Goal: Task Accomplishment & Management: Manage account settings

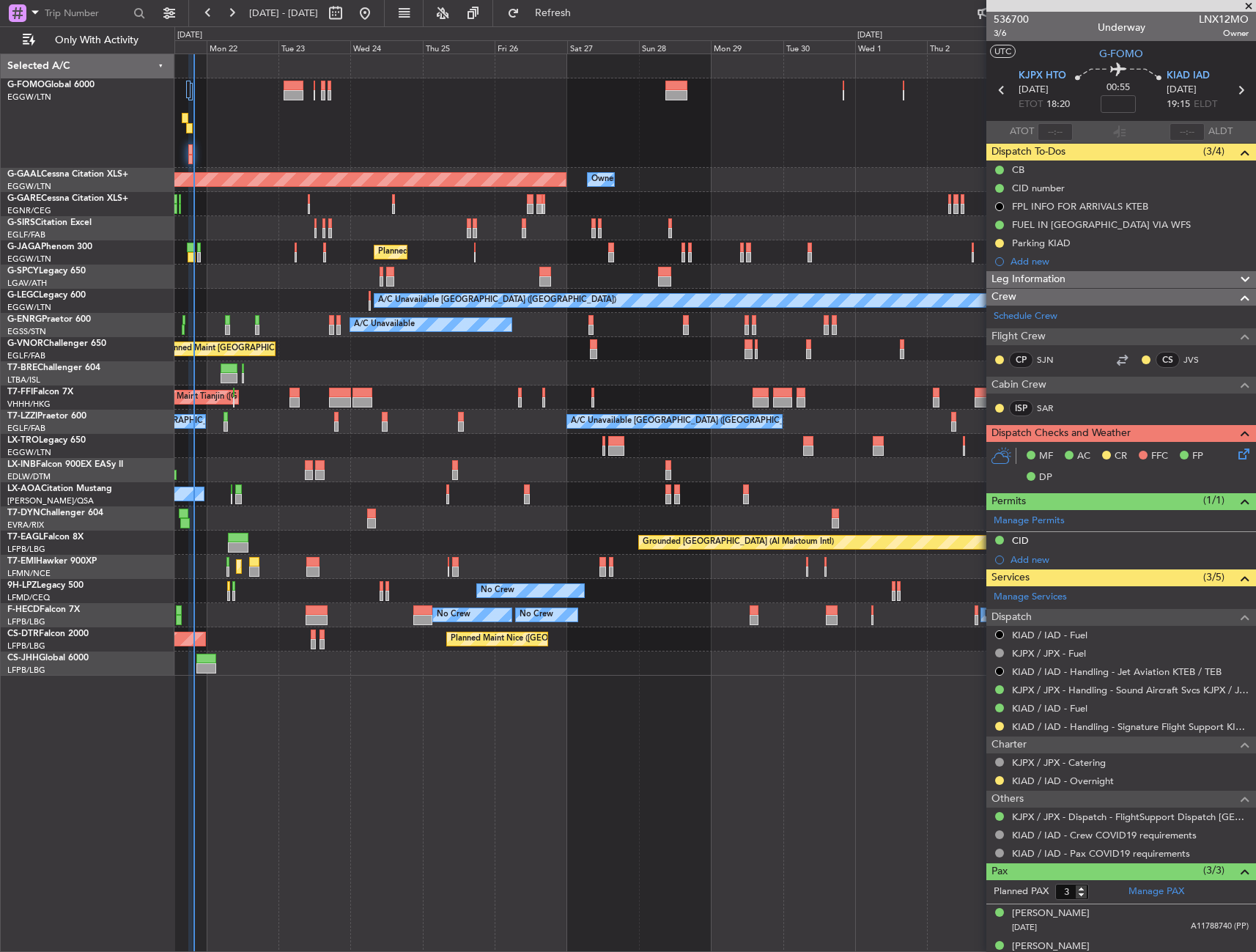
click at [192, 89] on div at bounding box center [190, 91] width 4 height 17
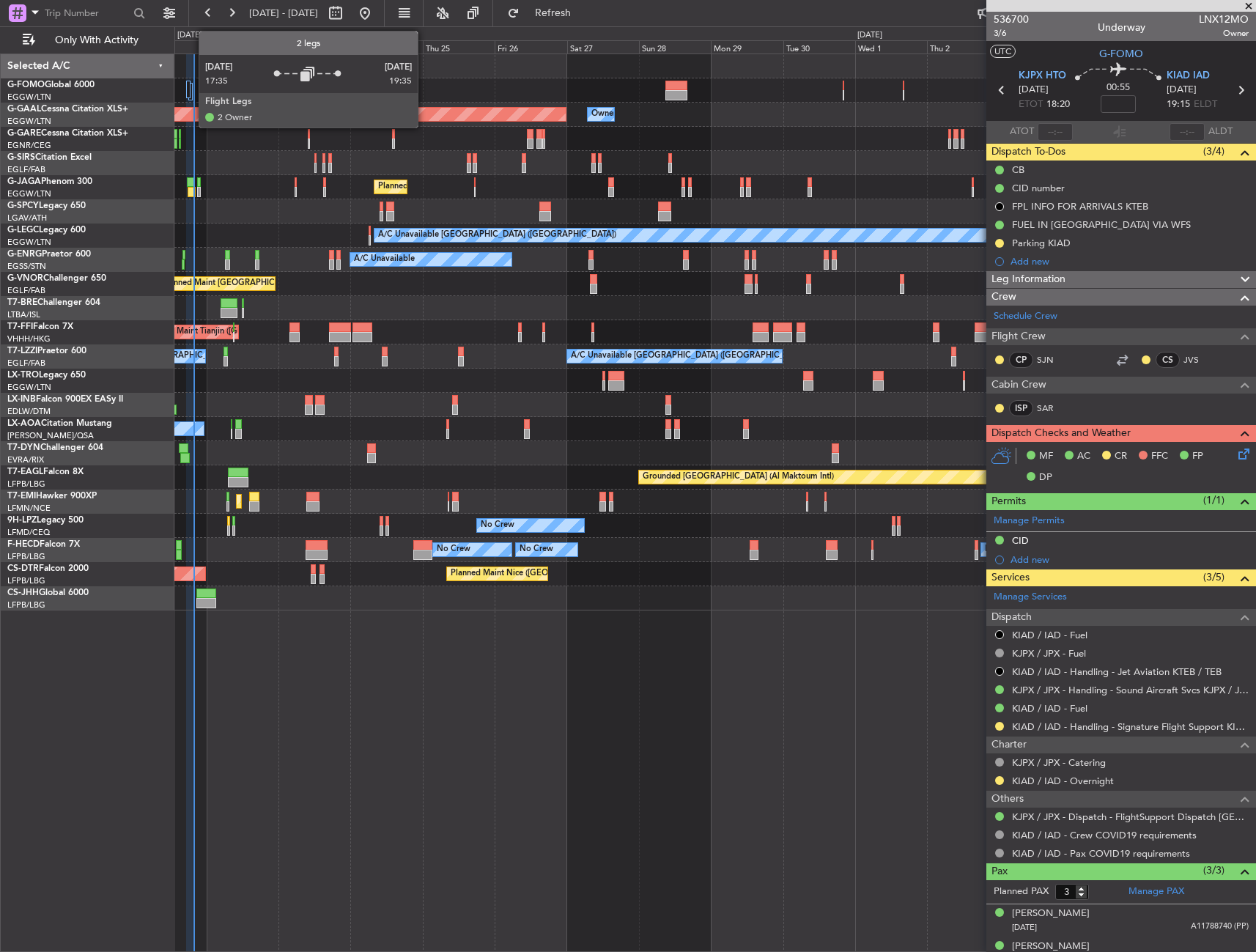
click at [191, 95] on div at bounding box center [190, 91] width 4 height 17
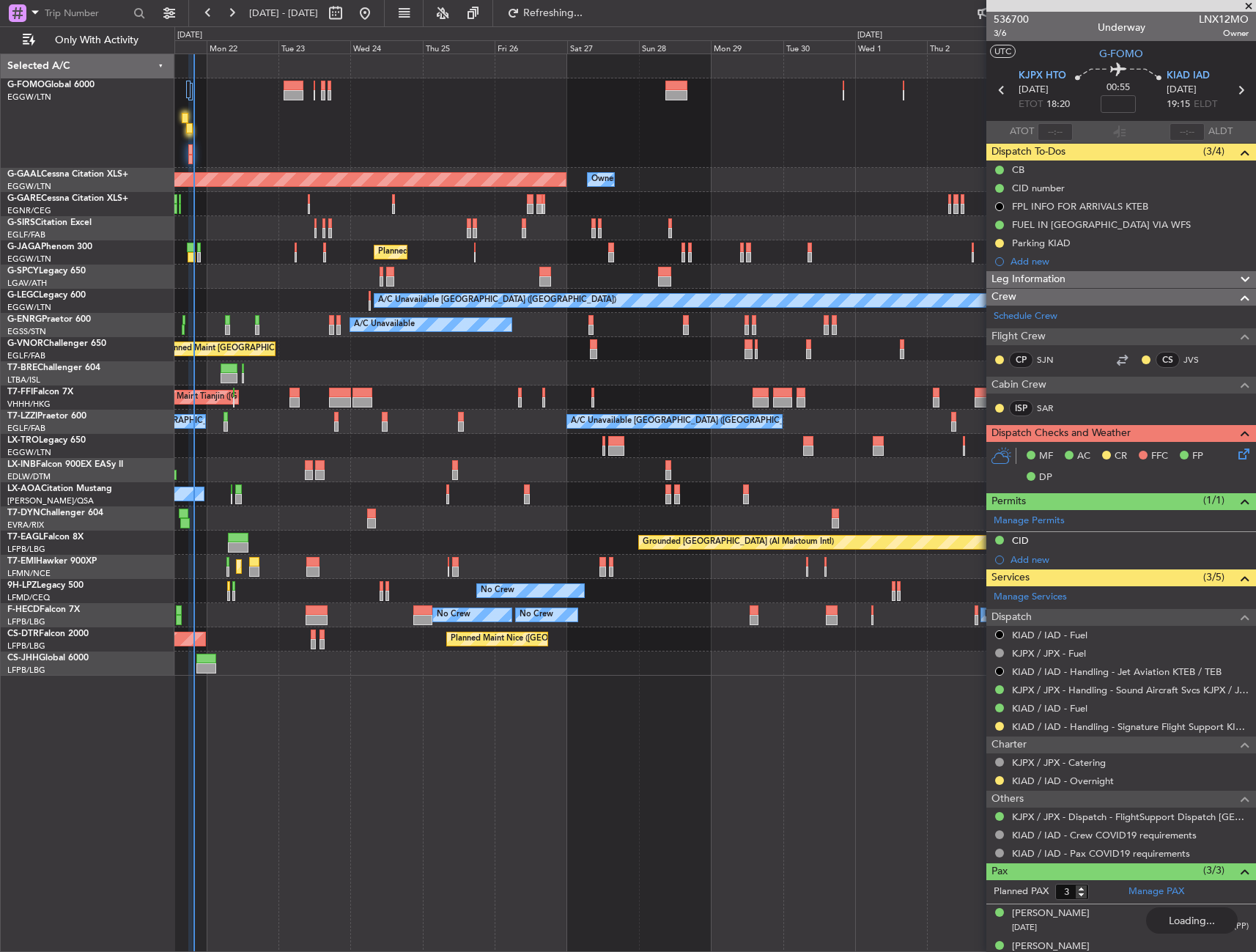
click at [187, 124] on div at bounding box center [190, 129] width 7 height 10
type input "-00:10"
type input "17:35"
type input "19:39"
type input "4"
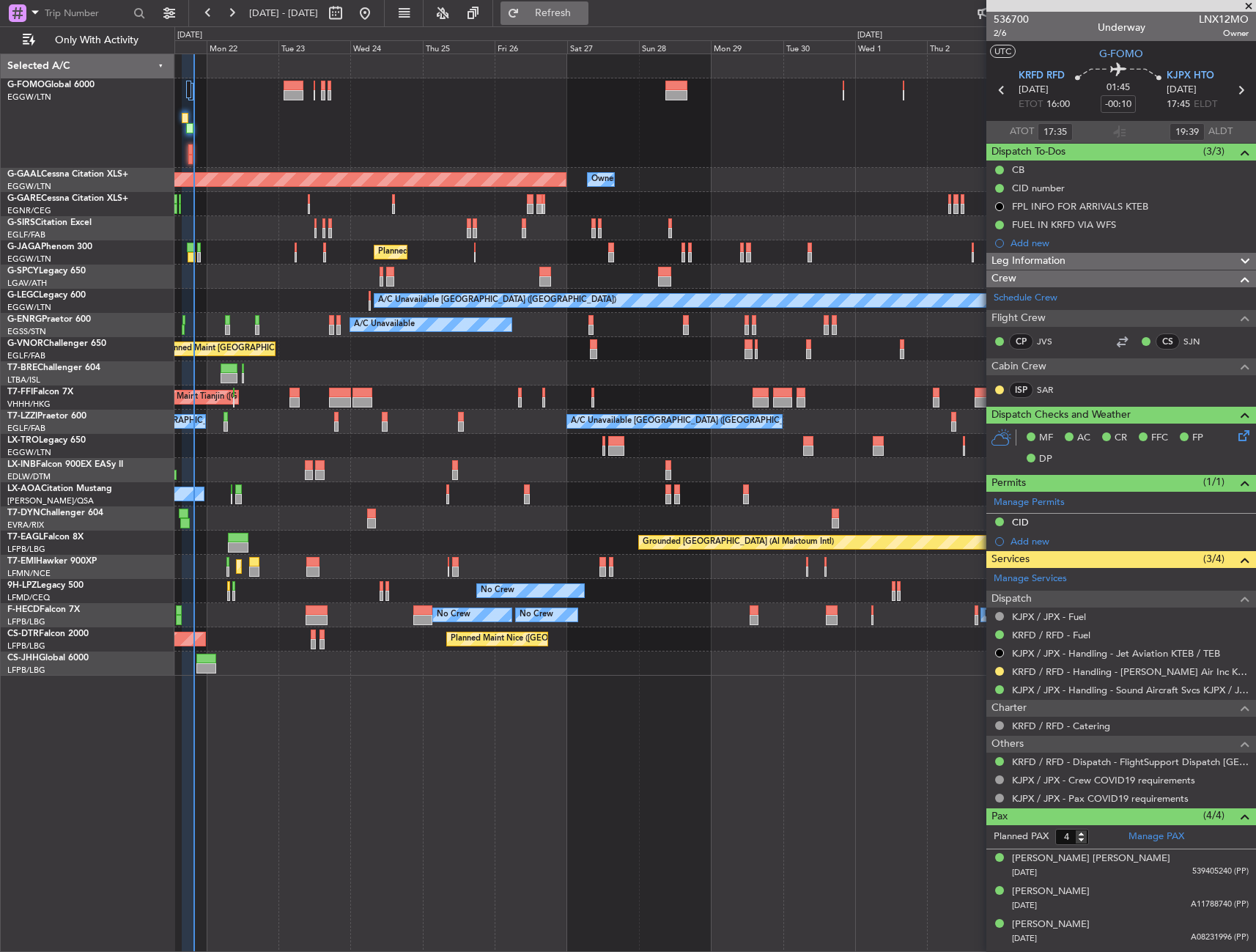
click at [583, 5] on button "Refresh" at bounding box center [544, 13] width 88 height 23
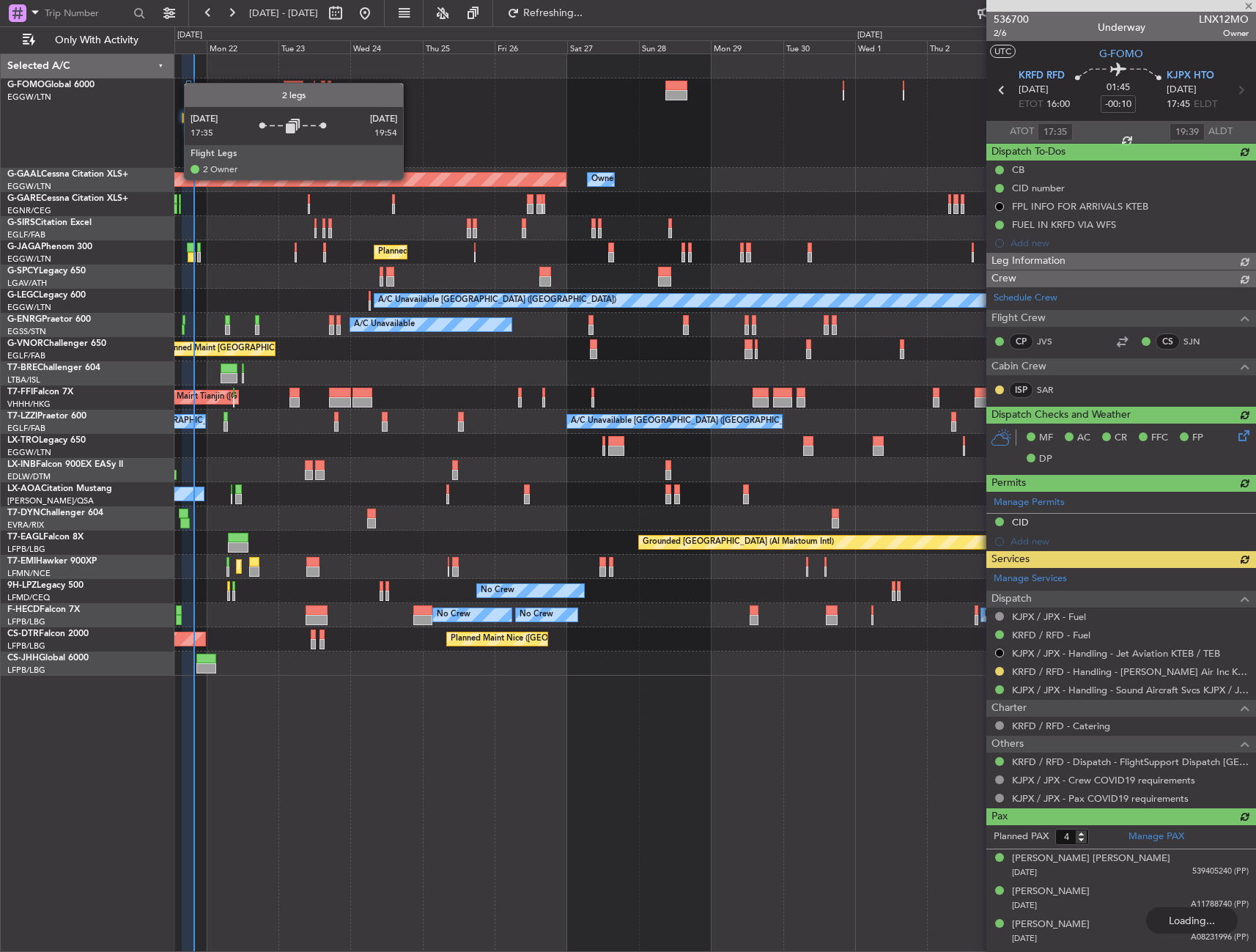
click at [191, 83] on div at bounding box center [189, 90] width 5 height 17
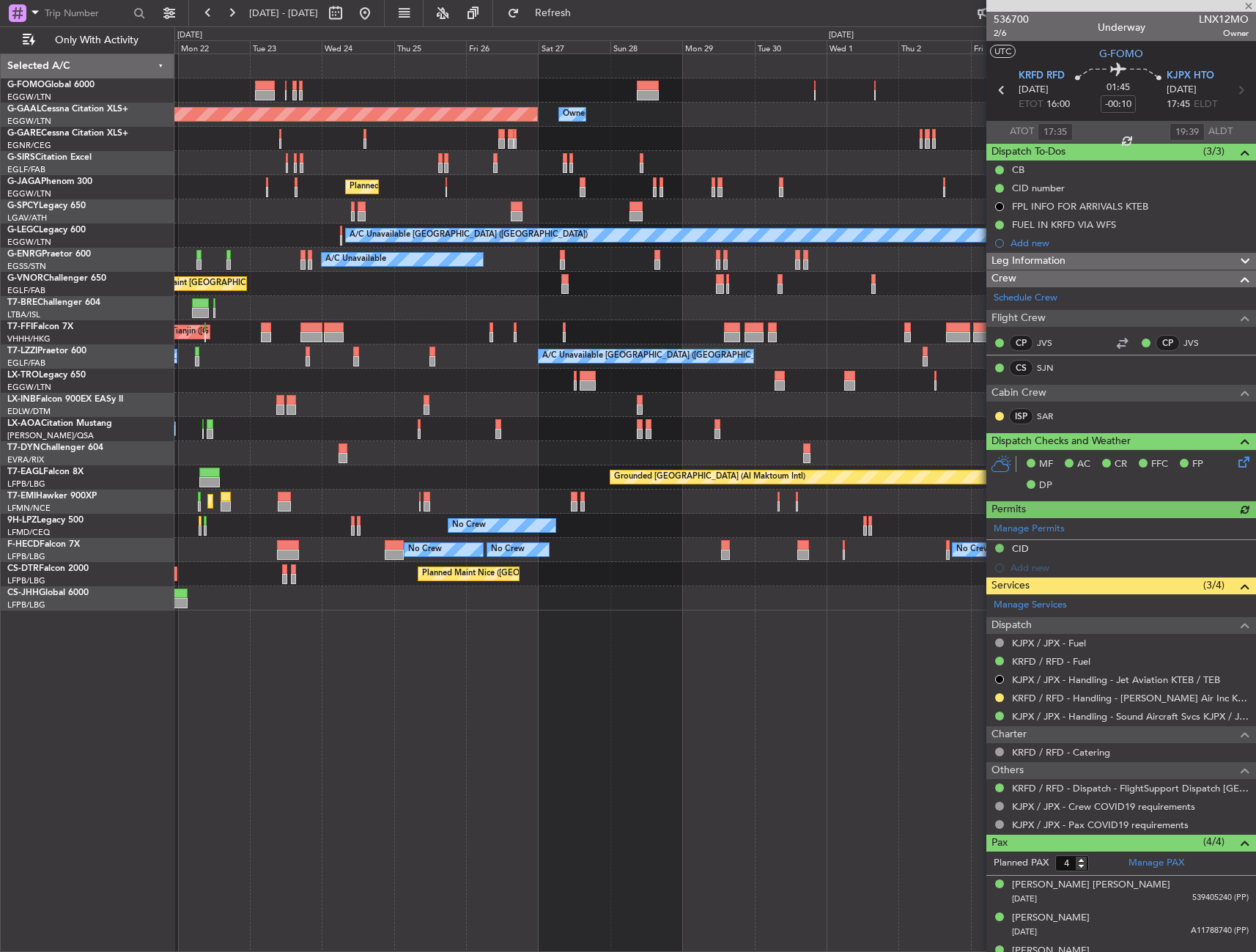
click at [324, 202] on div at bounding box center [715, 211] width 1081 height 24
click at [351, 209] on div at bounding box center [715, 211] width 1081 height 24
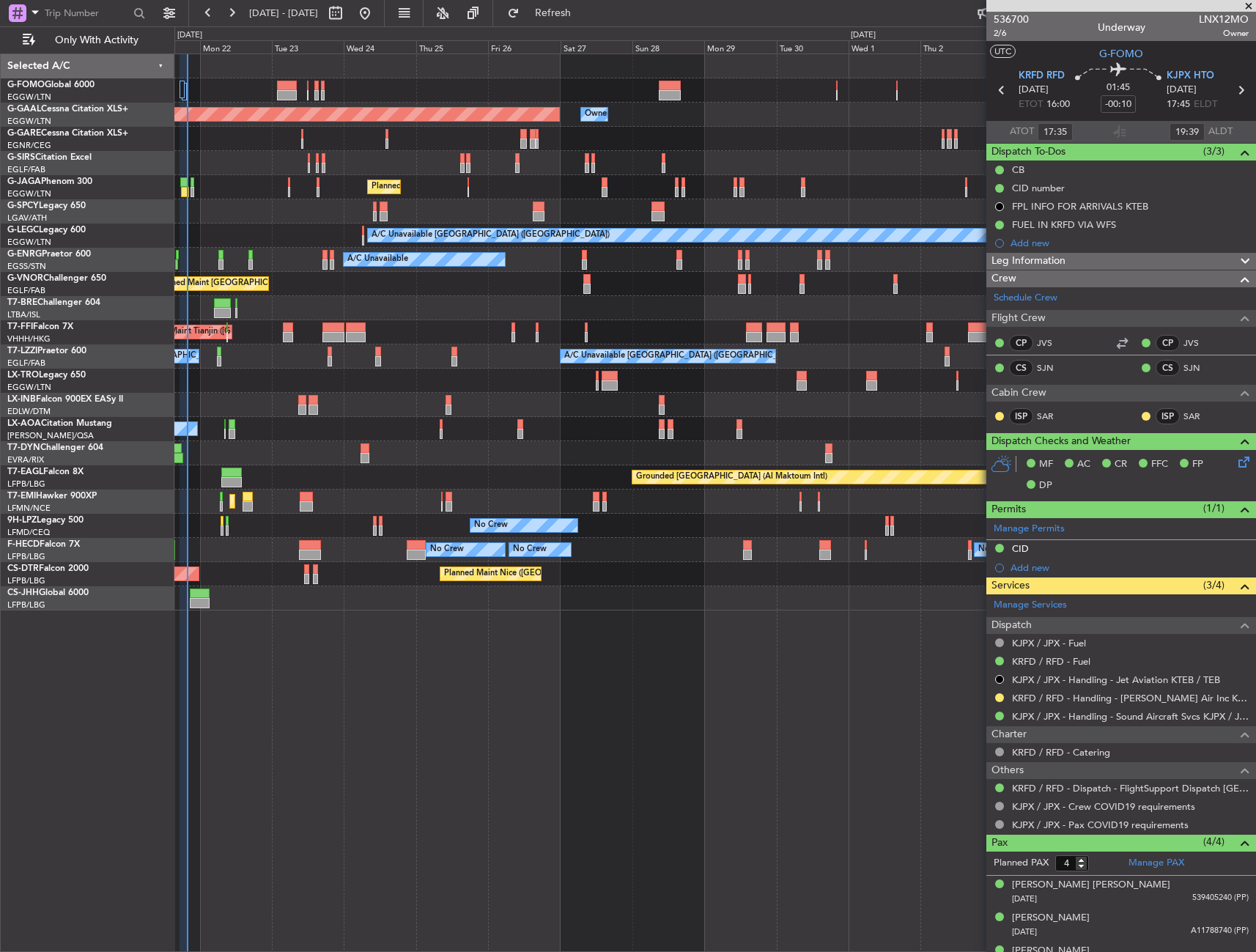
click at [177, 83] on div at bounding box center [715, 90] width 1081 height 24
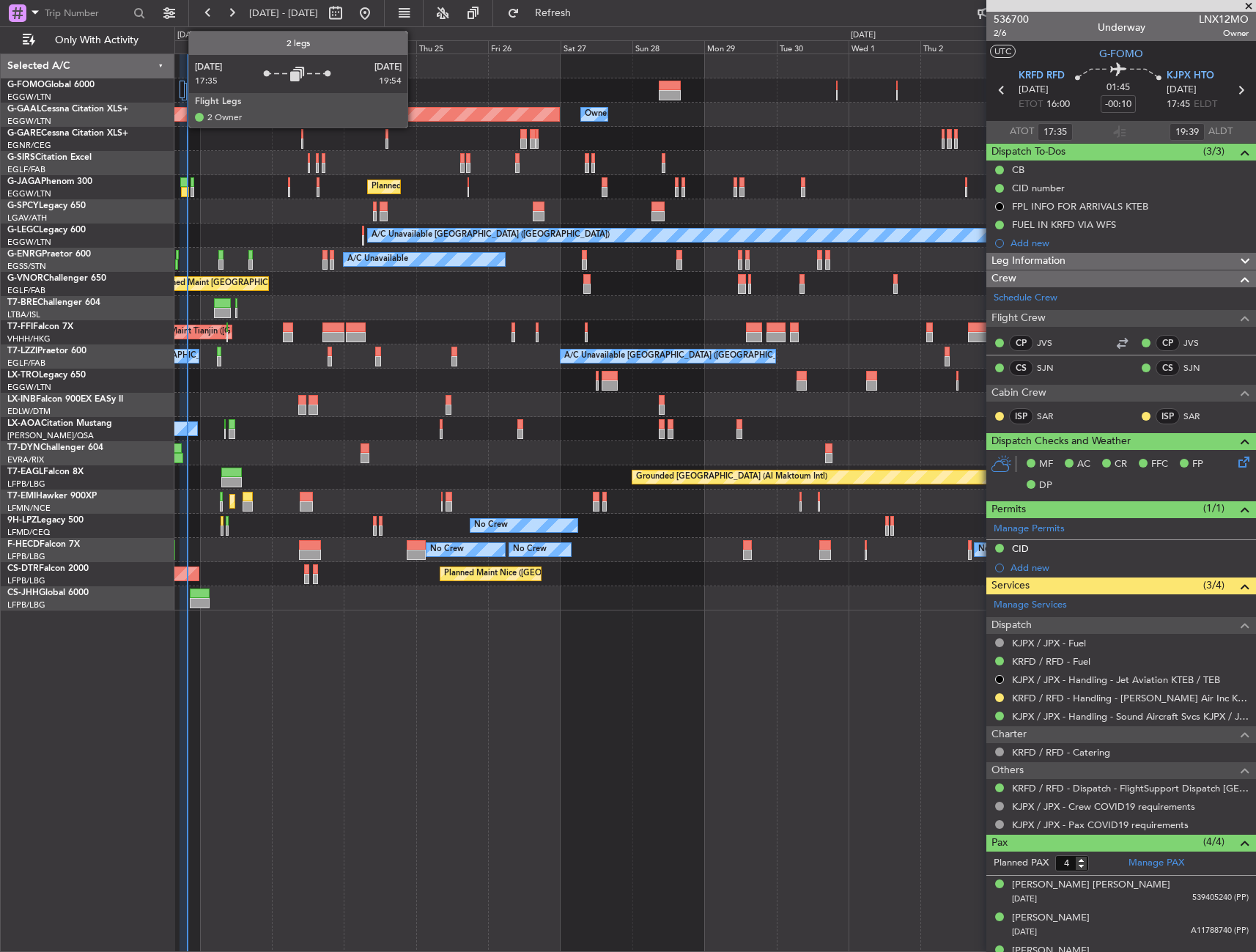
click at [181, 82] on div at bounding box center [182, 90] width 5 height 17
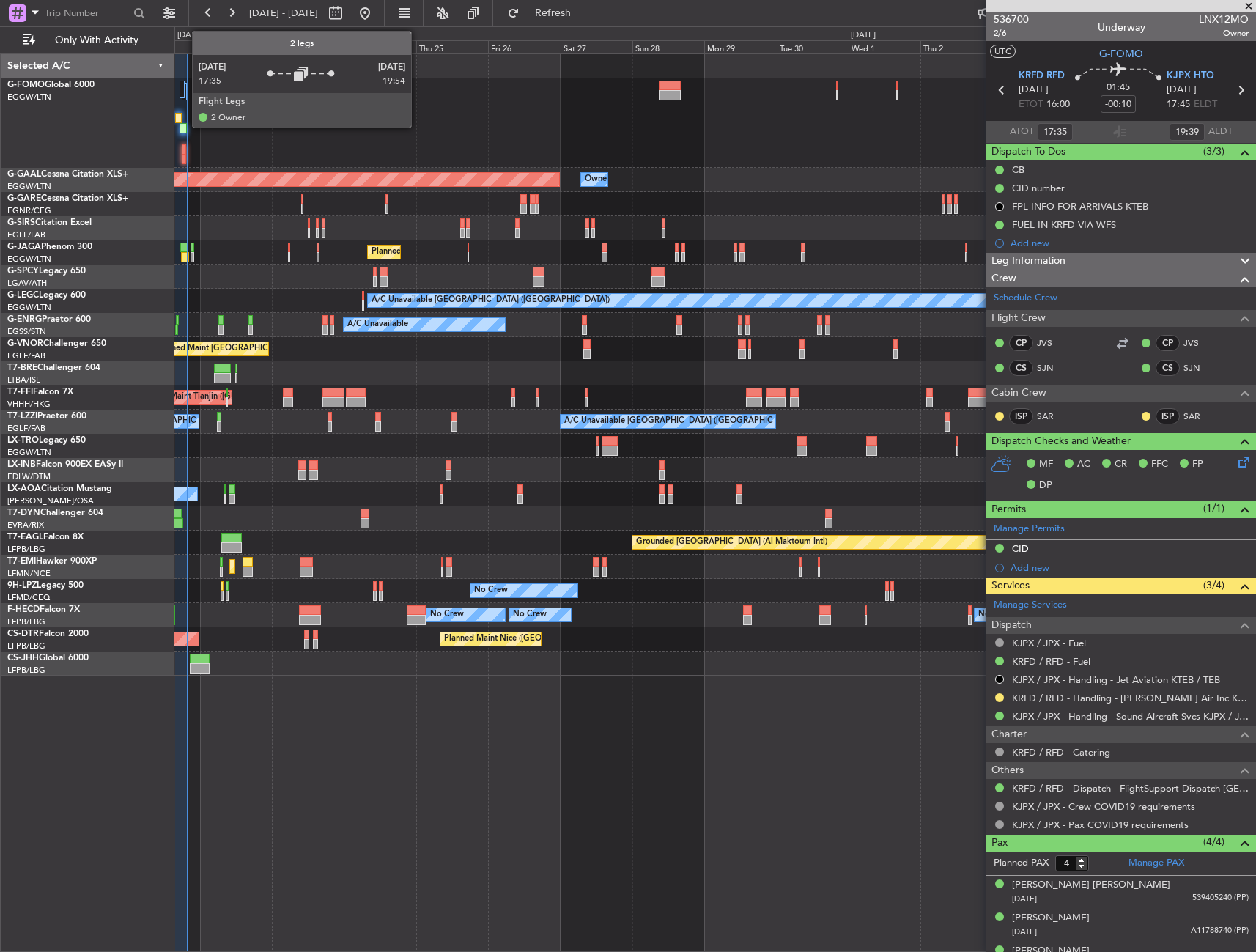
click at [184, 98] on div at bounding box center [182, 90] width 5 height 17
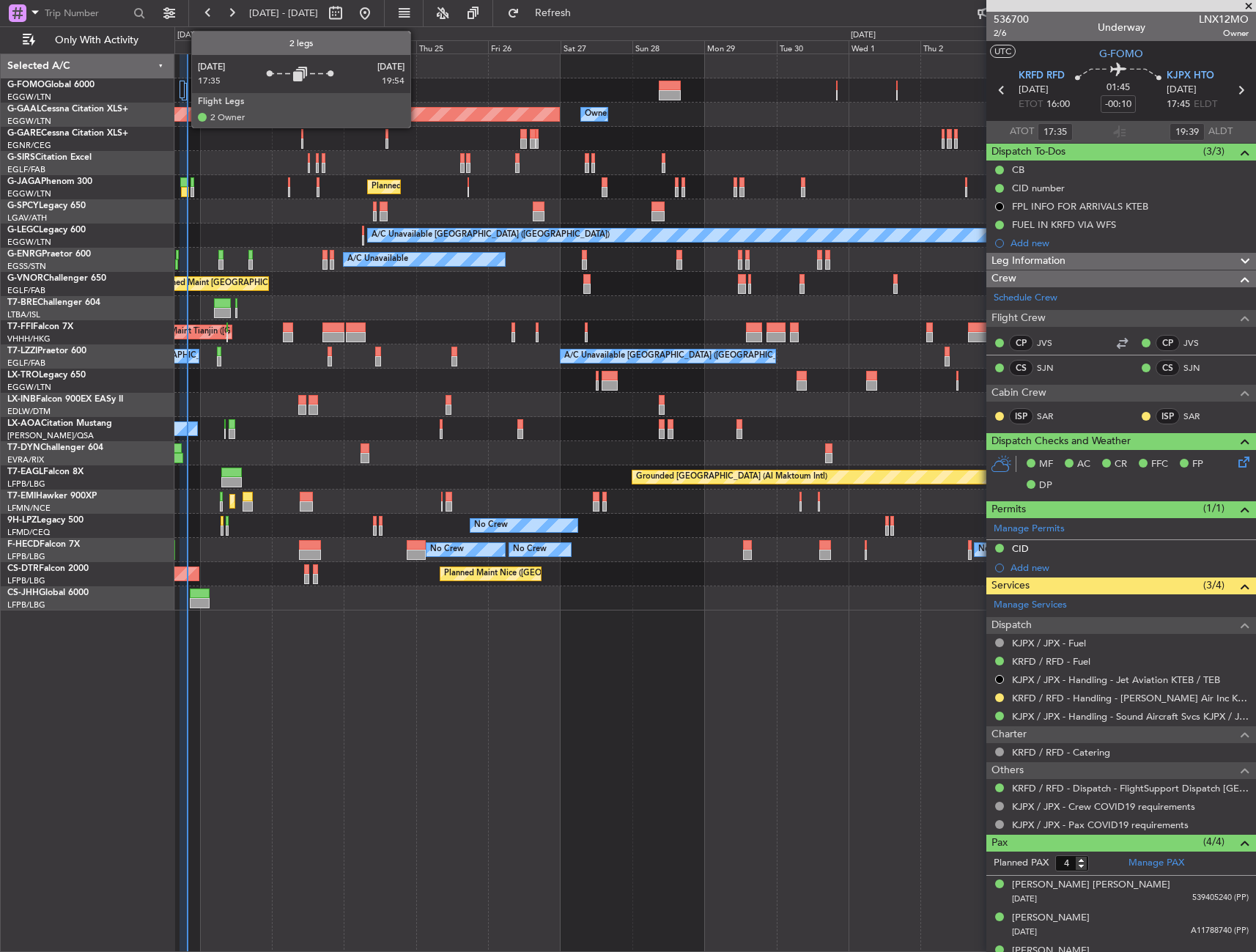
click at [184, 86] on div at bounding box center [182, 90] width 5 height 17
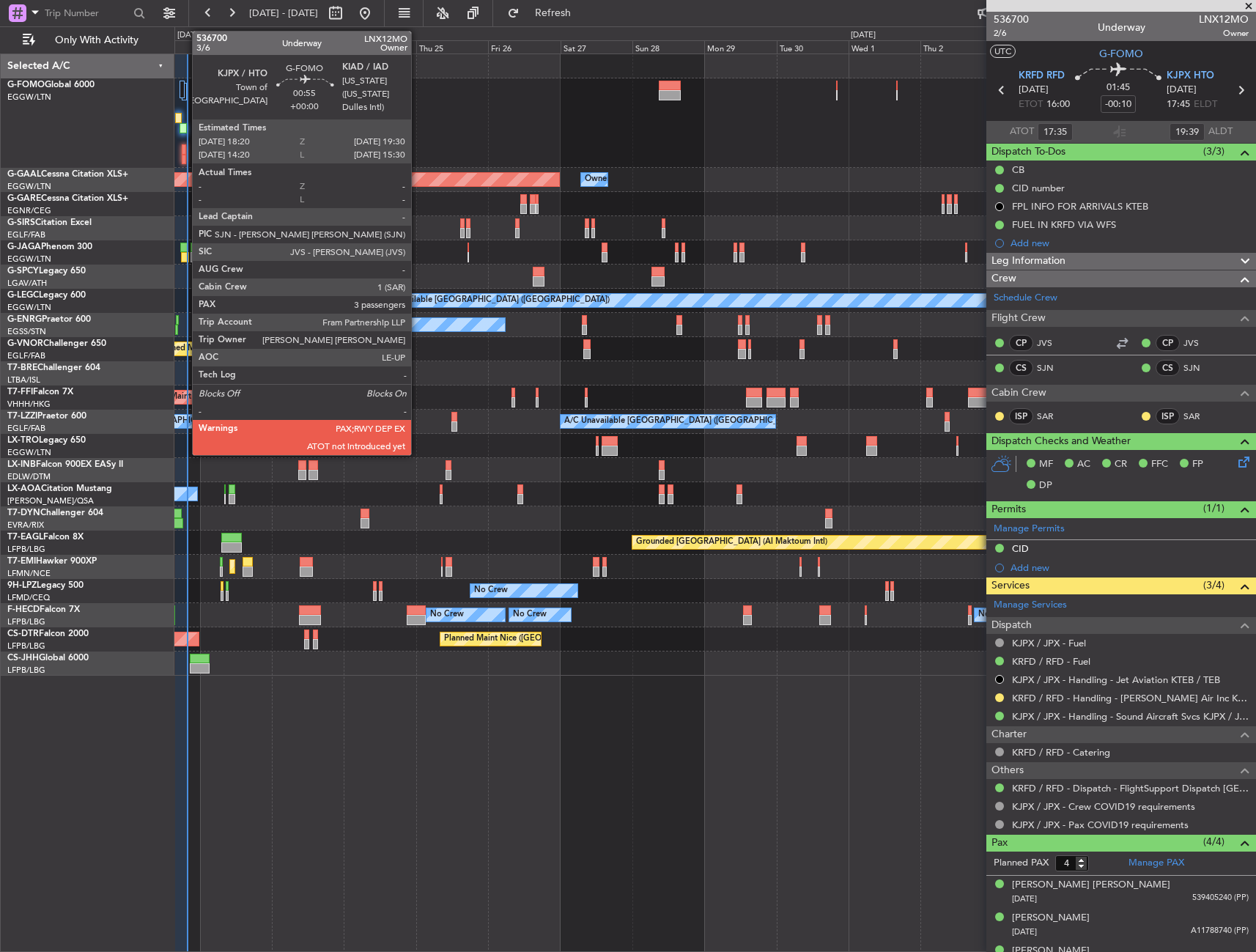
click at [184, 145] on div at bounding box center [184, 150] width 3 height 10
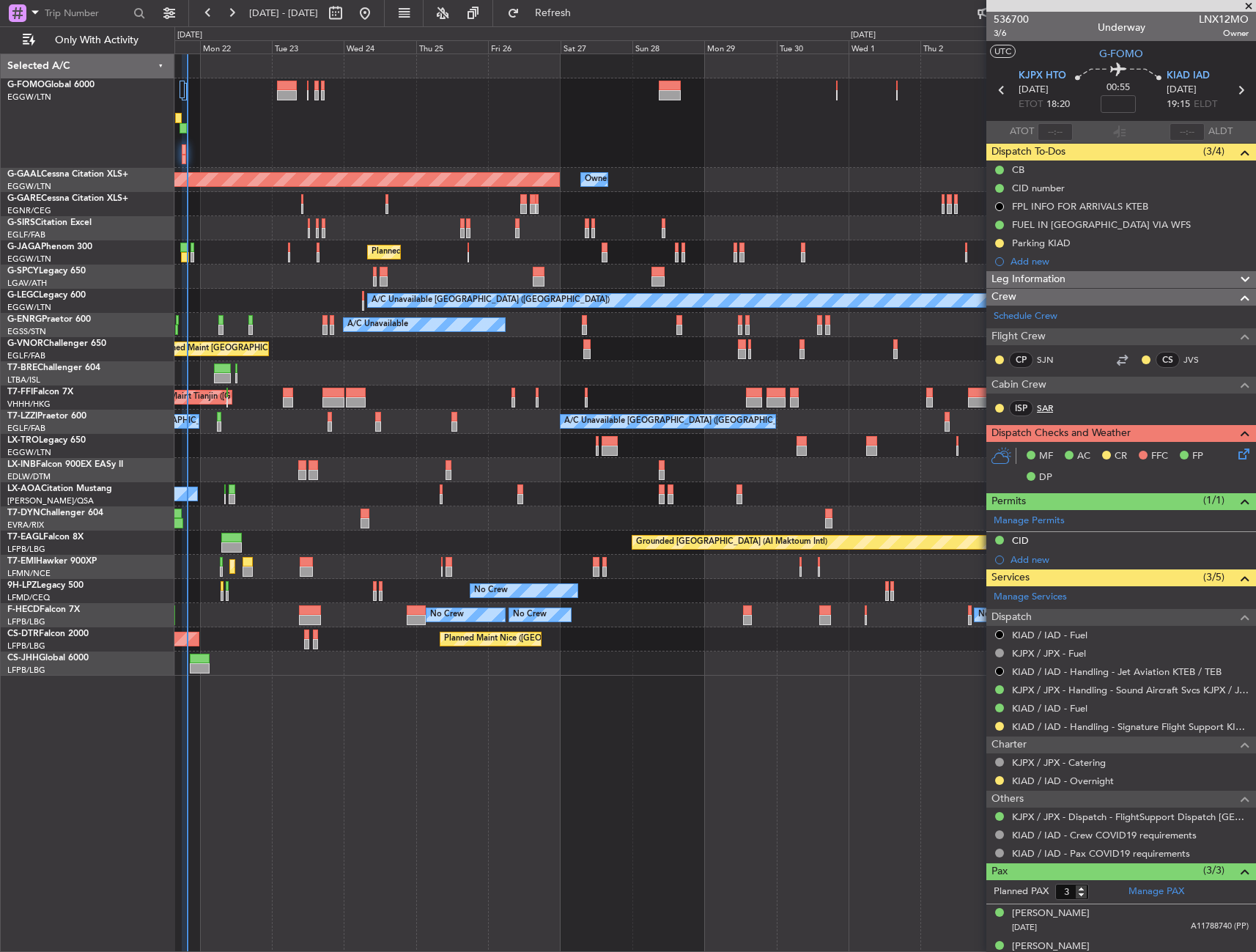
click at [1050, 408] on link "SAR" at bounding box center [1053, 408] width 33 height 13
click at [585, 10] on span "Refresh" at bounding box center [553, 13] width 62 height 10
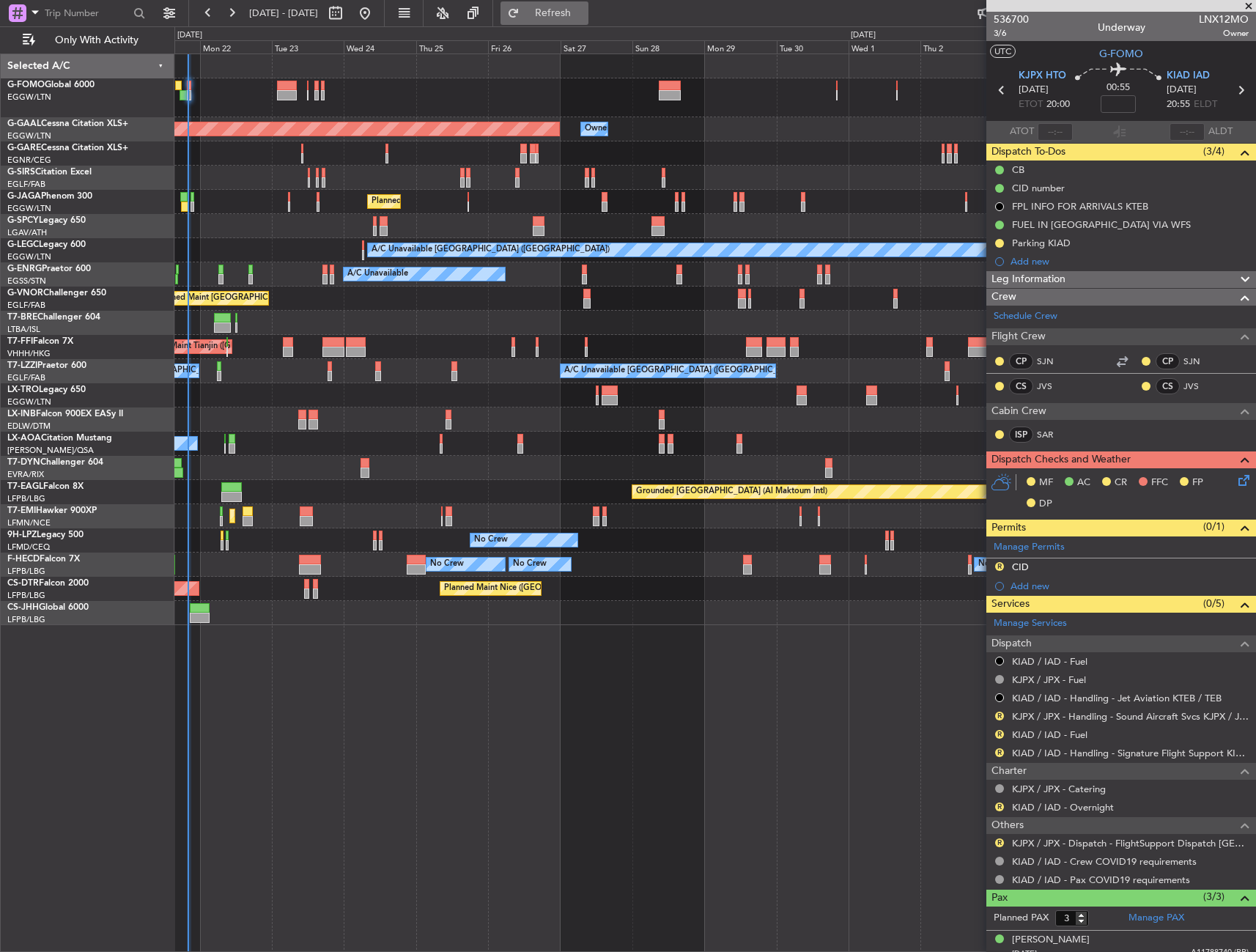
click at [589, 23] on button "Refresh" at bounding box center [544, 13] width 88 height 23
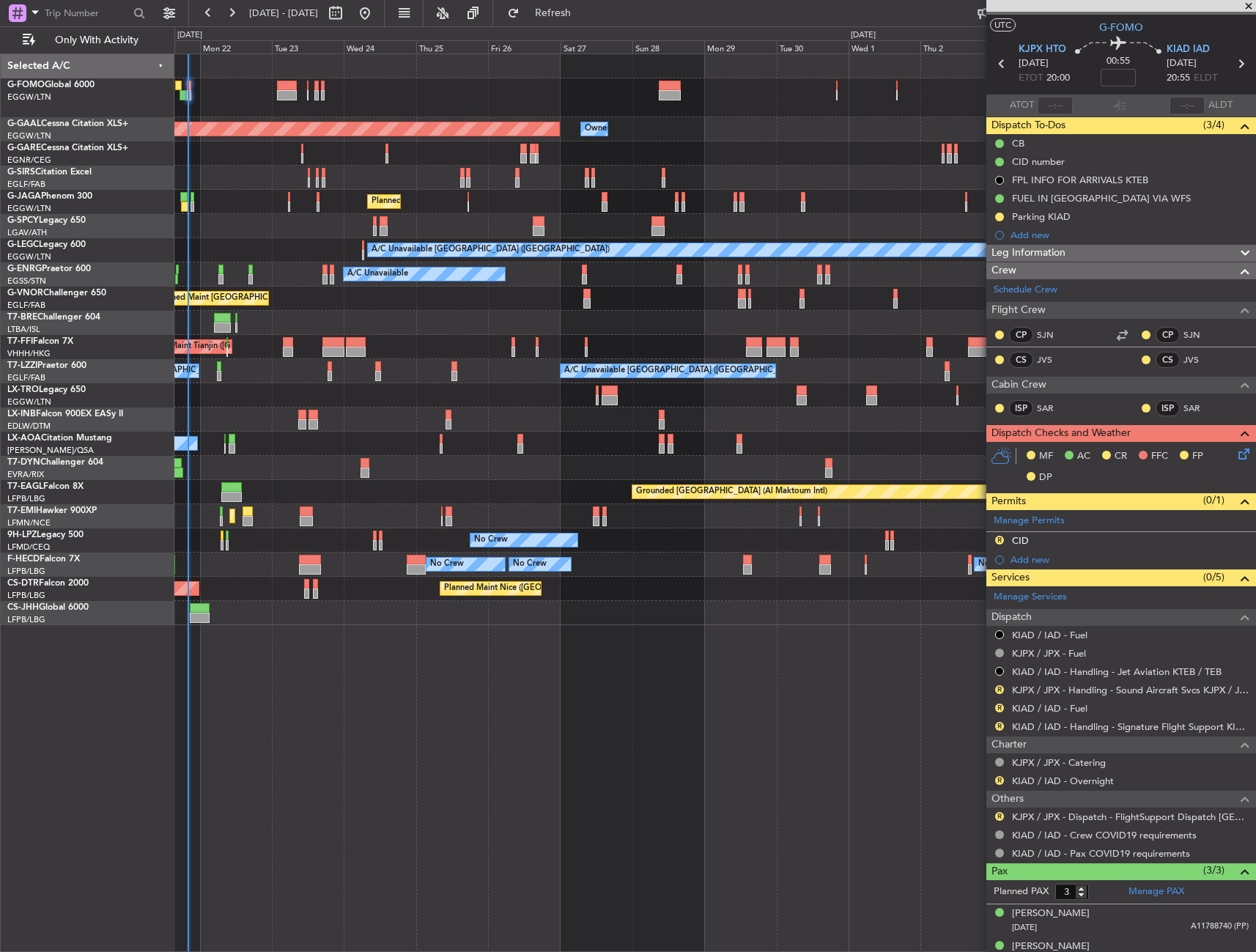
scroll to position [3, 0]
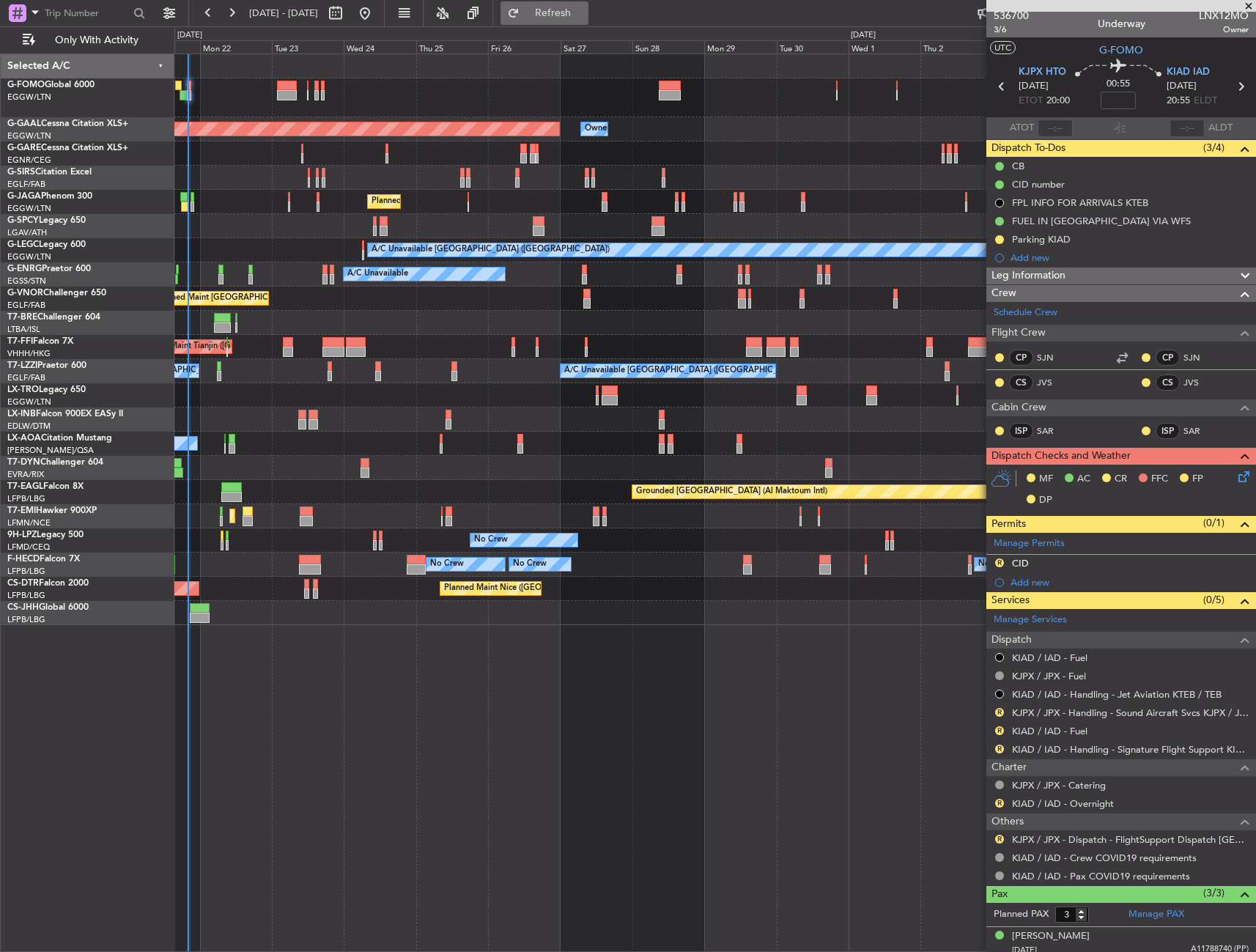
click at [585, 18] on span "Refresh" at bounding box center [553, 13] width 62 height 10
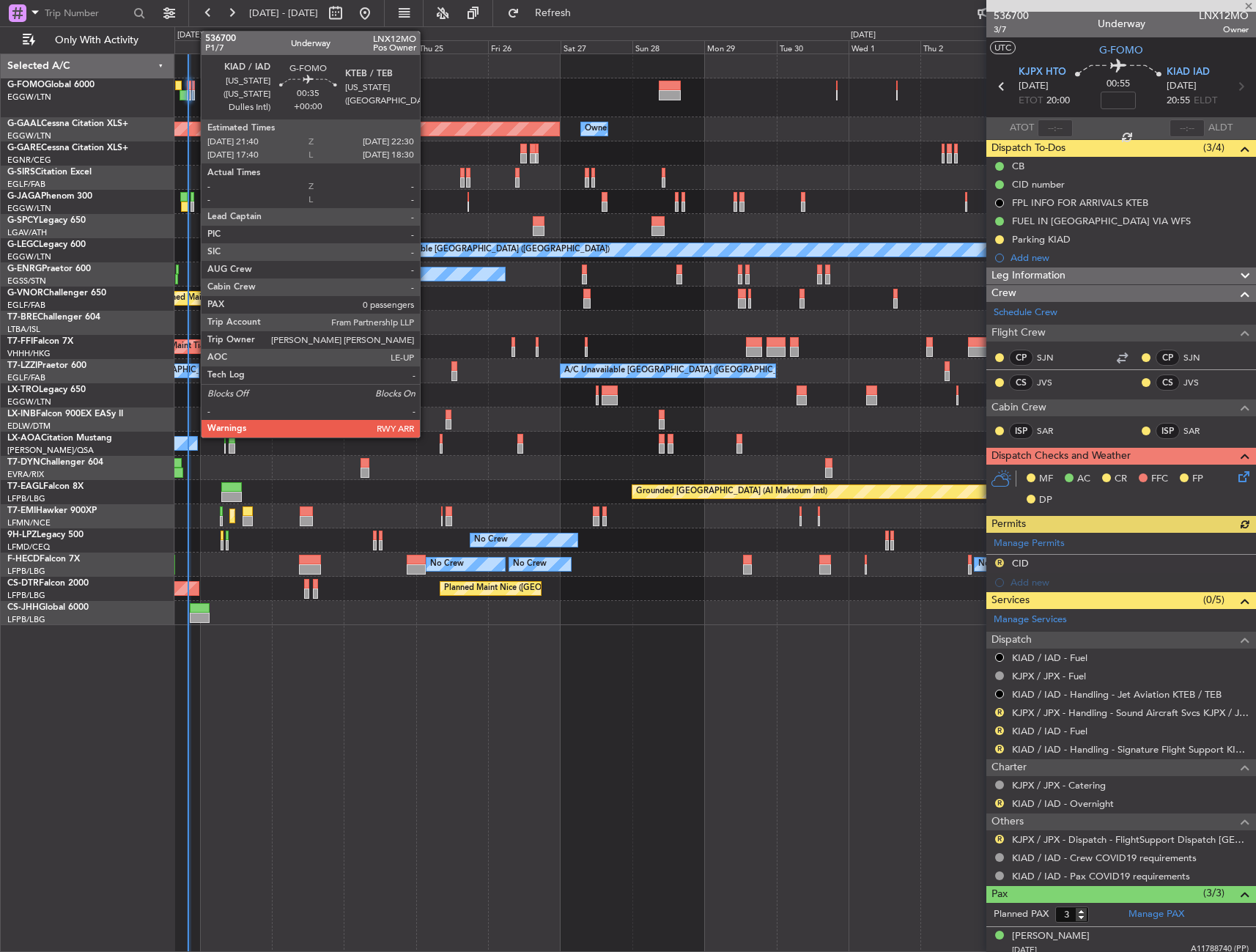
click at [193, 89] on div at bounding box center [193, 86] width 3 height 10
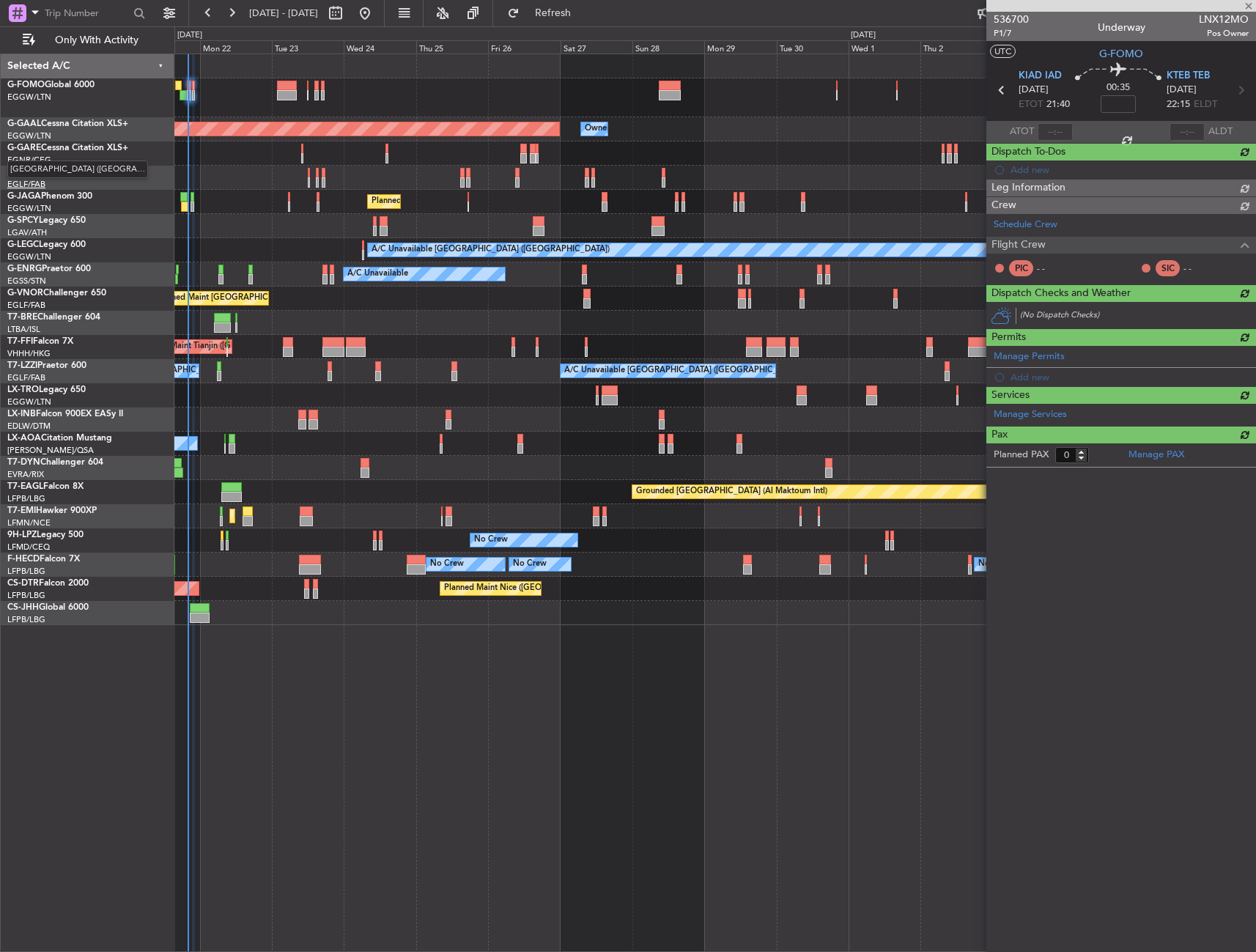
scroll to position [0, 0]
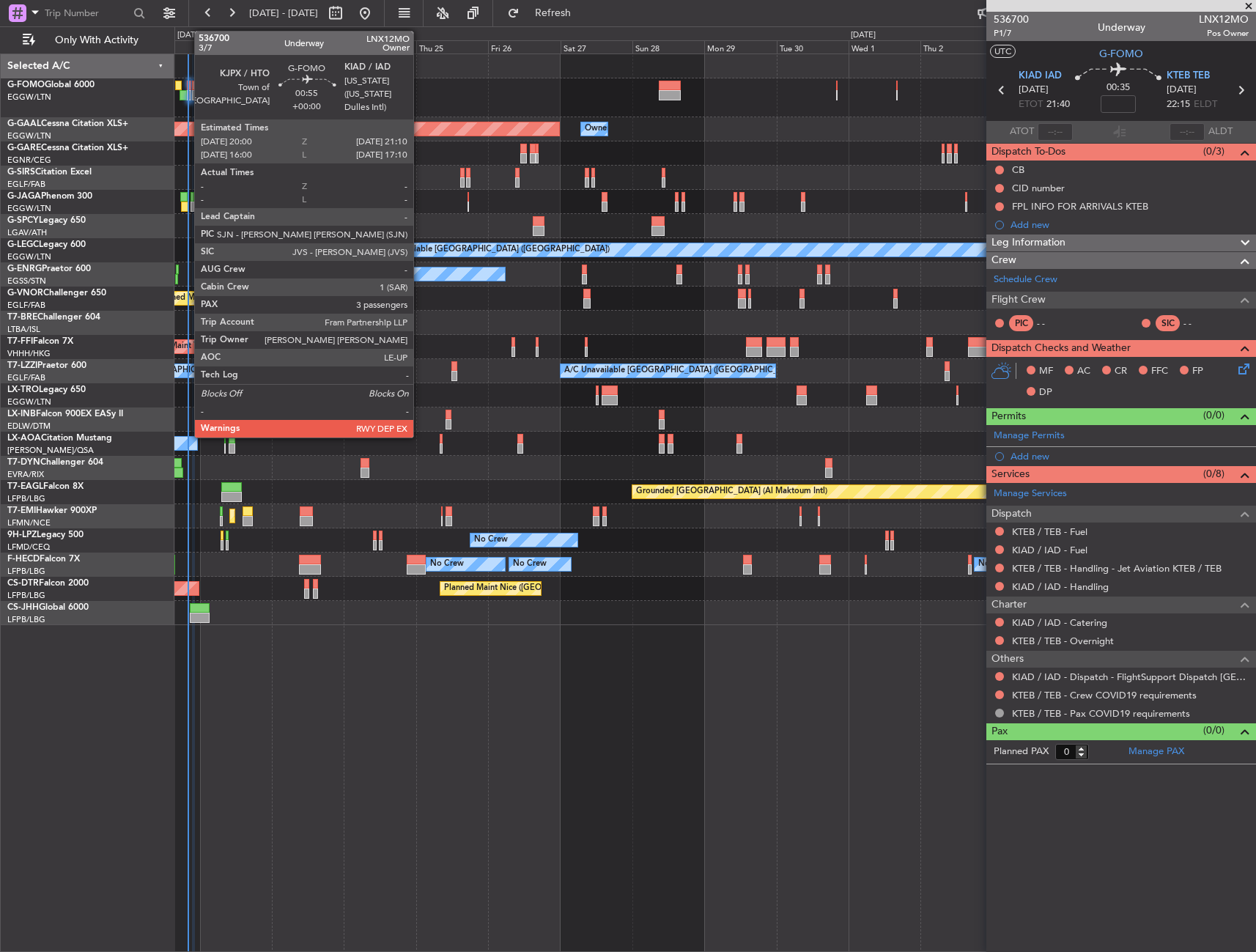
click at [187, 88] on div at bounding box center [189, 86] width 3 height 10
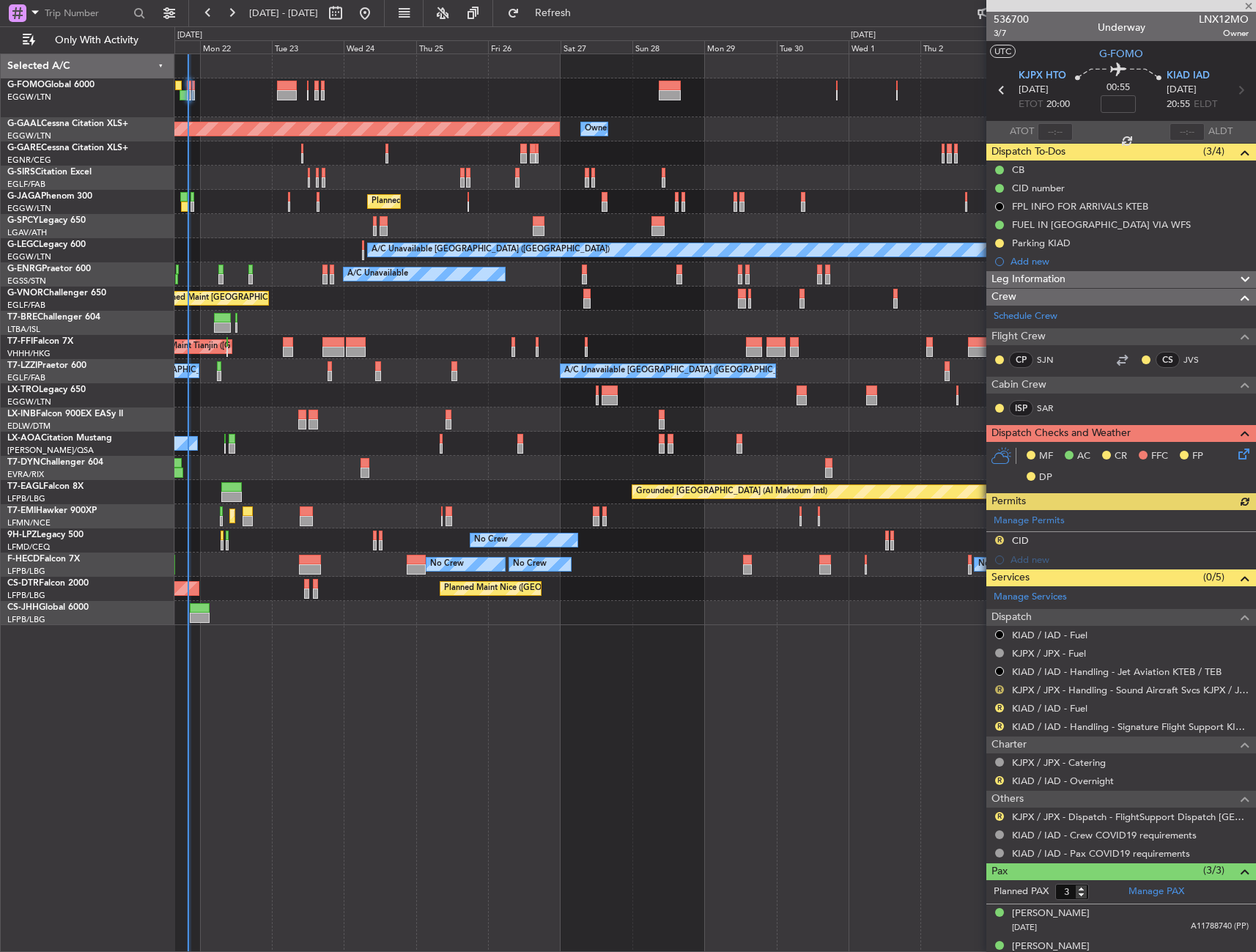
click at [996, 691] on button "R" at bounding box center [999, 689] width 9 height 9
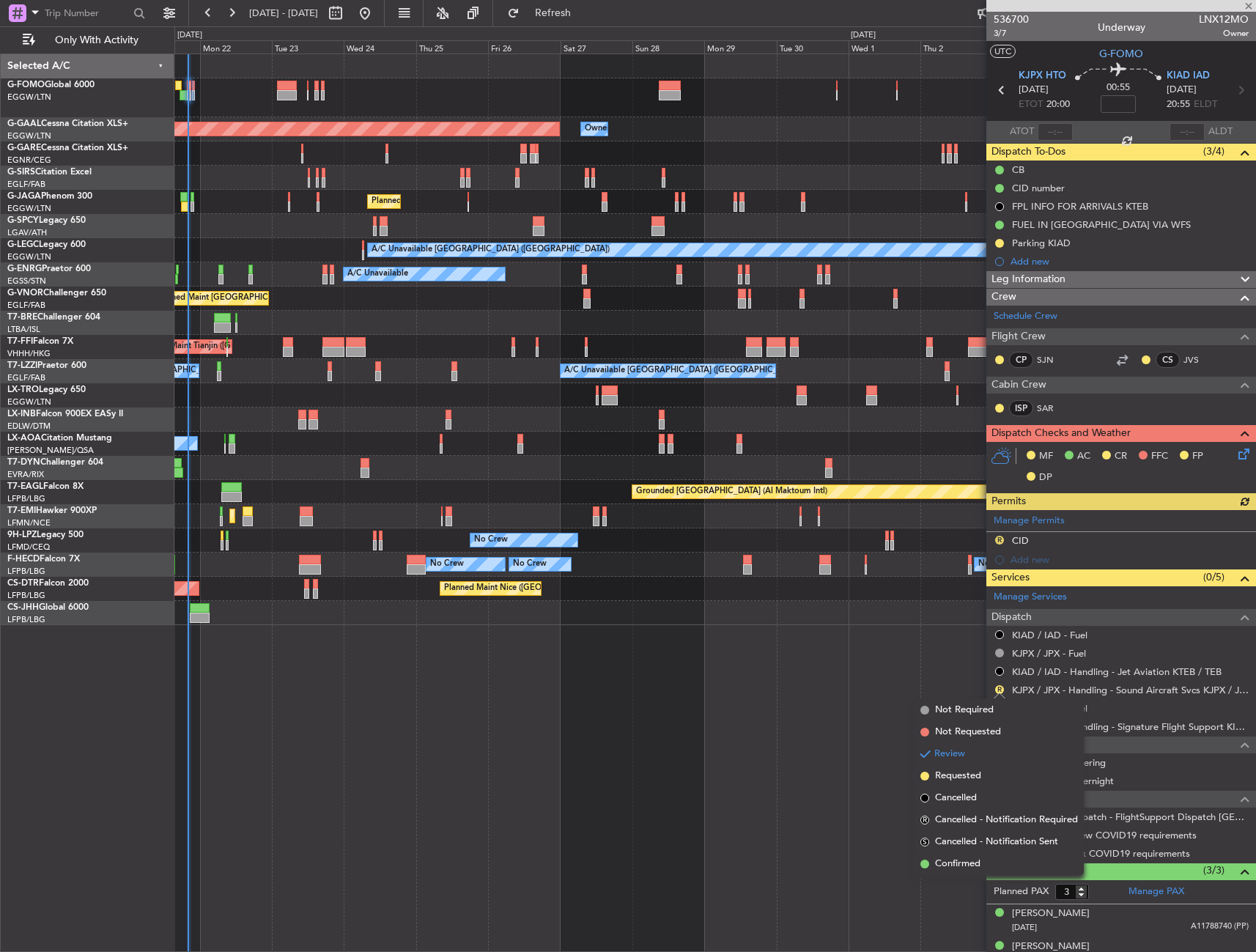
click at [959, 867] on span "Confirmed" at bounding box center [958, 863] width 45 height 15
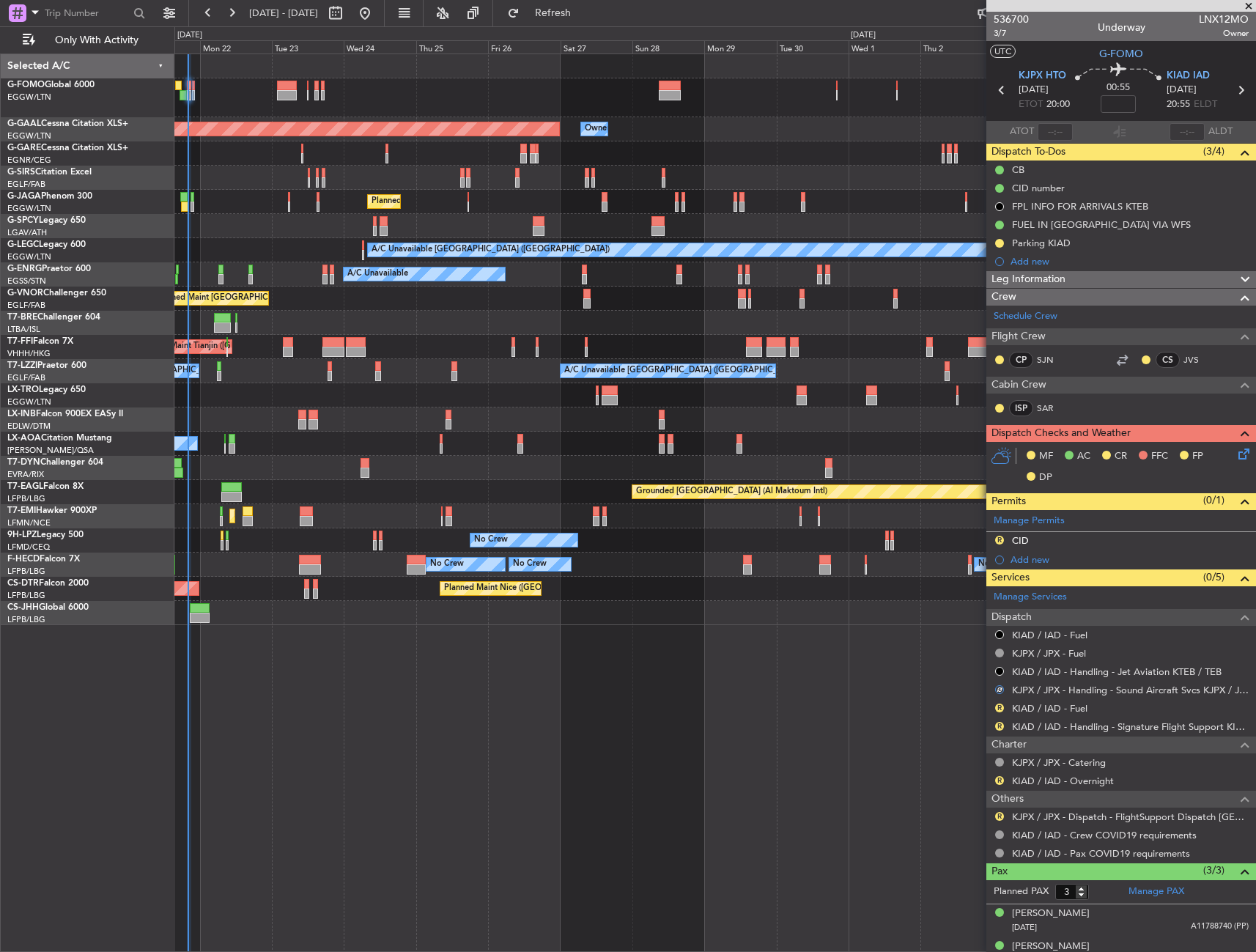
click at [999, 712] on div "R" at bounding box center [999, 707] width 11 height 11
drag, startPoint x: 999, startPoint y: 708, endPoint x: 995, endPoint y: 746, distance: 38.2
click at [998, 708] on button "R" at bounding box center [999, 708] width 9 height 9
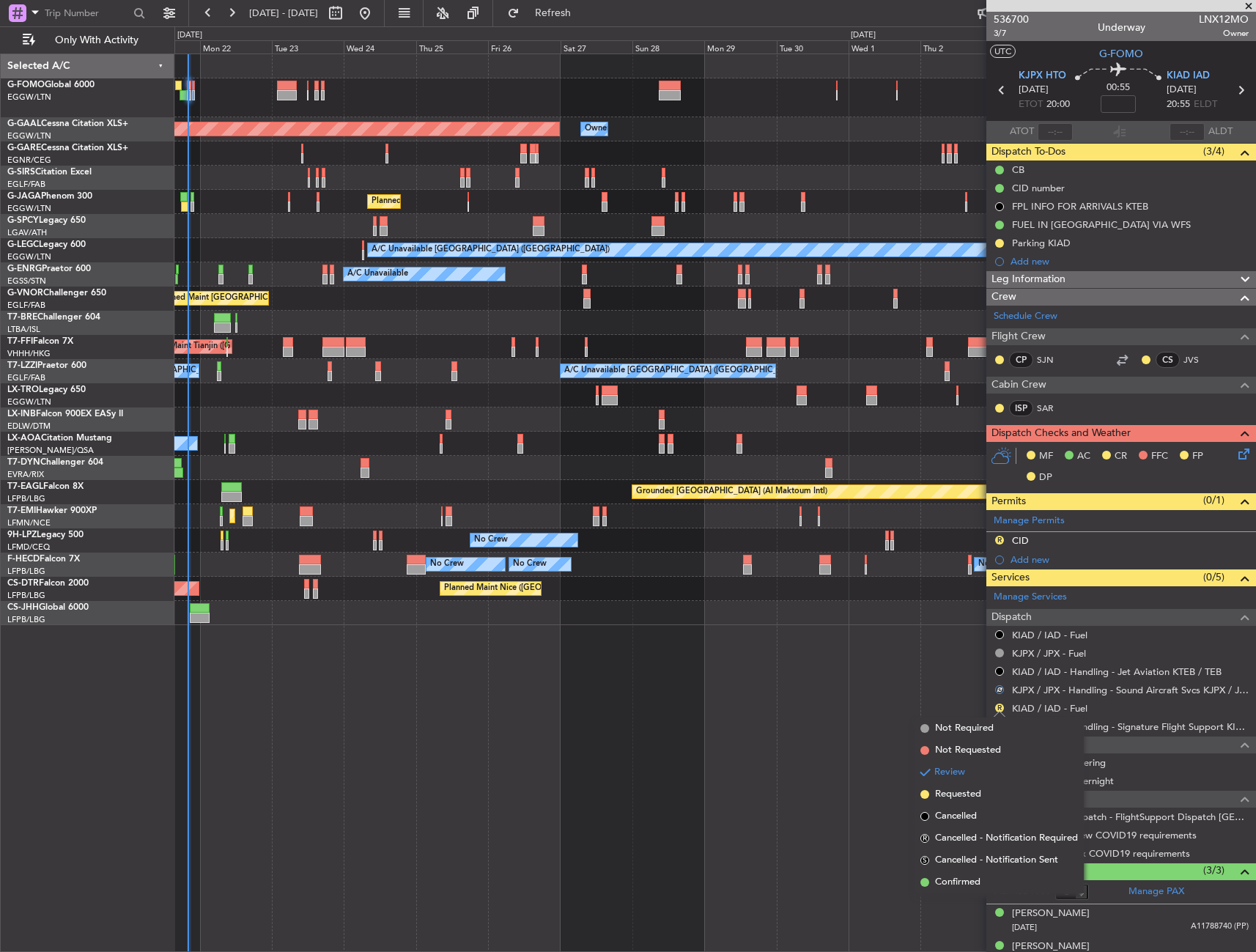
click at [963, 874] on li "Confirmed" at bounding box center [999, 882] width 170 height 22
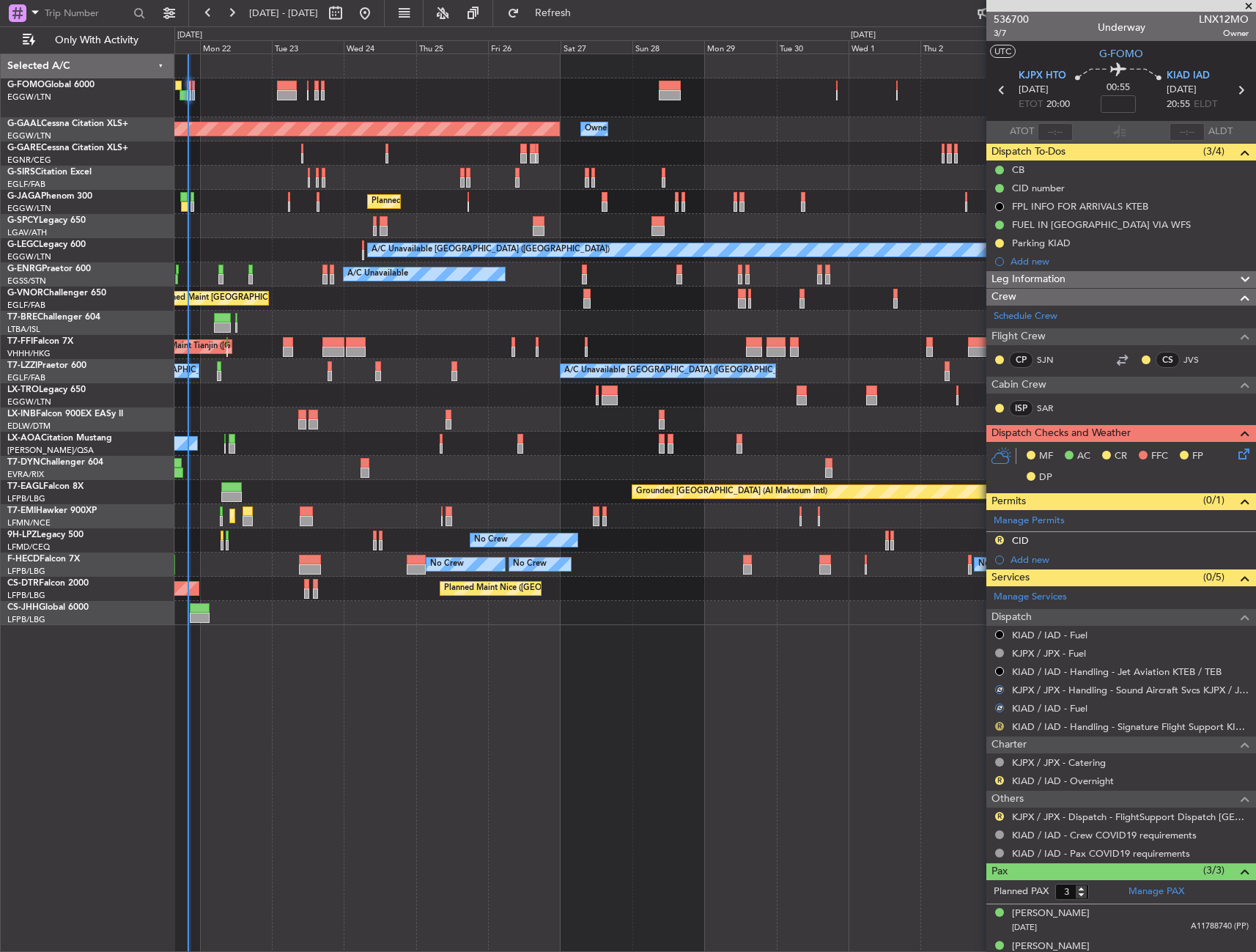
click at [1001, 724] on button "R" at bounding box center [999, 726] width 9 height 9
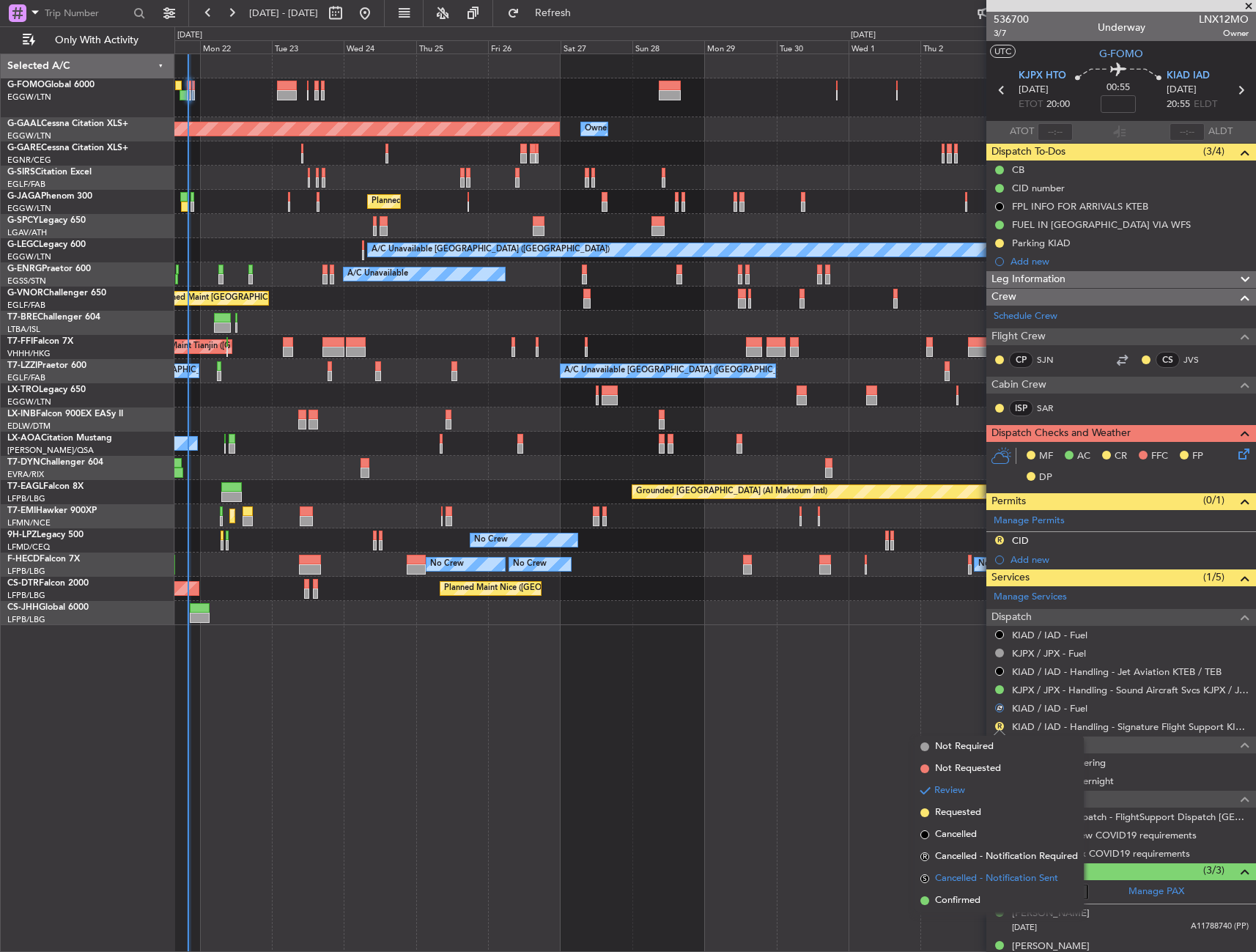
click at [938, 889] on li "S Cancelled - Notification Sent" at bounding box center [999, 878] width 170 height 22
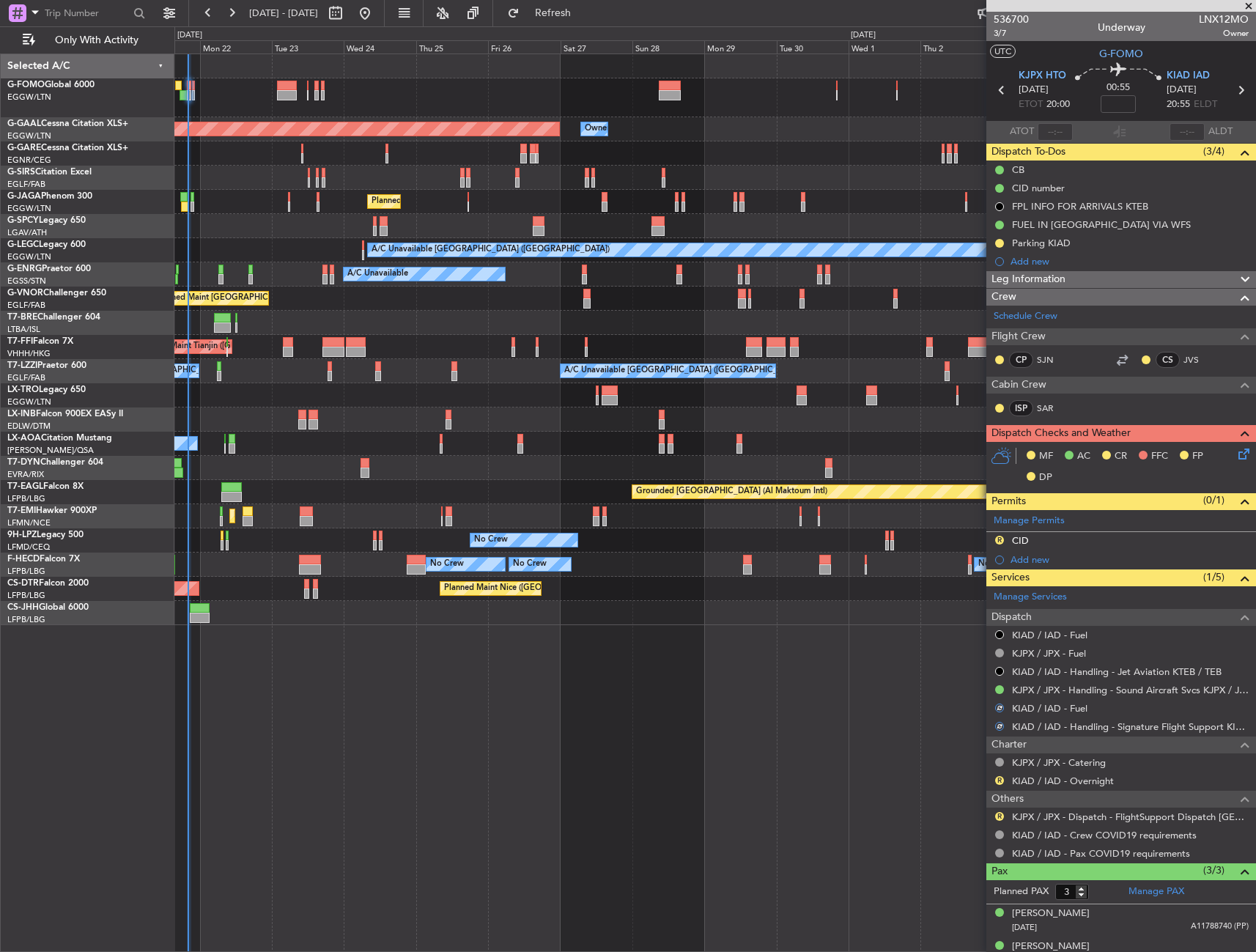
click at [999, 779] on button "R" at bounding box center [999, 780] width 9 height 9
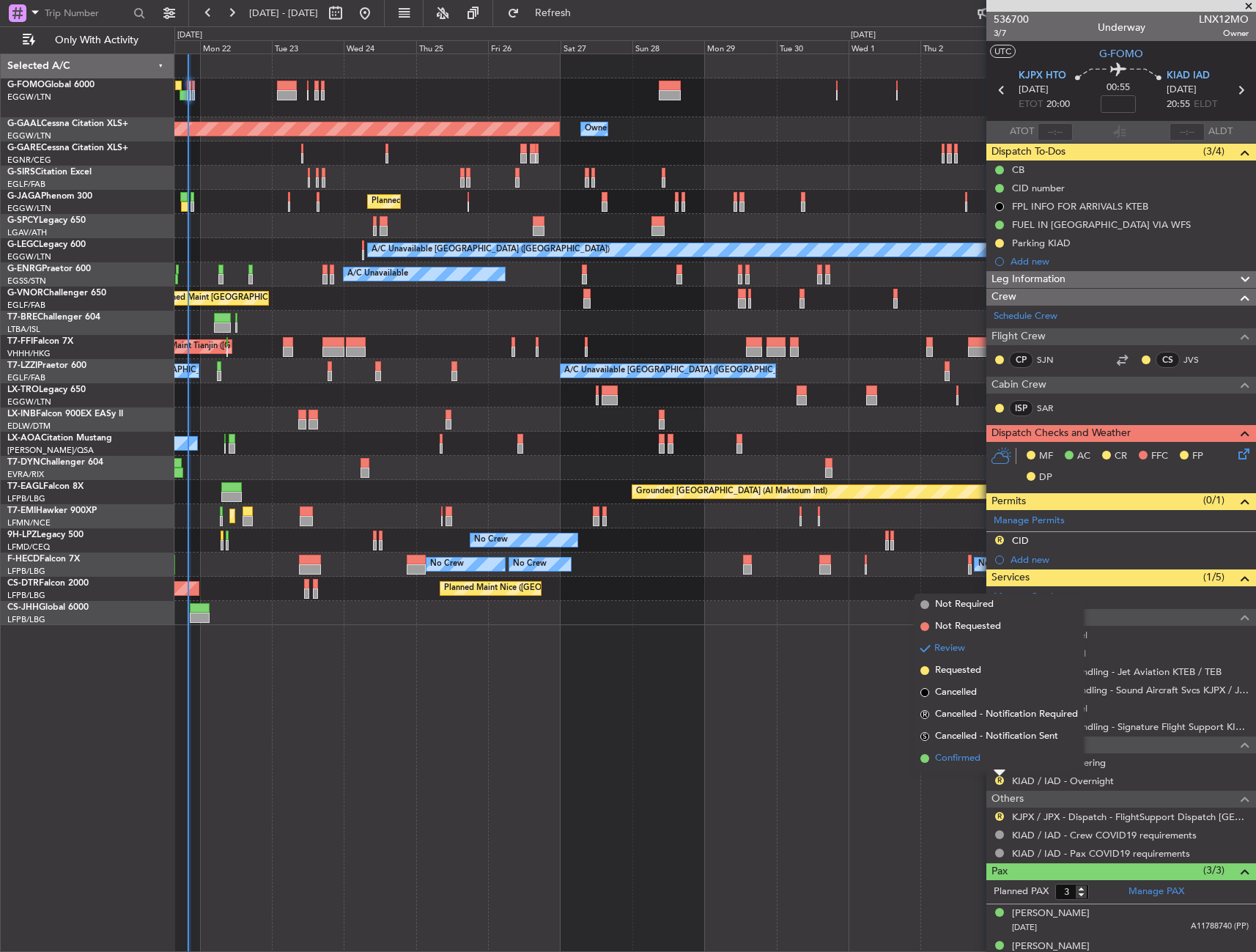
click at [965, 758] on span "Confirmed" at bounding box center [958, 758] width 45 height 15
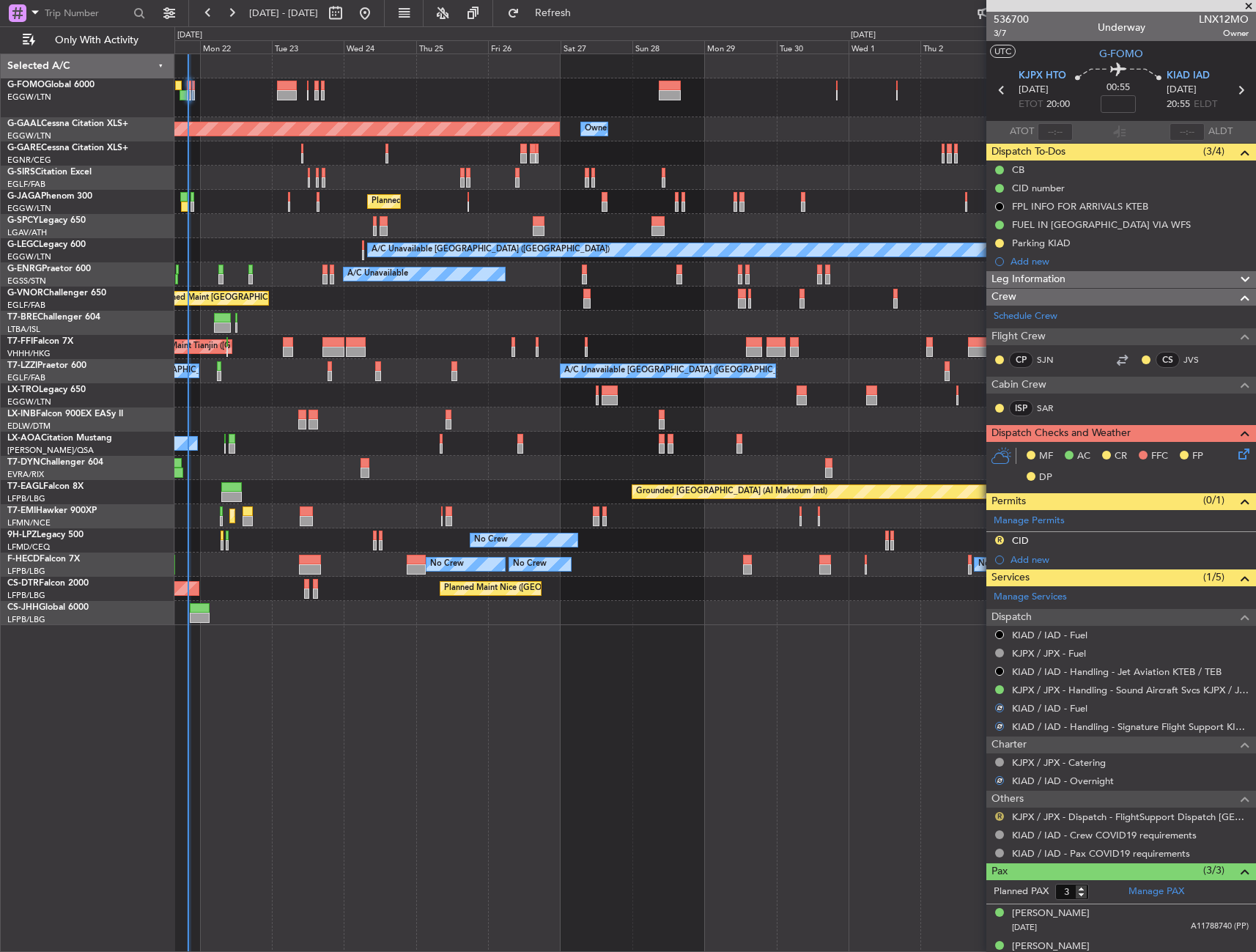
click at [997, 813] on button "R" at bounding box center [999, 816] width 9 height 9
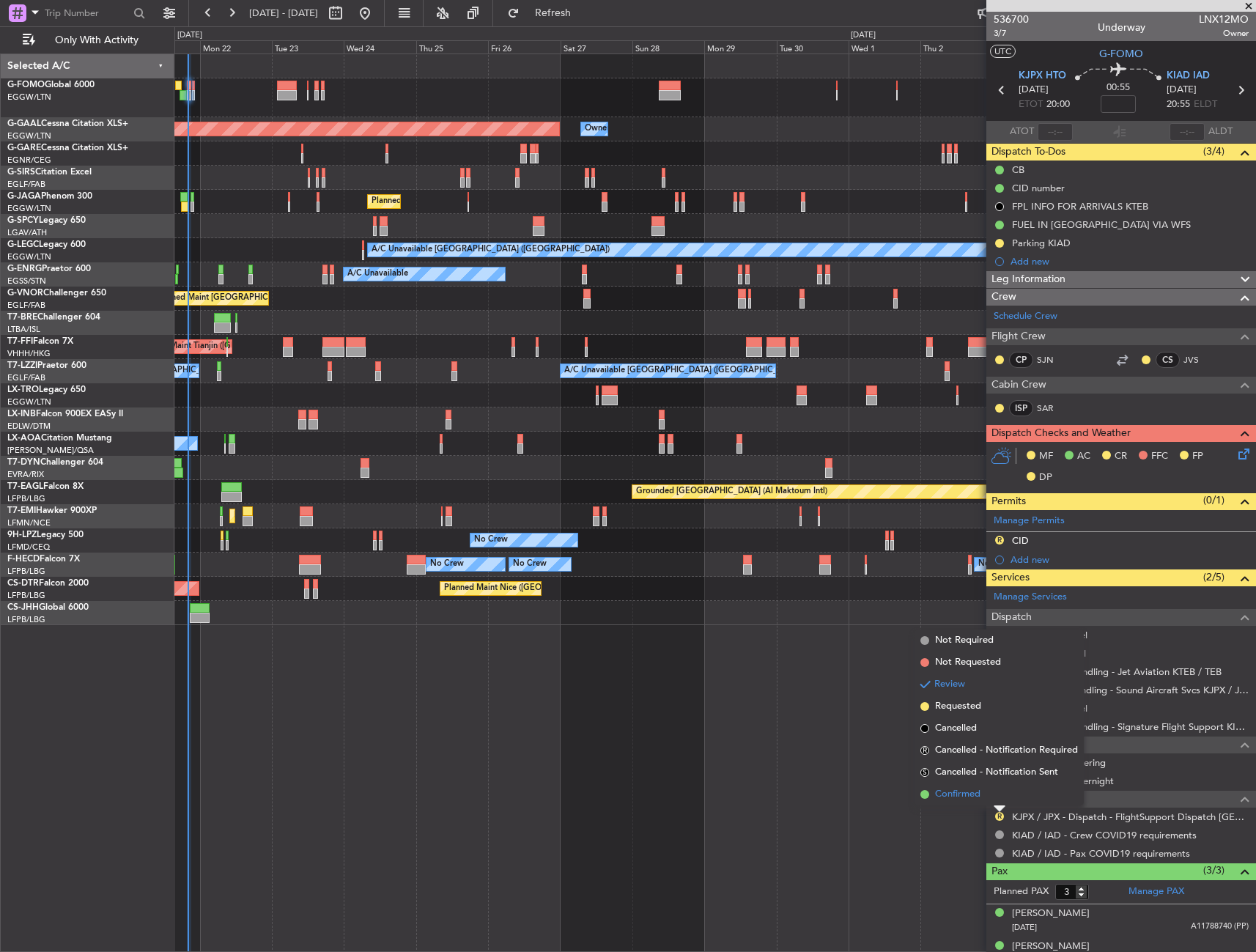
click at [972, 801] on span "Confirmed" at bounding box center [958, 794] width 45 height 15
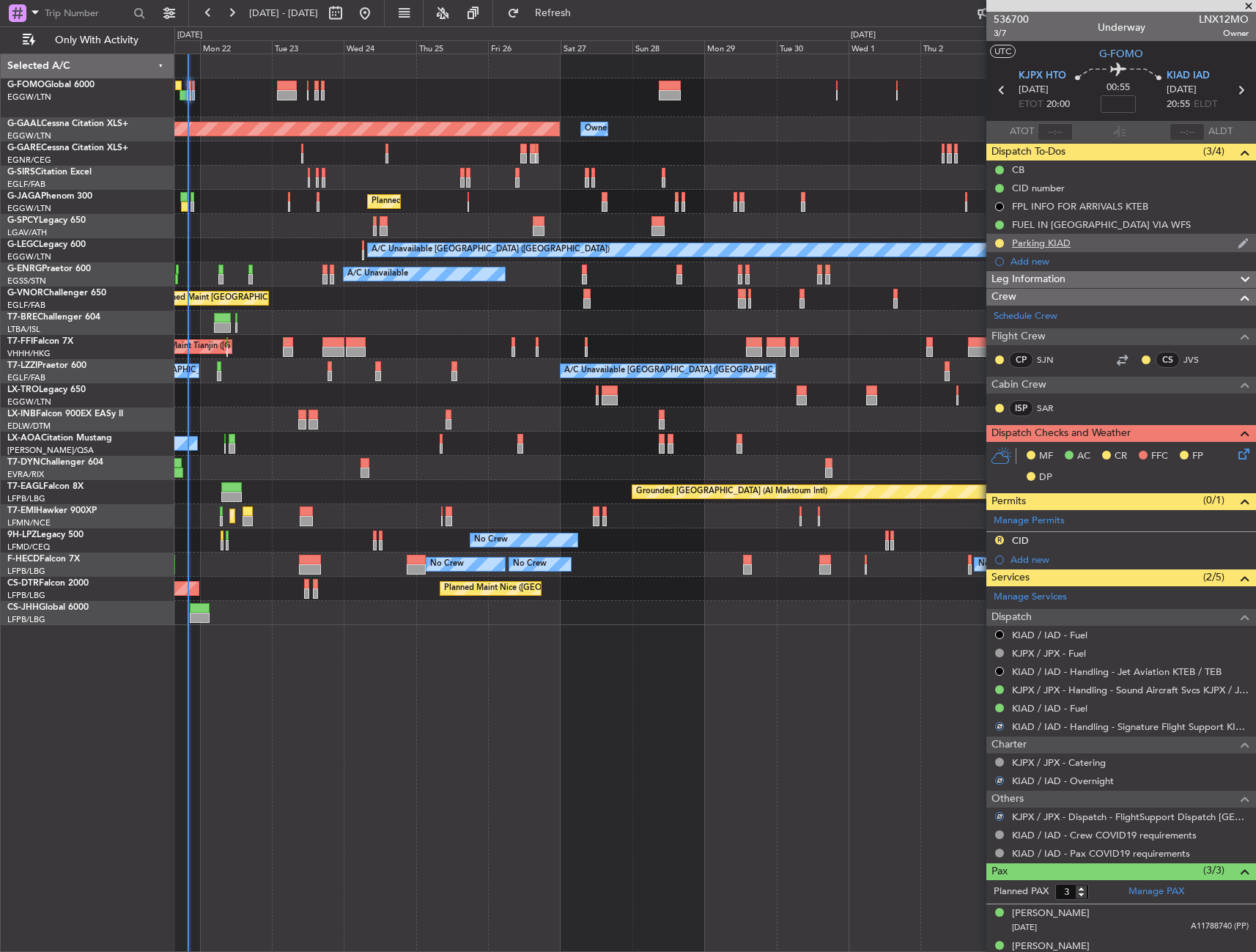
click at [1005, 243] on div at bounding box center [999, 243] width 11 height 11
click at [1004, 243] on button at bounding box center [999, 243] width 9 height 9
click at [1001, 312] on span "Completed" at bounding box center [1005, 308] width 49 height 15
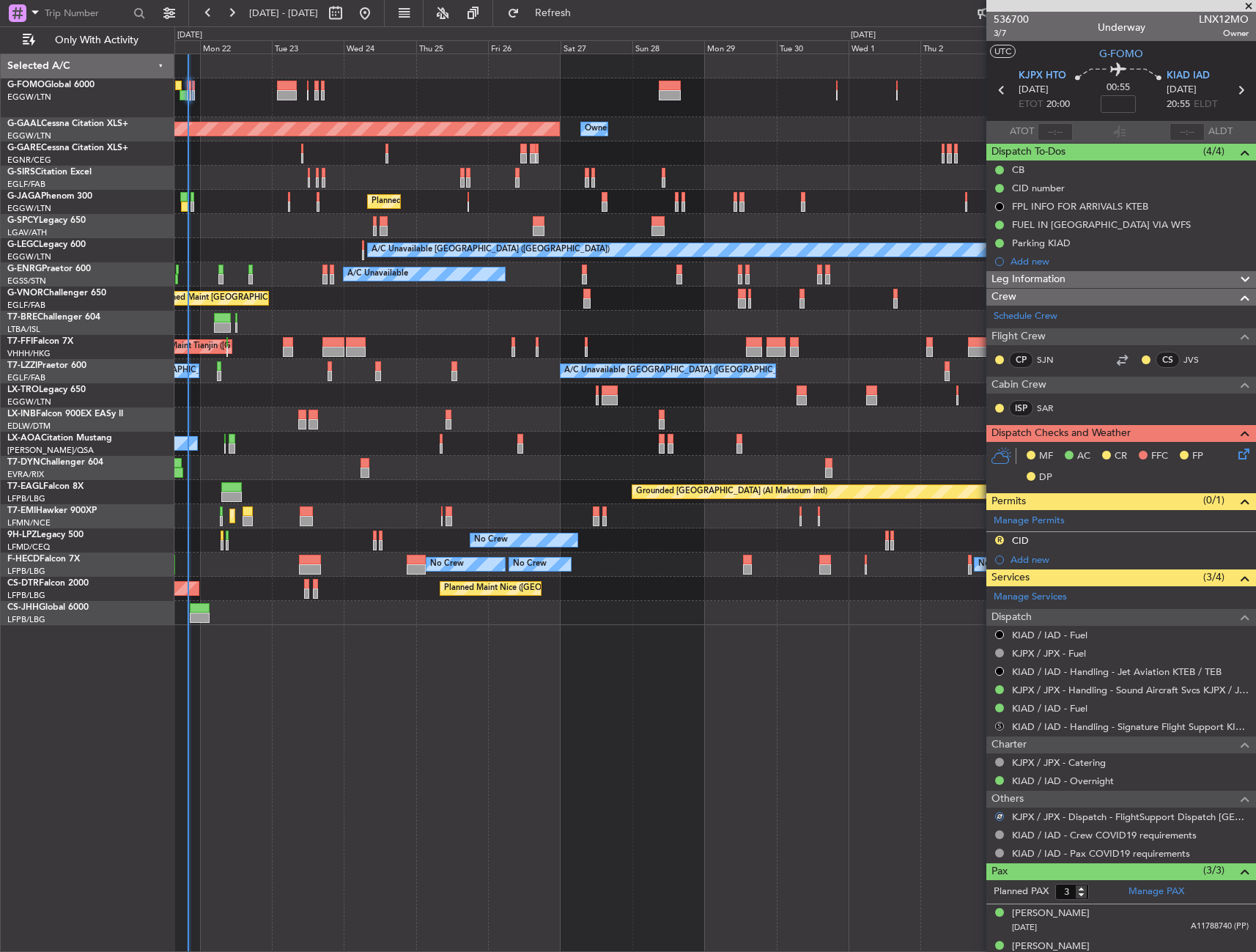
click at [1001, 724] on button "S" at bounding box center [999, 726] width 9 height 9
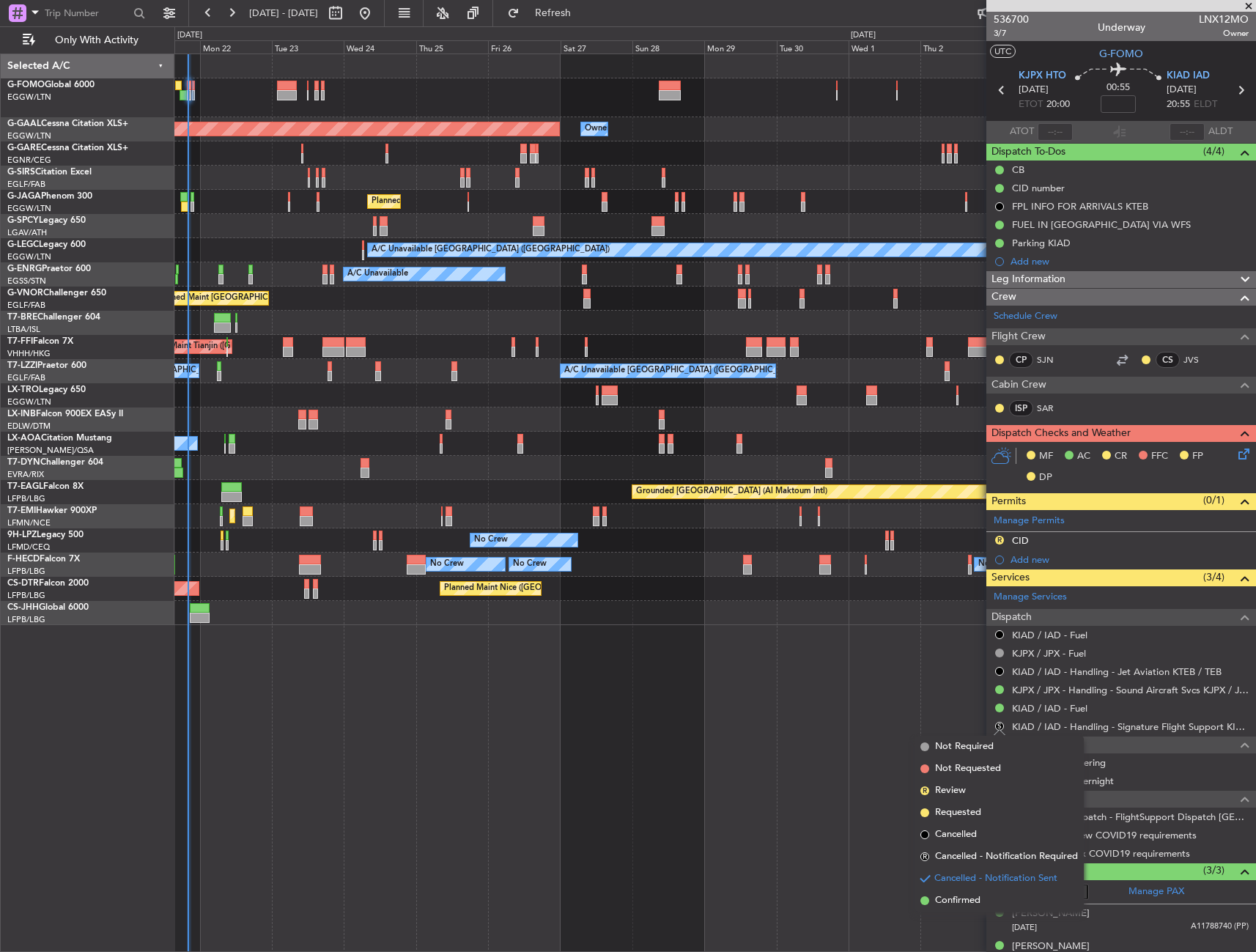
click at [943, 895] on span "Confirmed" at bounding box center [958, 900] width 45 height 15
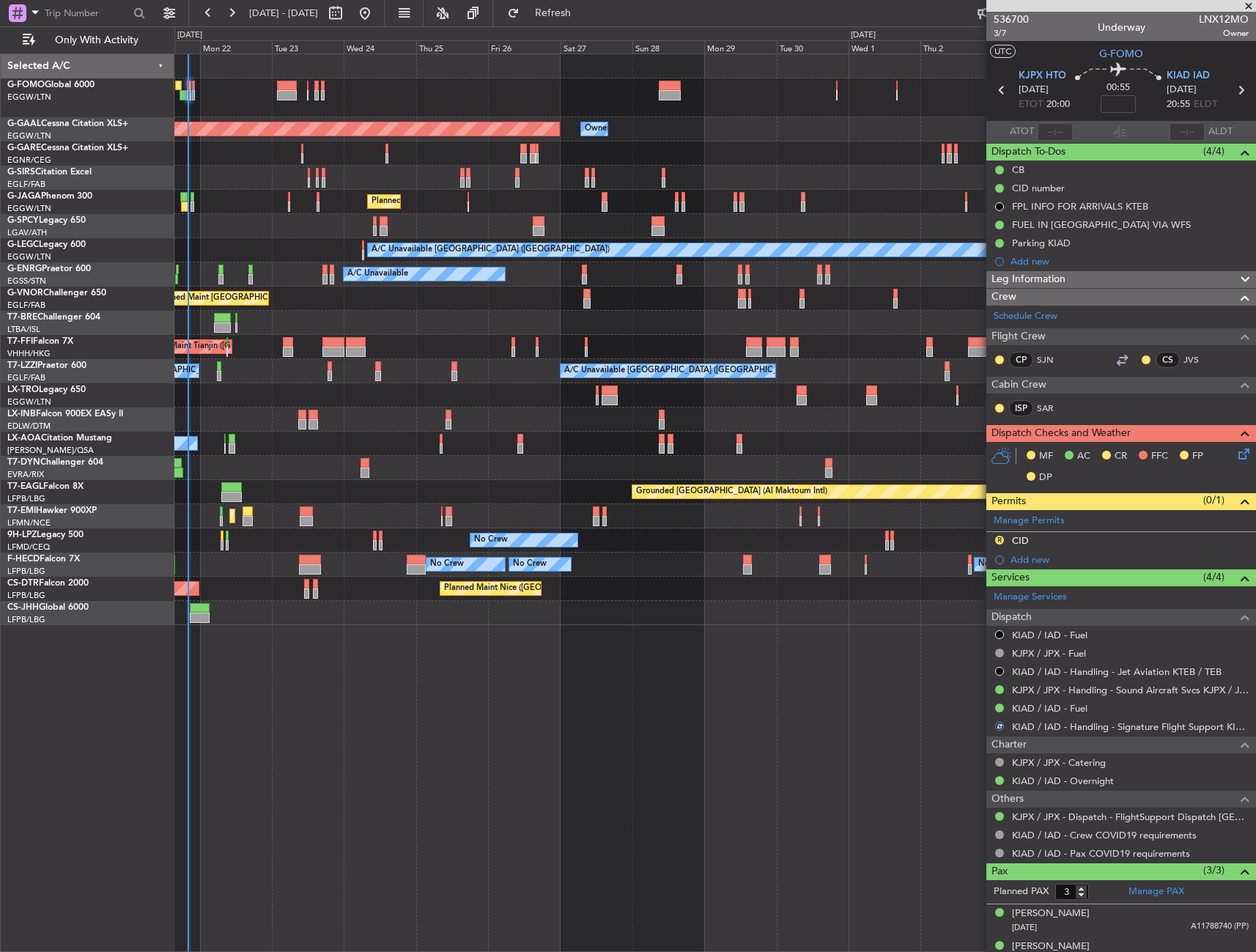
drag, startPoint x: 1004, startPoint y: 538, endPoint x: 994, endPoint y: 576, distance: 39.3
click at [1003, 538] on button "R" at bounding box center [999, 540] width 9 height 9
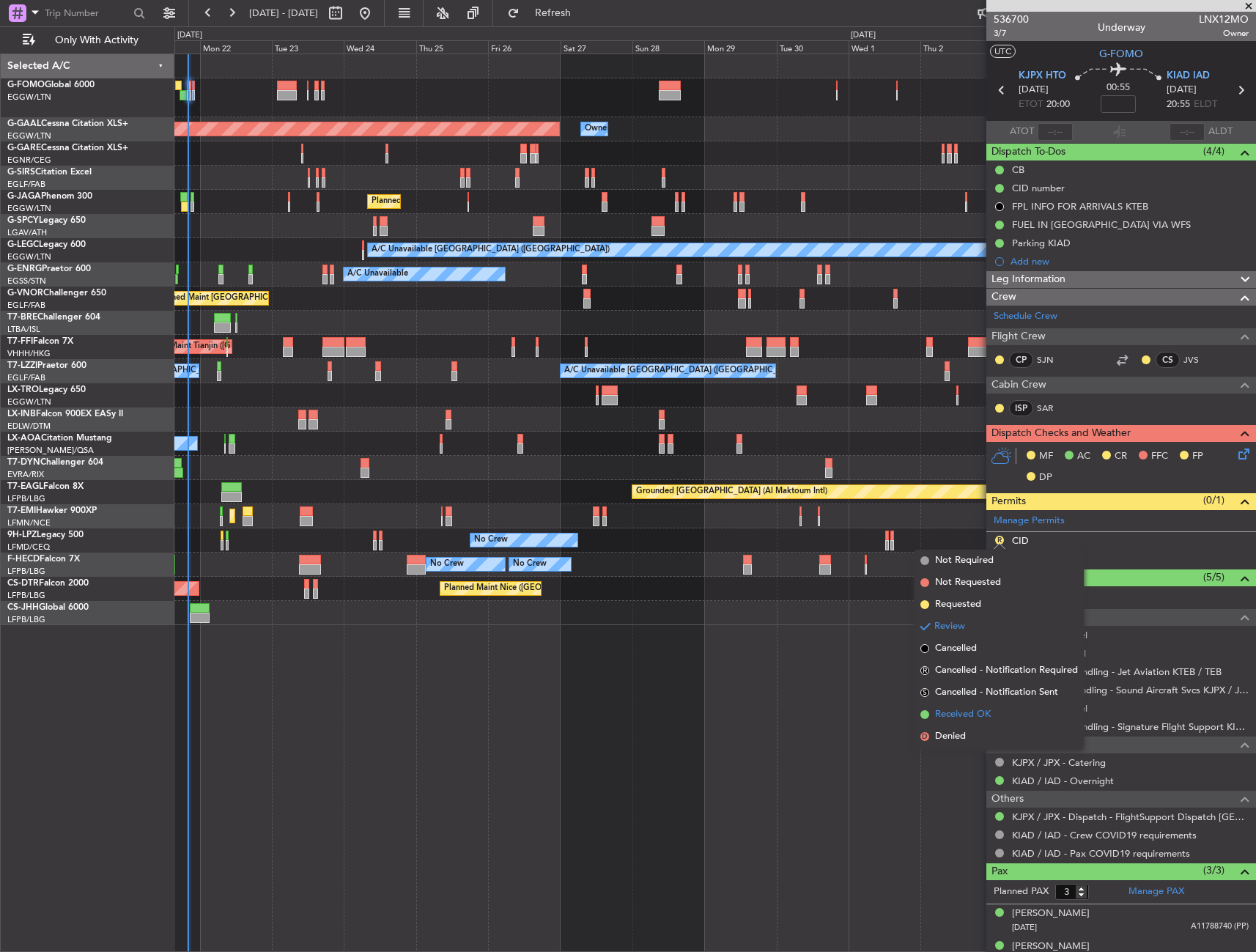
click at [963, 708] on span "Received OK" at bounding box center [963, 714] width 56 height 15
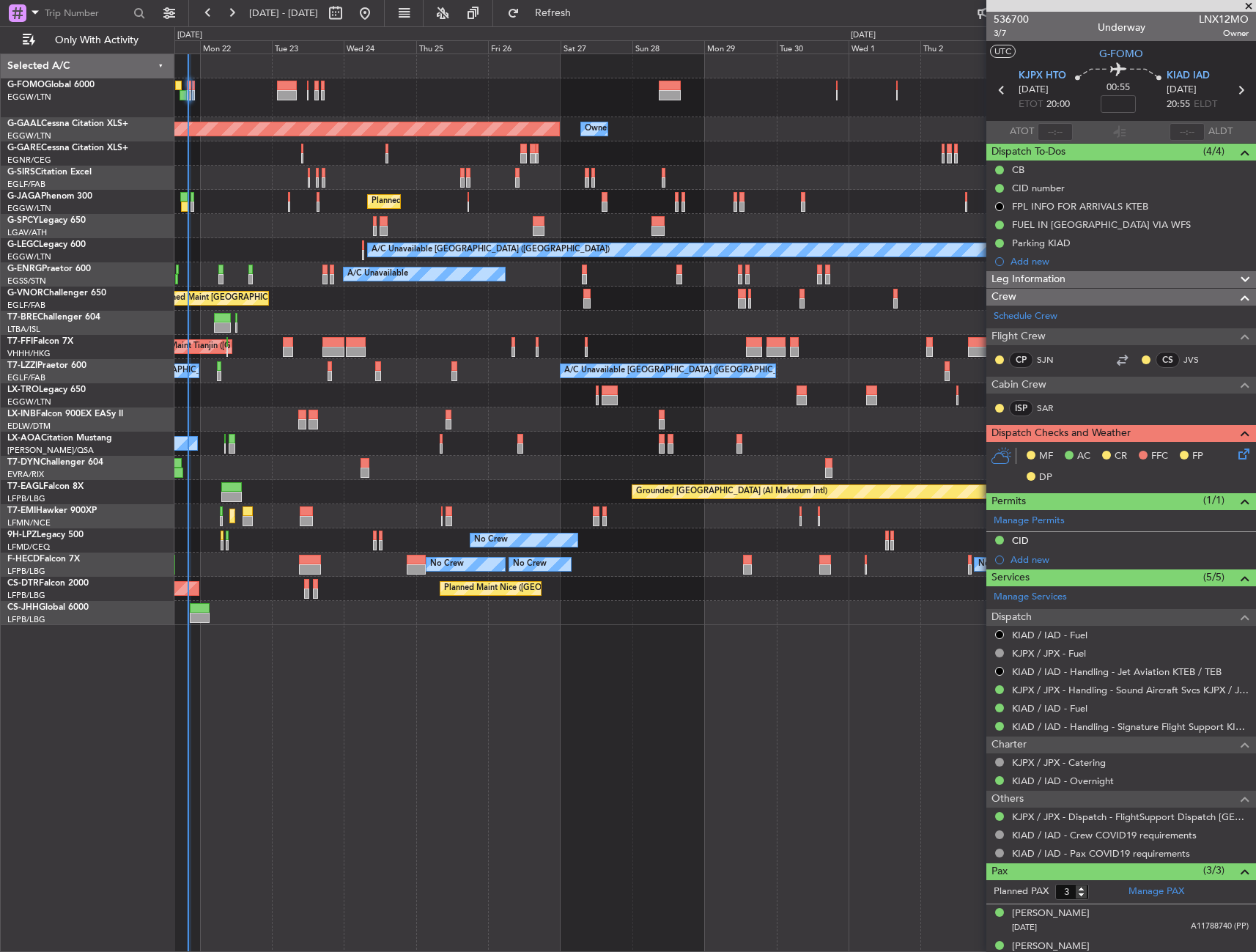
click at [1236, 449] on icon at bounding box center [1241, 450] width 11 height 11
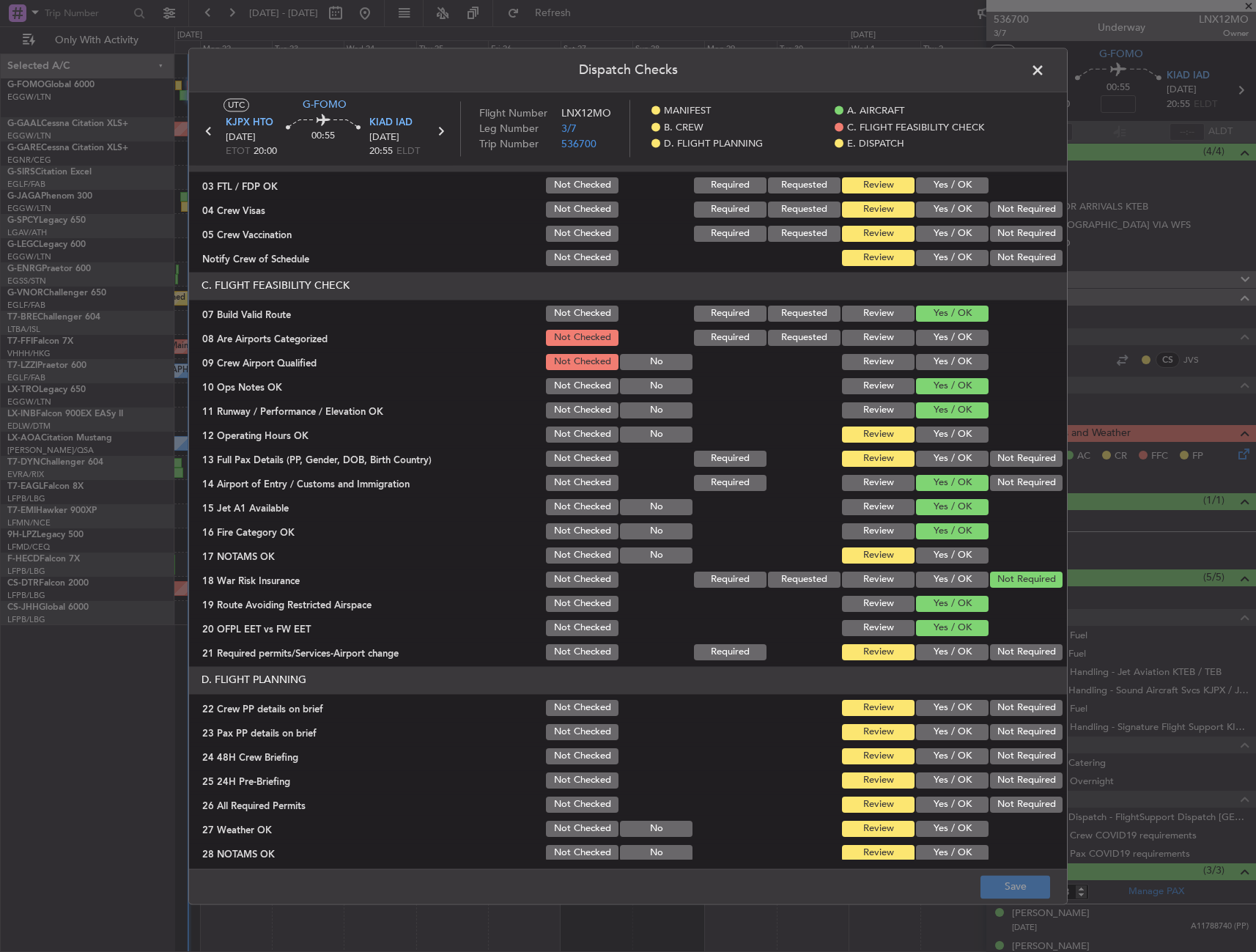
scroll to position [293, 0]
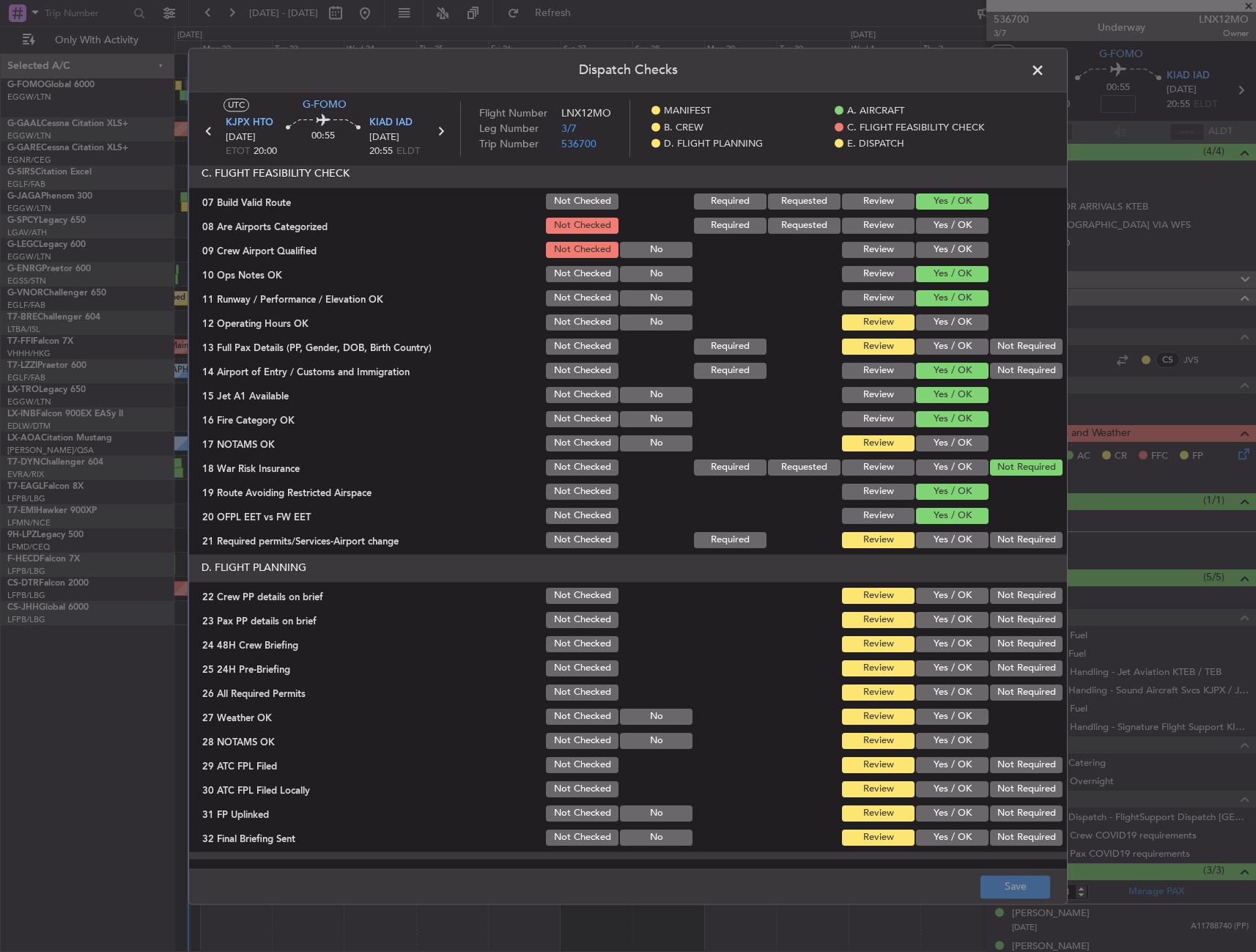
drag, startPoint x: 905, startPoint y: 316, endPoint x: 912, endPoint y: 323, distance: 9.9
click at [916, 316] on button "Yes / OK" at bounding box center [952, 323] width 72 height 17
click at [916, 339] on div "Yes / OK" at bounding box center [951, 347] width 74 height 21
click at [921, 348] on button "Yes / OK" at bounding box center [952, 346] width 72 height 17
click at [949, 447] on button "Yes / OK" at bounding box center [952, 443] width 72 height 17
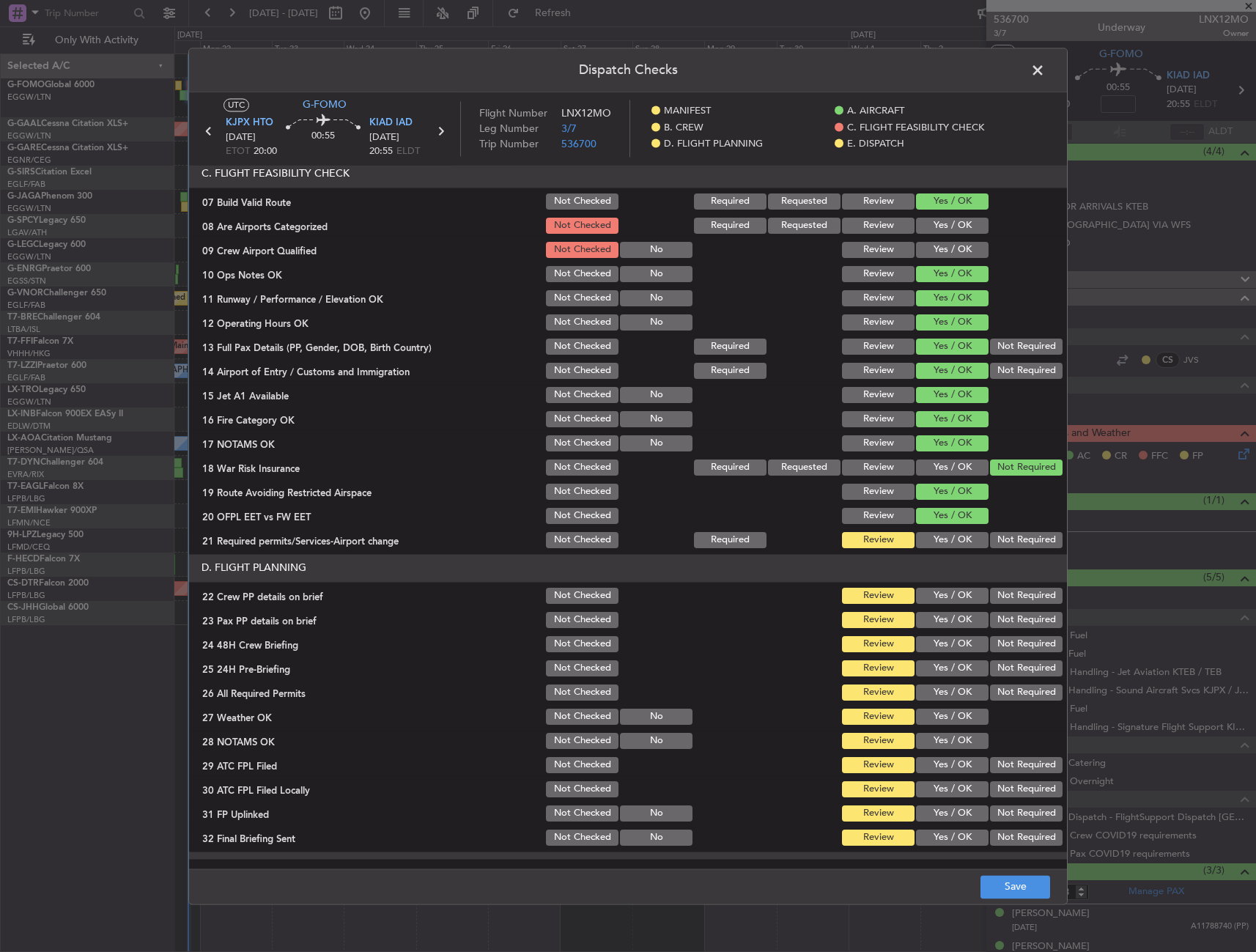
click at [934, 538] on button "Yes / OK" at bounding box center [952, 540] width 72 height 17
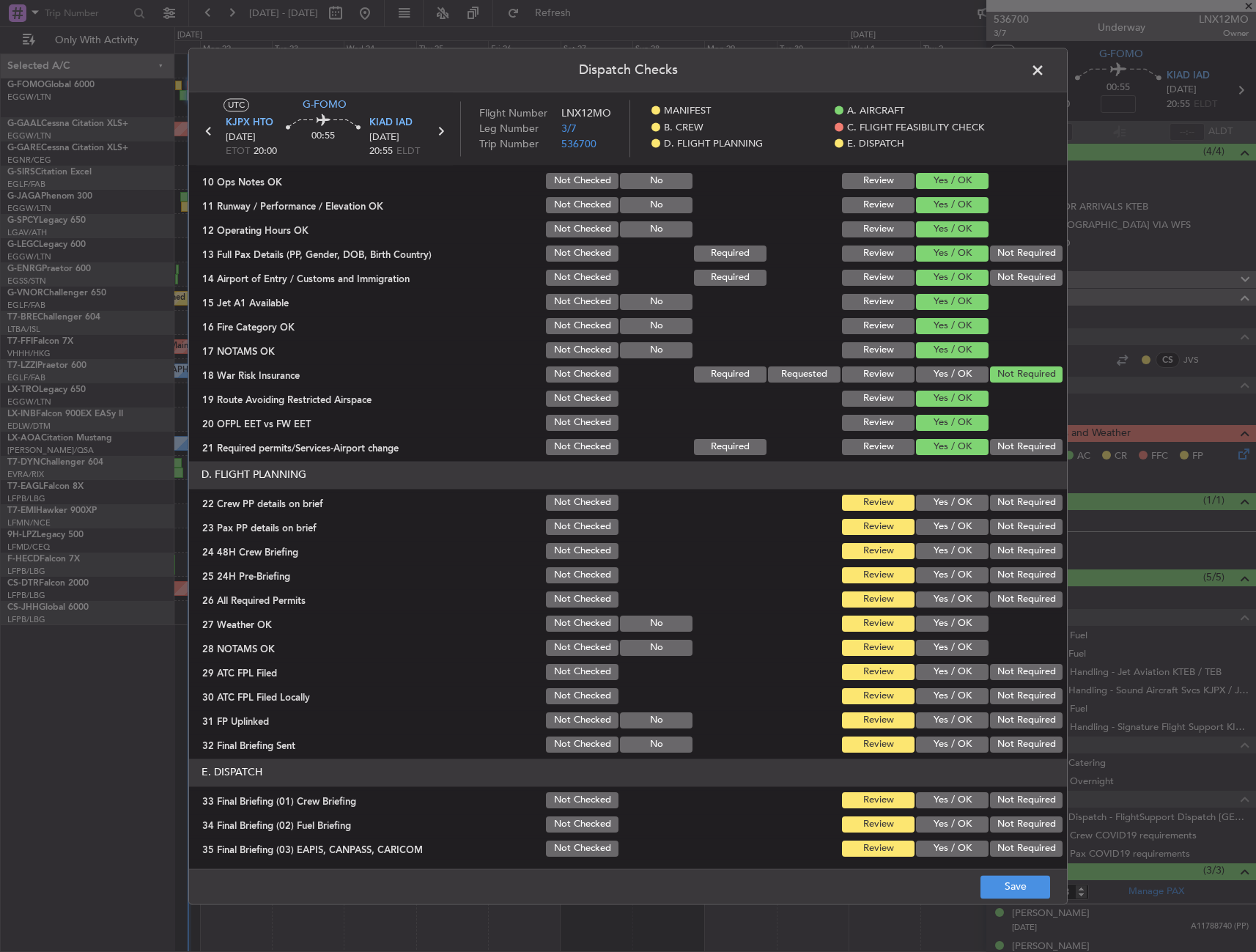
scroll to position [440, 0]
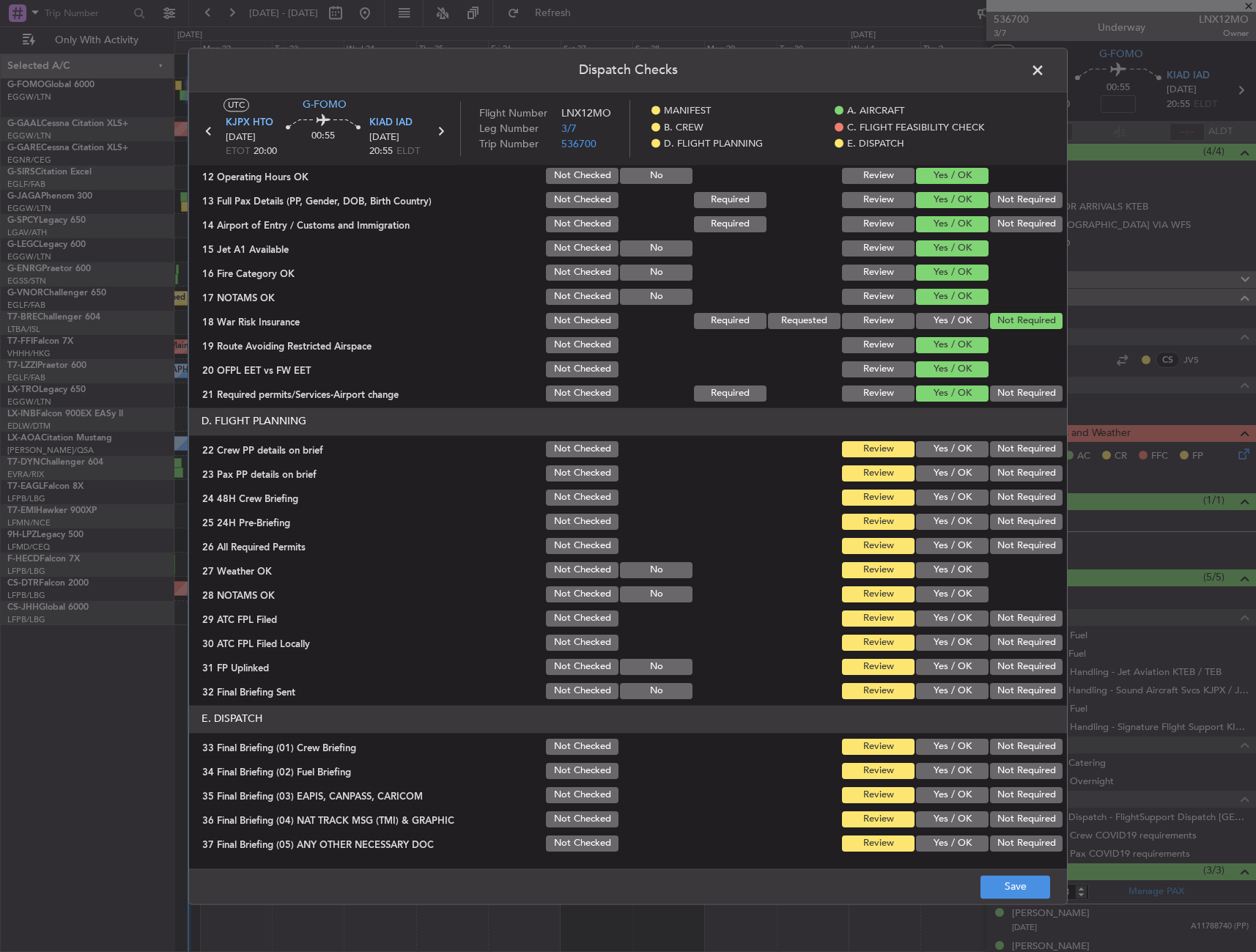
click at [920, 452] on button "Yes / OK" at bounding box center [952, 449] width 72 height 17
click at [920, 469] on button "Yes / OK" at bounding box center [952, 473] width 72 height 17
drag, startPoint x: 945, startPoint y: 501, endPoint x: 942, endPoint y: 524, distance: 23.2
click at [945, 502] on button "Yes / OK" at bounding box center [952, 497] width 72 height 17
click at [942, 524] on button "Yes / OK" at bounding box center [952, 522] width 72 height 17
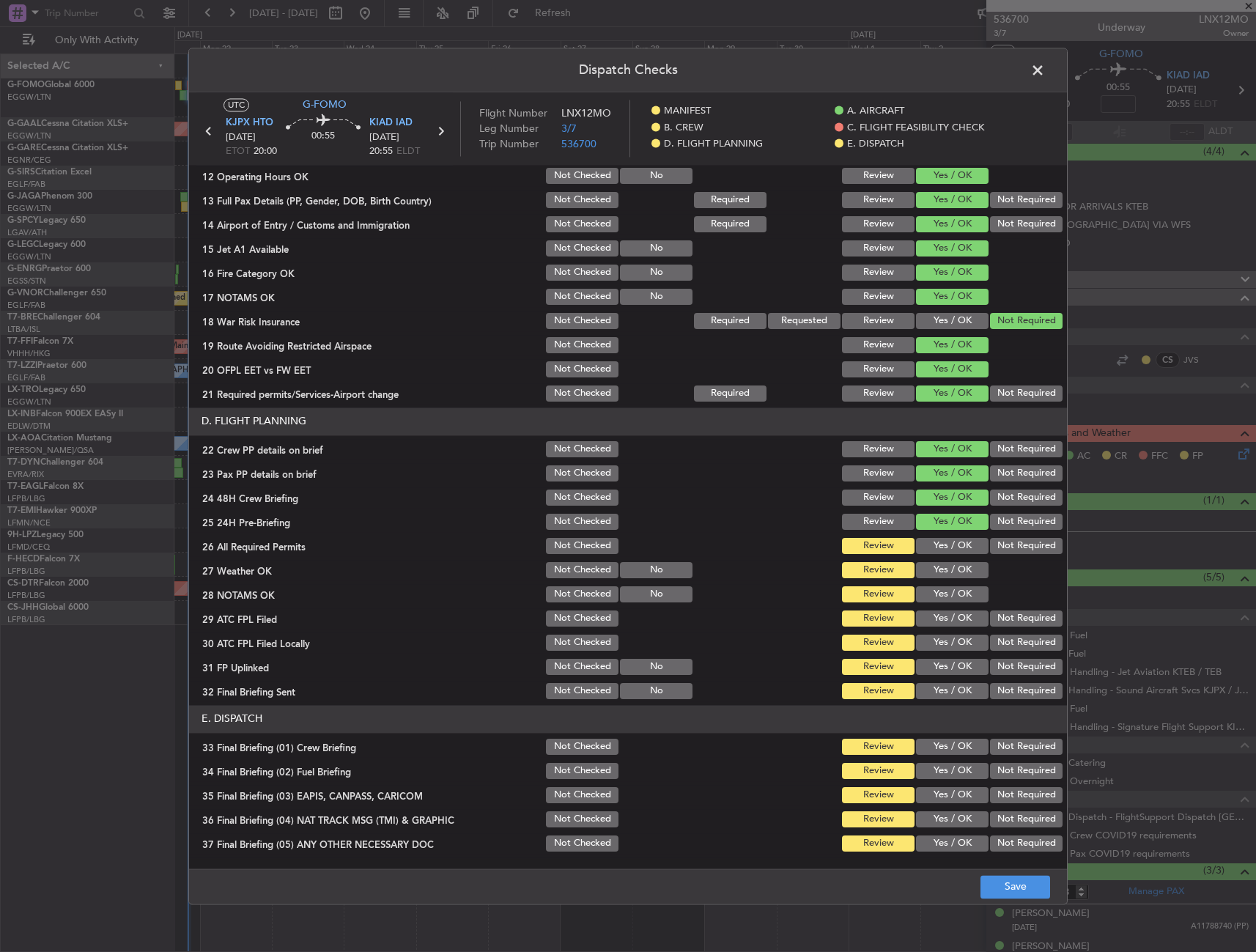
click at [942, 536] on div "Yes / OK" at bounding box center [951, 546] width 74 height 21
click at [943, 545] on button "Yes / OK" at bounding box center [952, 546] width 72 height 17
drag, startPoint x: 943, startPoint y: 568, endPoint x: 942, endPoint y: 588, distance: 20.0
click at [942, 568] on button "Yes / OK" at bounding box center [952, 569] width 72 height 17
click at [941, 589] on button "Yes / OK" at bounding box center [952, 594] width 72 height 17
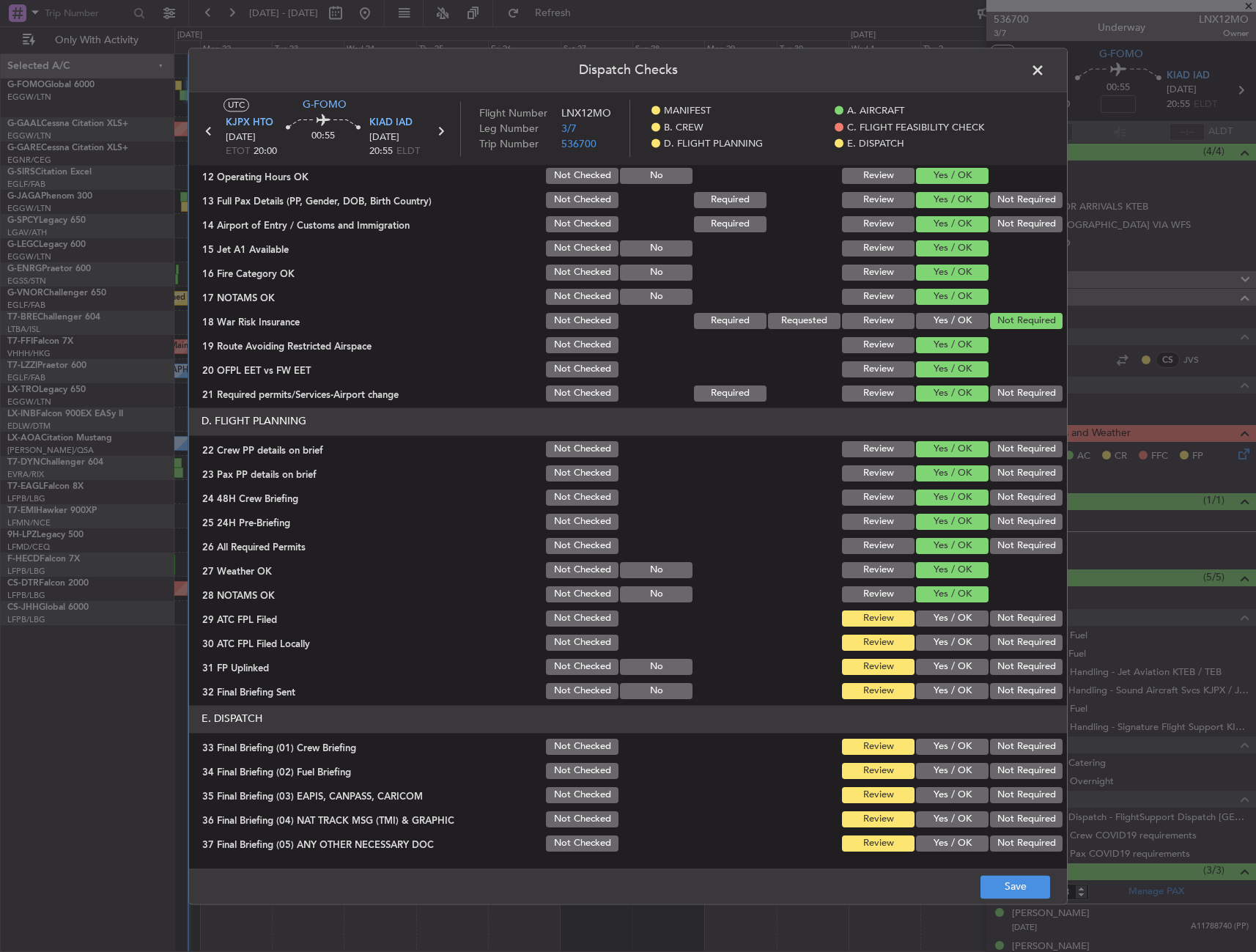
click at [939, 611] on button "Yes / OK" at bounding box center [952, 618] width 72 height 17
click at [939, 628] on div "Yes / OK" at bounding box center [951, 618] width 74 height 21
click at [934, 646] on button "Yes / OK" at bounding box center [952, 642] width 72 height 17
click at [932, 665] on button "Yes / OK" at bounding box center [952, 667] width 72 height 17
click at [931, 689] on button "Yes / OK" at bounding box center [952, 690] width 72 height 17
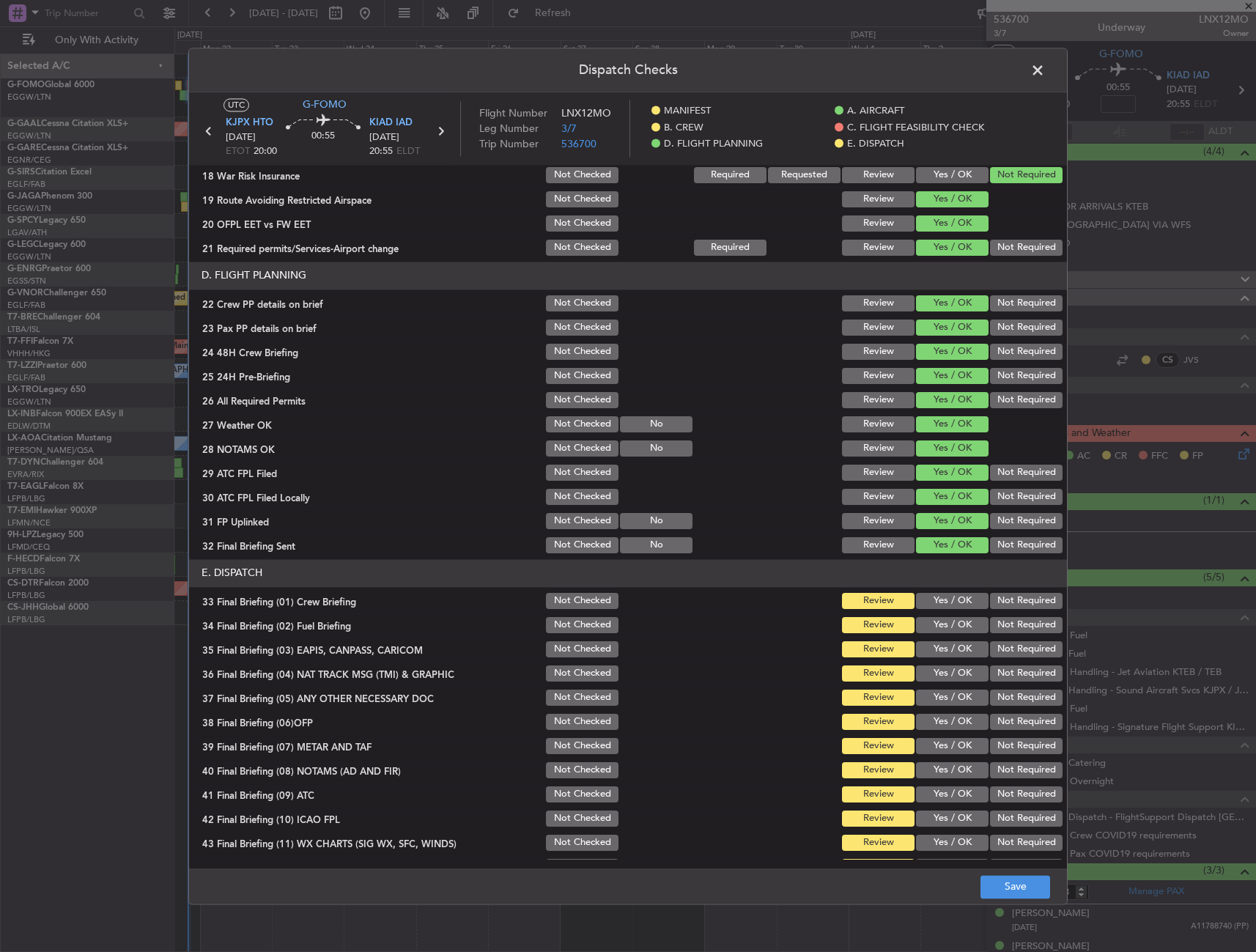
scroll to position [586, 0]
drag, startPoint x: 946, startPoint y: 596, endPoint x: 939, endPoint y: 622, distance: 26.9
click at [946, 597] on button "Yes / OK" at bounding box center [952, 600] width 72 height 17
click at [939, 623] on button "Yes / OK" at bounding box center [952, 624] width 72 height 17
click at [999, 658] on div "Not Required" at bounding box center [1025, 649] width 74 height 21
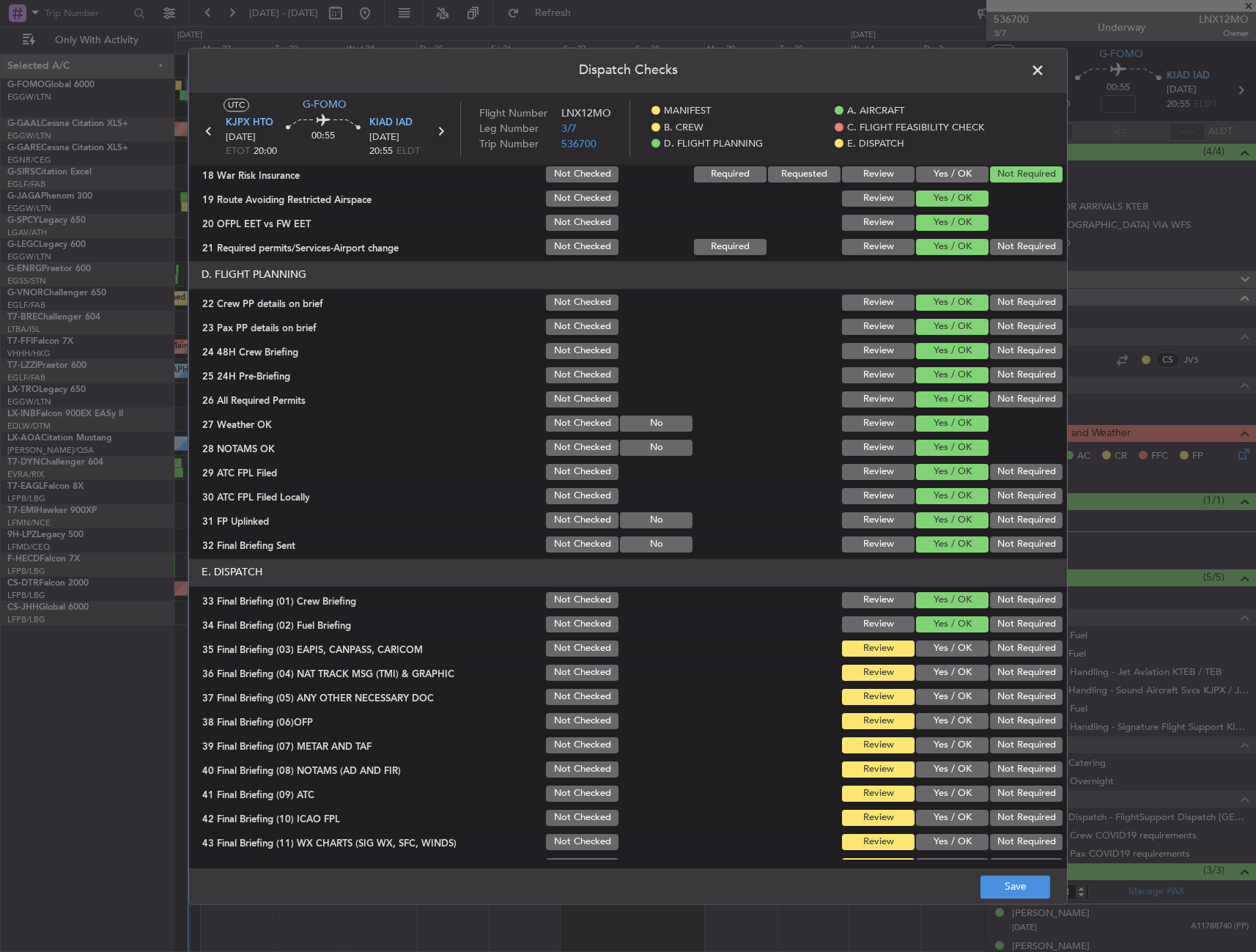
click at [991, 680] on button "Not Required" at bounding box center [1026, 672] width 72 height 17
click at [1011, 651] on button "Not Required" at bounding box center [1026, 649] width 72 height 17
click at [947, 709] on section "E. DISPATCH 33 Final Briefing (01) Crew Briefing Not Checked Review Yes / OK No…" at bounding box center [628, 717] width 879 height 318
click at [945, 719] on button "Yes / OK" at bounding box center [952, 721] width 72 height 17
click at [944, 698] on button "Yes / OK" at bounding box center [952, 696] width 72 height 17
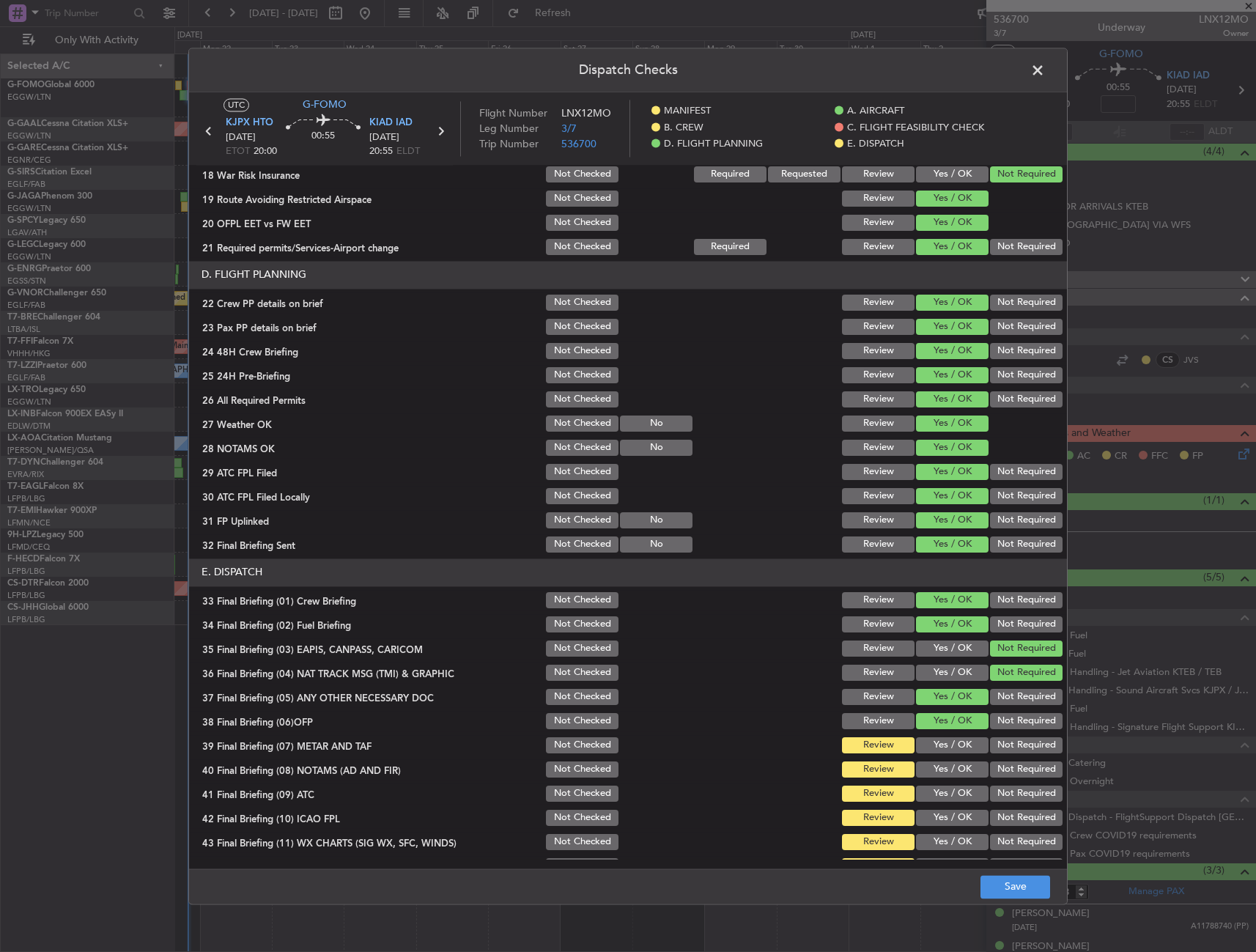
click at [935, 749] on button "Yes / OK" at bounding box center [952, 745] width 72 height 17
click at [934, 783] on section "E. DISPATCH 33 Final Briefing (01) Crew Briefing Not Checked Review Yes / OK No…" at bounding box center [628, 717] width 879 height 318
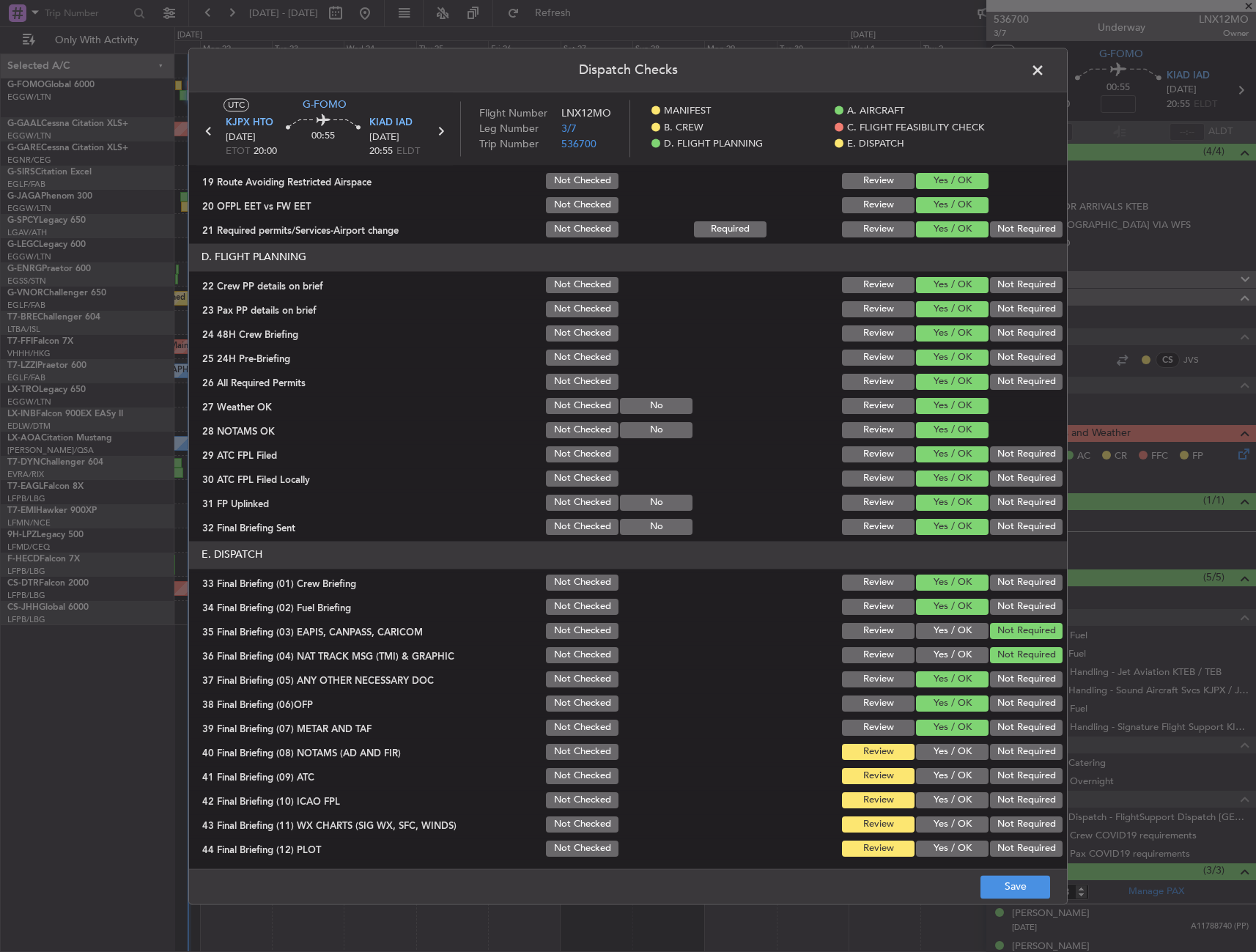
scroll to position [608, 0]
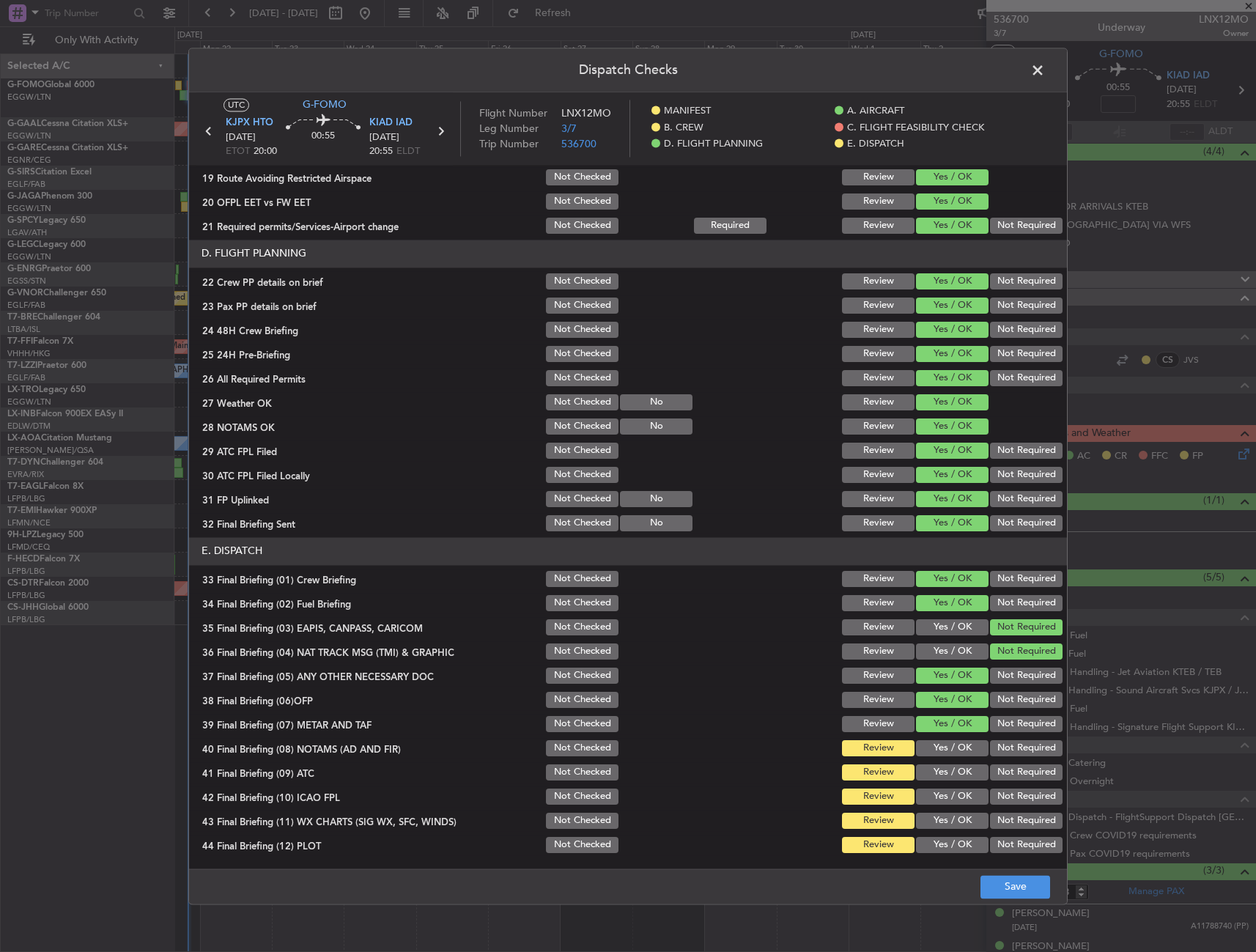
click at [940, 751] on button "Yes / OK" at bounding box center [952, 748] width 72 height 17
drag, startPoint x: 939, startPoint y: 764, endPoint x: 939, endPoint y: 772, distance: 8.0
click at [939, 765] on button "Yes / OK" at bounding box center [952, 772] width 72 height 17
click at [937, 797] on button "Yes / OK" at bounding box center [952, 796] width 72 height 17
click at [939, 815] on button "Yes / OK" at bounding box center [952, 821] width 72 height 17
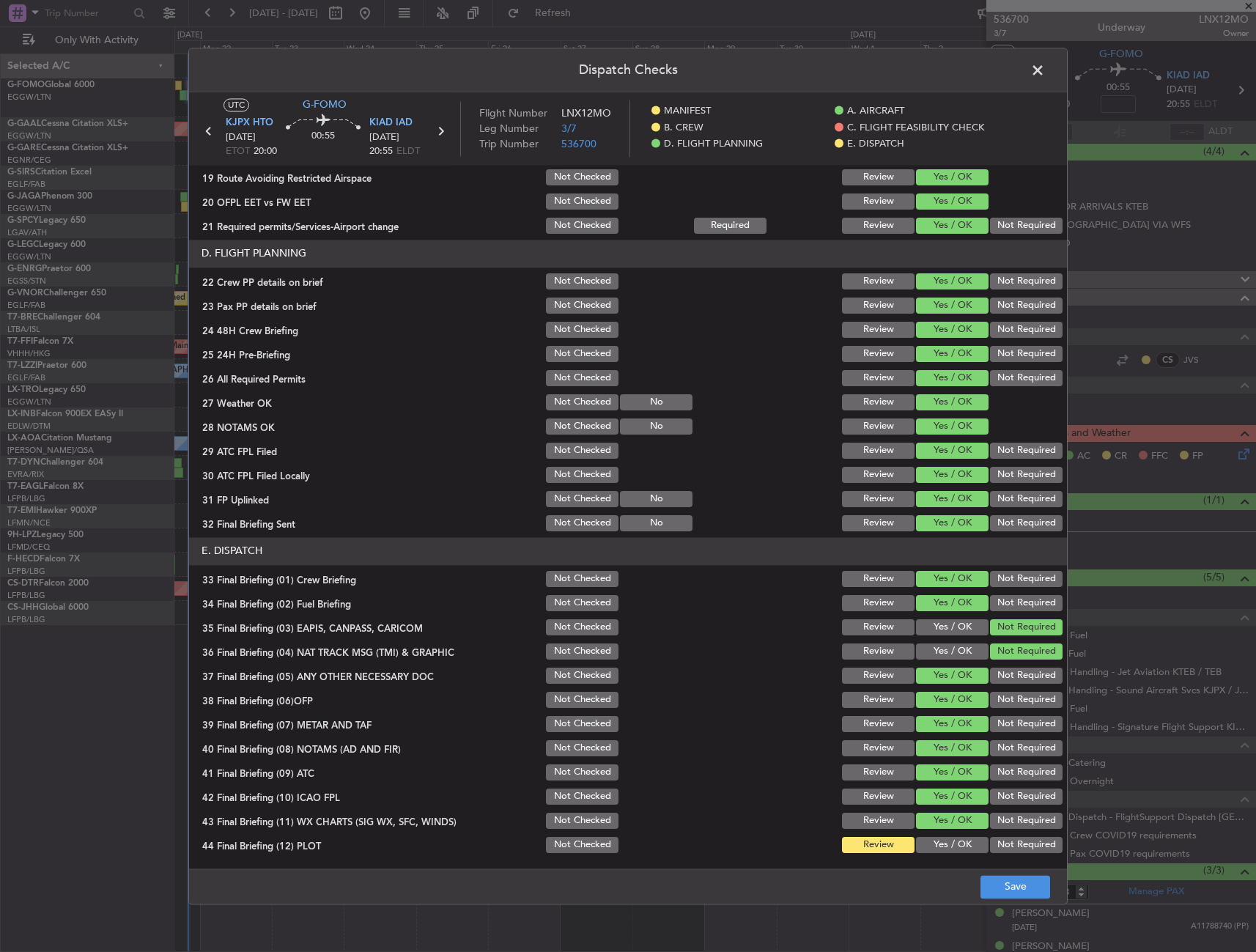
drag, startPoint x: 937, startPoint y: 834, endPoint x: 940, endPoint y: 847, distance: 13.3
click at [937, 835] on section "E. DISPATCH 33 Final Briefing (01) Crew Briefing Not Checked Review Yes / OK No…" at bounding box center [628, 696] width 879 height 318
click at [940, 847] on button "Yes / OK" at bounding box center [952, 844] width 72 height 17
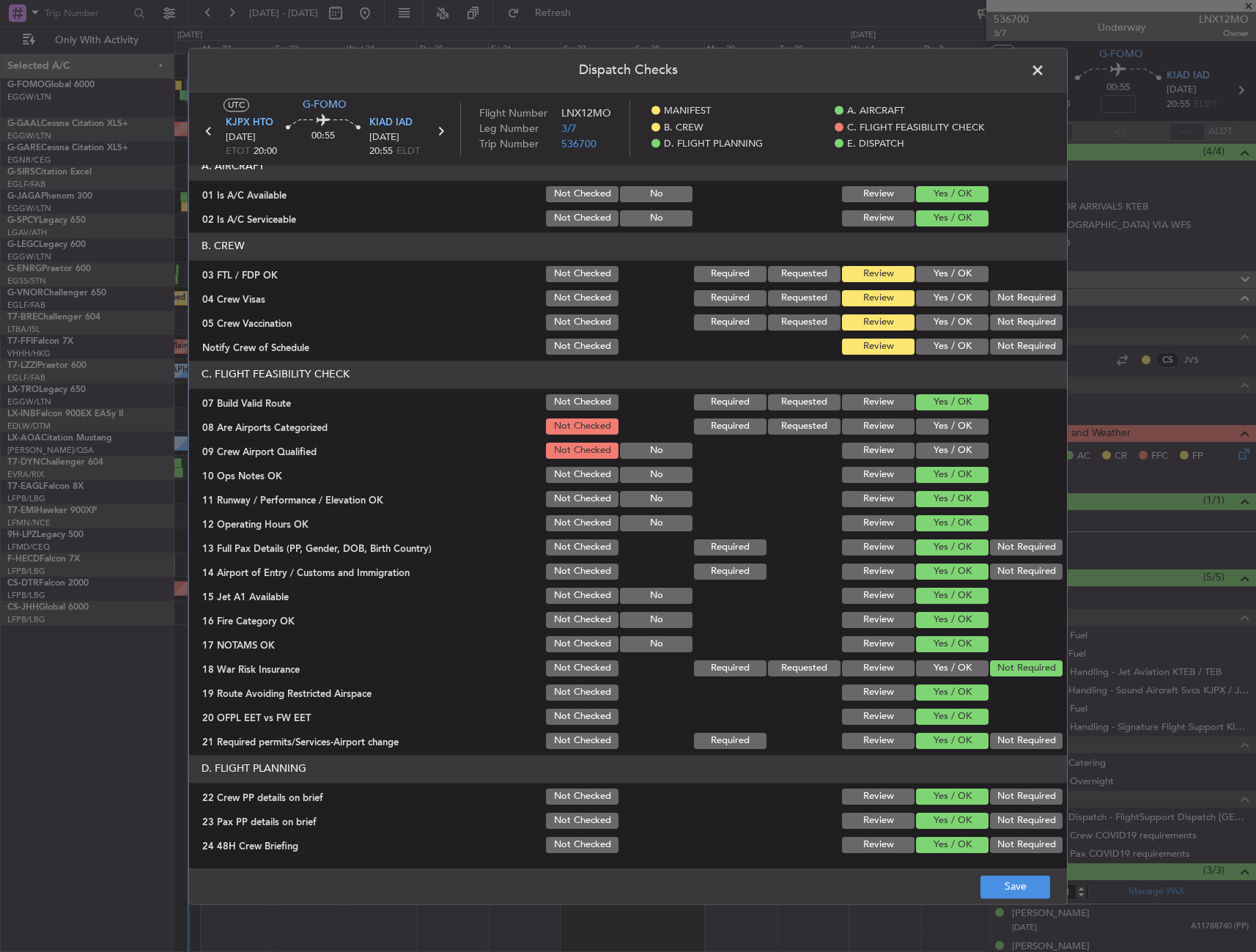
scroll to position [0, 0]
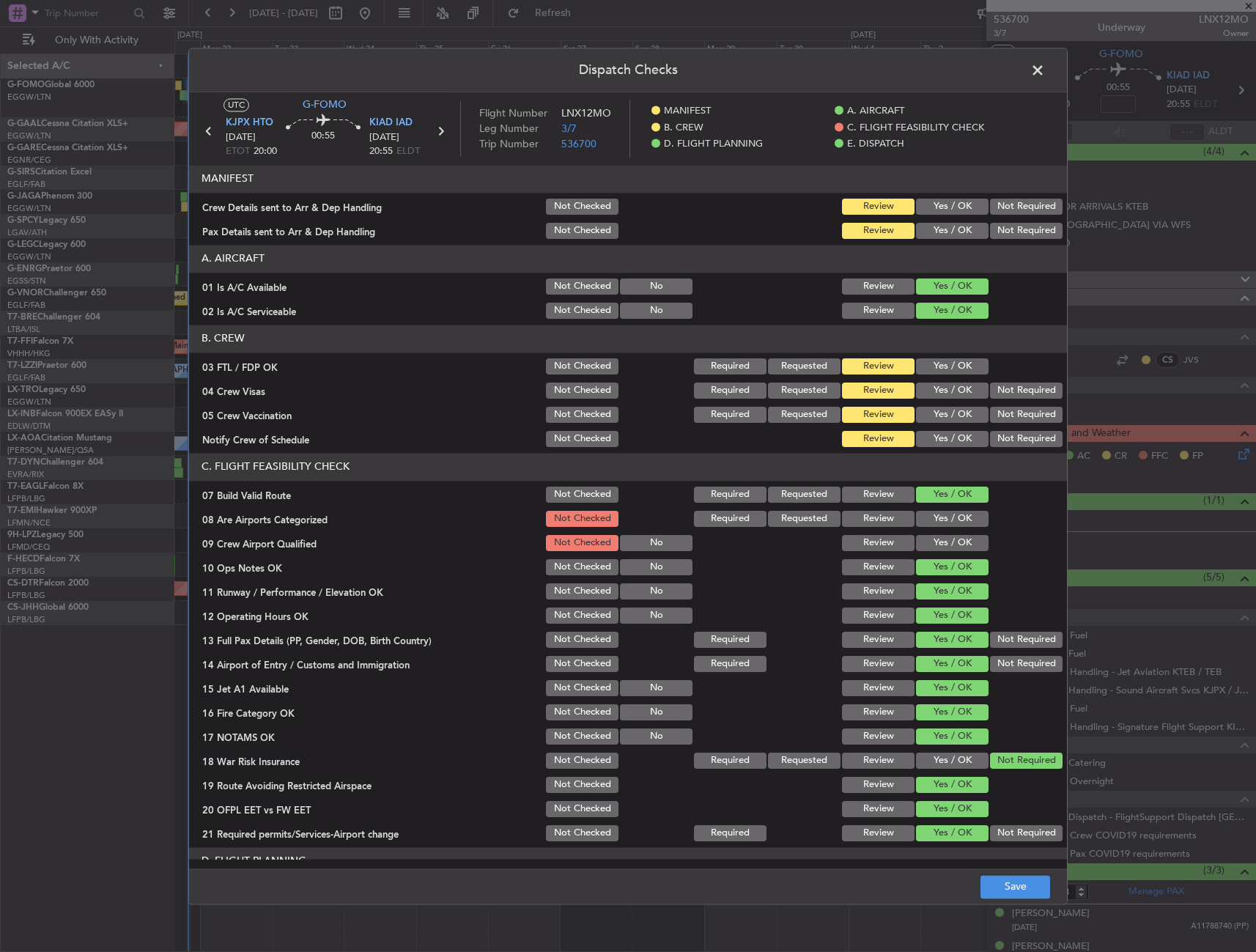
drag, startPoint x: 928, startPoint y: 231, endPoint x: 928, endPoint y: 214, distance: 17.0
click at [928, 230] on button "Yes / OK" at bounding box center [952, 230] width 72 height 17
click at [927, 213] on button "Yes / OK" at bounding box center [952, 206] width 72 height 17
click at [1028, 896] on button "Save" at bounding box center [1016, 886] width 70 height 23
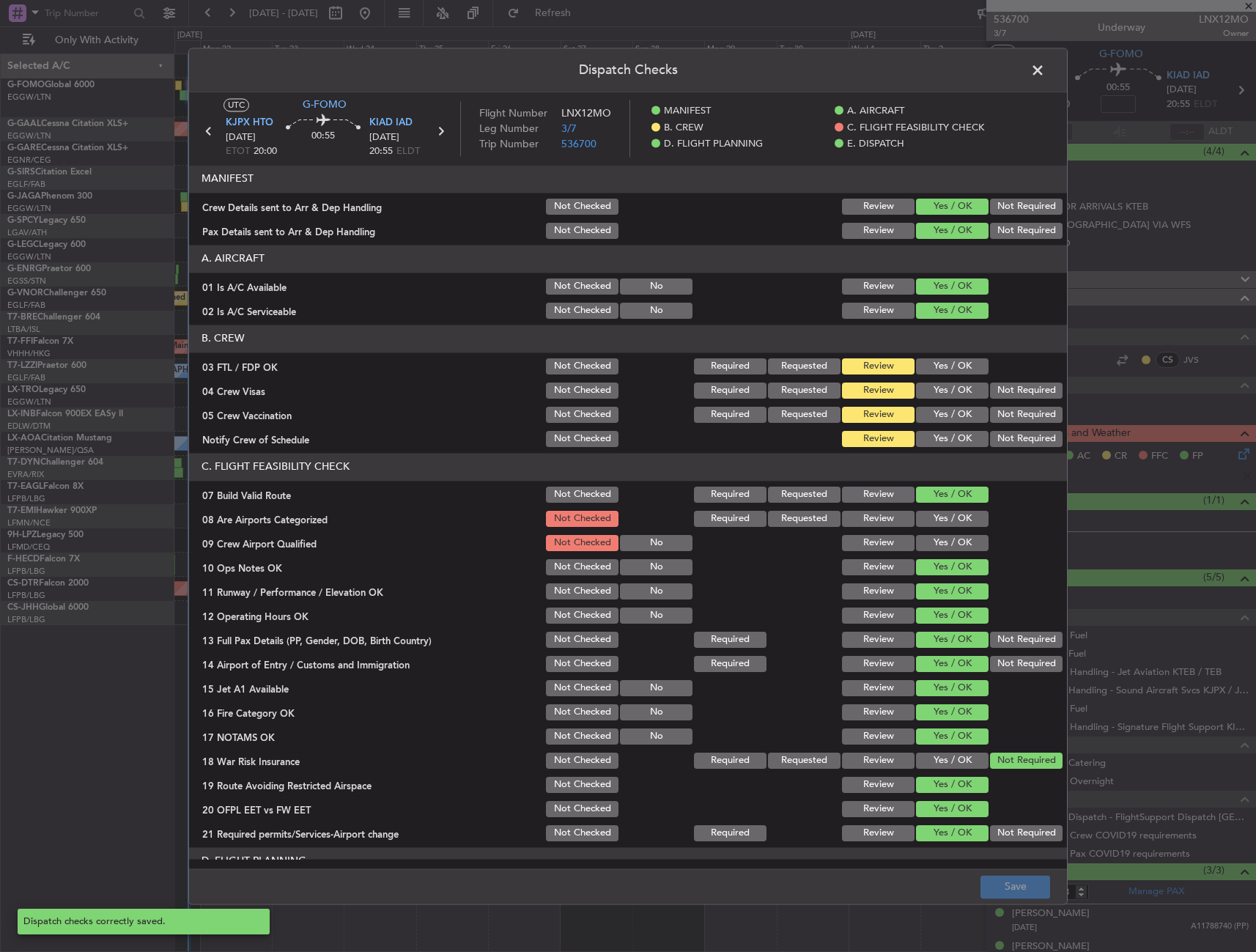
click at [1046, 69] on span at bounding box center [1046, 74] width 0 height 30
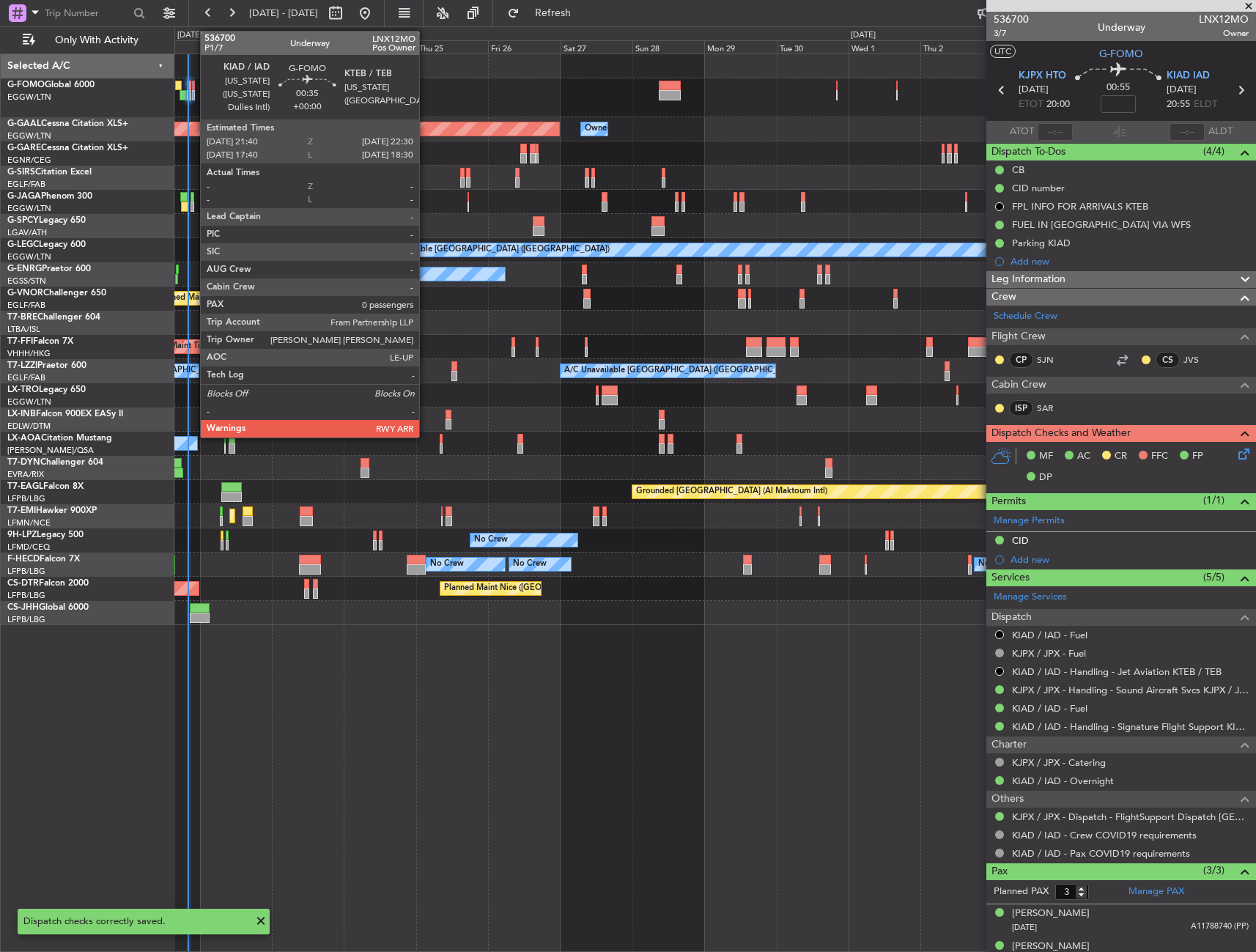
click at [193, 83] on div at bounding box center [193, 86] width 3 height 10
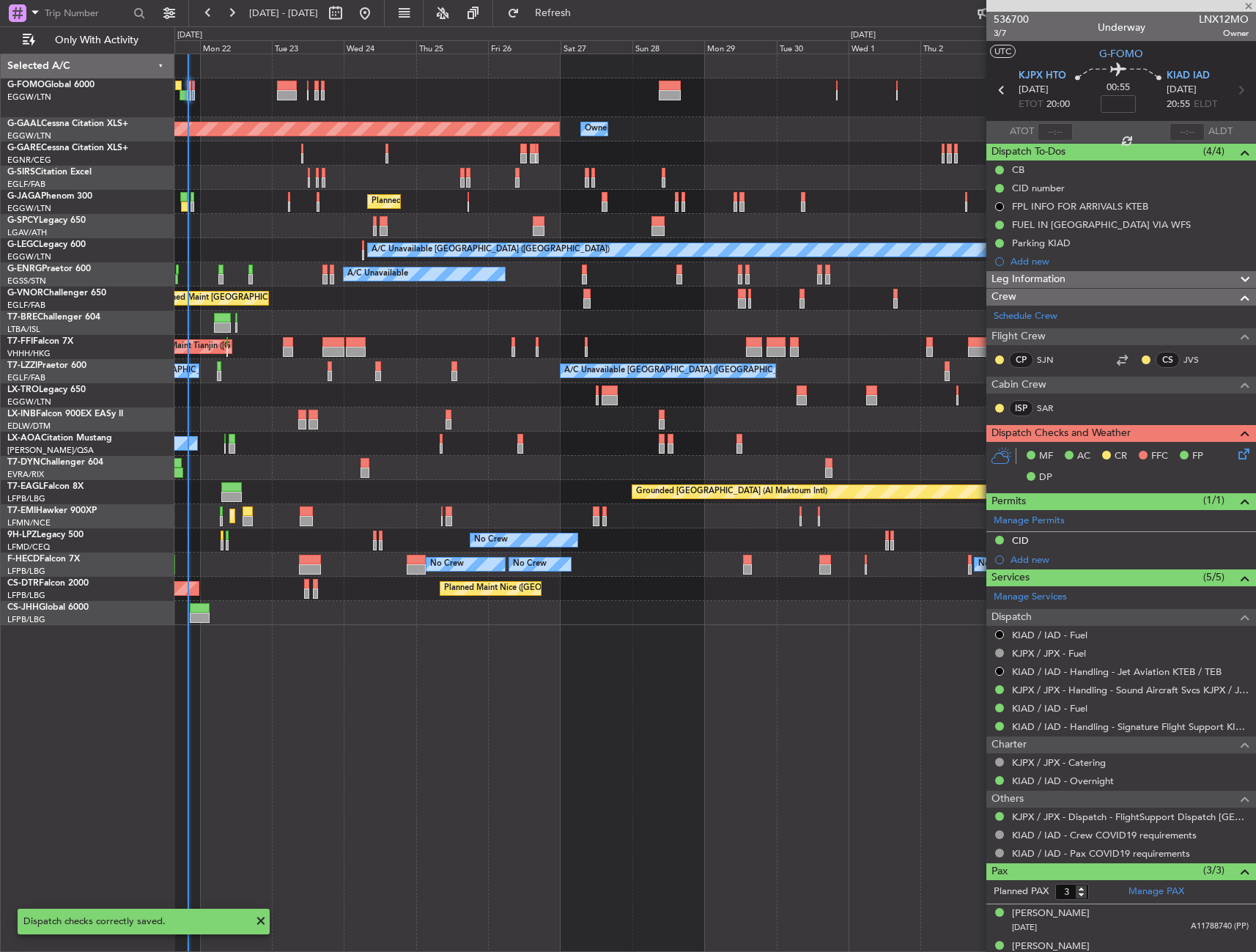
type input "0"
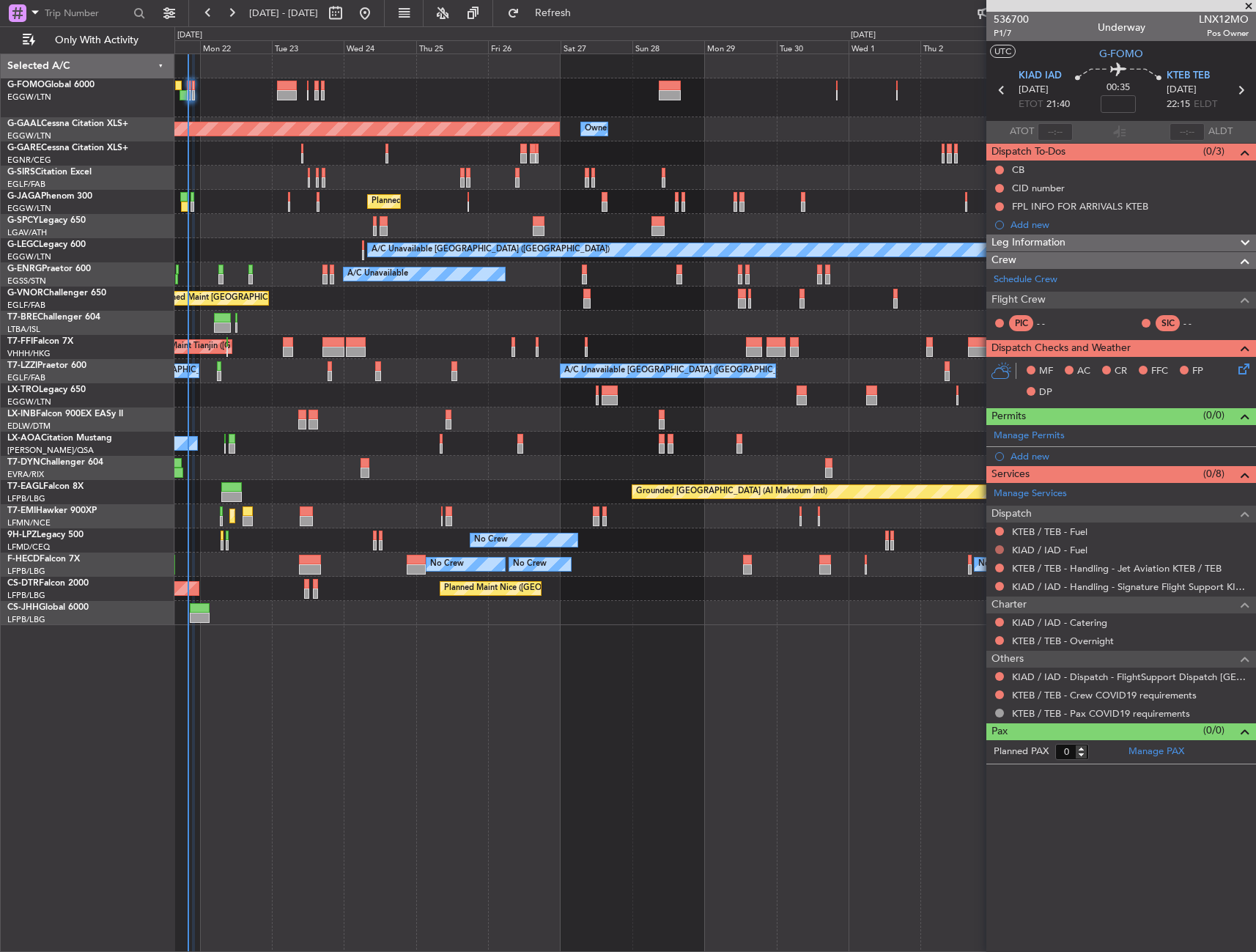
click at [999, 548] on button at bounding box center [999, 549] width 9 height 9
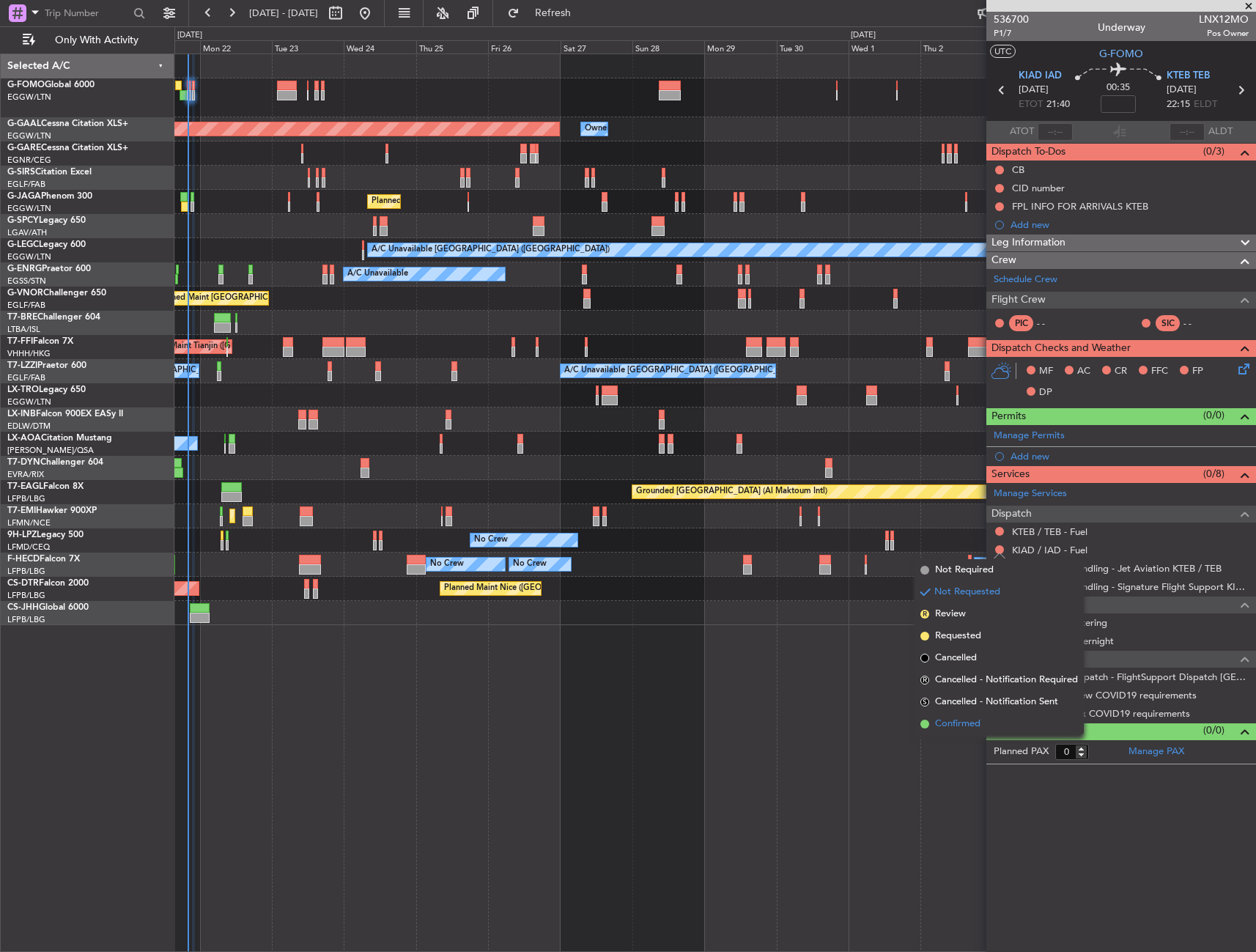
click at [949, 726] on span "Confirmed" at bounding box center [958, 723] width 45 height 15
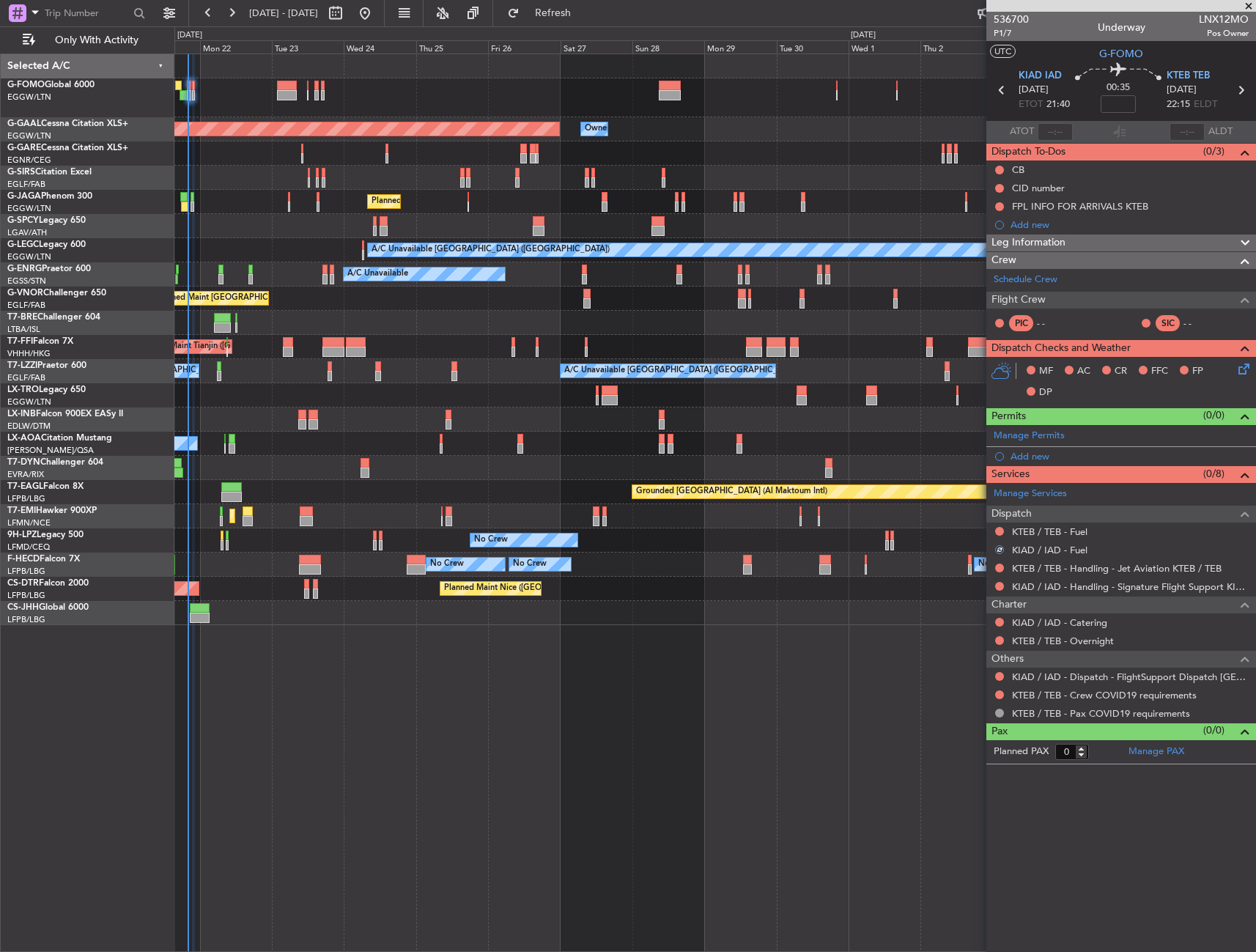
click at [1005, 672] on nimbus-traffic-light at bounding box center [999, 676] width 11 height 11
click at [999, 675] on button at bounding box center [999, 676] width 9 height 9
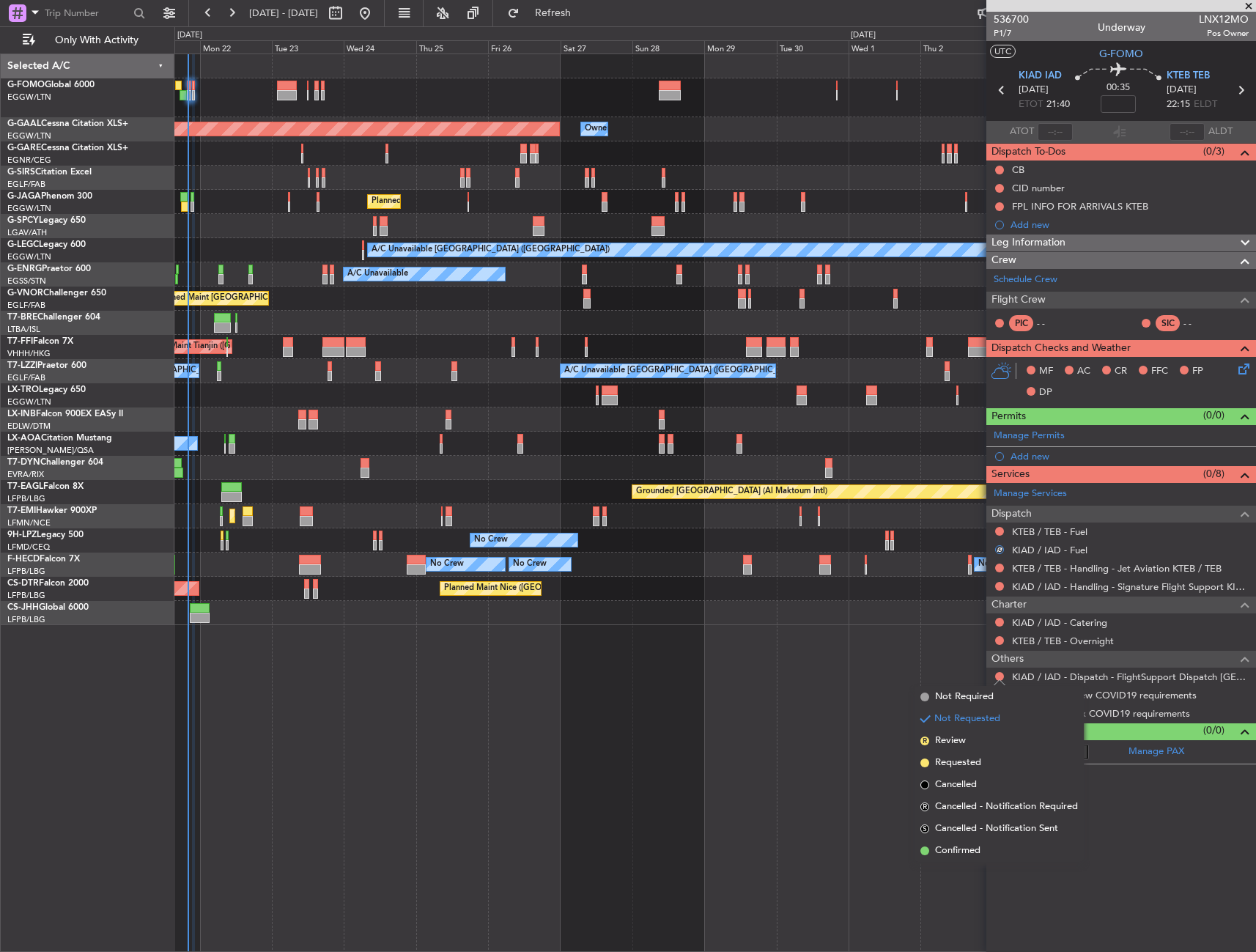
click at [946, 855] on span "Confirmed" at bounding box center [958, 850] width 45 height 15
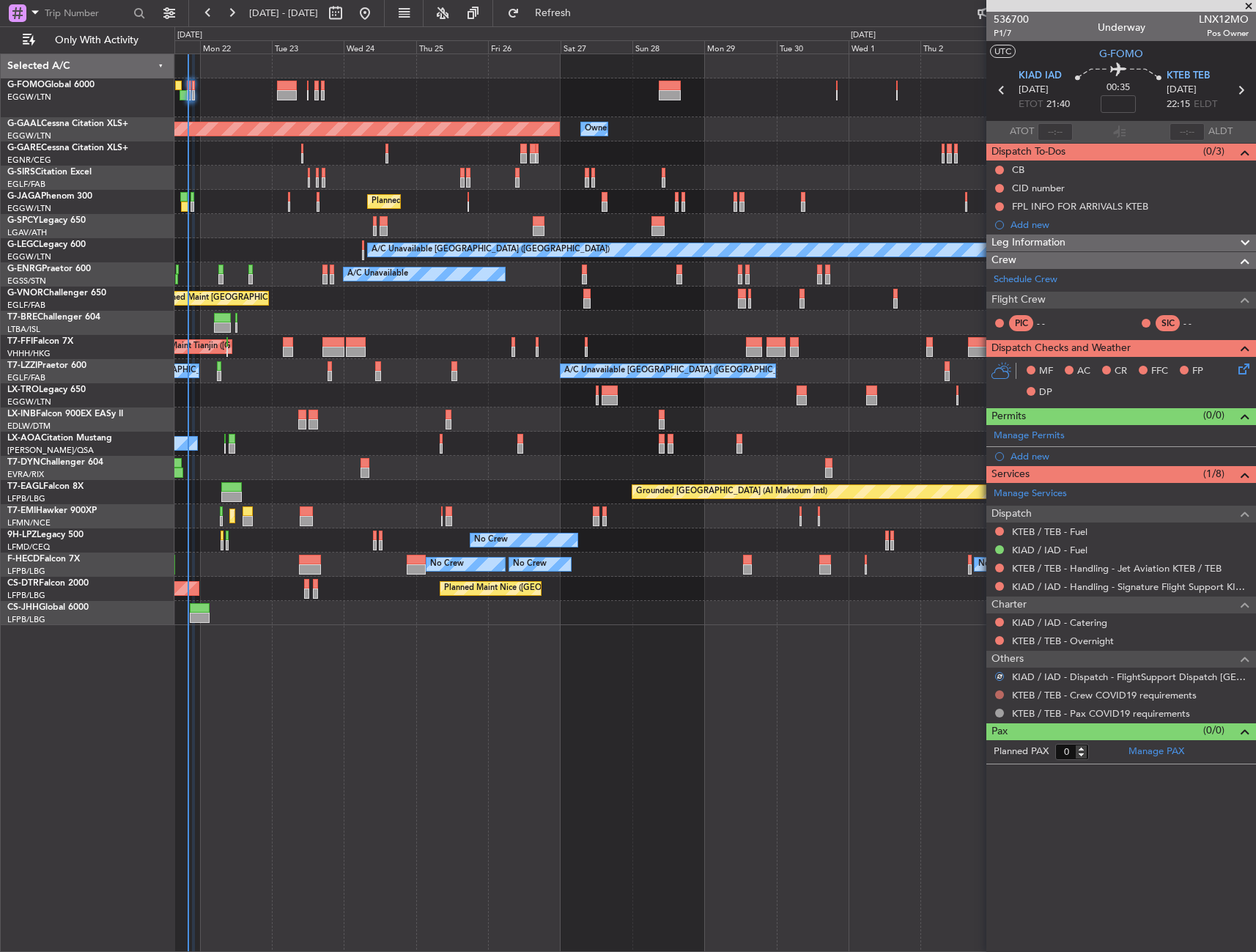
click at [1002, 692] on button at bounding box center [999, 695] width 9 height 9
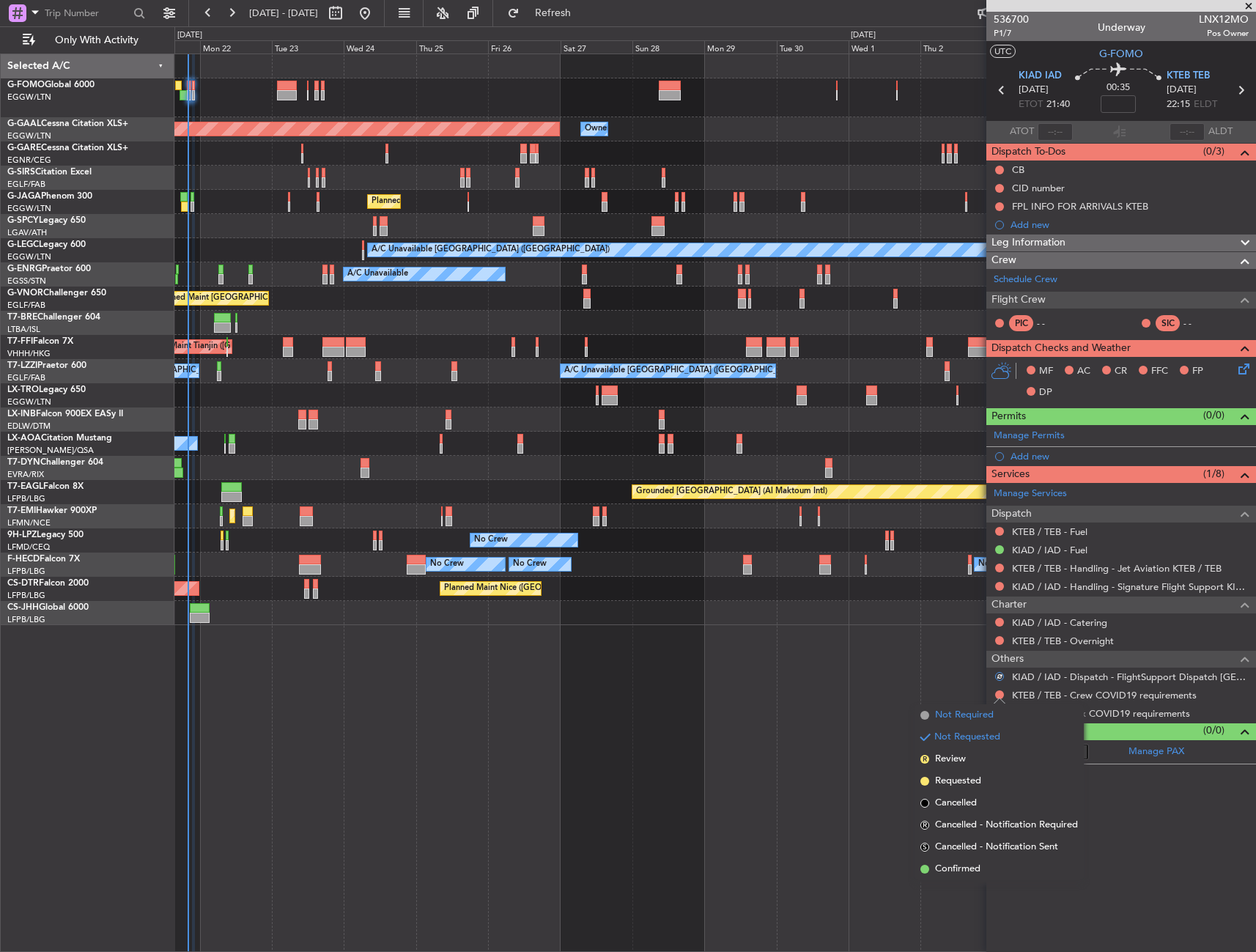
click at [958, 720] on span "Not Required" at bounding box center [964, 715] width 58 height 15
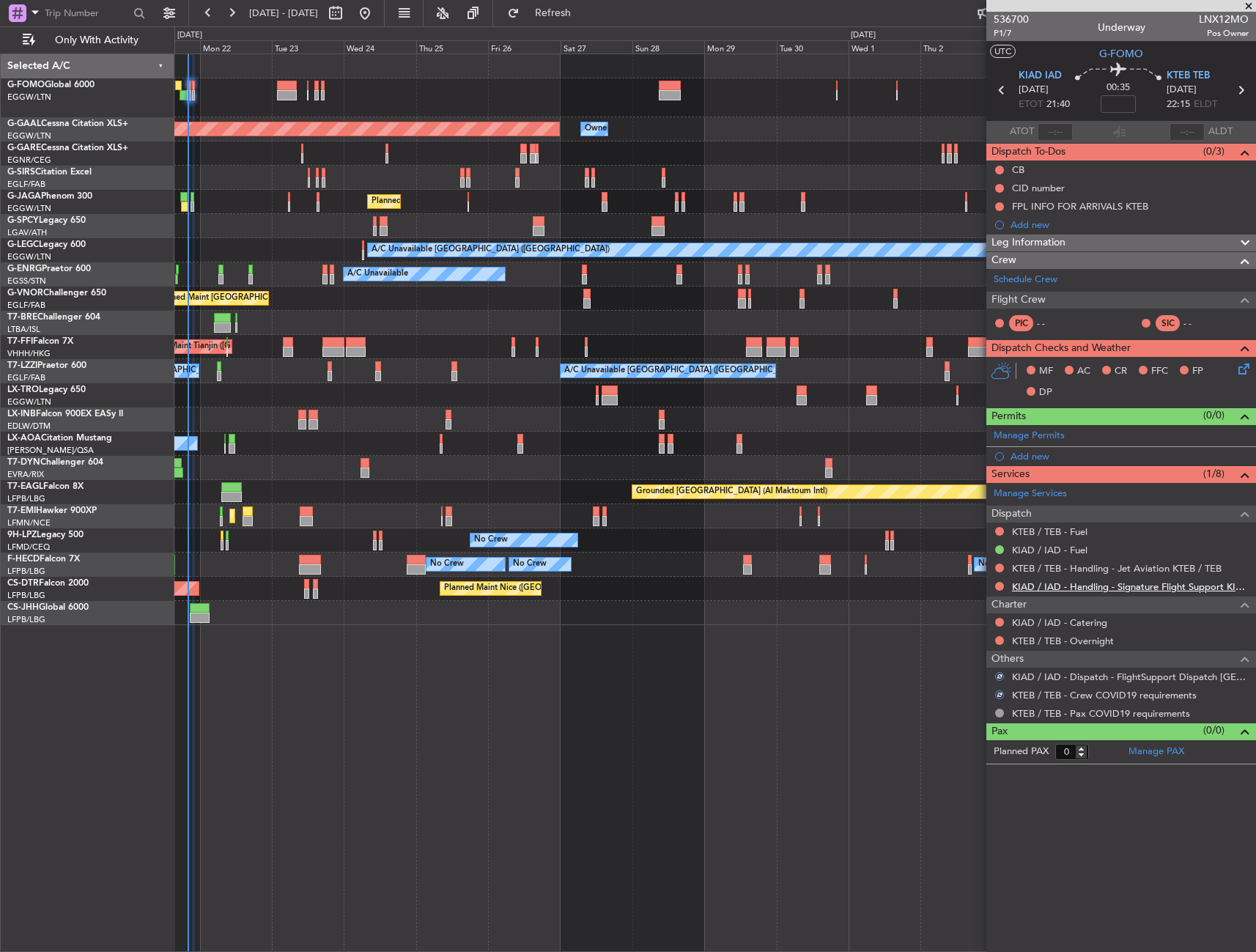
click at [1066, 587] on link "KIAD / IAD - Handling - Signature Flight Support KIAD / IAD" at bounding box center [1131, 586] width 237 height 12
drag, startPoint x: 1005, startPoint y: 203, endPoint x: 1005, endPoint y: 212, distance: 9.0
click at [1005, 203] on div at bounding box center [999, 206] width 11 height 11
click at [1004, 203] on div at bounding box center [999, 206] width 11 height 11
click at [1000, 203] on button at bounding box center [999, 207] width 9 height 9
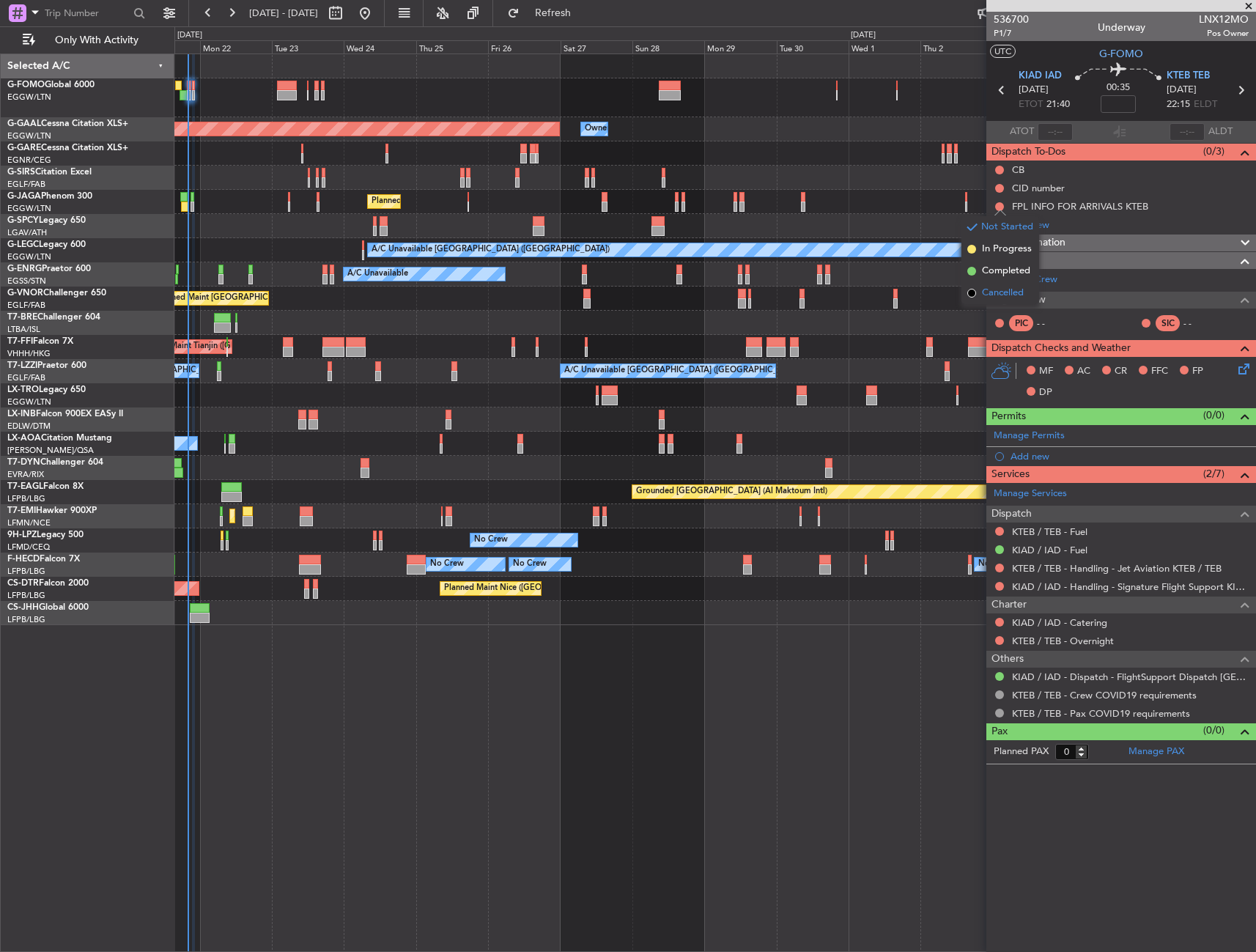
click at [1002, 285] on li "Cancelled" at bounding box center [1000, 292] width 77 height 22
click at [1060, 563] on link "KTEB / TEB - Handling - Jet Aviation KTEB / TEB" at bounding box center [1117, 568] width 210 height 12
click at [1235, 436] on span at bounding box center [1243, 431] width 17 height 11
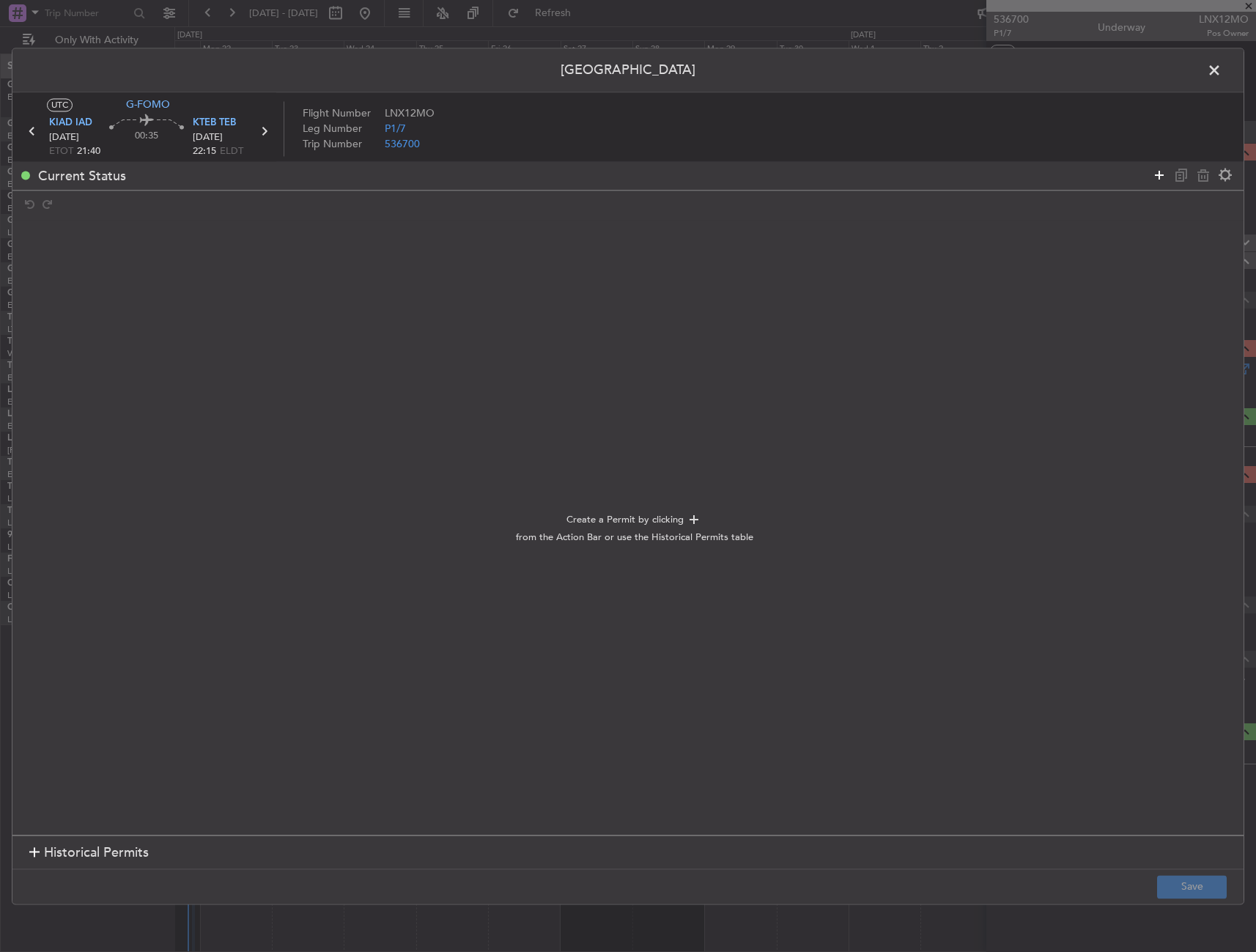
click at [1158, 167] on icon at bounding box center [1159, 175] width 17 height 17
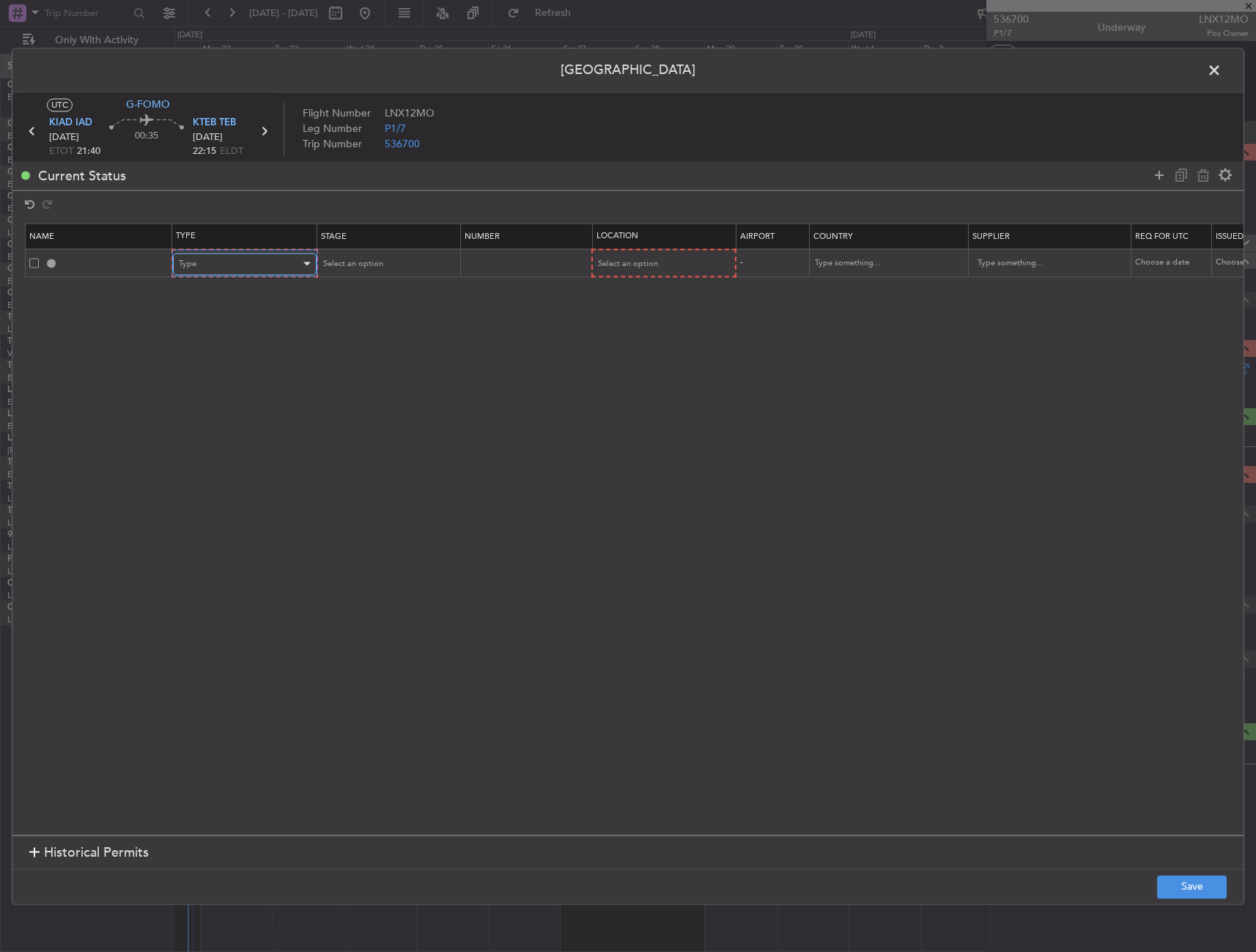
click at [246, 261] on div "Type" at bounding box center [240, 263] width 122 height 22
drag, startPoint x: 226, startPoint y: 408, endPoint x: 474, endPoint y: 344, distance: 256.1
click at [226, 407] on span "CID" at bounding box center [244, 404] width 130 height 22
click at [668, 256] on div "Select an option" at bounding box center [658, 263] width 122 height 22
click at [655, 283] on div "Departure Departure Alt Arrival Arrival Alt Enroute" at bounding box center [663, 338] width 156 height 111
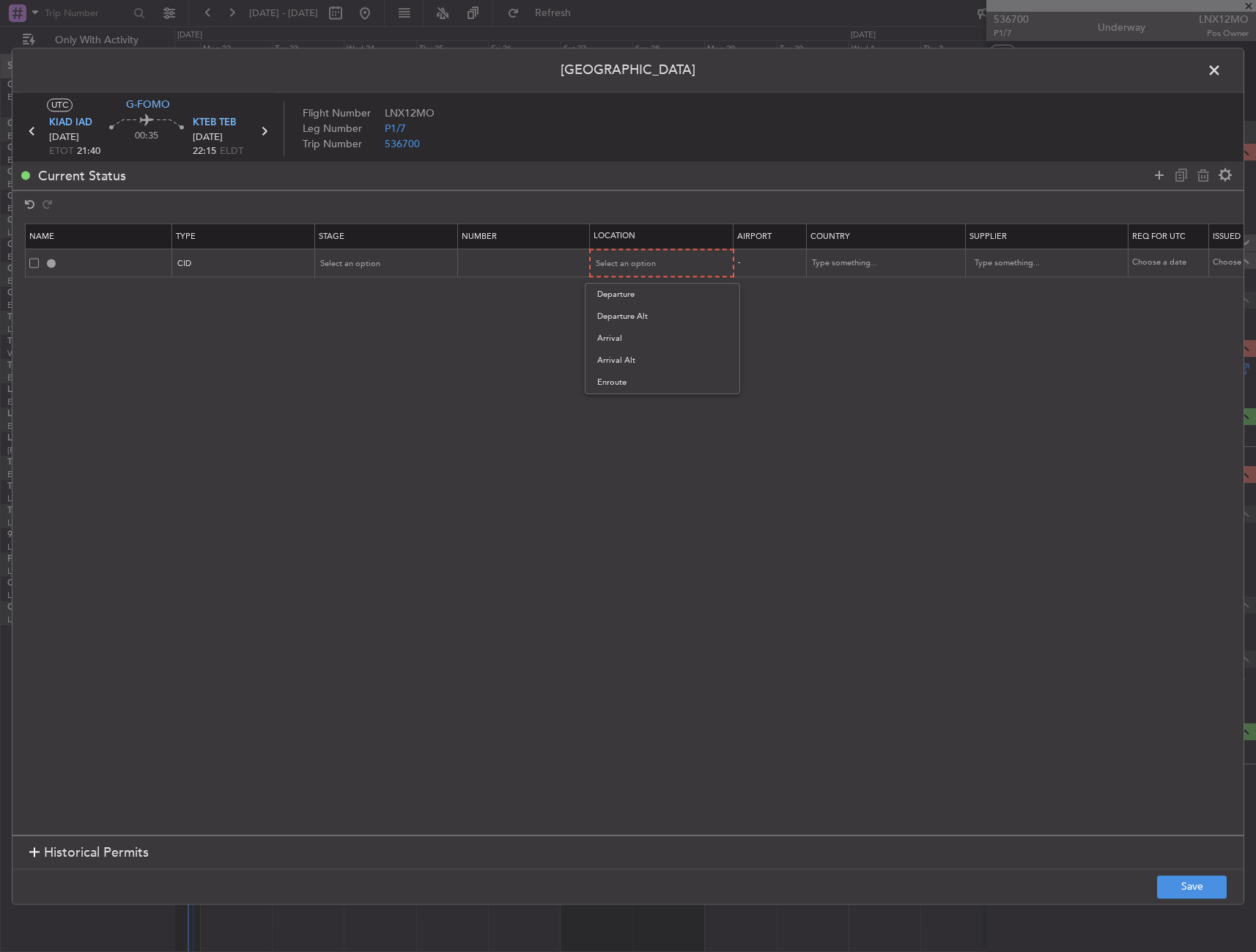
drag, startPoint x: 656, startPoint y: 284, endPoint x: 892, endPoint y: 454, distance: 290.9
click at [656, 285] on span "Departure" at bounding box center [663, 294] width 130 height 22
click at [1192, 895] on button "Save" at bounding box center [1193, 886] width 70 height 23
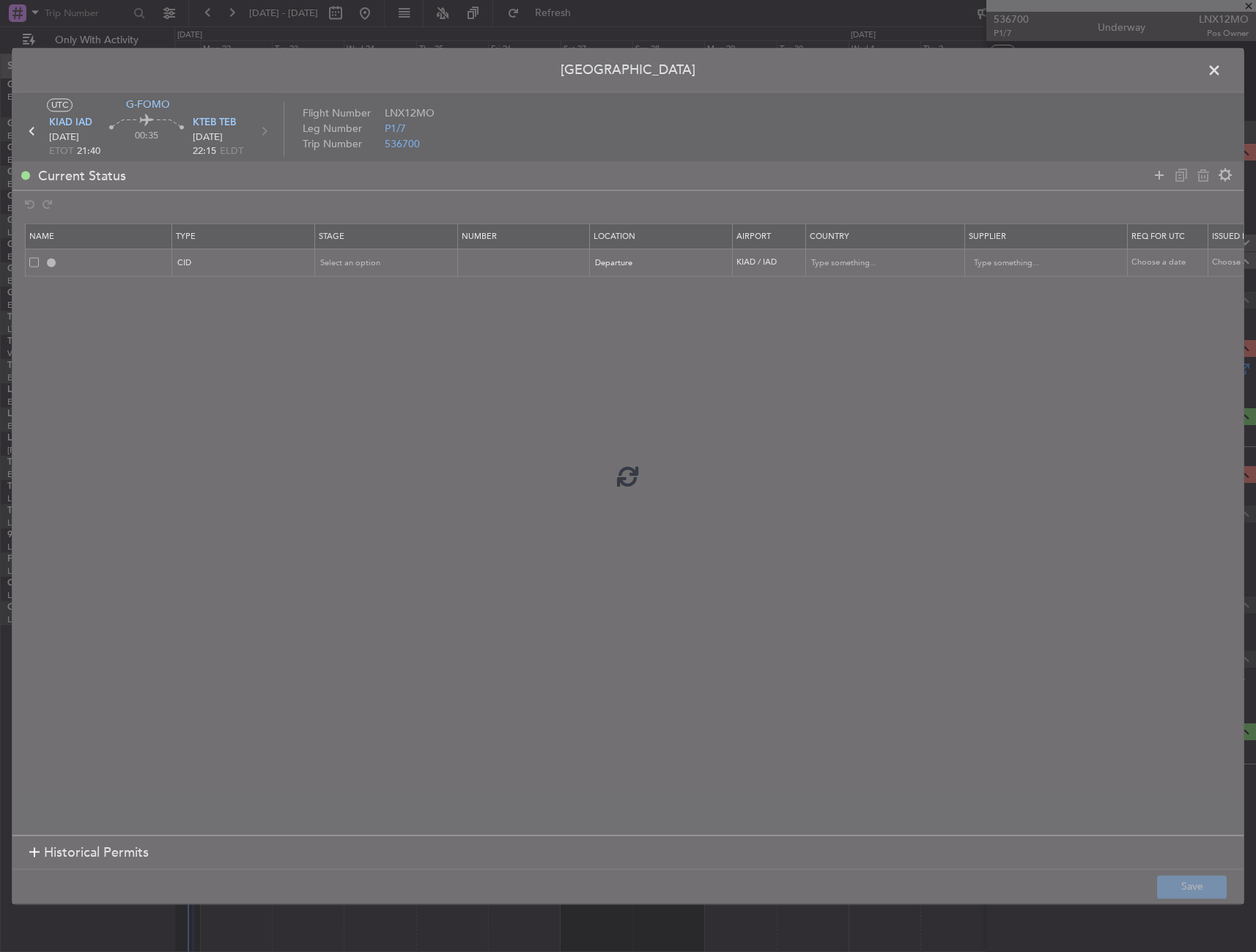
type input "CID"
type input "[GEOGRAPHIC_DATA]"
type input "NNN"
type input "5"
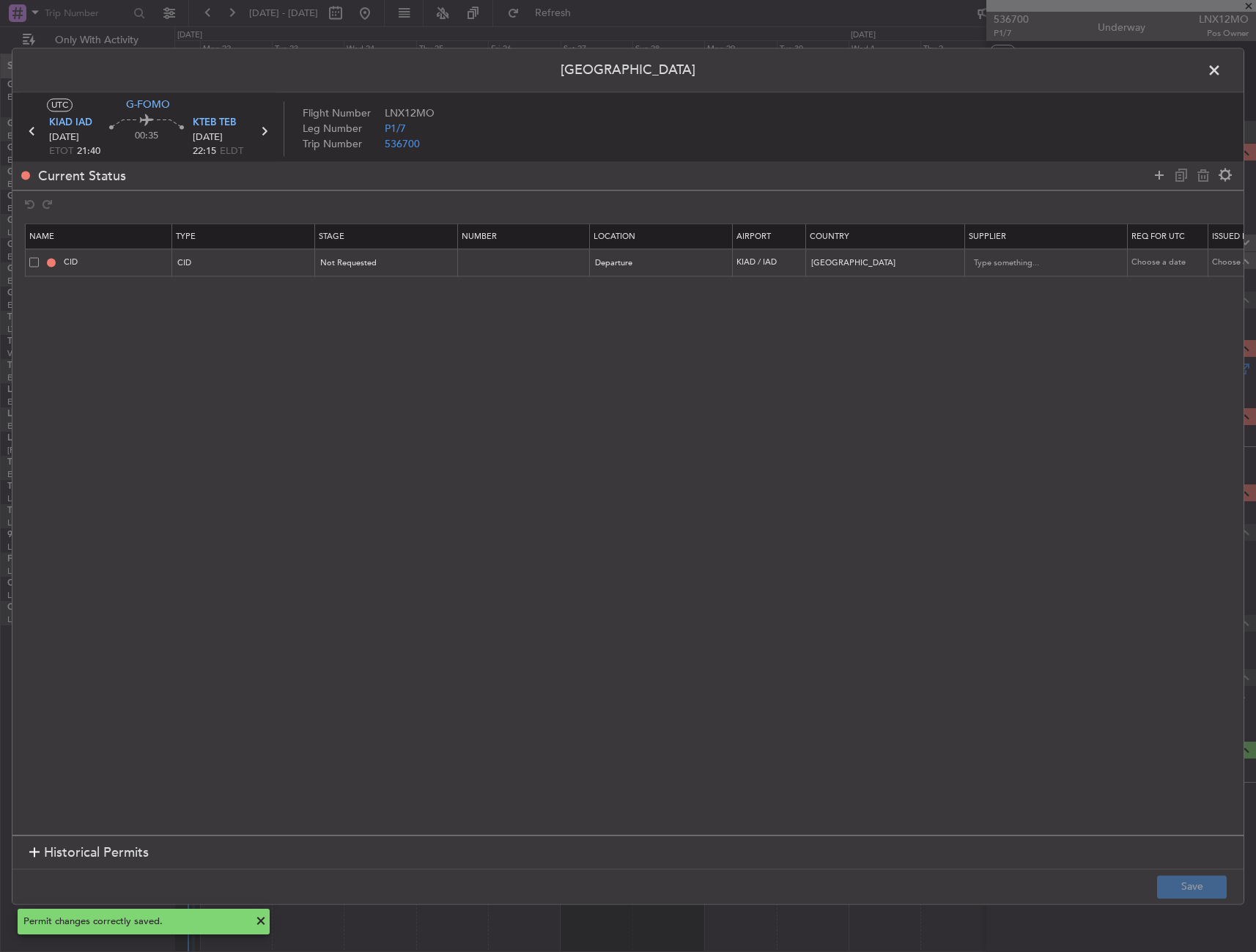
drag, startPoint x: 1214, startPoint y: 65, endPoint x: 1173, endPoint y: 80, distance: 43.7
click at [1222, 65] on span at bounding box center [1222, 74] width 0 height 30
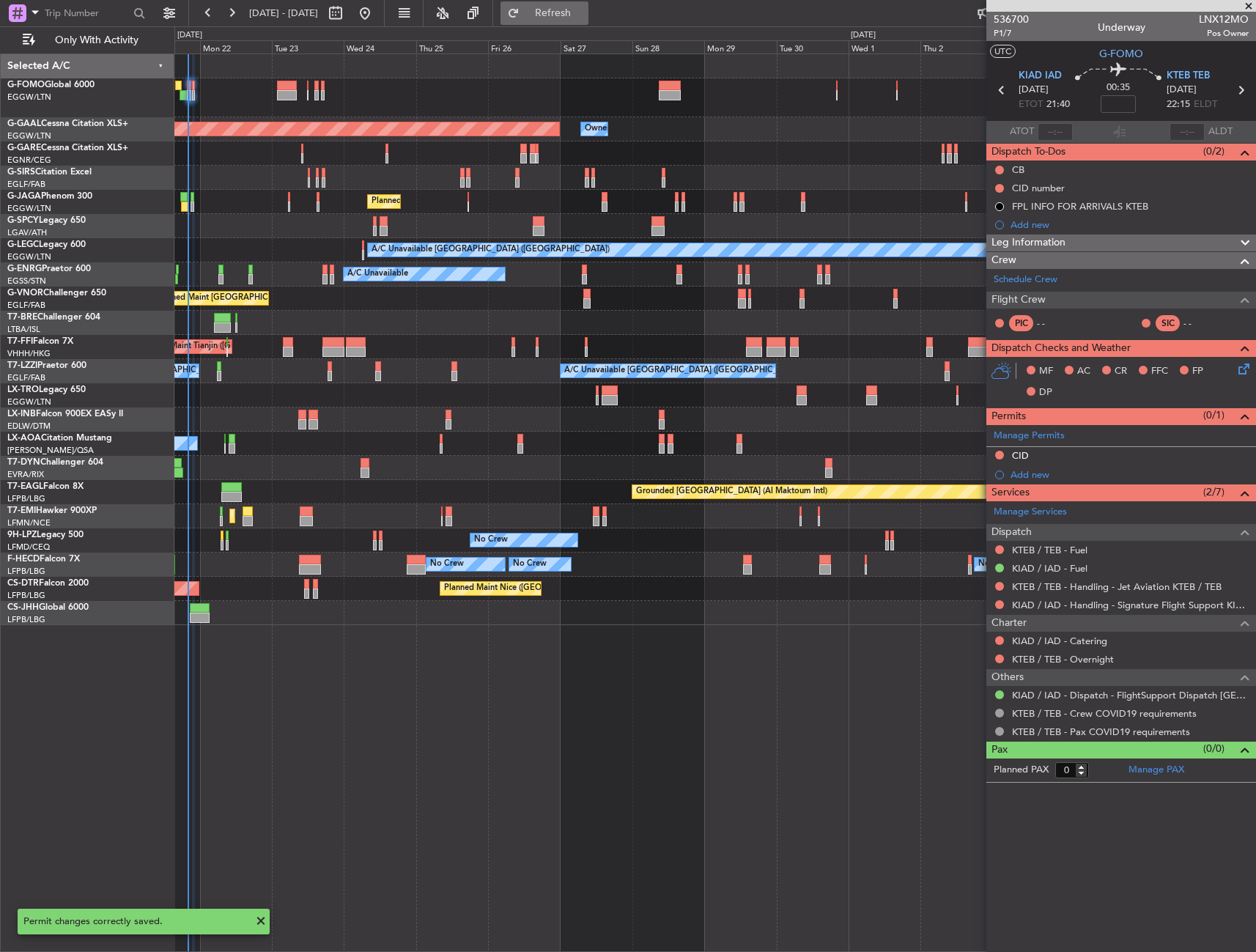
click at [589, 24] on button "Refresh" at bounding box center [544, 13] width 88 height 23
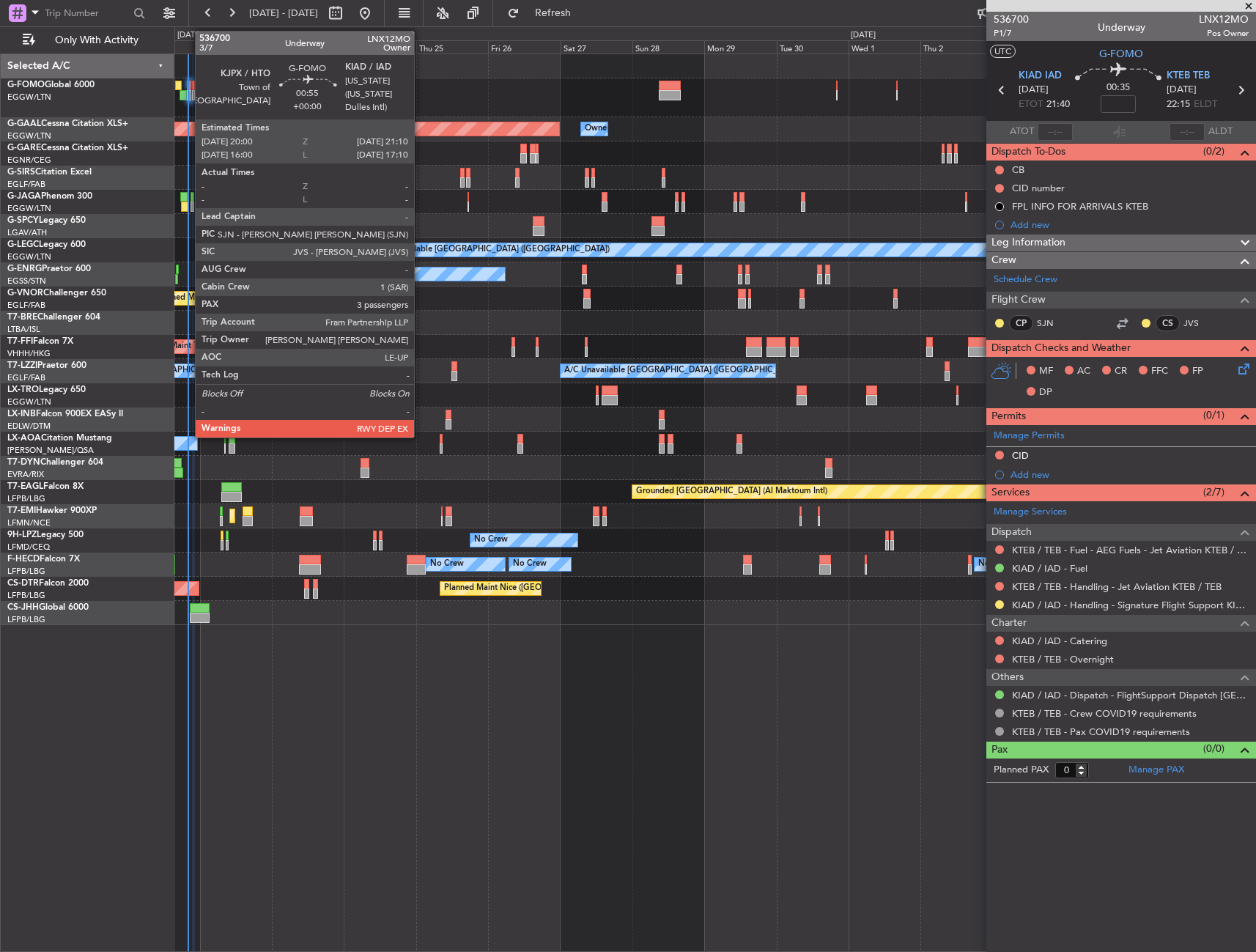
click at [188, 90] on div at bounding box center [189, 86] width 3 height 10
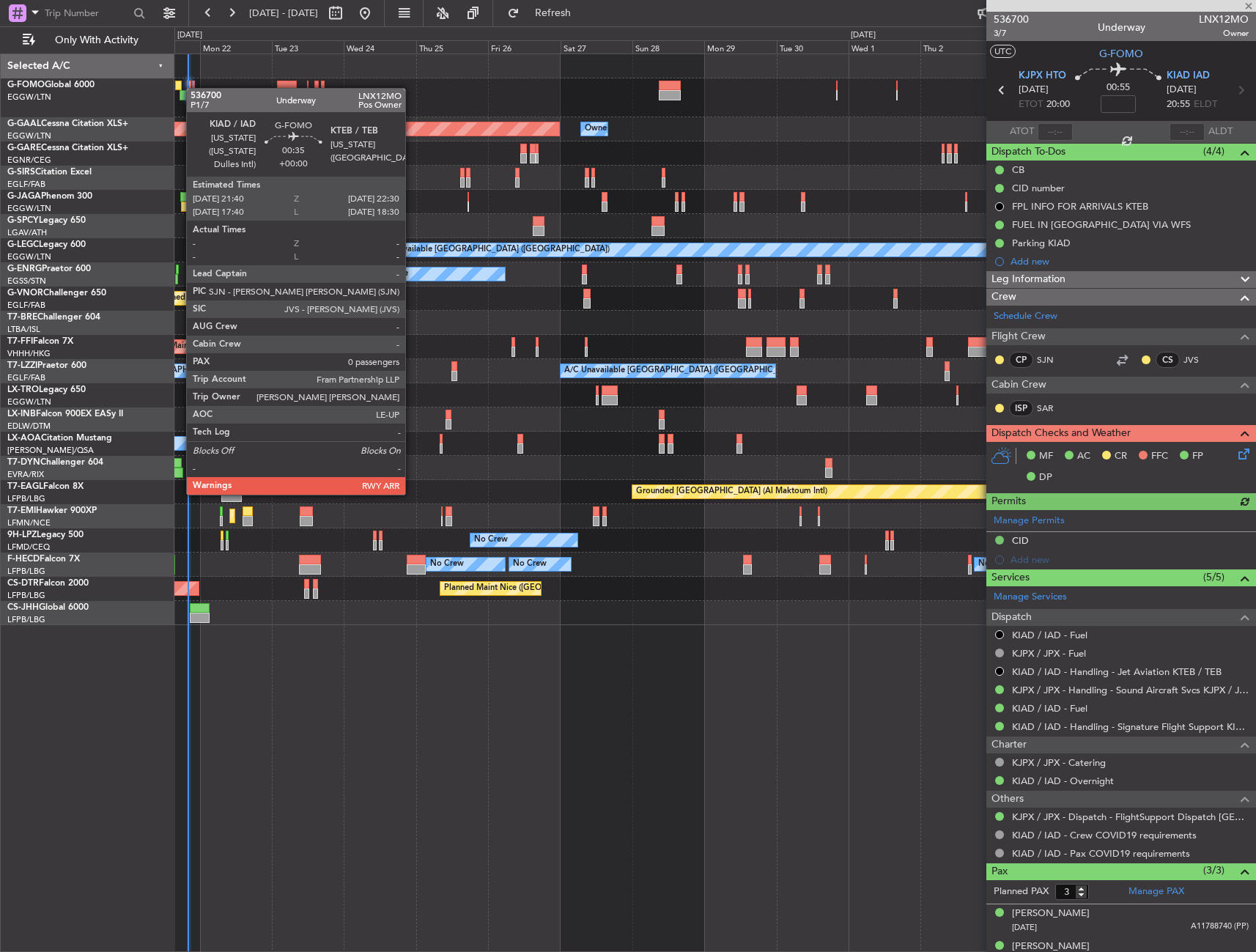
click at [193, 88] on div at bounding box center [193, 86] width 3 height 10
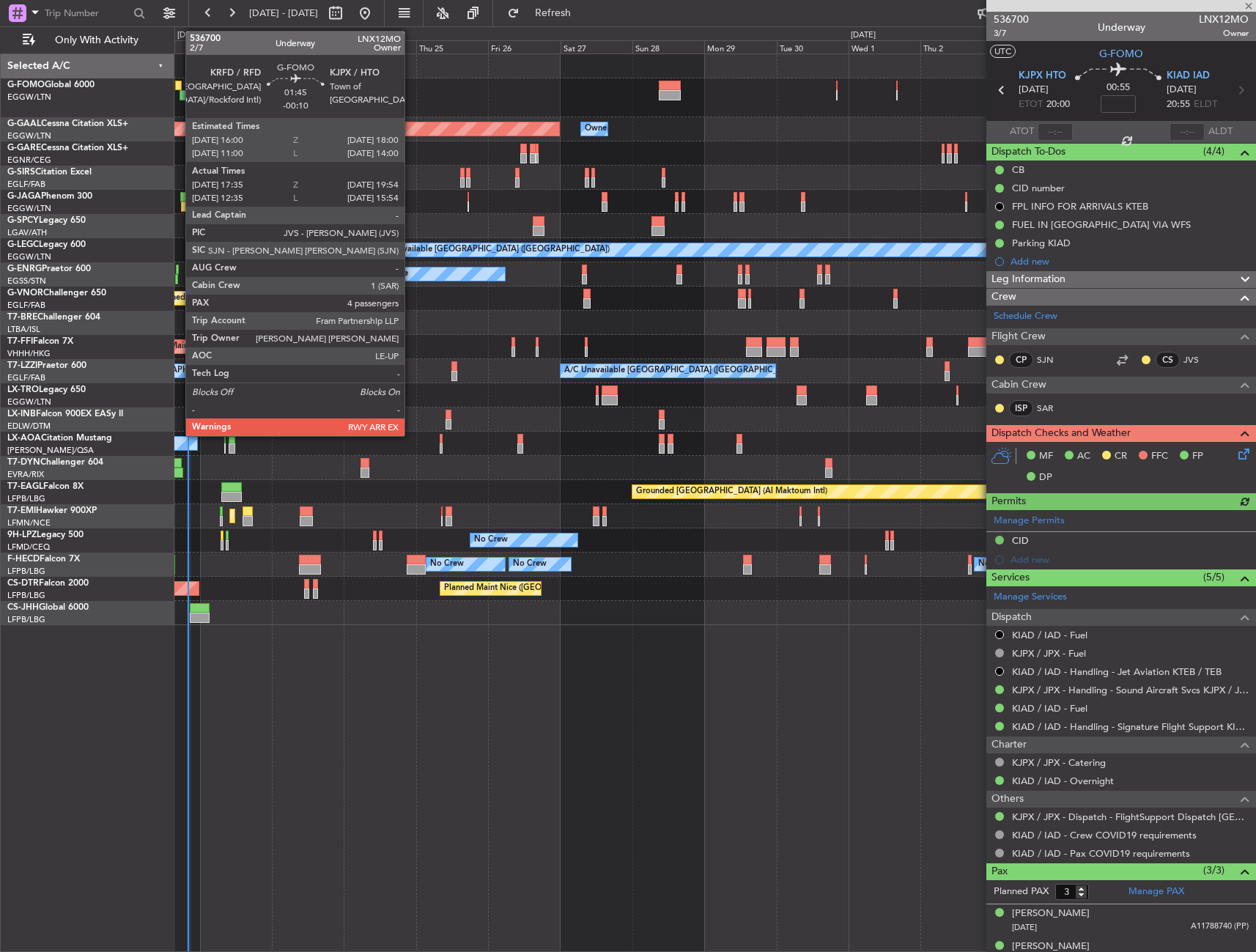
click at [178, 84] on div at bounding box center [178, 86] width 7 height 10
type input "0"
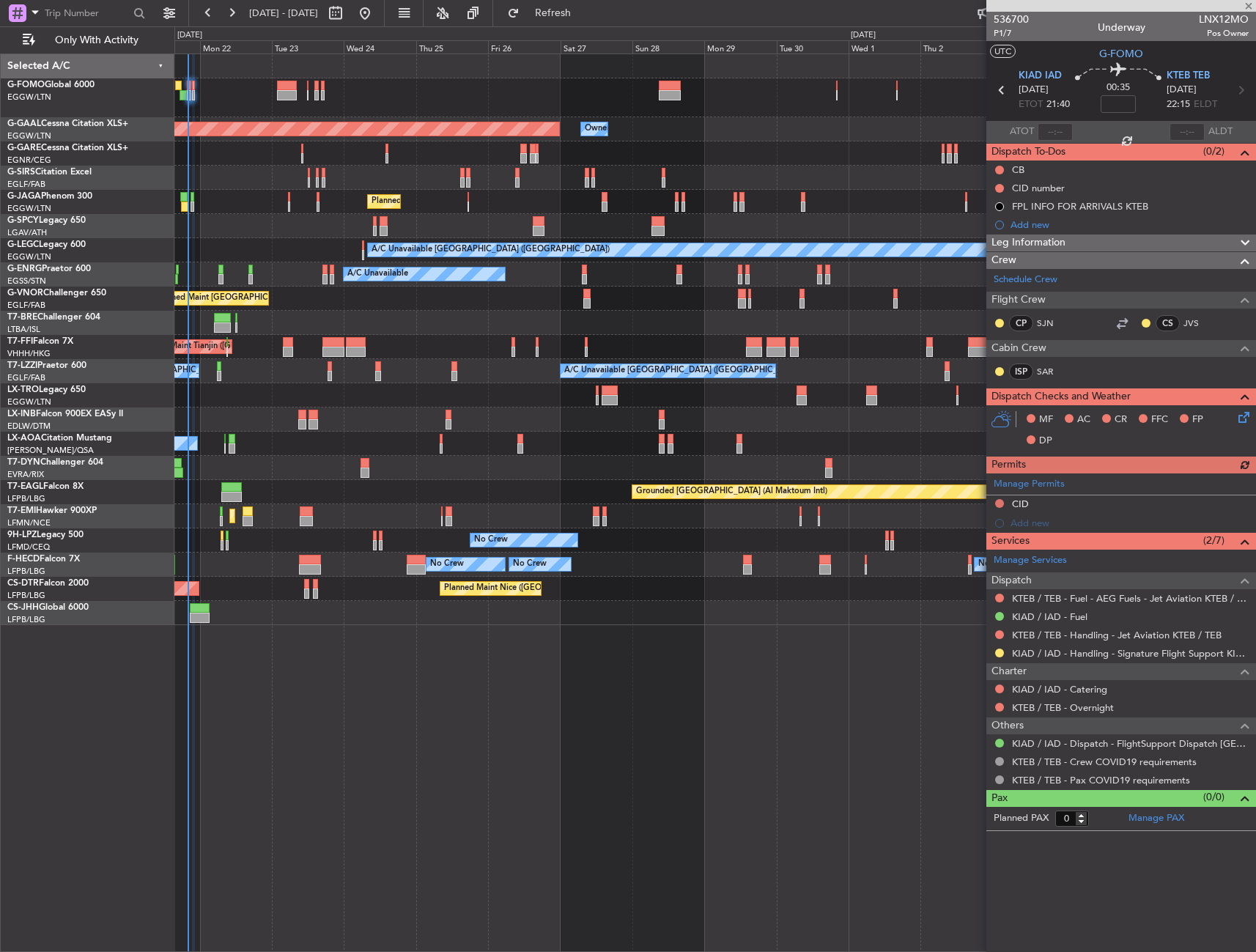
type input "-00:10"
type input "17:35"
type input "19:39"
type input "4"
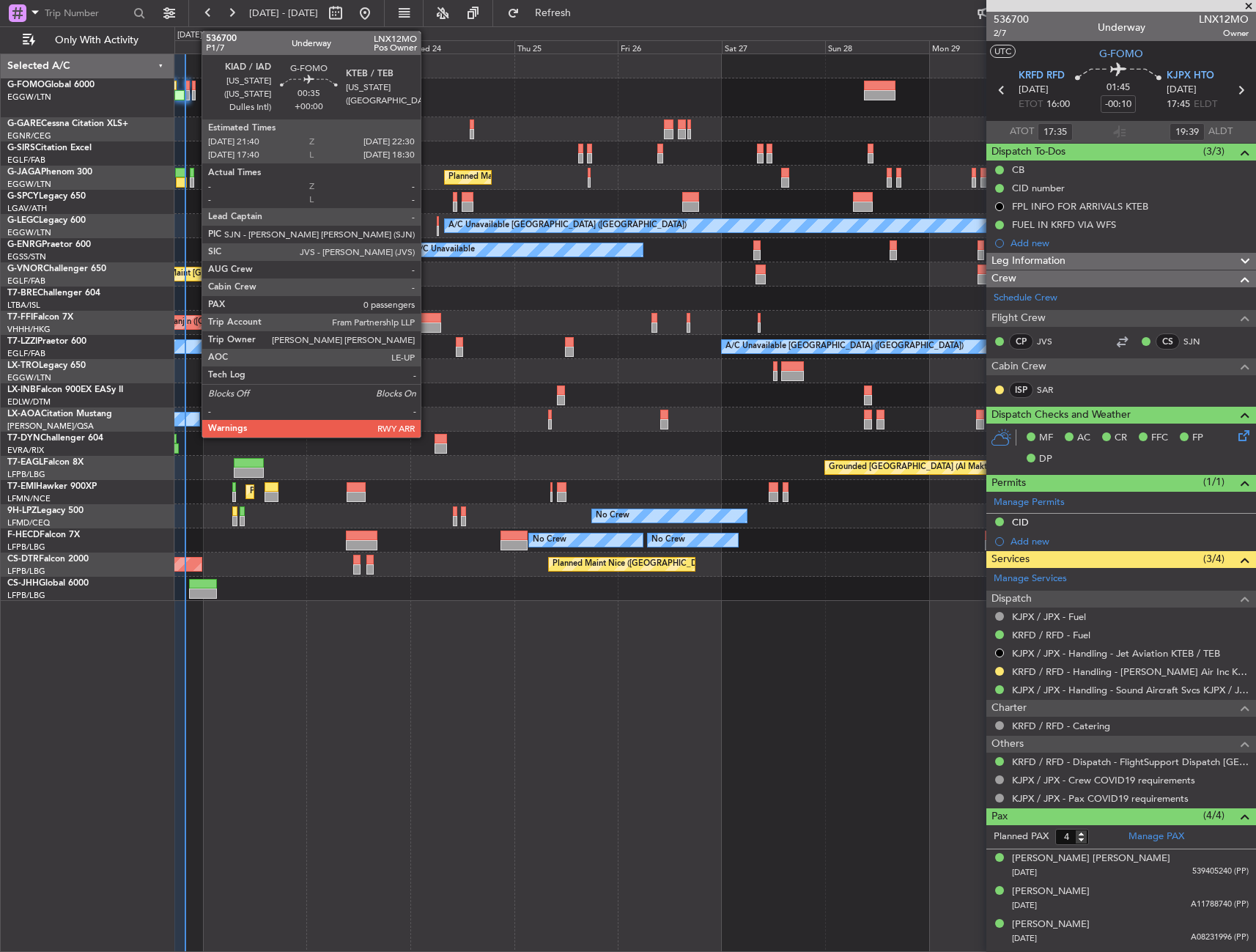
click at [194, 87] on div at bounding box center [194, 86] width 3 height 10
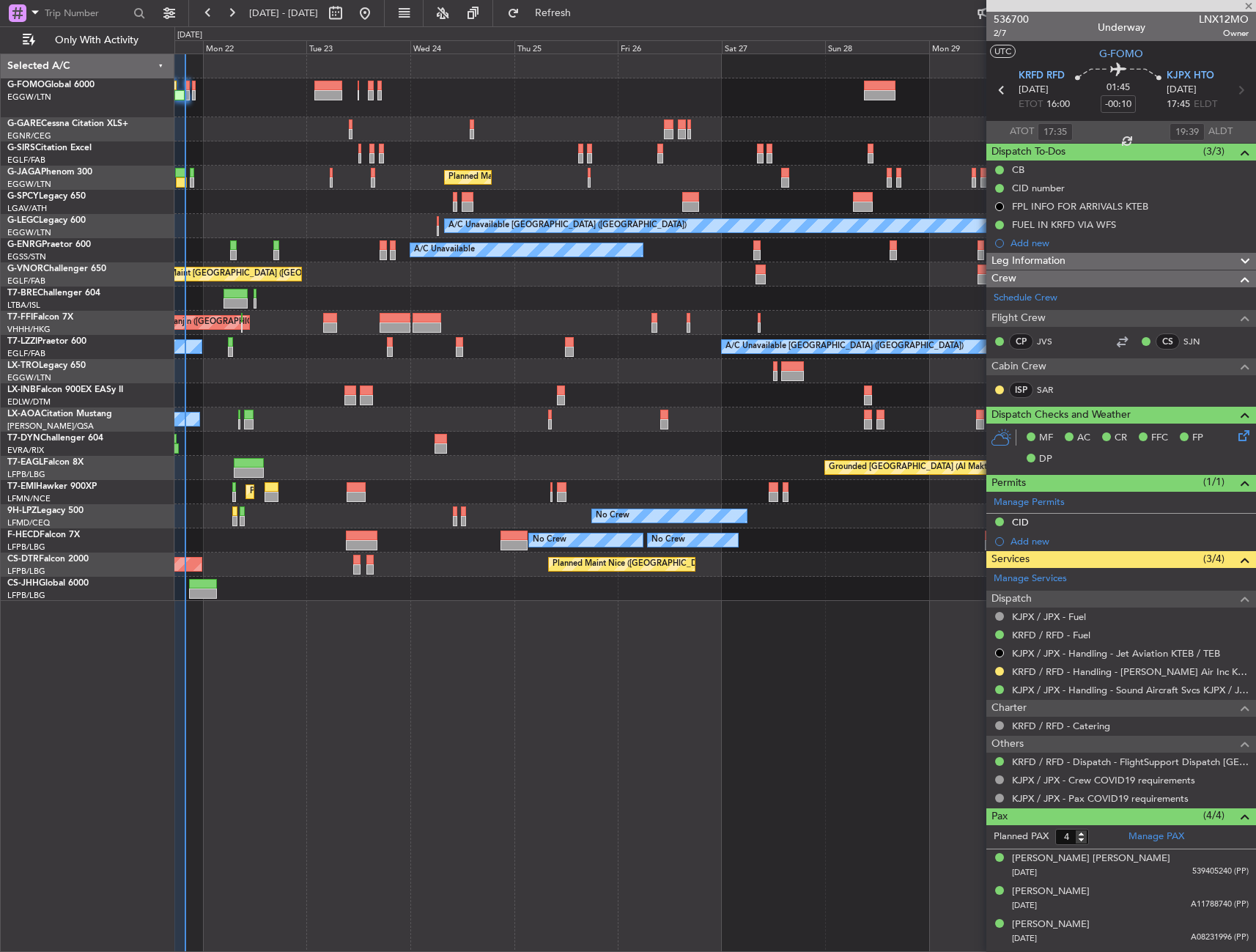
type input "0"
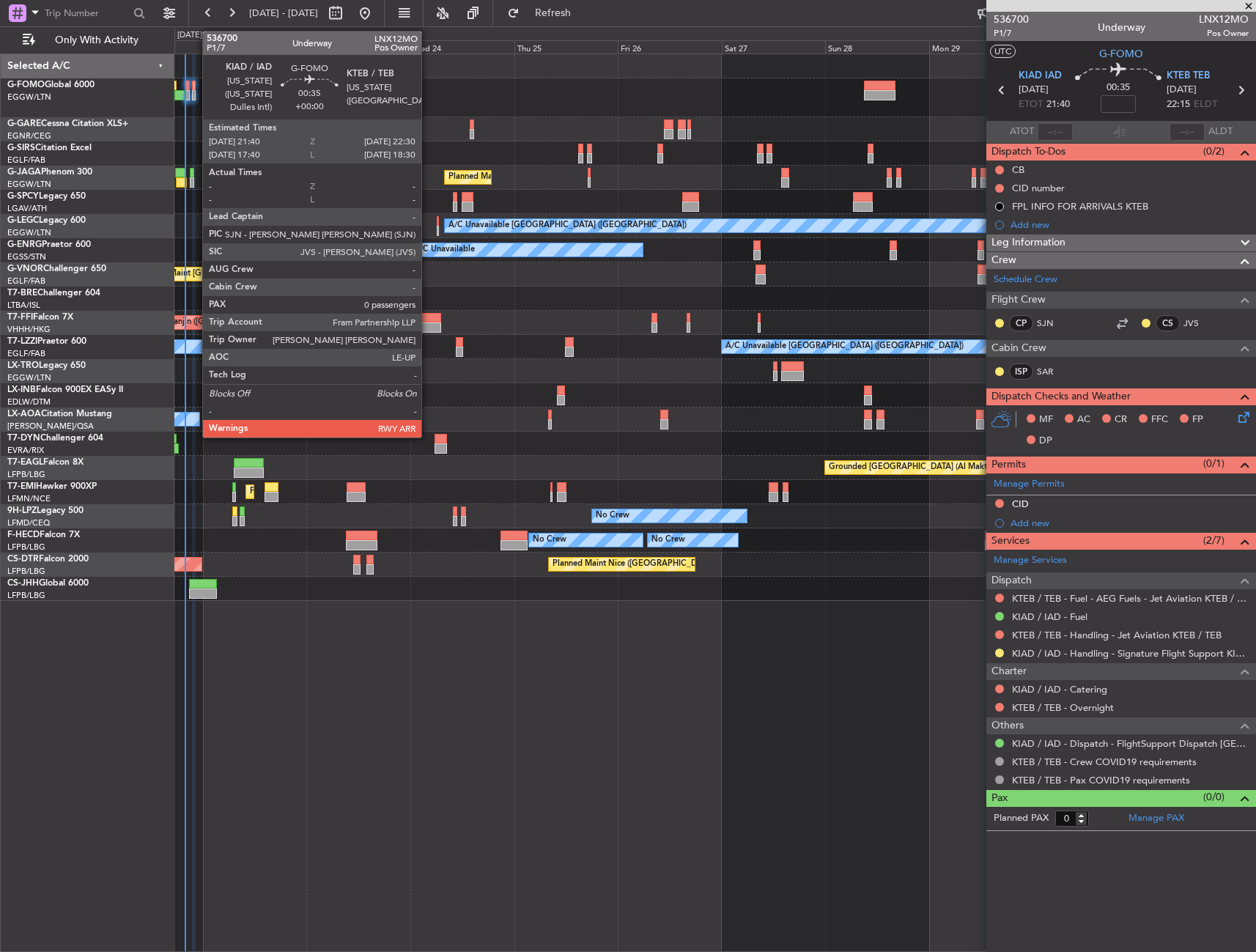
click at [195, 86] on div at bounding box center [194, 86] width 3 height 10
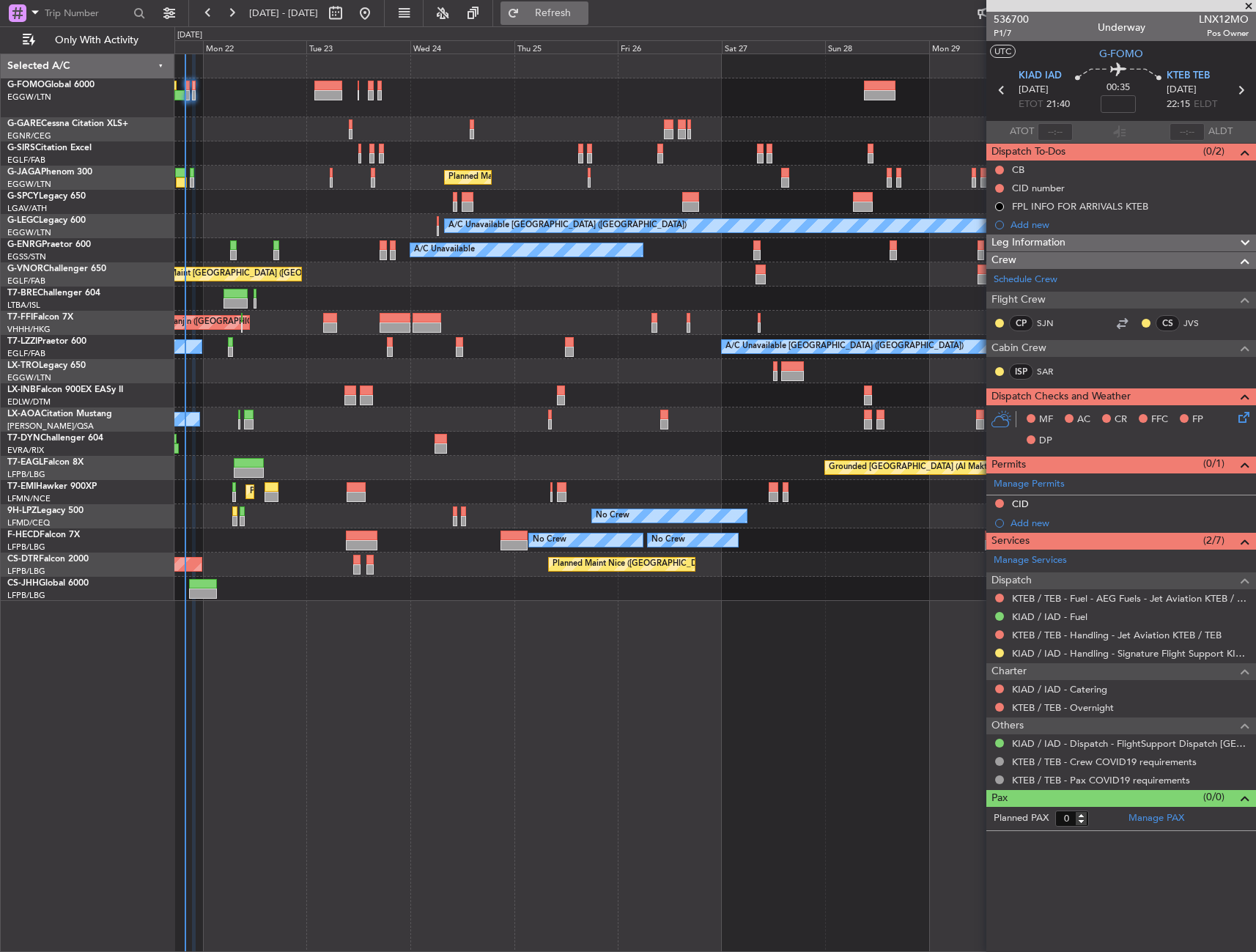
click at [585, 10] on span "Refresh" at bounding box center [553, 13] width 62 height 10
click at [1014, 31] on span "P1/7" at bounding box center [1012, 33] width 35 height 12
click at [999, 686] on button at bounding box center [999, 689] width 9 height 9
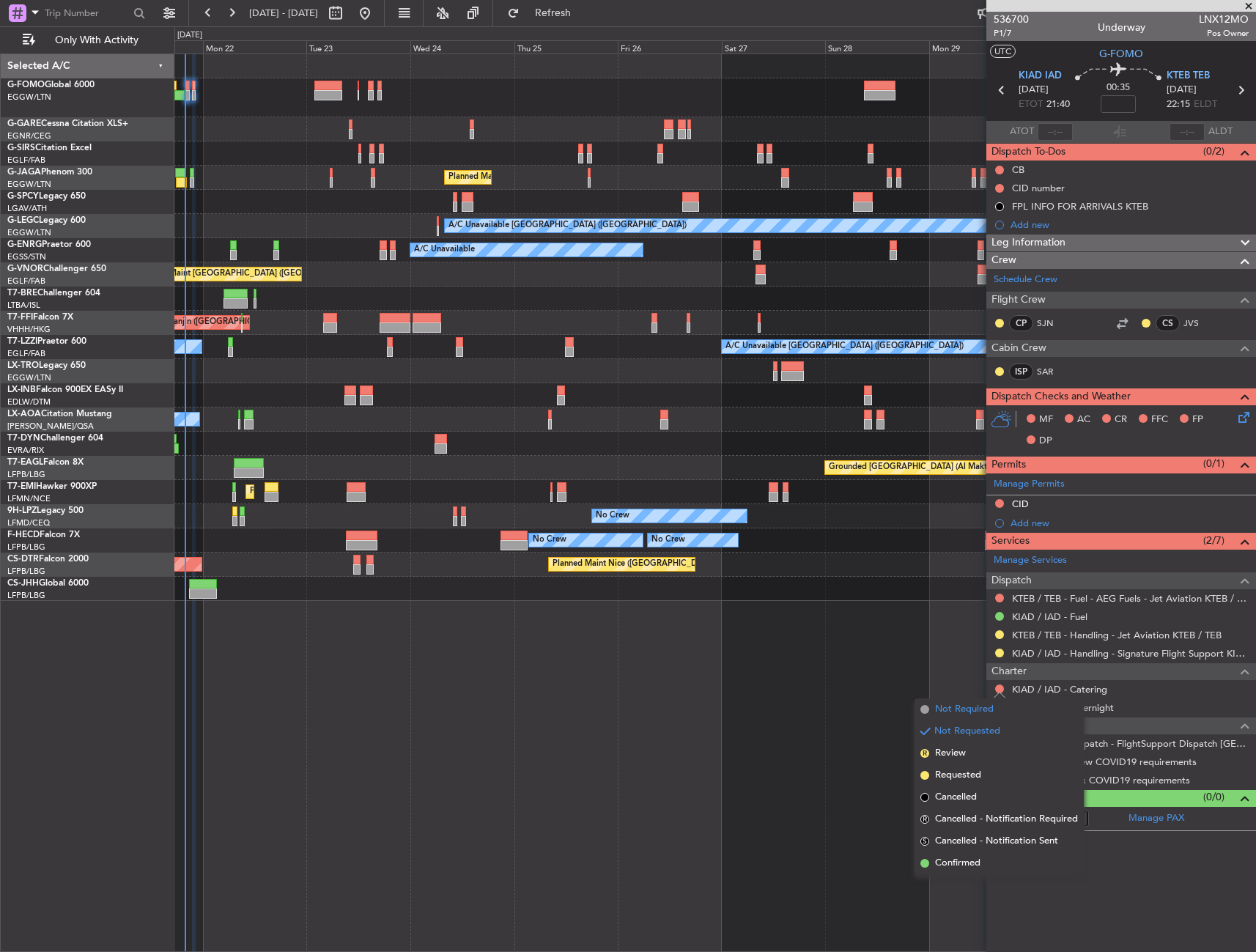
click at [976, 706] on span "Not Required" at bounding box center [964, 709] width 58 height 15
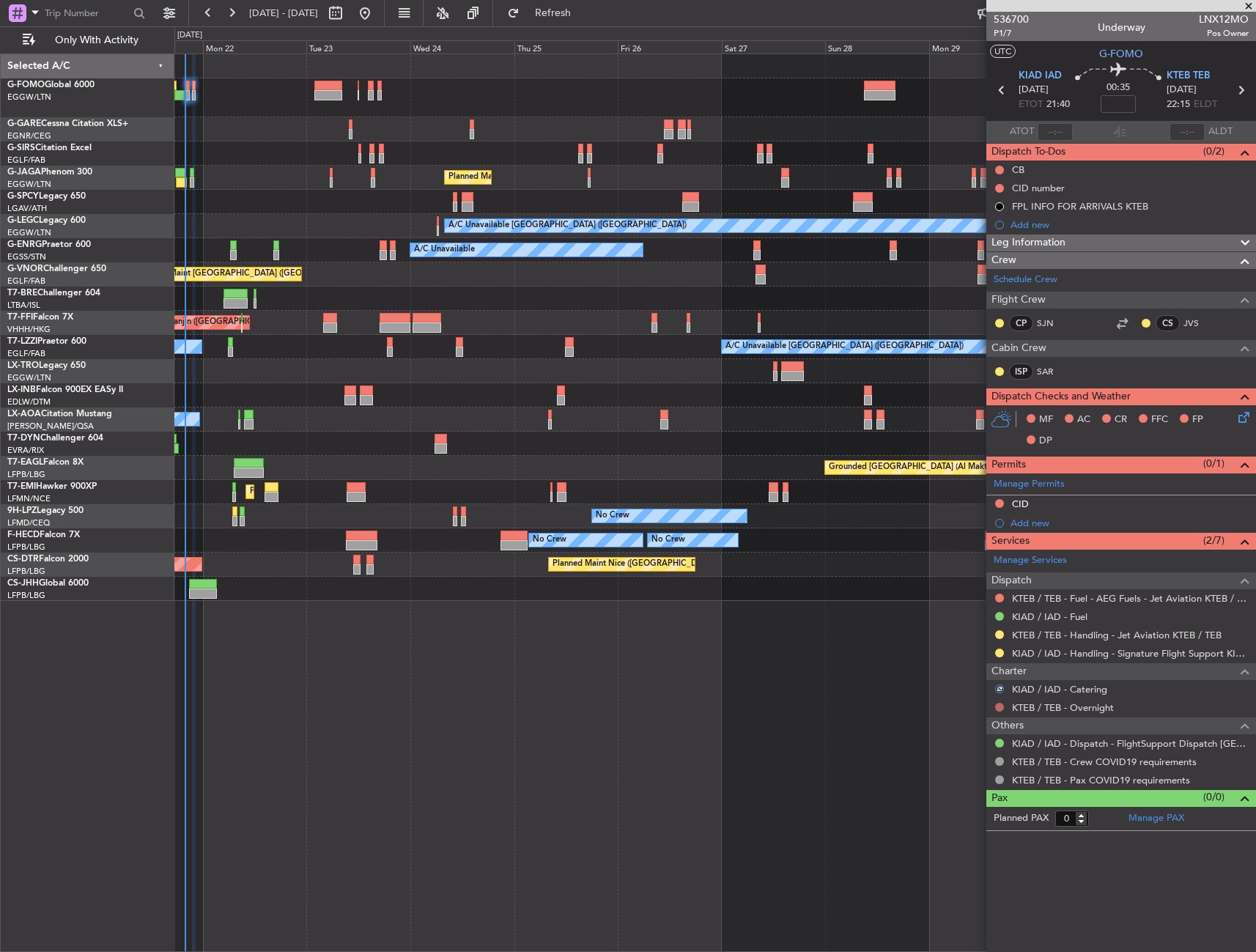
click at [1001, 706] on button at bounding box center [999, 707] width 9 height 9
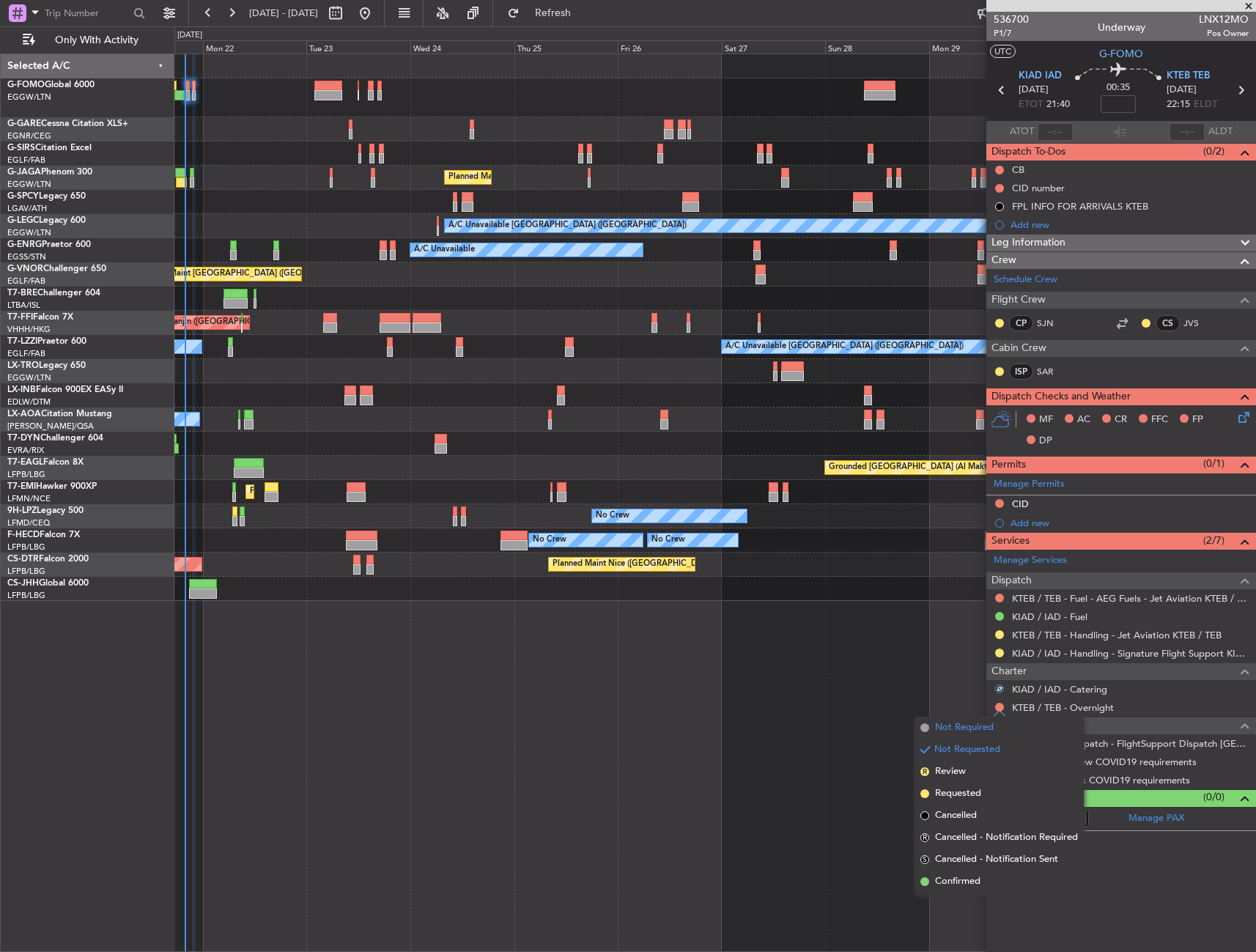
click at [949, 729] on span "Not Required" at bounding box center [964, 727] width 58 height 15
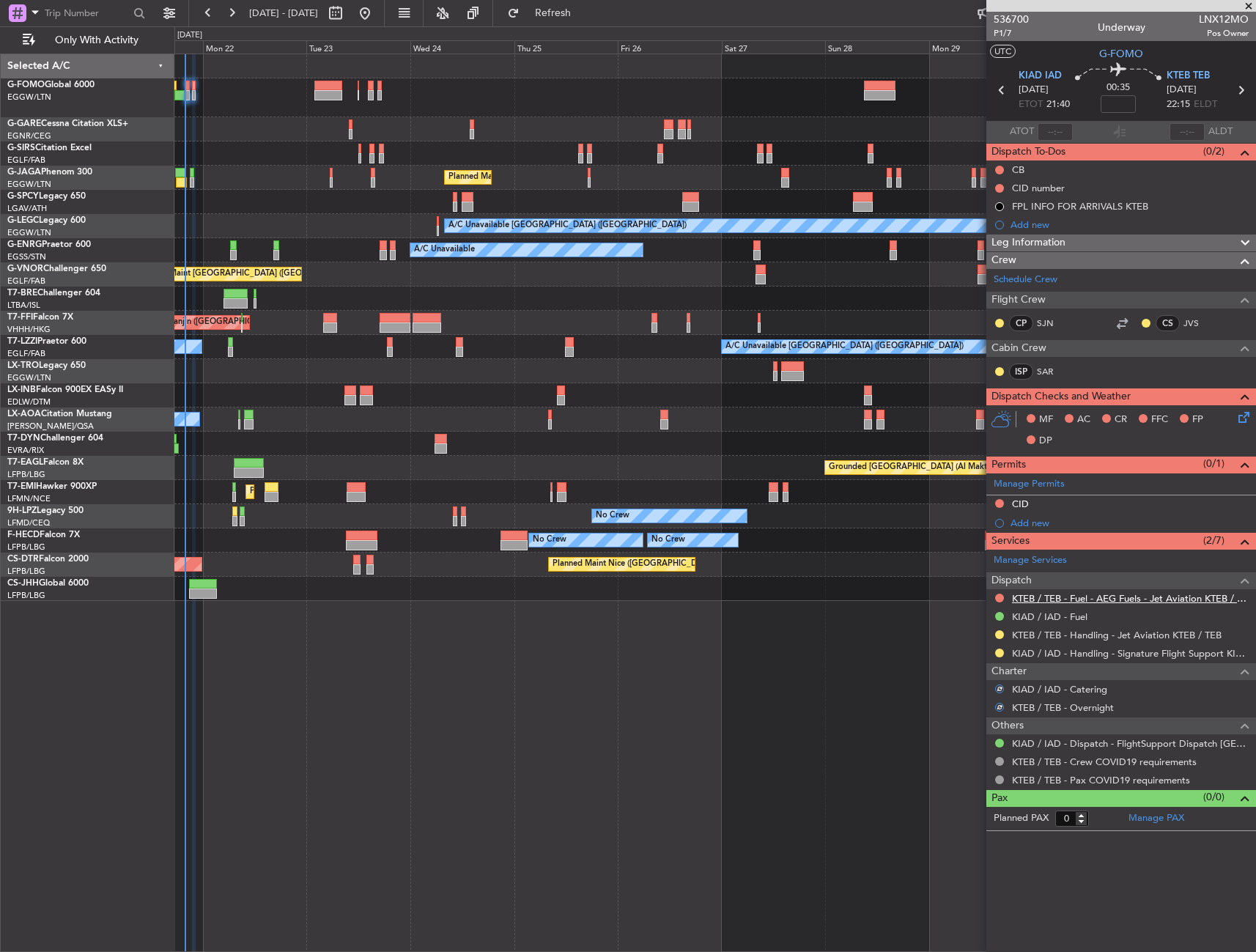
click at [1177, 599] on link "KTEB / TEB - Fuel - AEG Fuels - Jet Aviation KTEB / TEB" at bounding box center [1131, 598] width 237 height 12
click at [585, 11] on span "Refresh" at bounding box center [553, 13] width 62 height 10
click at [995, 168] on button at bounding box center [999, 170] width 9 height 9
click at [987, 236] on span "Completed" at bounding box center [1006, 234] width 49 height 15
click at [1238, 412] on icon at bounding box center [1241, 414] width 11 height 11
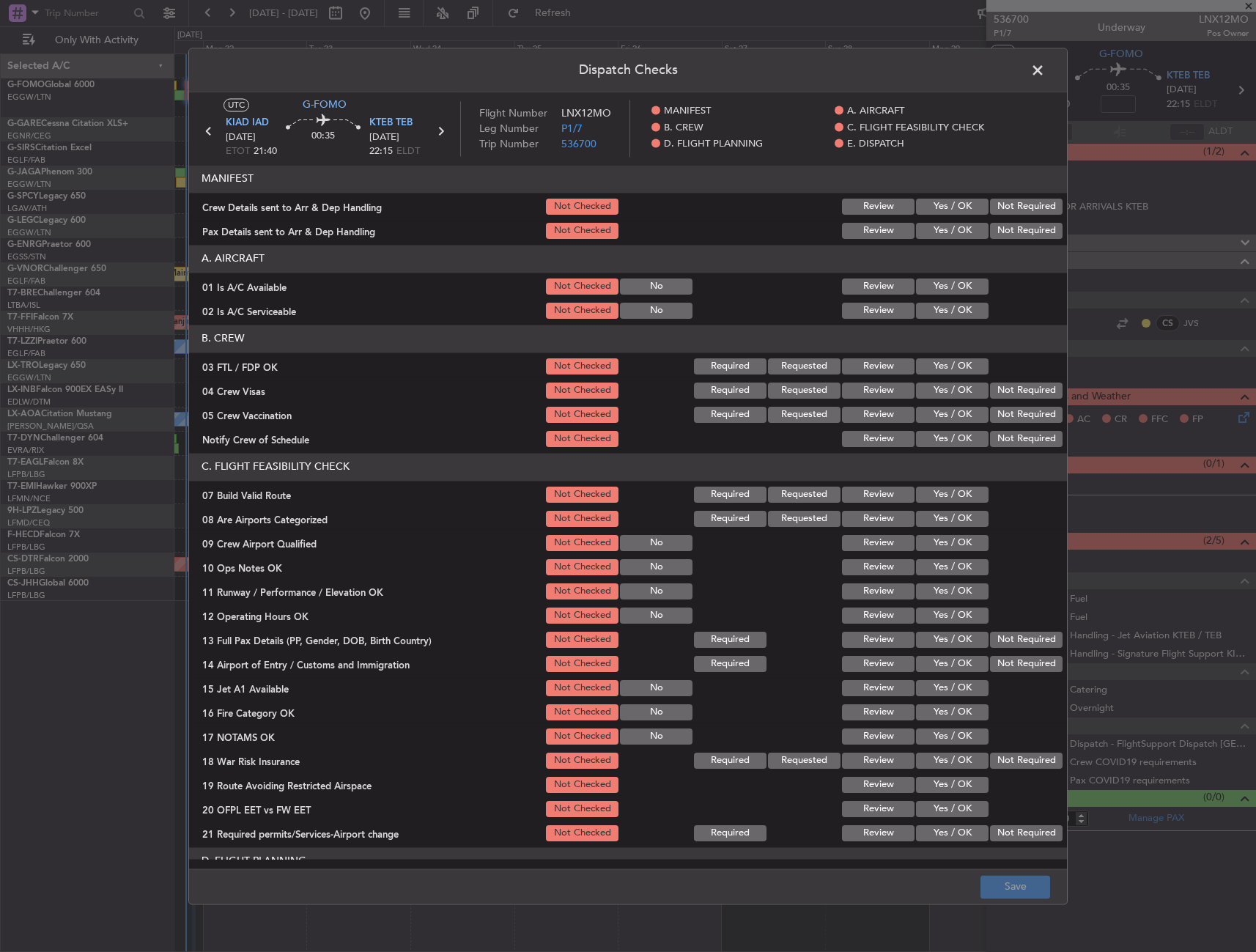
click at [949, 284] on button "Yes / OK" at bounding box center [952, 286] width 72 height 17
click at [946, 290] on button "Yes / OK" at bounding box center [952, 286] width 72 height 17
drag, startPoint x: 945, startPoint y: 299, endPoint x: 941, endPoint y: 309, distance: 10.8
click at [943, 305] on section "A. AIRCRAFT 01 Is A/C Available Not Checked No Review Yes / OK 02 Is A/C Servic…" at bounding box center [628, 283] width 879 height 77
click at [941, 310] on button "Yes / OK" at bounding box center [952, 310] width 72 height 17
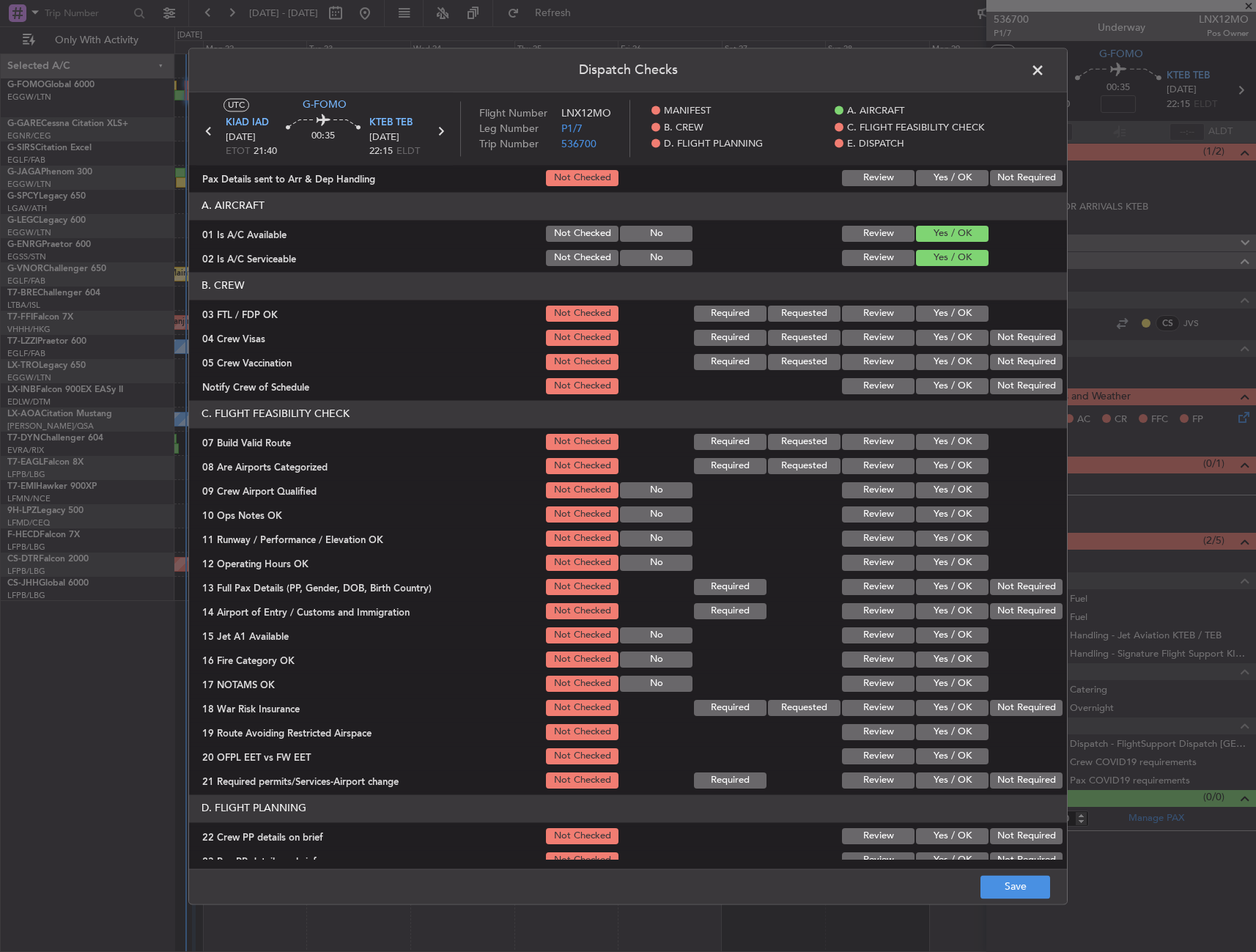
scroll to position [73, 0]
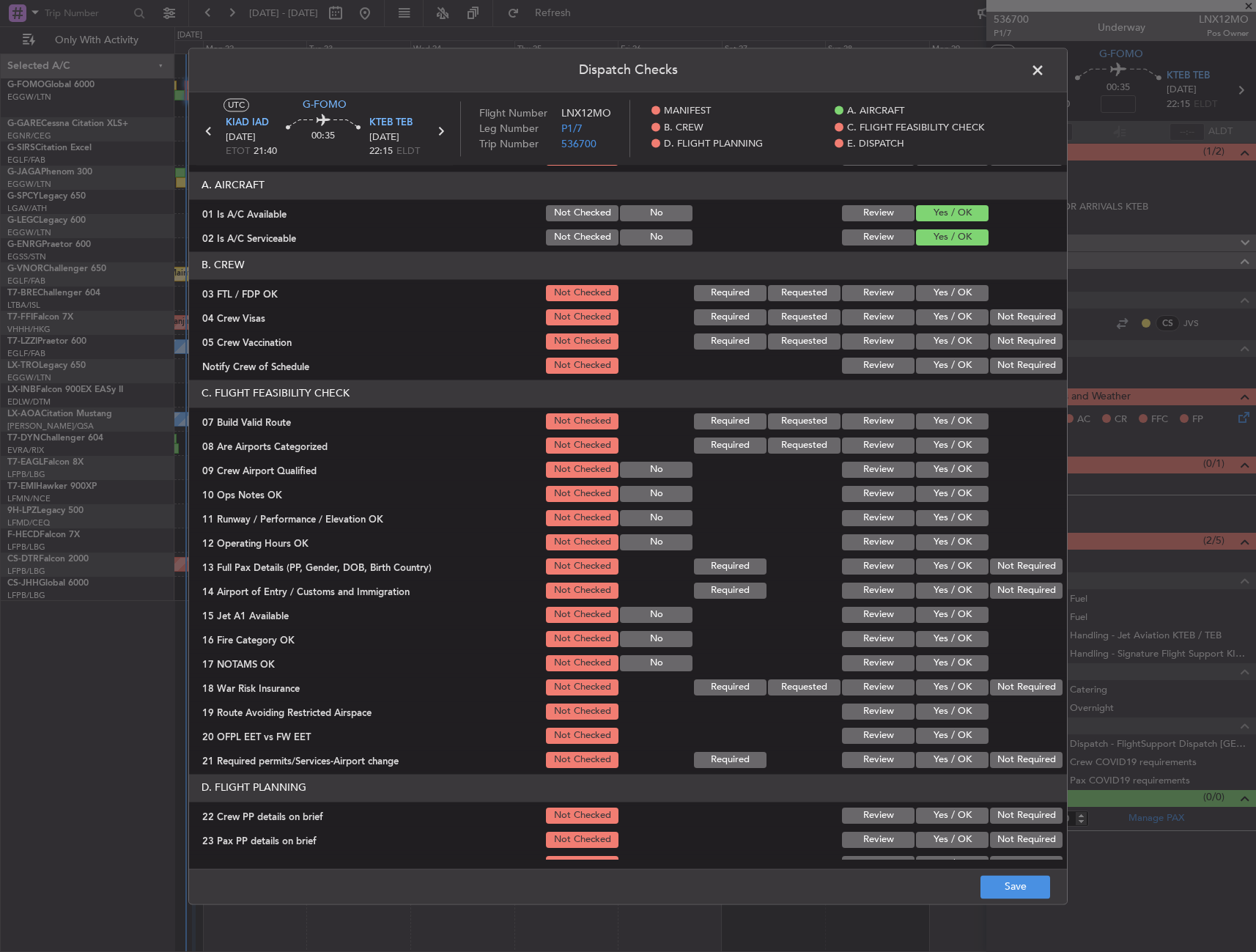
click at [939, 424] on button "Yes / OK" at bounding box center [952, 421] width 72 height 17
click at [944, 500] on button "Yes / OK" at bounding box center [952, 494] width 72 height 17
click at [940, 519] on button "Yes / OK" at bounding box center [952, 518] width 72 height 17
click at [939, 551] on div "Yes / OK" at bounding box center [951, 543] width 74 height 21
click at [939, 570] on button "Yes / OK" at bounding box center [952, 566] width 72 height 17
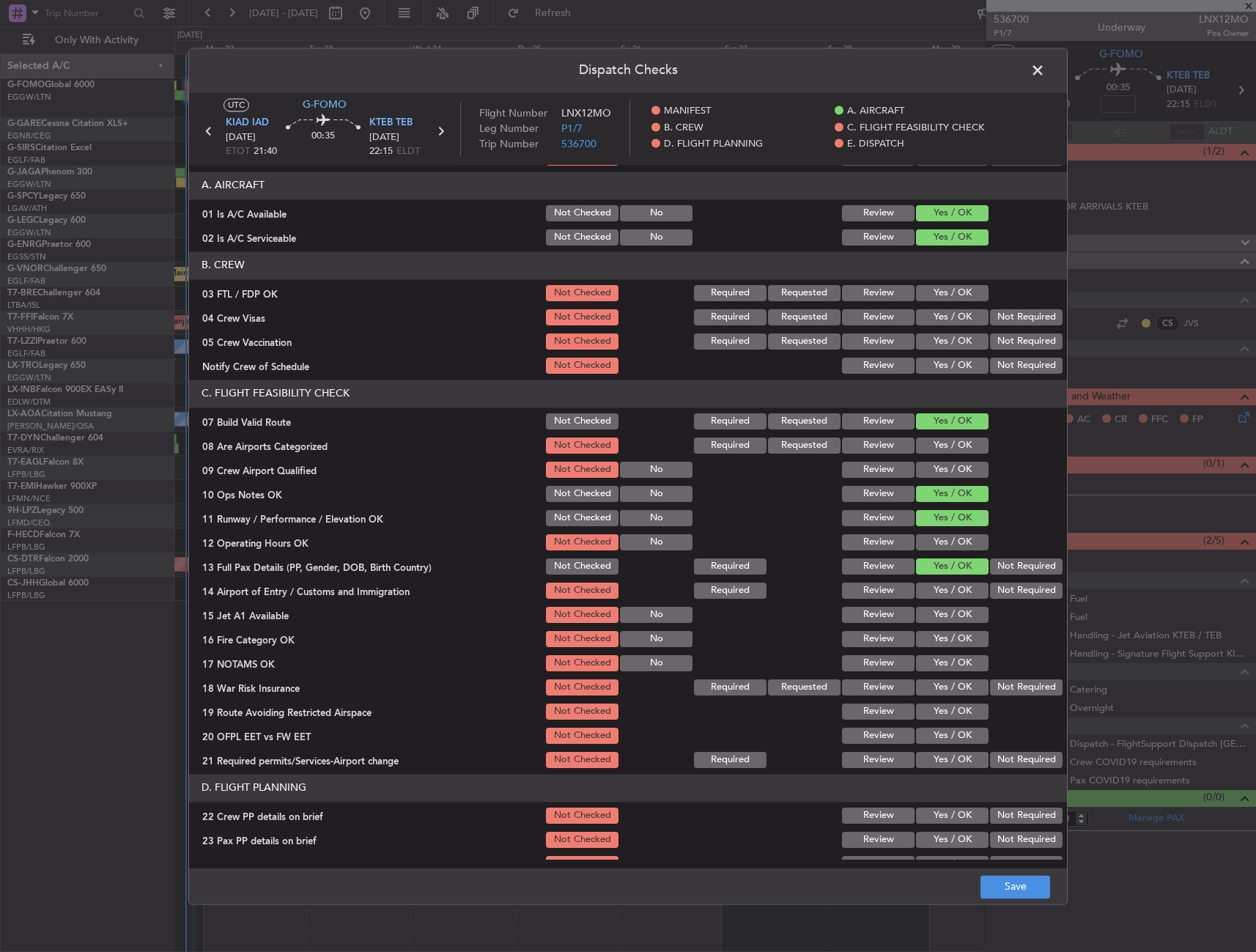
click at [938, 538] on button "Yes / OK" at bounding box center [952, 542] width 72 height 17
click at [931, 591] on button "Yes / OK" at bounding box center [952, 590] width 72 height 17
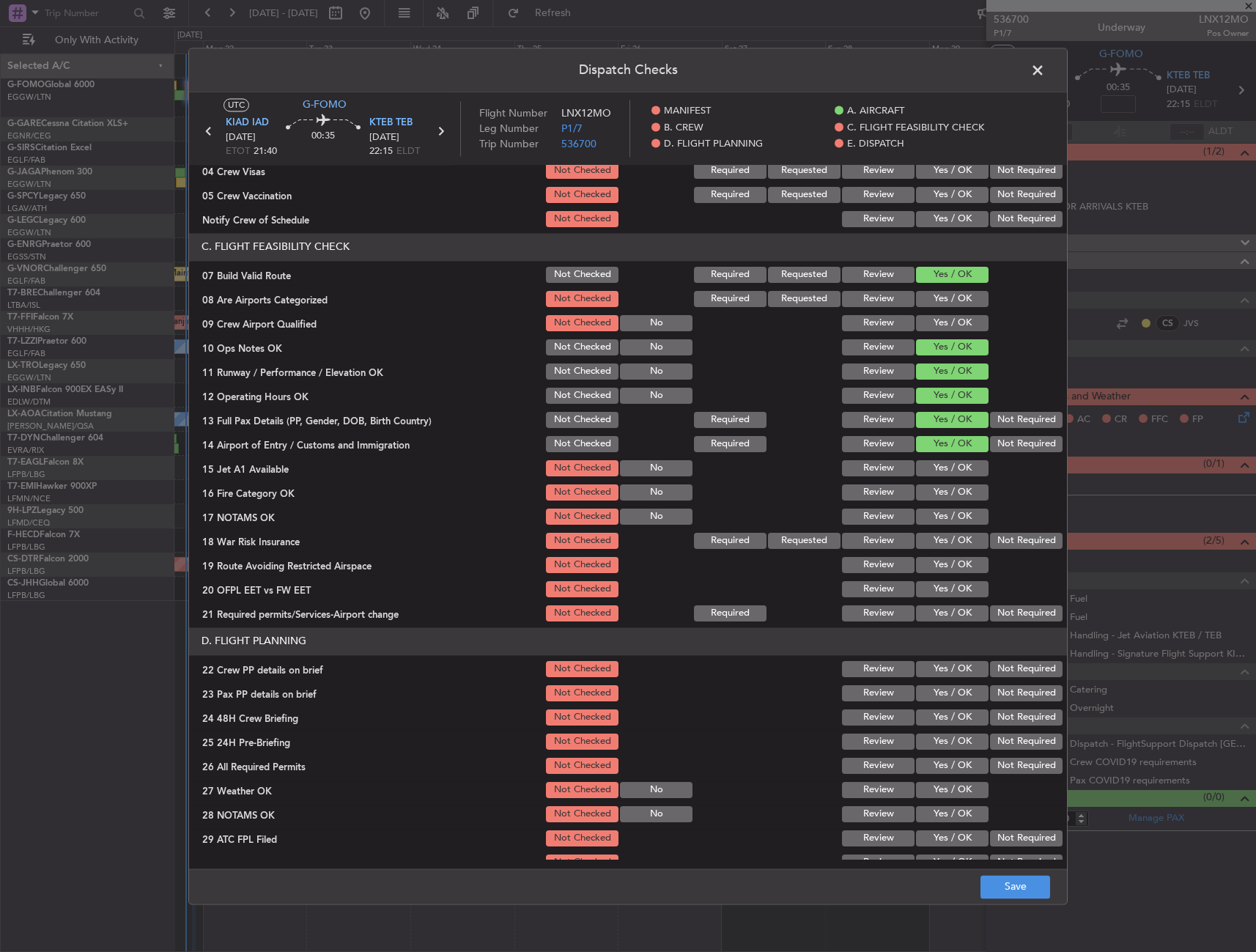
click at [929, 474] on button "Yes / OK" at bounding box center [952, 468] width 72 height 17
click at [928, 491] on button "Yes / OK" at bounding box center [952, 492] width 72 height 17
drag, startPoint x: 932, startPoint y: 507, endPoint x: 932, endPoint y: 520, distance: 13.0
click at [932, 512] on div "Yes / OK" at bounding box center [951, 516] width 74 height 21
click at [932, 520] on button "Yes / OK" at bounding box center [952, 516] width 72 height 17
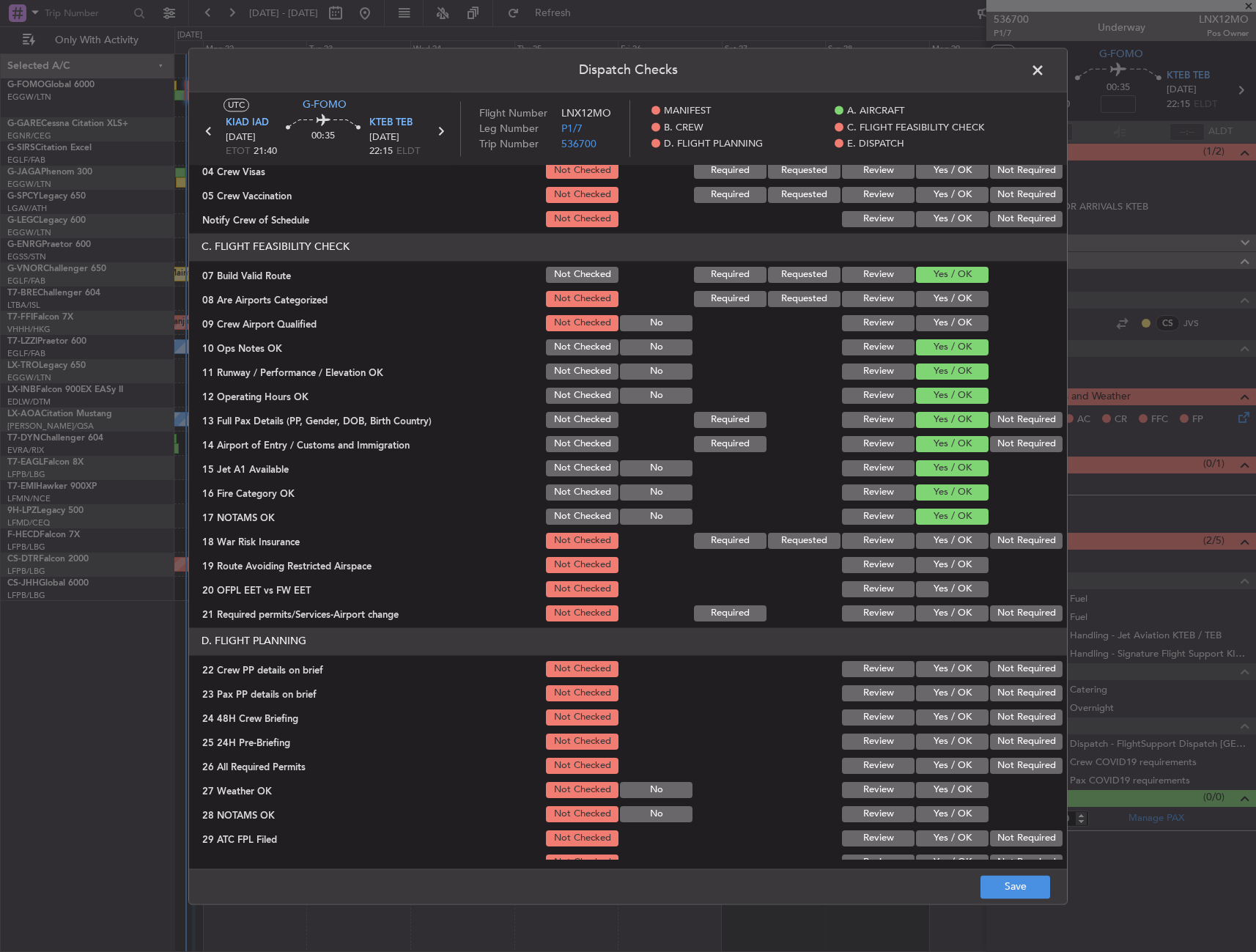
click at [992, 545] on button "Not Required" at bounding box center [1026, 541] width 72 height 17
click at [940, 574] on div "Yes / OK" at bounding box center [951, 565] width 74 height 21
click at [947, 552] on section "C. FLIGHT FEASIBILITY CHECK 07 Build Valid Route Not Checked Required Requested…" at bounding box center [628, 428] width 879 height 390
click at [948, 563] on button "Yes / OK" at bounding box center [952, 564] width 72 height 17
drag, startPoint x: 944, startPoint y: 587, endPoint x: 937, endPoint y: 605, distance: 19.3
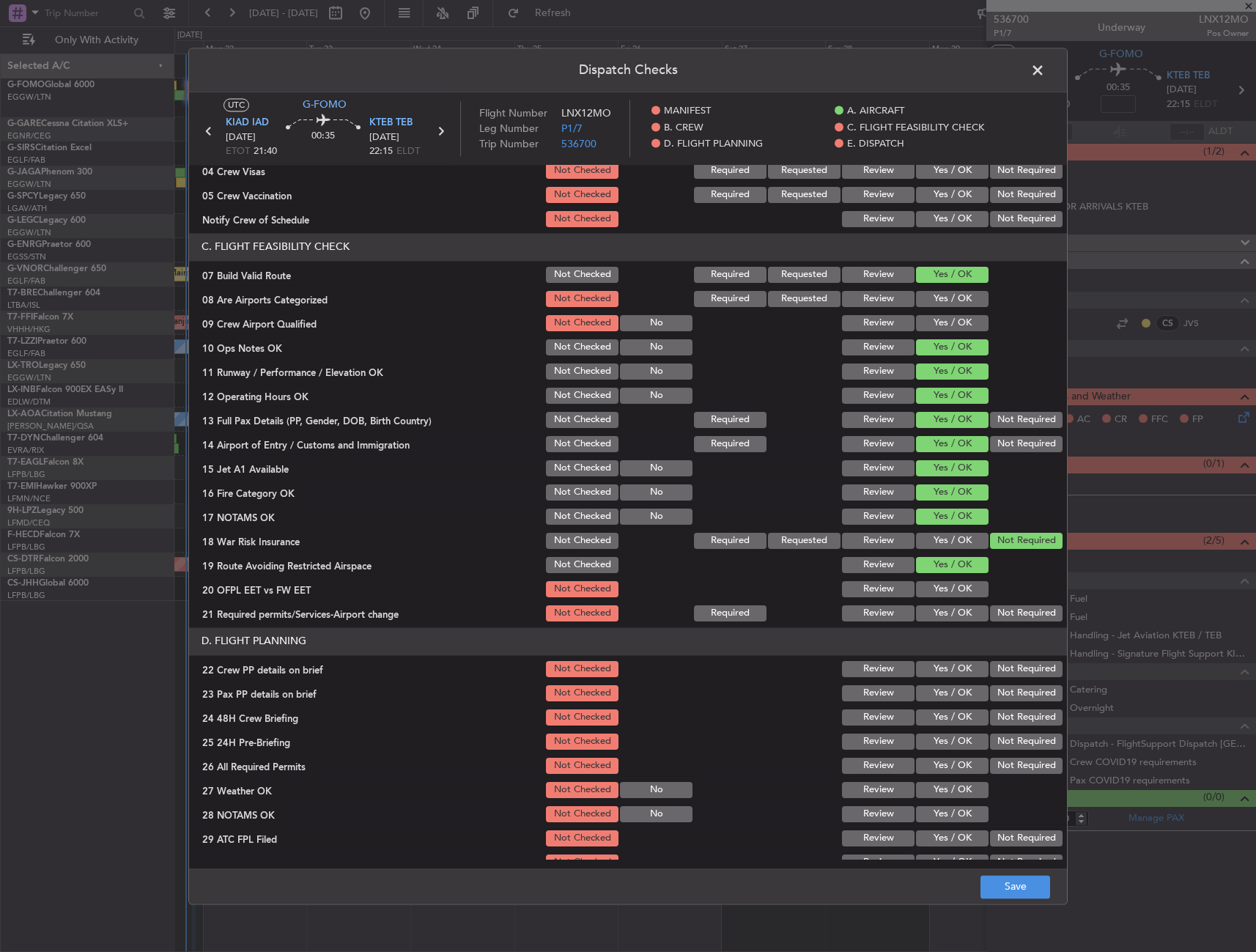
click at [941, 588] on button "Yes / OK" at bounding box center [952, 589] width 72 height 17
drag, startPoint x: 937, startPoint y: 605, endPoint x: 939, endPoint y: 617, distance: 12.2
click at [937, 606] on button "Yes / OK" at bounding box center [952, 613] width 72 height 17
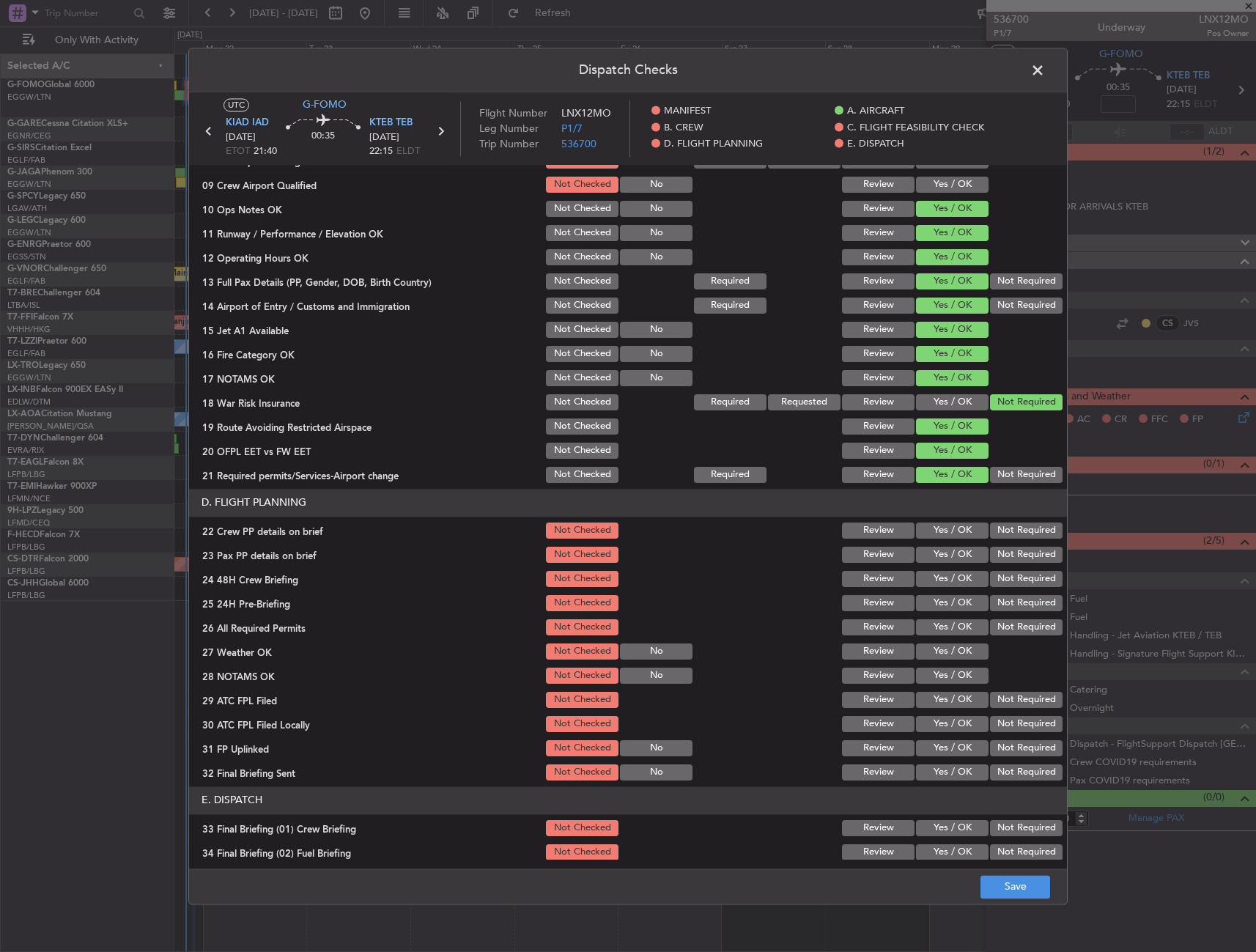
scroll to position [513, 0]
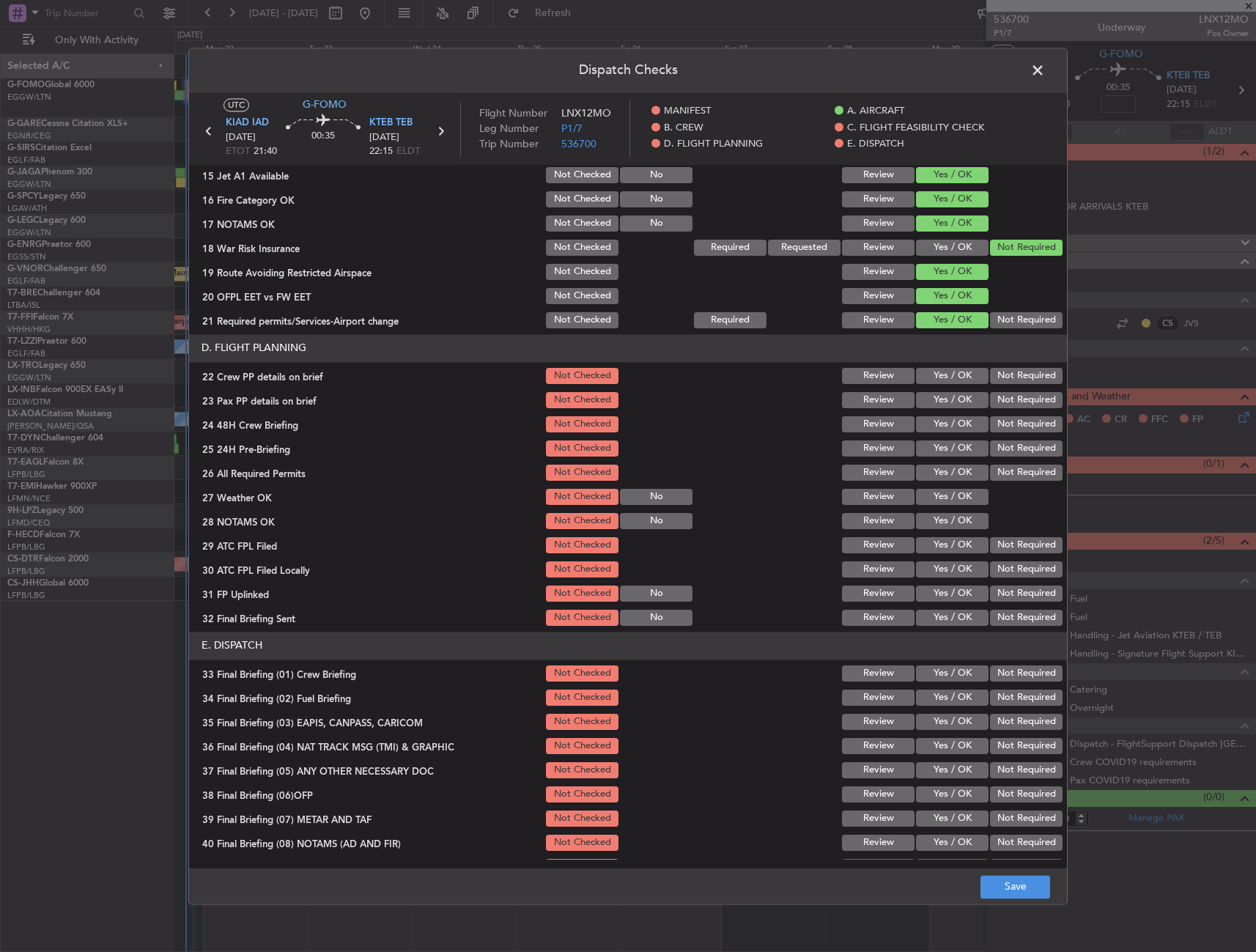
drag, startPoint x: 946, startPoint y: 378, endPoint x: 944, endPoint y: 393, distance: 15.1
click at [945, 384] on div "Yes / OK" at bounding box center [951, 376] width 74 height 21
click at [944, 394] on button "Yes / OK" at bounding box center [952, 400] width 72 height 17
click at [939, 388] on section "D. FLIGHT PLANNING 22 Crew PP details on brief Not Checked Review Yes / OK Not …" at bounding box center [628, 481] width 879 height 294
click at [939, 387] on section "D. FLIGHT PLANNING 22 Crew PP details on brief Not Checked Review Yes / OK Not …" at bounding box center [628, 481] width 879 height 294
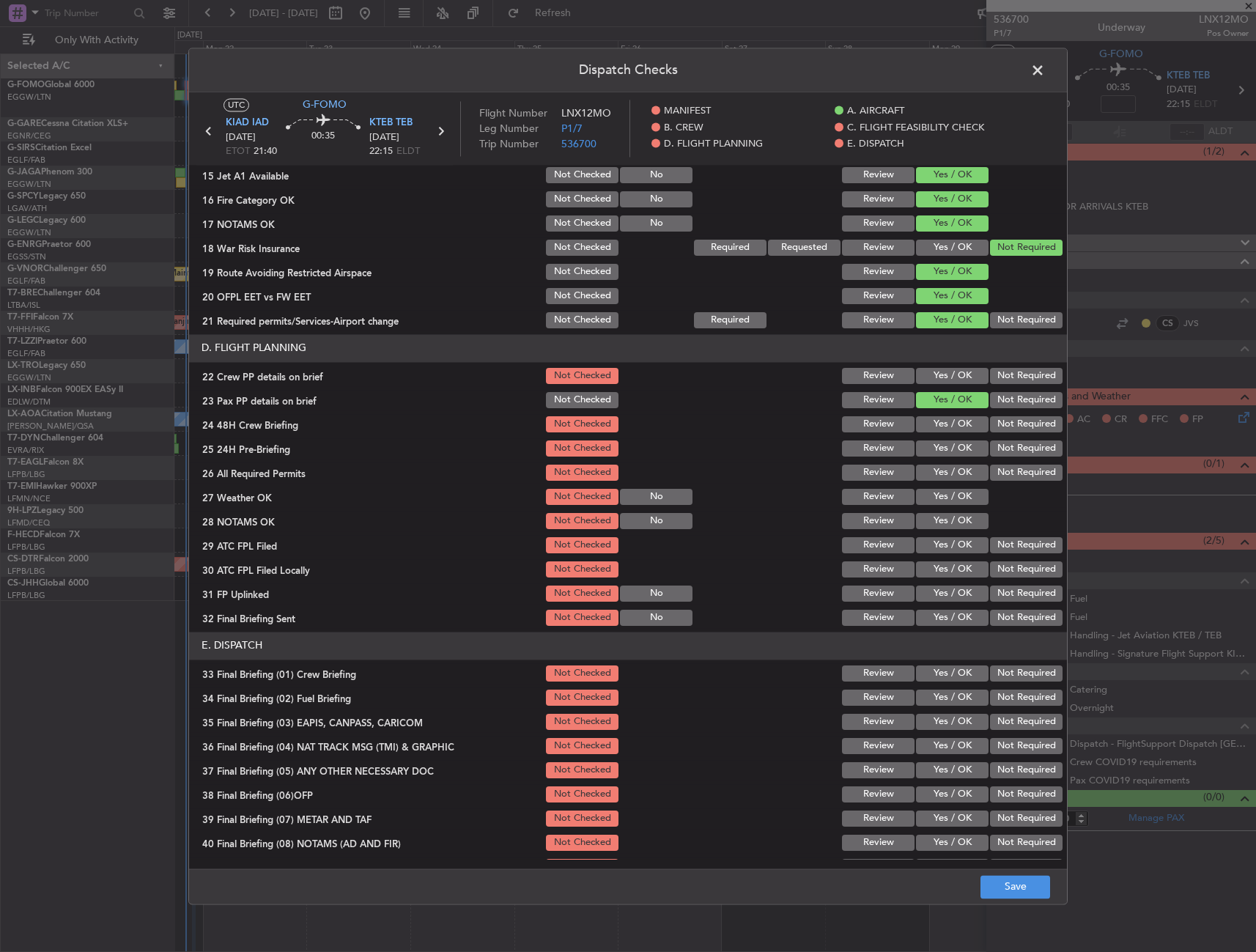
click at [937, 385] on div "Yes / OK" at bounding box center [951, 376] width 74 height 21
click at [939, 383] on button "Yes / OK" at bounding box center [952, 376] width 72 height 17
click at [939, 422] on button "Yes / OK" at bounding box center [952, 424] width 72 height 17
drag, startPoint x: 993, startPoint y: 454, endPoint x: 958, endPoint y: 476, distance: 41.3
click at [992, 454] on button "Not Required" at bounding box center [1026, 448] width 72 height 17
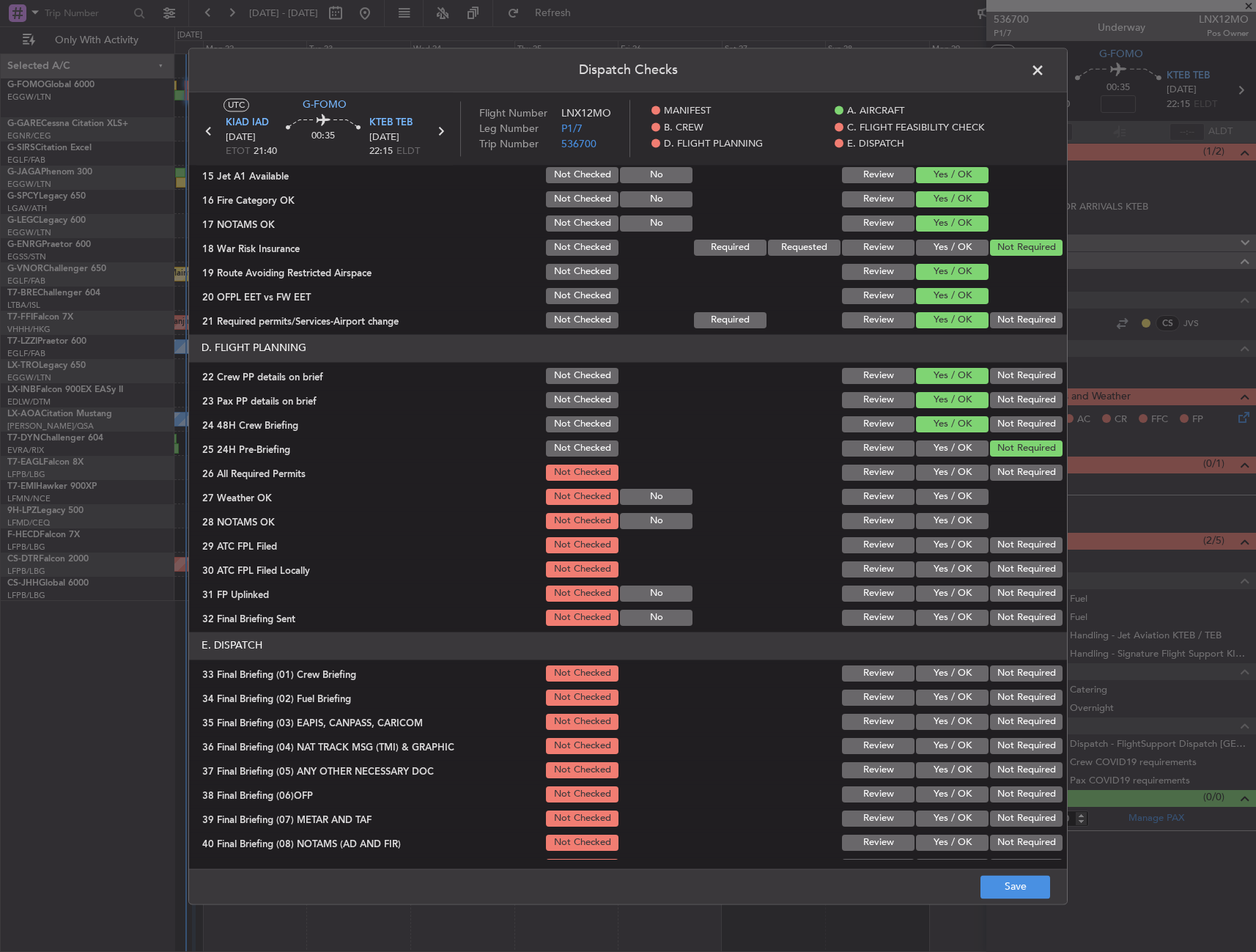
click at [950, 478] on button "Yes / OK" at bounding box center [952, 472] width 72 height 17
click at [946, 497] on button "Yes / OK" at bounding box center [952, 496] width 72 height 17
click at [947, 520] on button "Yes / OK" at bounding box center [952, 521] width 72 height 17
click at [945, 556] on div "Yes / OK" at bounding box center [951, 545] width 74 height 21
click at [945, 555] on div "Yes / OK" at bounding box center [951, 545] width 74 height 21
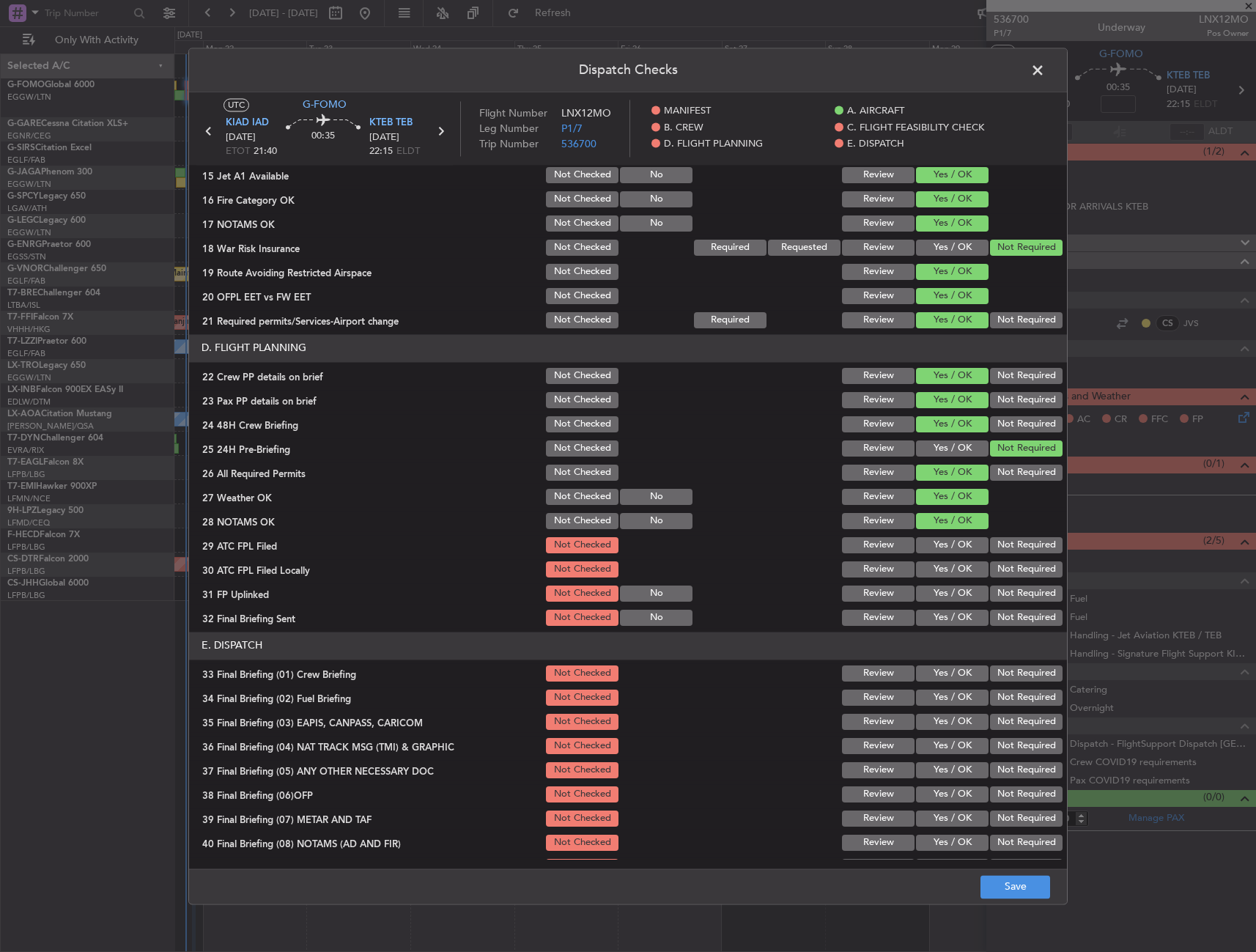
drag, startPoint x: 945, startPoint y: 555, endPoint x: 941, endPoint y: 535, distance: 20.4
click at [941, 535] on div "Yes / OK" at bounding box center [951, 545] width 74 height 21
click at [937, 569] on button "Yes / OK" at bounding box center [952, 569] width 72 height 17
click at [937, 563] on button "Yes / OK" at bounding box center [952, 569] width 72 height 17
drag, startPoint x: 944, startPoint y: 549, endPoint x: 942, endPoint y: 570, distance: 21.1
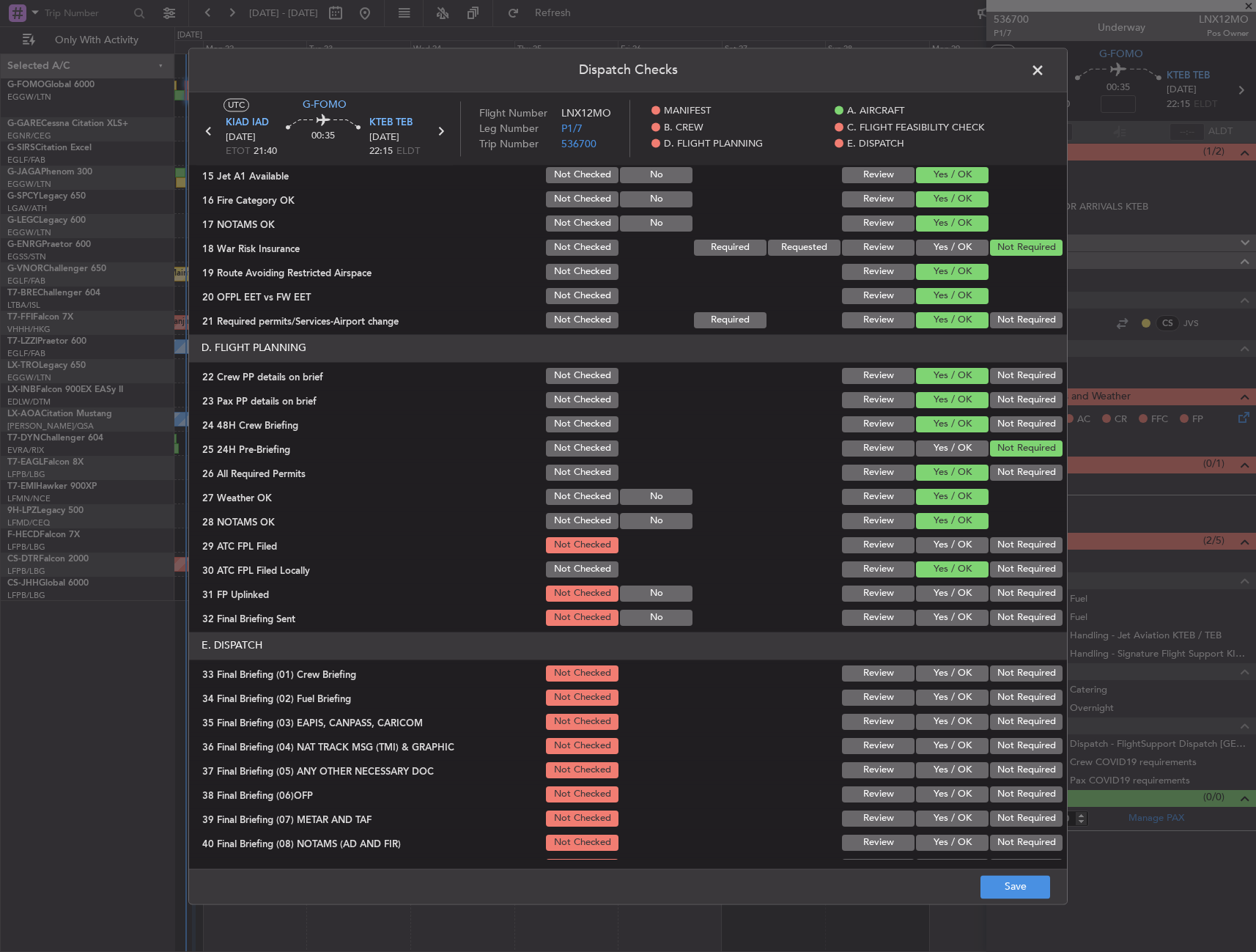
click at [944, 549] on button "Yes / OK" at bounding box center [952, 545] width 72 height 17
click at [939, 584] on div "Yes / OK" at bounding box center [951, 594] width 74 height 21
click at [939, 596] on button "Yes / OK" at bounding box center [952, 593] width 72 height 17
click at [938, 614] on button "Yes / OK" at bounding box center [952, 617] width 72 height 17
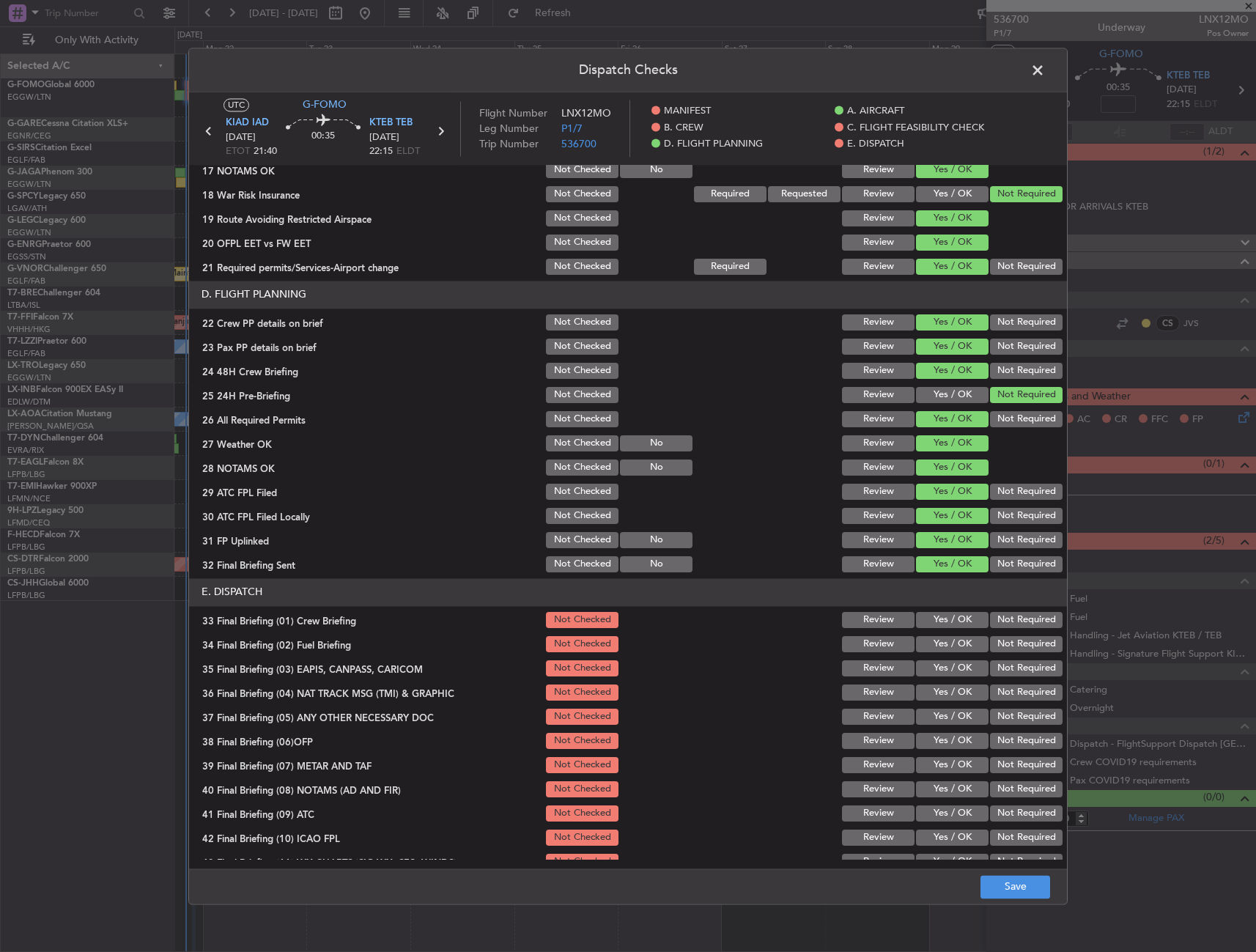
scroll to position [608, 0]
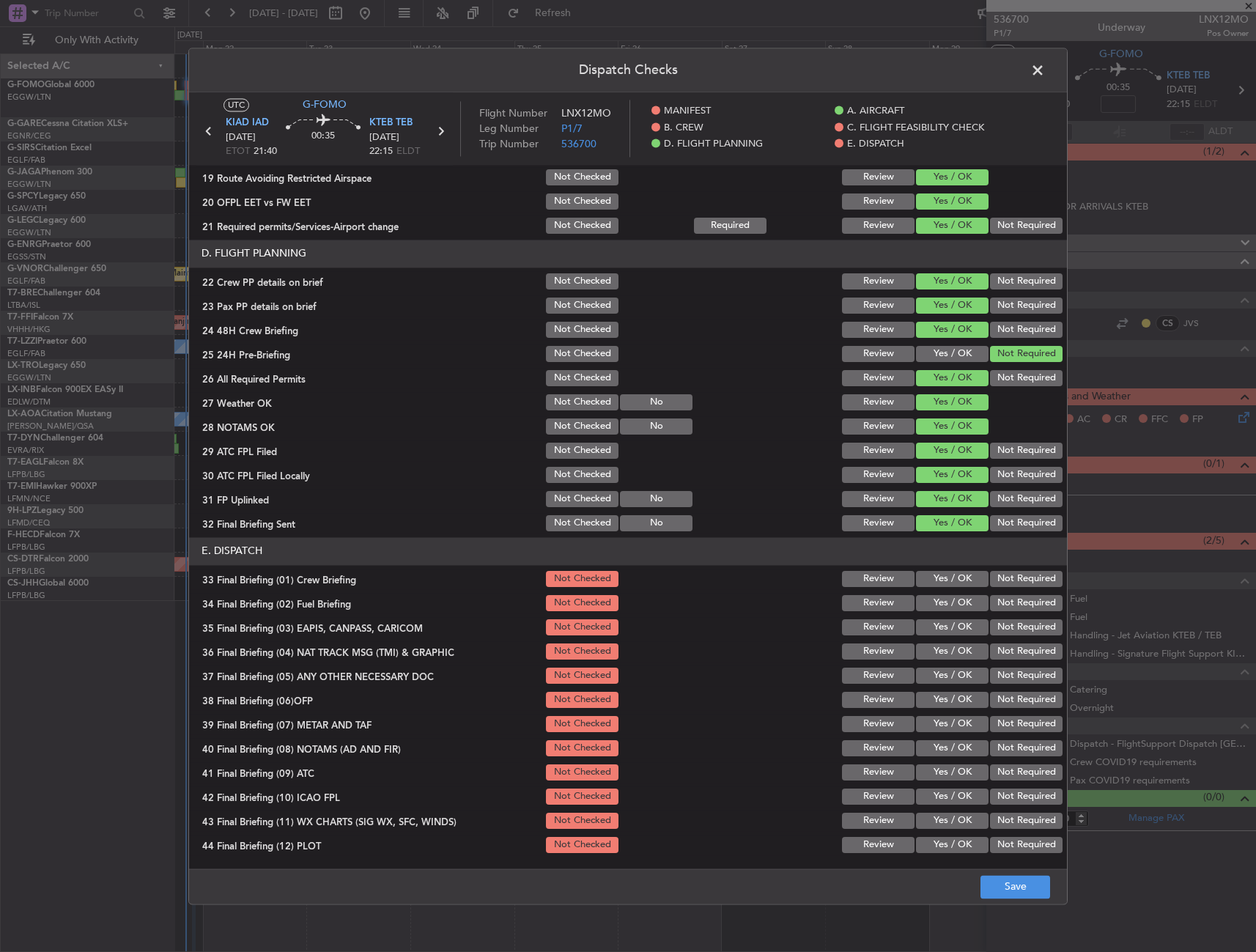
click at [936, 588] on div "Yes / OK" at bounding box center [951, 579] width 74 height 21
click at [944, 580] on button "Yes / OK" at bounding box center [952, 578] width 72 height 17
click at [944, 594] on div "Yes / OK" at bounding box center [951, 603] width 74 height 21
click at [947, 604] on button "Yes / OK" at bounding box center [952, 602] width 72 height 17
click at [994, 631] on button "Not Required" at bounding box center [1026, 627] width 72 height 17
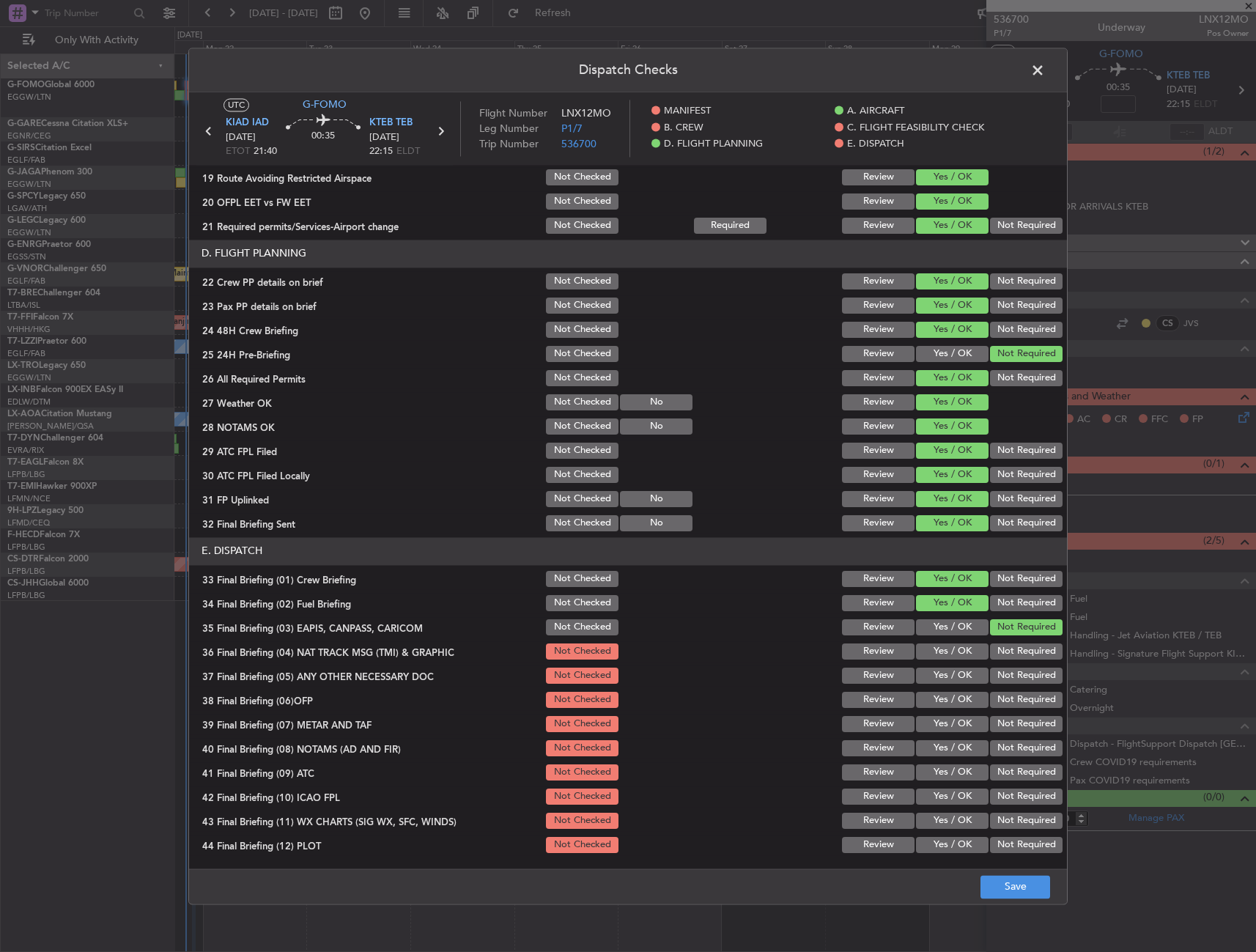
click at [992, 648] on button "Not Required" at bounding box center [1026, 651] width 72 height 17
click at [930, 678] on button "Yes / OK" at bounding box center [952, 676] width 72 height 17
click at [934, 706] on button "Yes / OK" at bounding box center [952, 700] width 72 height 17
click at [932, 725] on button "Yes / OK" at bounding box center [952, 723] width 72 height 17
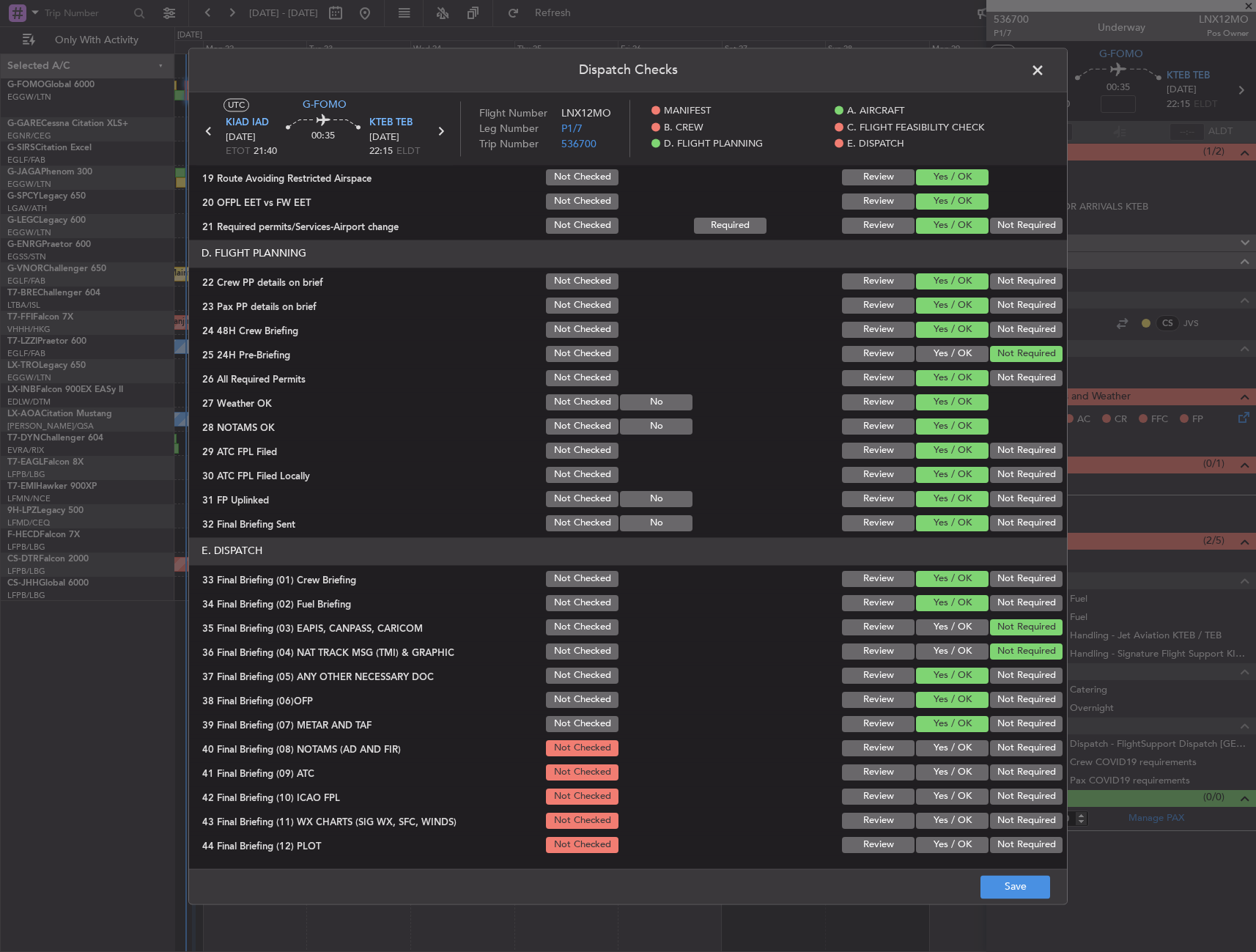
click at [936, 744] on button "Yes / OK" at bounding box center [952, 748] width 72 height 17
click at [935, 769] on button "Yes / OK" at bounding box center [952, 772] width 72 height 17
click at [936, 790] on button "Yes / OK" at bounding box center [952, 796] width 72 height 17
click at [944, 819] on button "Yes / OK" at bounding box center [952, 821] width 72 height 17
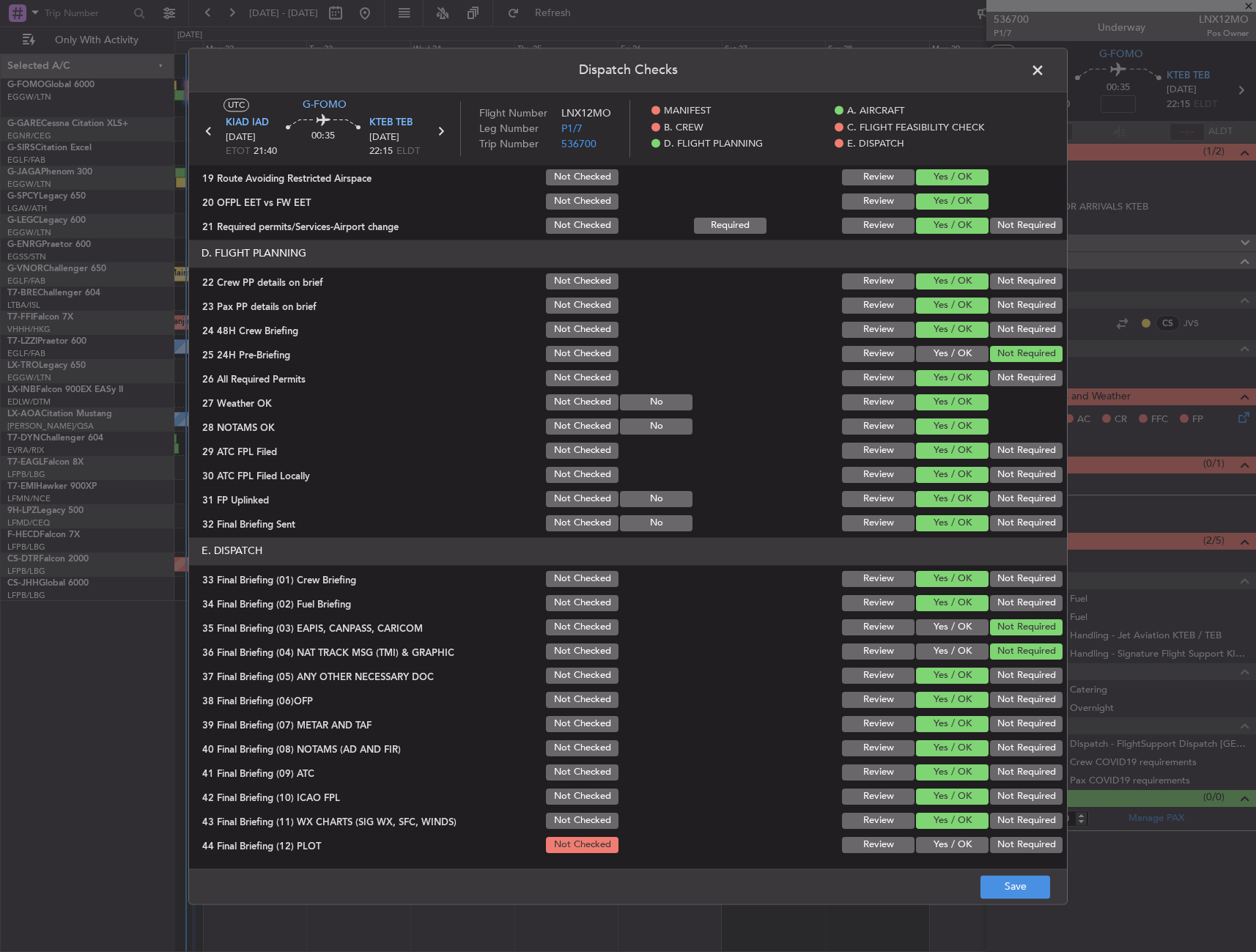
click at [940, 844] on button "Yes / OK" at bounding box center [952, 844] width 72 height 17
click at [1012, 889] on button "Save" at bounding box center [1016, 886] width 70 height 23
click at [1046, 67] on span at bounding box center [1046, 74] width 0 height 30
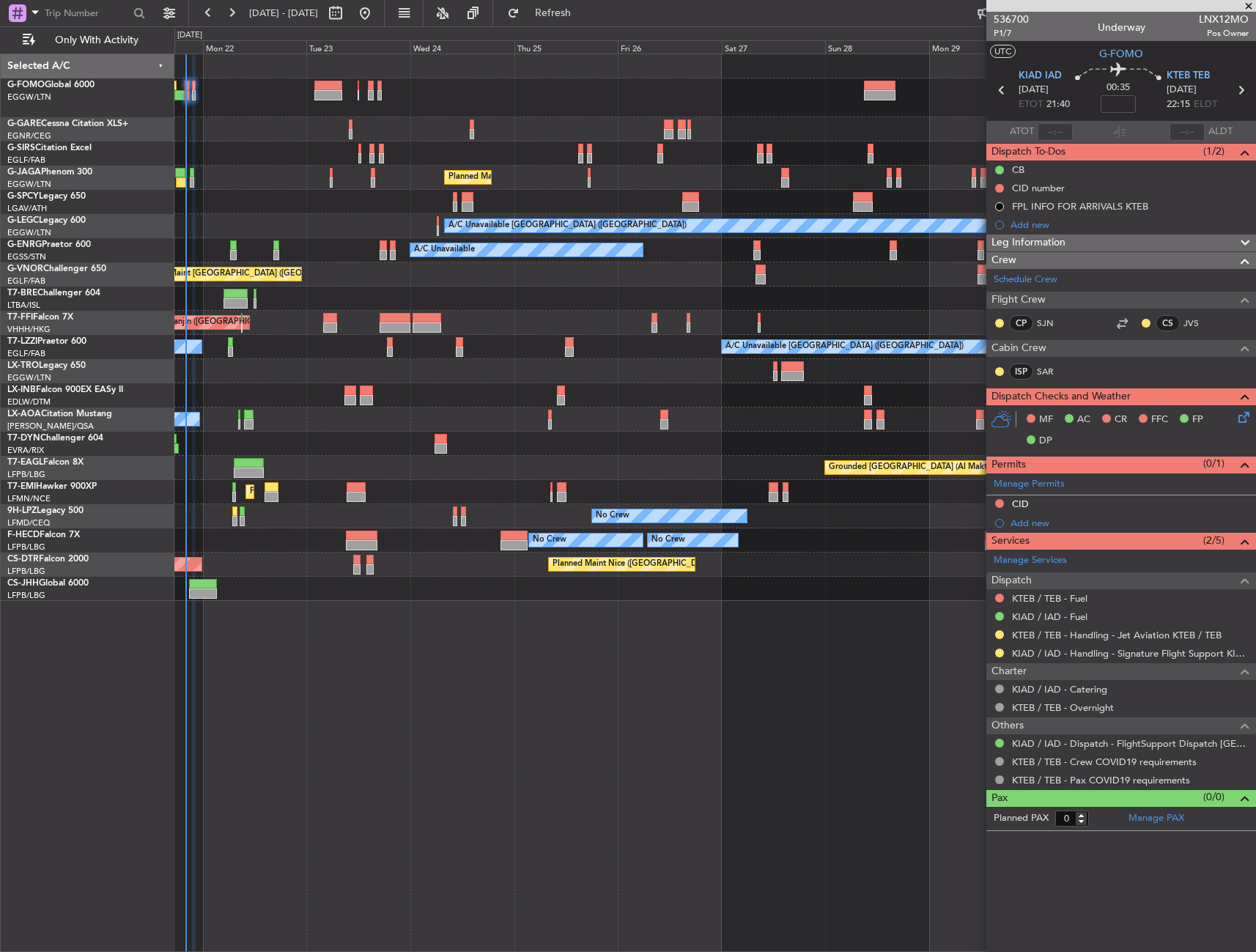
drag, startPoint x: 999, startPoint y: 500, endPoint x: 1007, endPoint y: 522, distance: 23.4
click at [999, 500] on button at bounding box center [999, 503] width 9 height 9
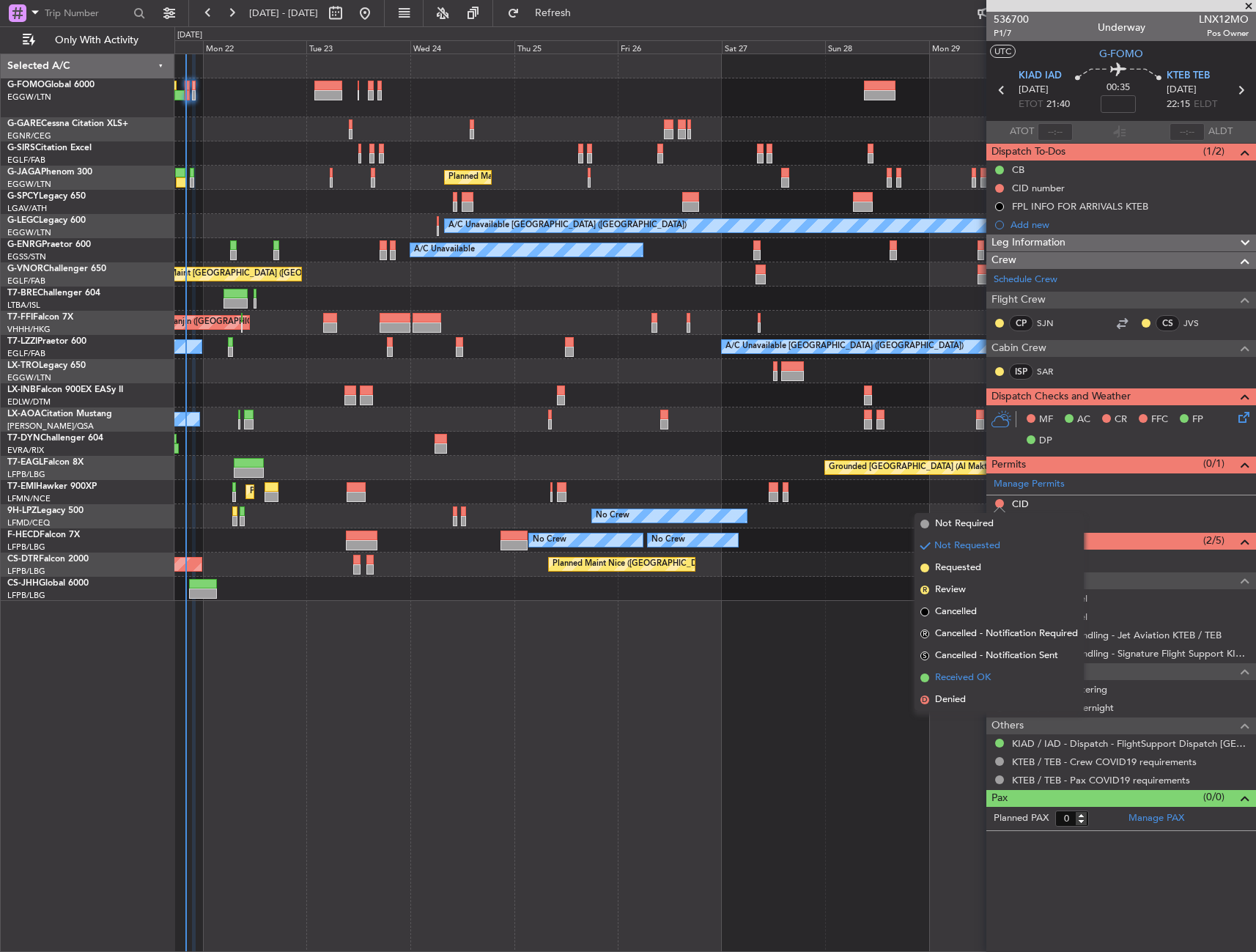
click at [985, 671] on span "Received OK" at bounding box center [963, 677] width 56 height 15
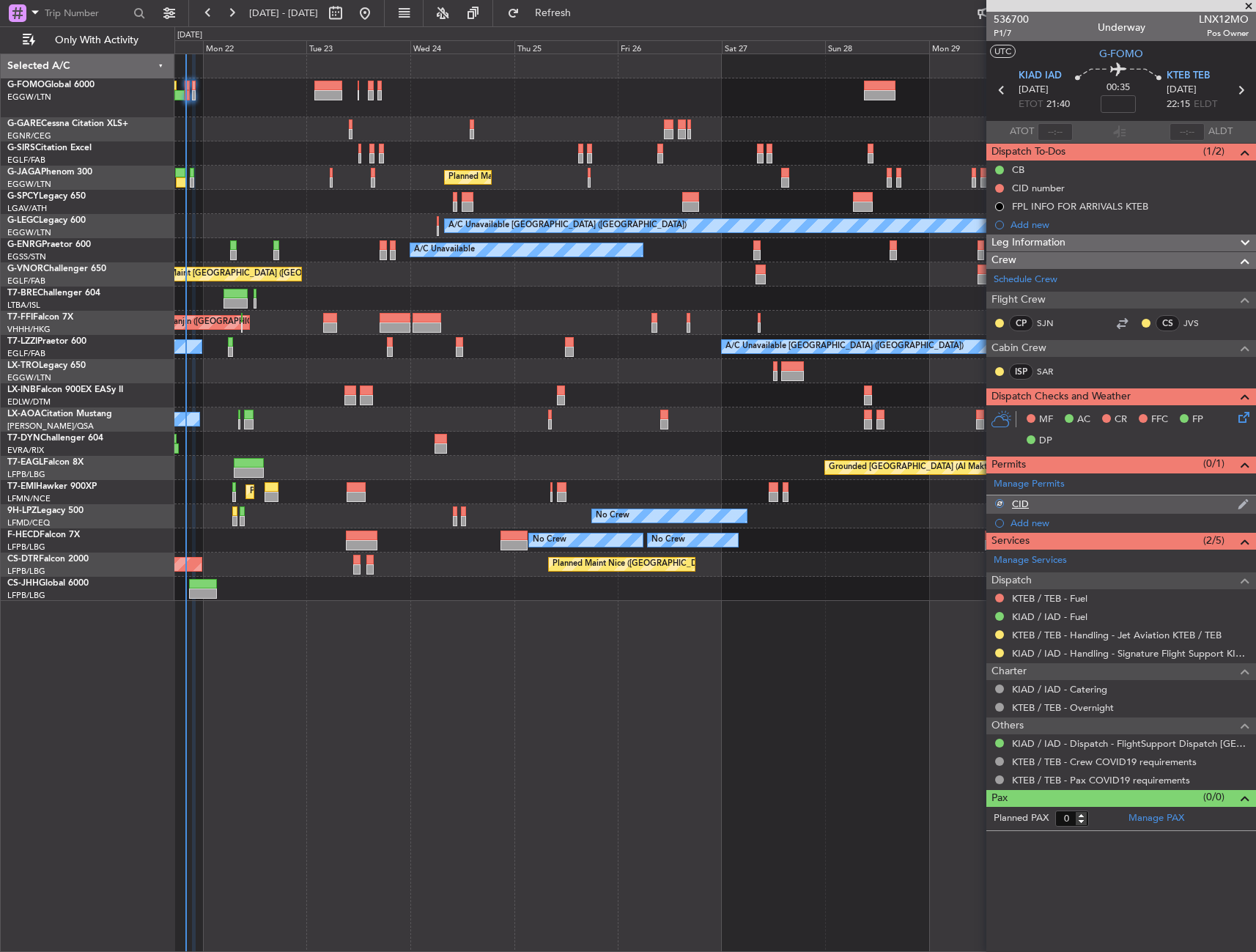
click at [1053, 496] on div "CID" at bounding box center [1121, 504] width 270 height 18
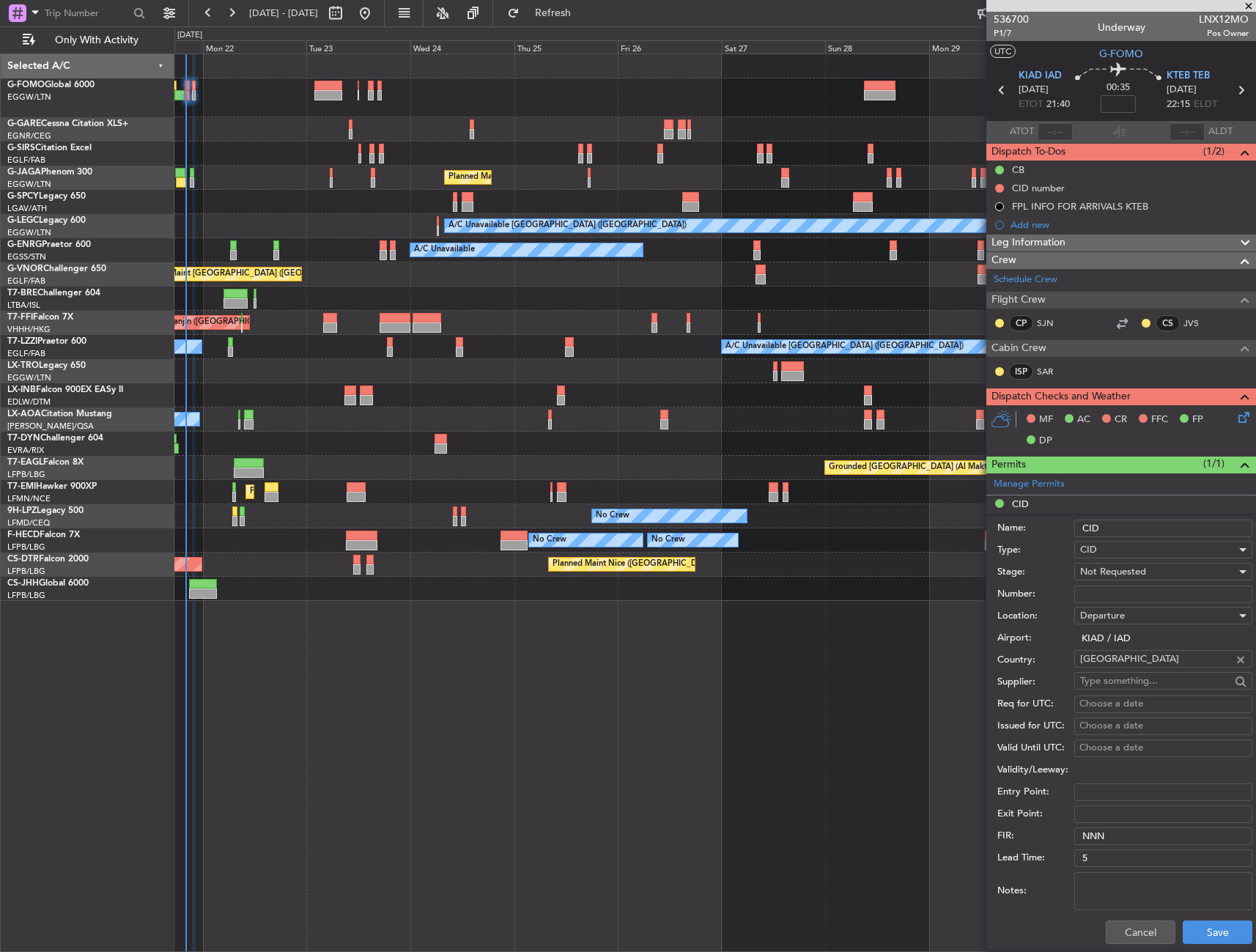
click at [1176, 603] on div "Number:" at bounding box center [1125, 594] width 255 height 22
click at [1166, 597] on input "Number:" at bounding box center [1163, 594] width 178 height 17
paste input "09P"
type input "09P"
click at [1153, 567] on div "Not Requested" at bounding box center [1159, 571] width 157 height 22
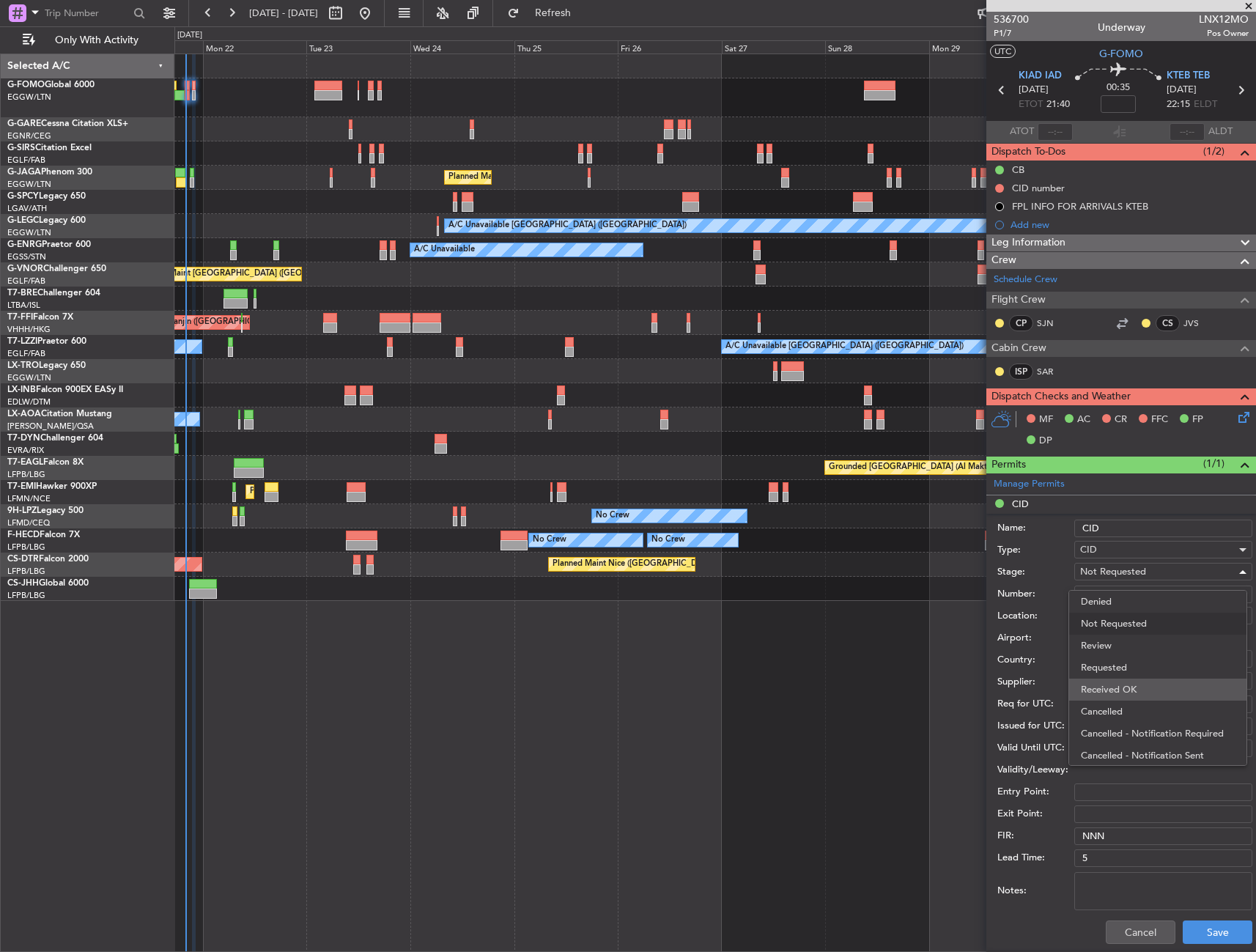
click at [1139, 689] on span "Received OK" at bounding box center [1158, 689] width 154 height 22
click at [1196, 928] on button "Save" at bounding box center [1218, 931] width 70 height 23
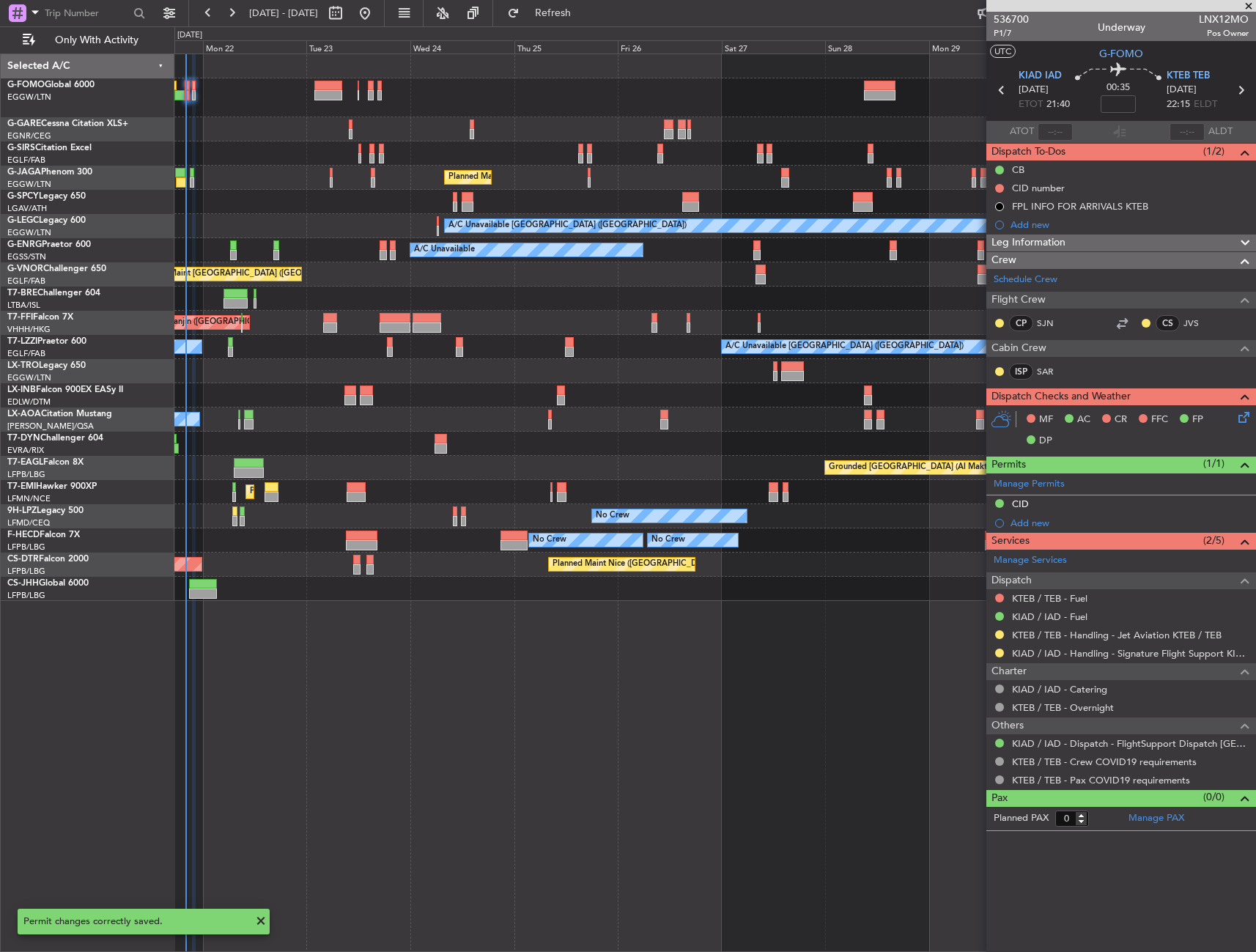
click at [998, 189] on button at bounding box center [999, 189] width 9 height 9
click at [1058, 184] on div "CID number" at bounding box center [1121, 188] width 270 height 18
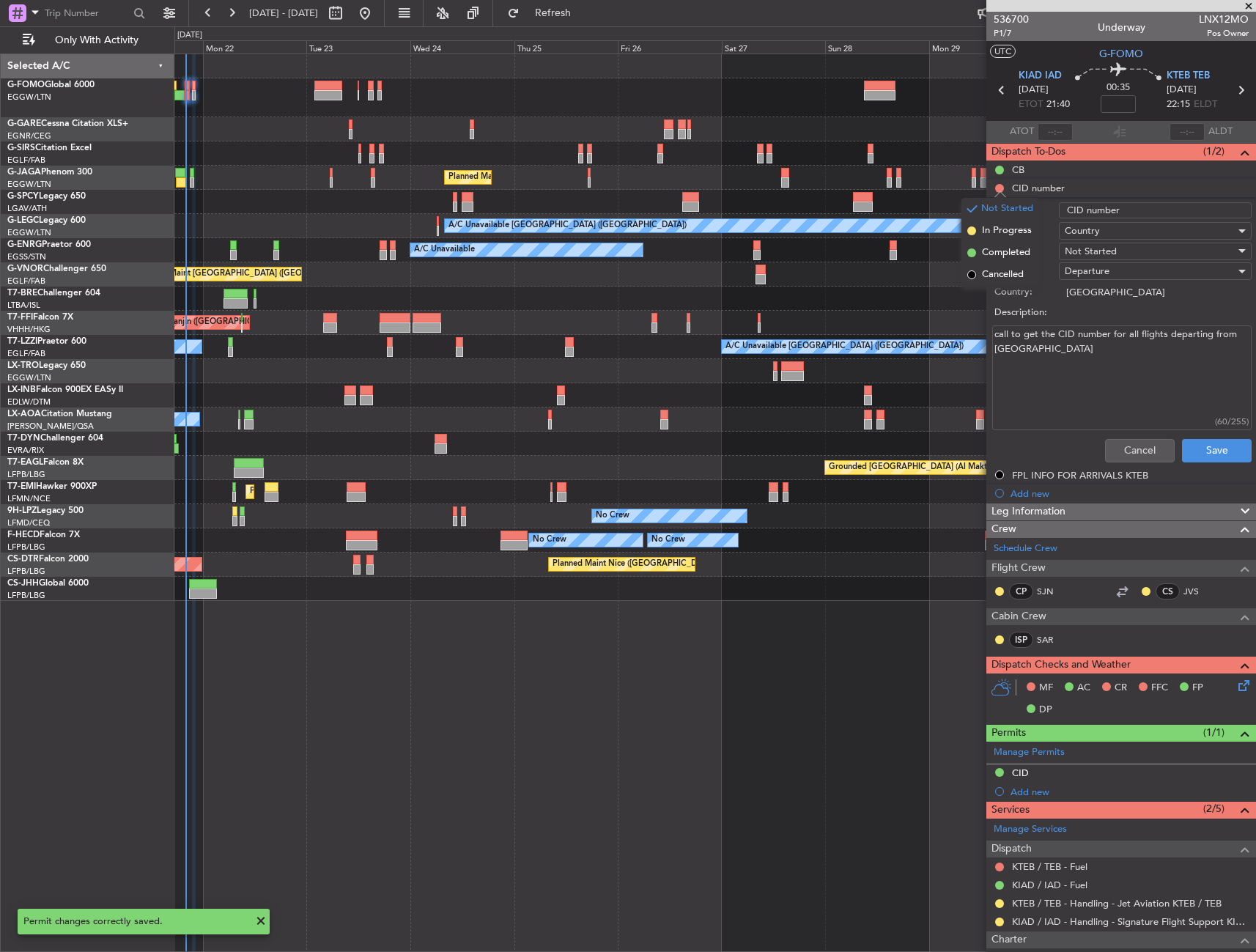
click at [1162, 352] on textarea "call to get the CID number for all flights departing from [GEOGRAPHIC_DATA]" at bounding box center [1122, 377] width 259 height 105
paste textarea "09P"
type textarea "09P"
click at [1094, 249] on span "Not Started" at bounding box center [1091, 250] width 52 height 13
click at [1105, 323] on span "Completed" at bounding box center [1148, 324] width 171 height 22
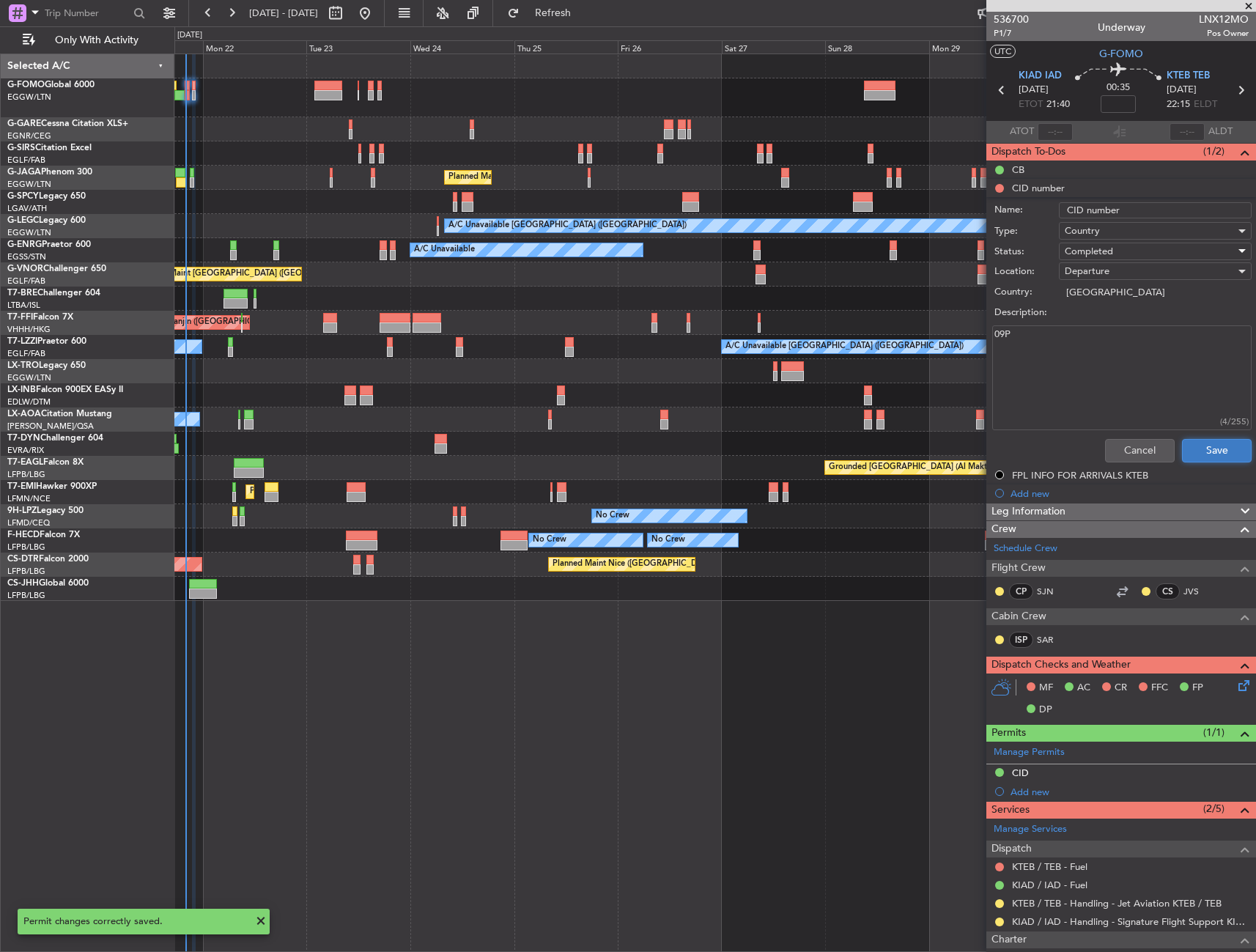
click at [1209, 448] on button "Save" at bounding box center [1217, 450] width 70 height 23
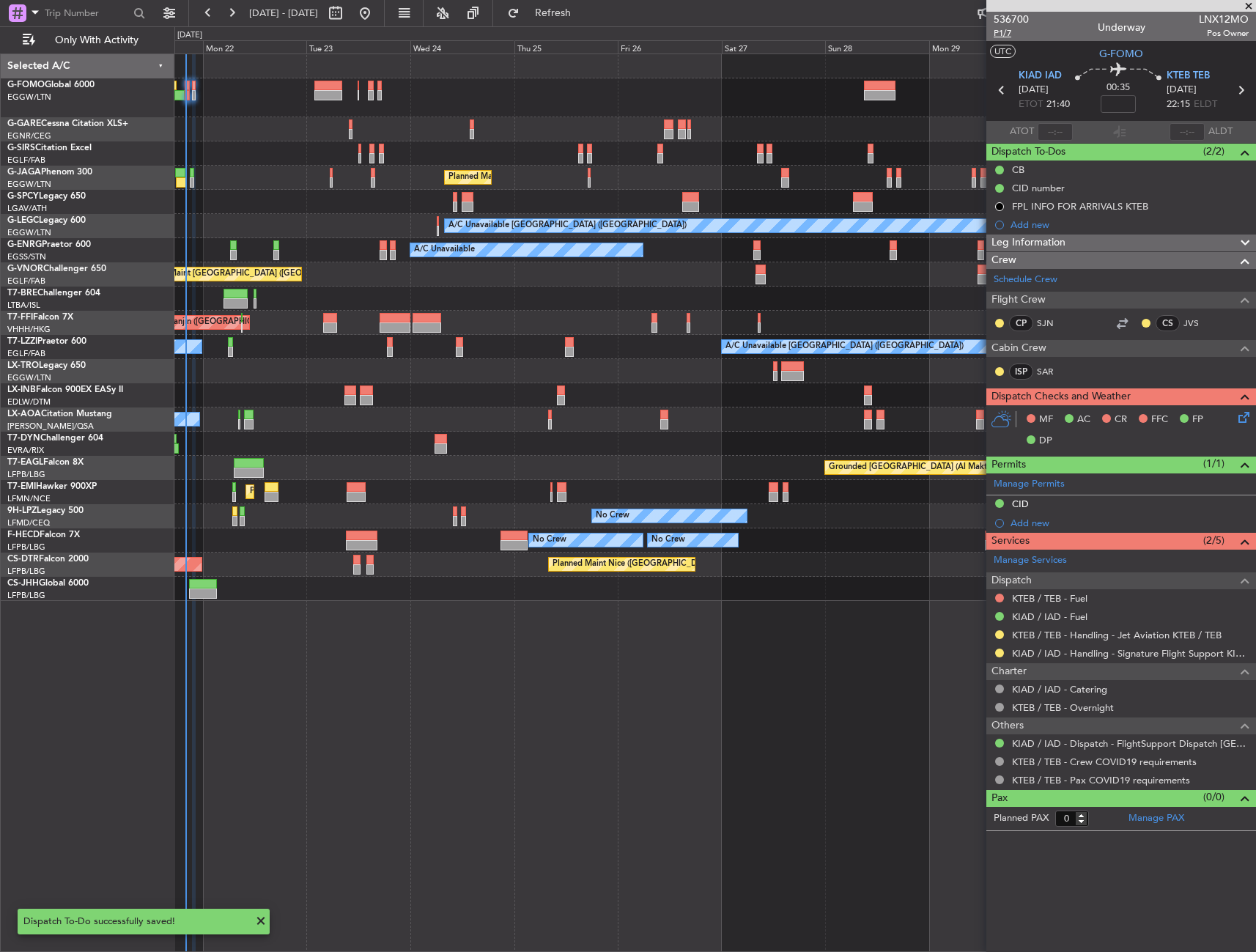
click at [997, 32] on span "P1/7" at bounding box center [1012, 33] width 35 height 12
click at [1032, 250] on span "Leg Information" at bounding box center [1028, 243] width 74 height 17
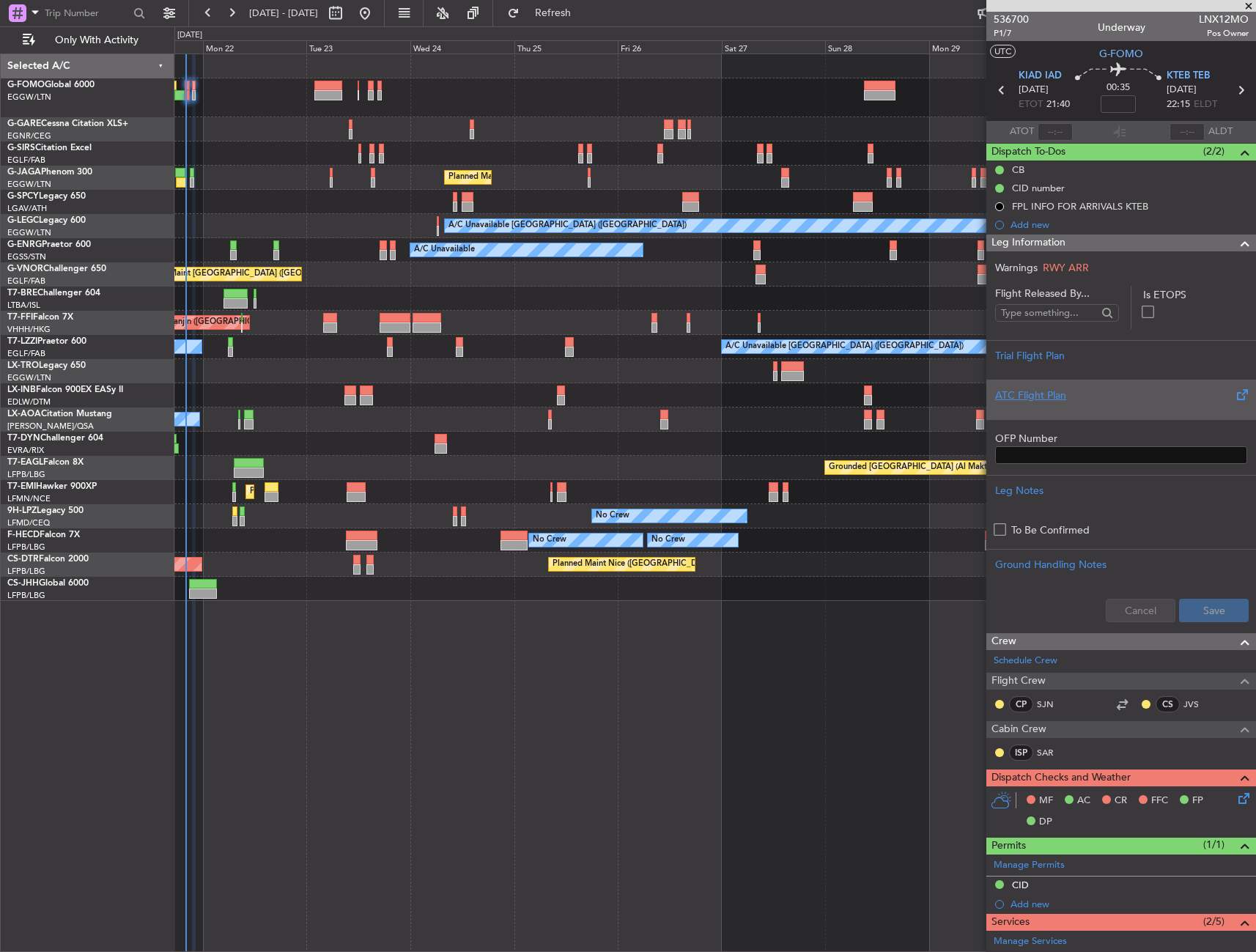
click at [1032, 395] on div "ATC Flight Plan" at bounding box center [1121, 396] width 252 height 16
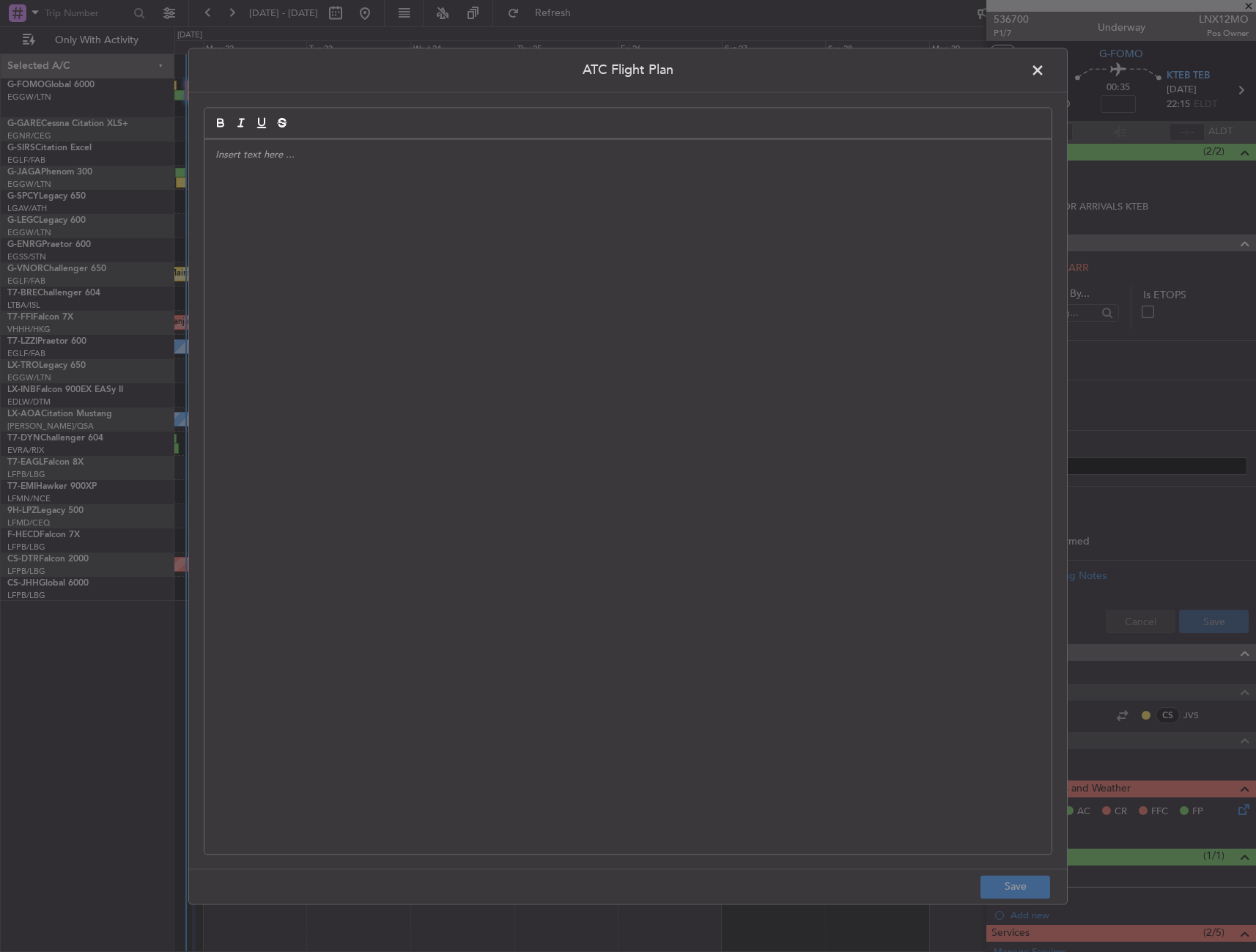
click at [758, 396] on div at bounding box center [628, 496] width 847 height 715
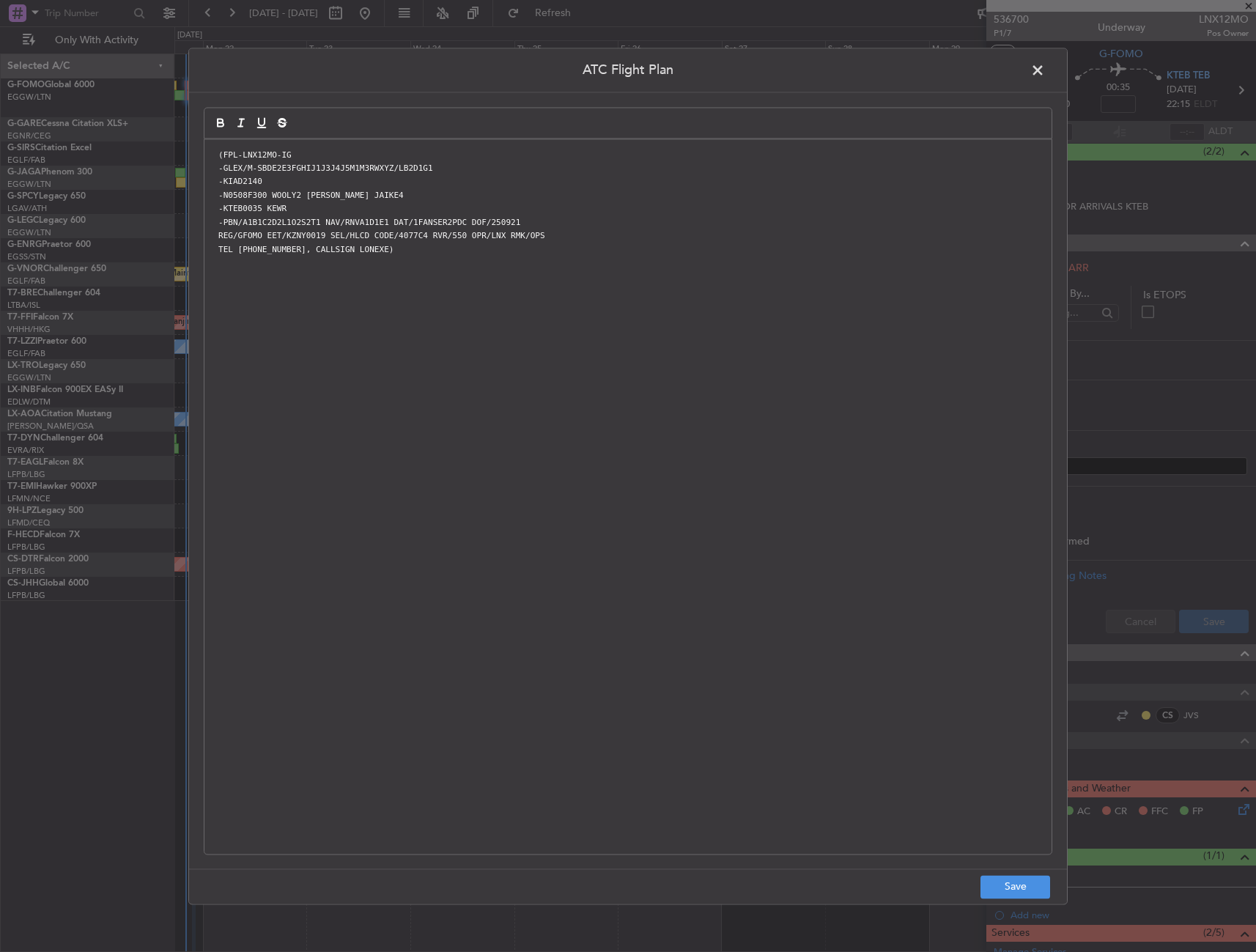
scroll to position [0, 0]
click at [1028, 877] on button "Save" at bounding box center [1016, 886] width 70 height 23
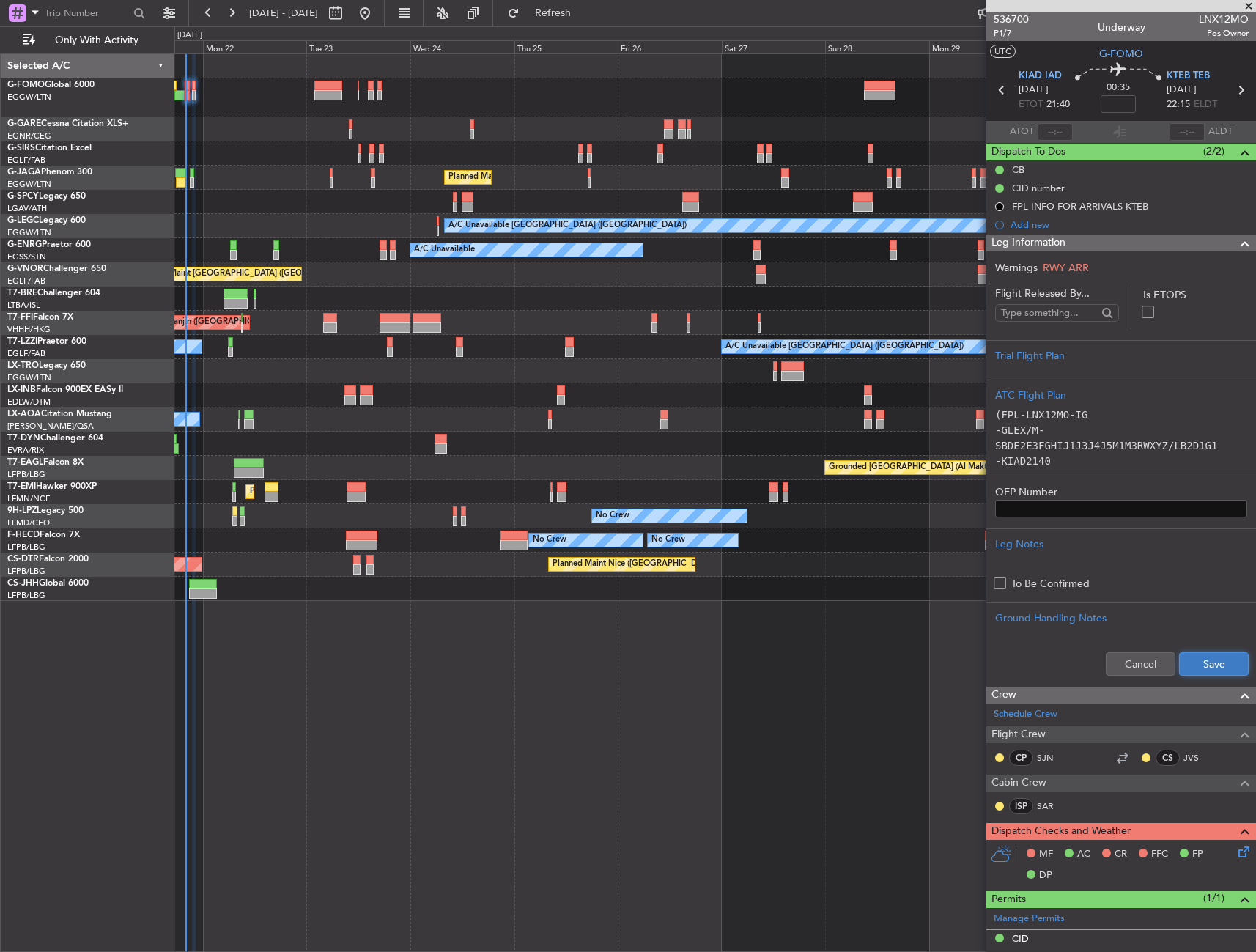
click at [1199, 659] on button "Save" at bounding box center [1214, 663] width 70 height 23
drag, startPoint x: 1019, startPoint y: 26, endPoint x: 1012, endPoint y: 33, distance: 9.9
click at [1014, 29] on mat-tooltip-component "Trip Number" at bounding box center [1011, 46] width 72 height 39
click at [1009, 33] on mat-tooltip-component "Trip Number" at bounding box center [1011, 46] width 72 height 39
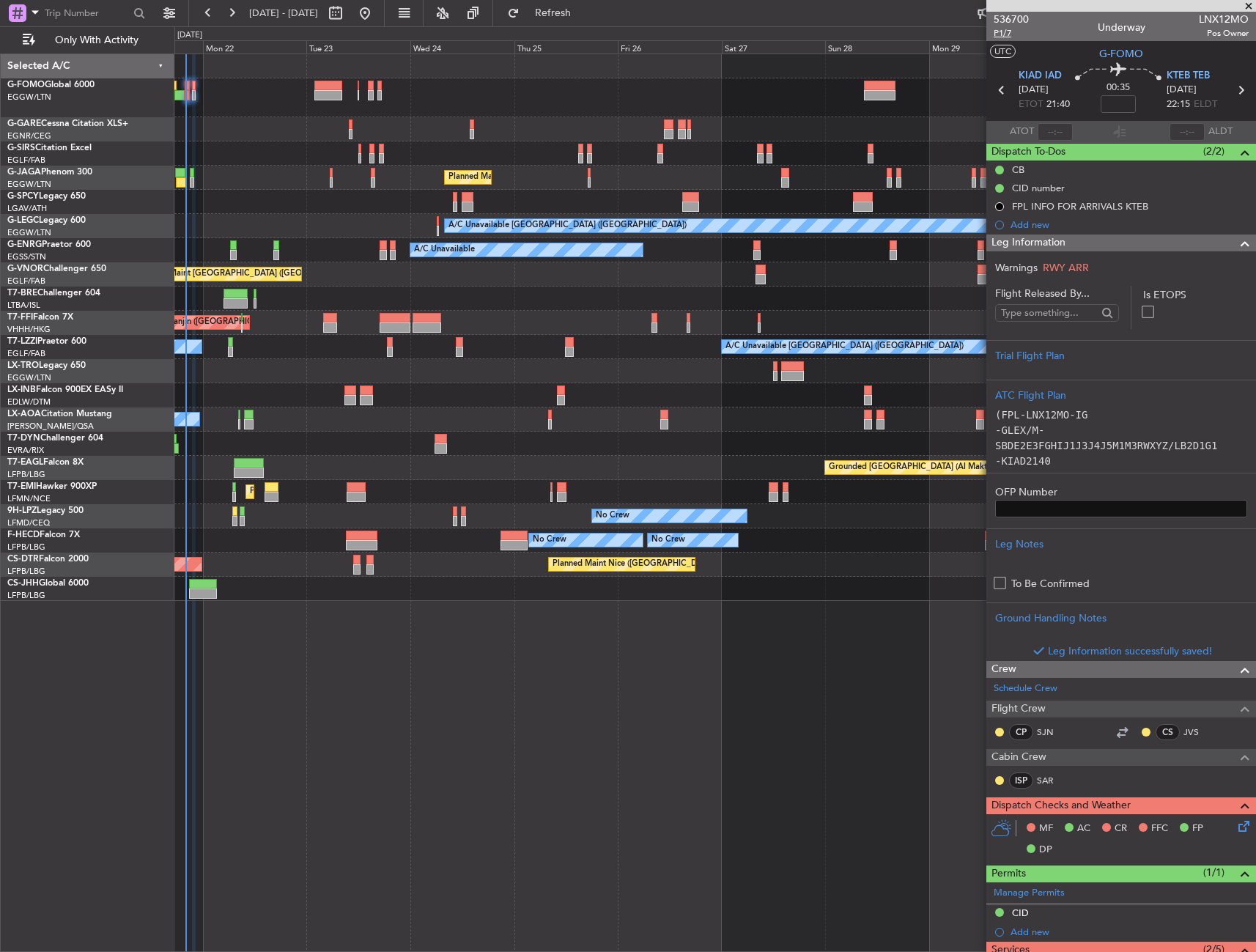
click at [1006, 33] on span "P1/7" at bounding box center [1012, 33] width 35 height 12
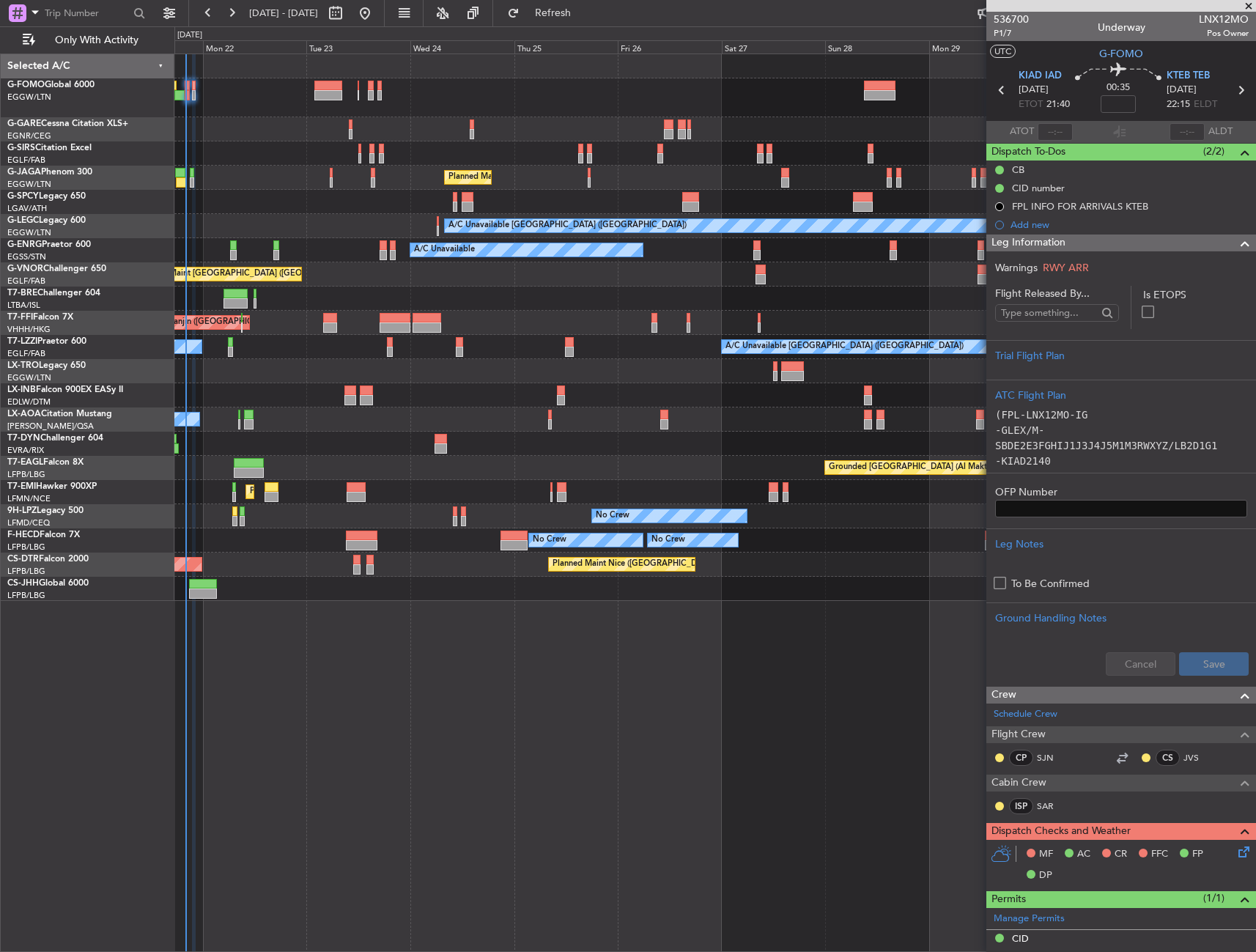
drag, startPoint x: 1205, startPoint y: 249, endPoint x: 1223, endPoint y: 269, distance: 26.9
click at [1205, 249] on div "Leg Information" at bounding box center [1121, 243] width 270 height 17
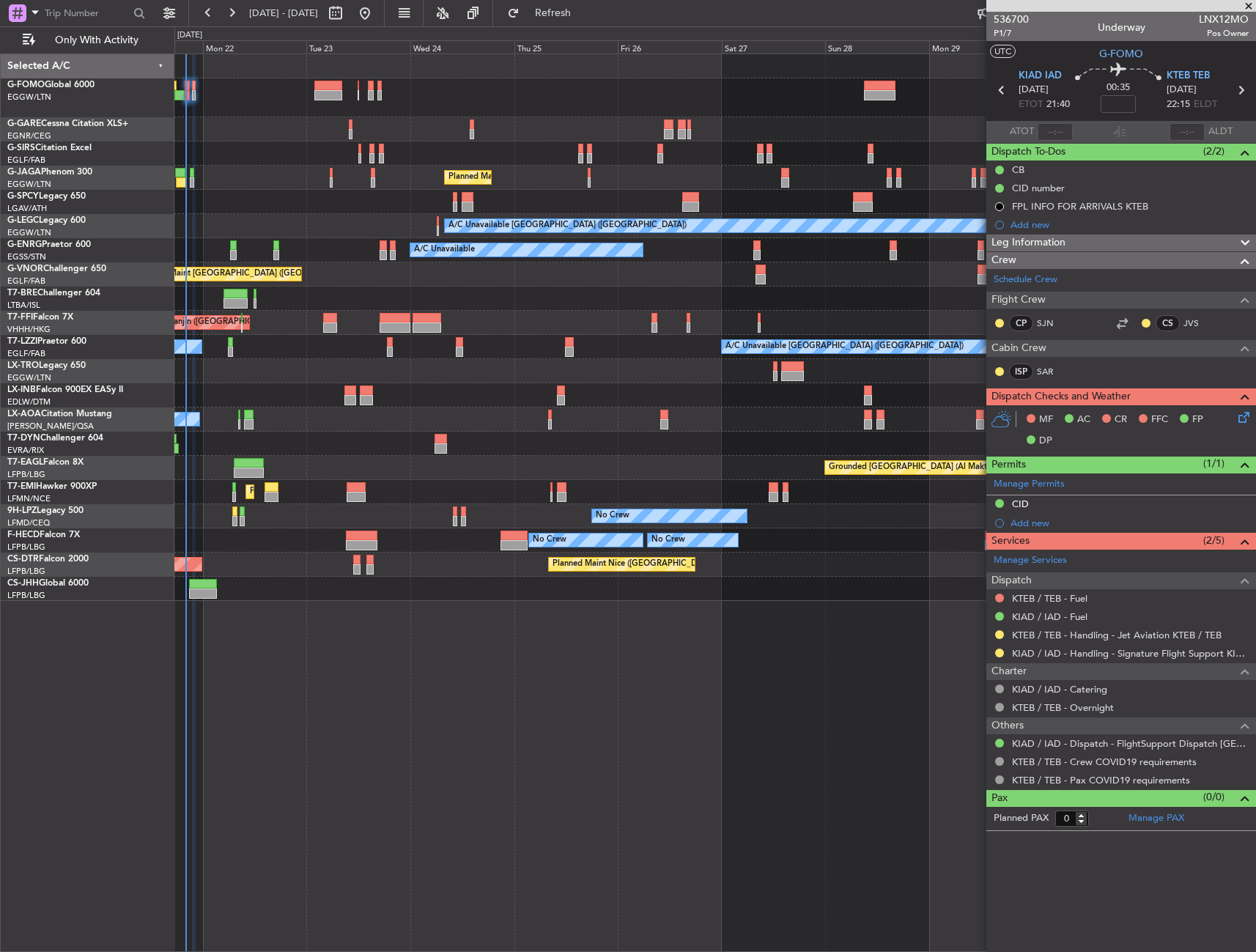
click at [1237, 427] on div "MF AC CR FFC FP DP" at bounding box center [1121, 430] width 270 height 50
click at [1242, 416] on icon at bounding box center [1241, 414] width 11 height 11
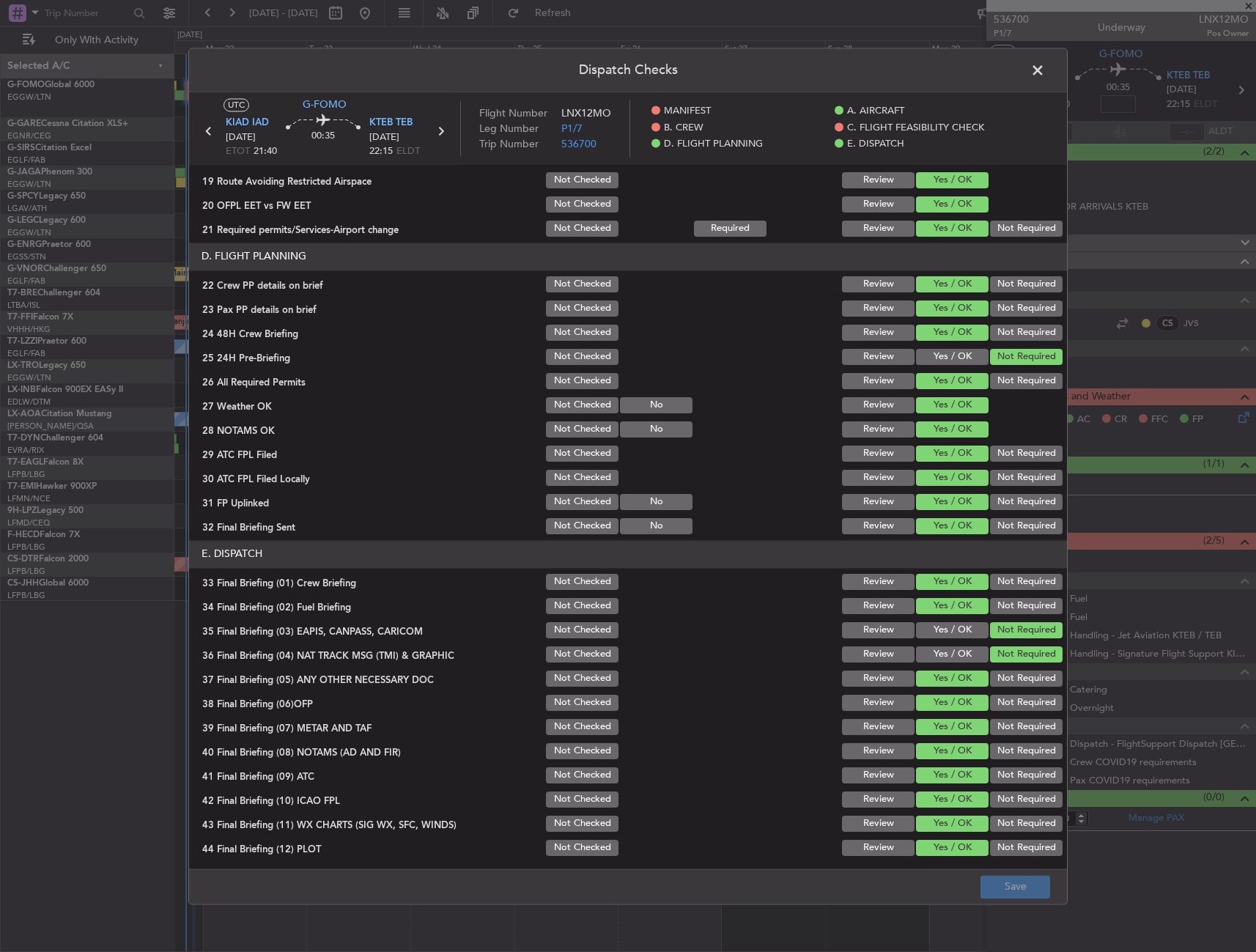
scroll to position [608, 0]
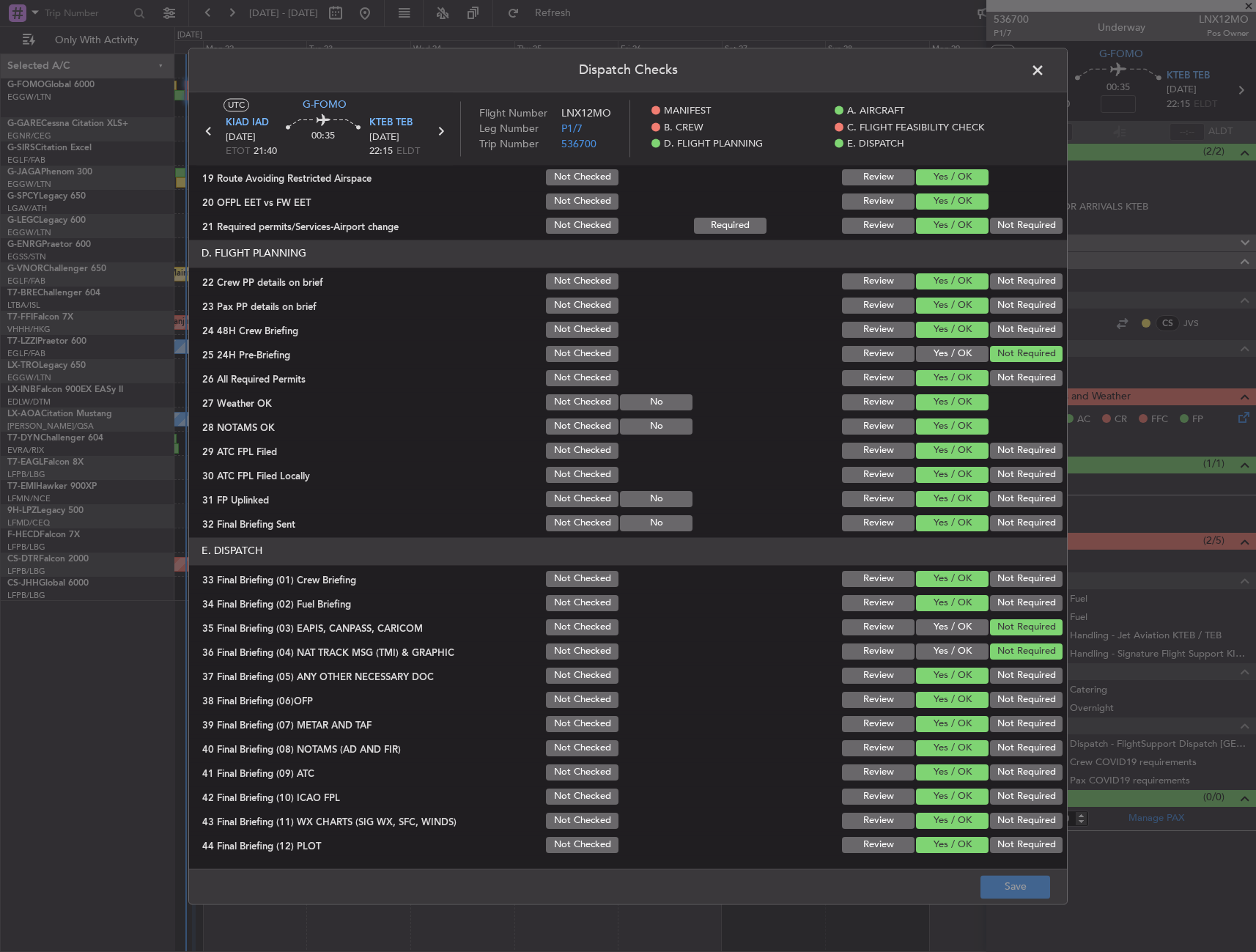
click at [1042, 58] on header "Dispatch Checks" at bounding box center [628, 70] width 879 height 44
click at [1046, 71] on span at bounding box center [1046, 74] width 0 height 30
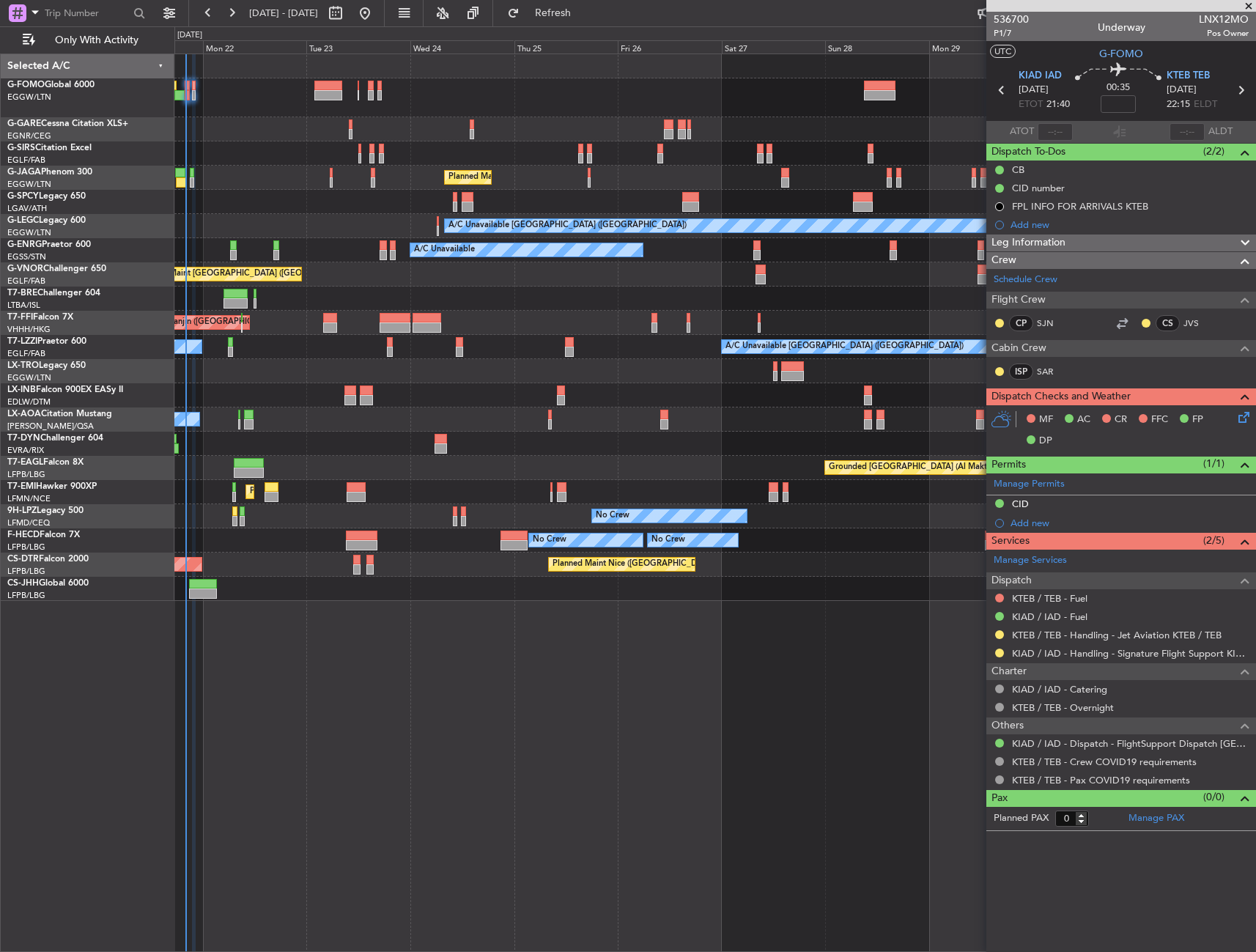
drag, startPoint x: 588, startPoint y: 20, endPoint x: 594, endPoint y: 30, distance: 11.7
click at [589, 20] on button "Refresh" at bounding box center [544, 13] width 88 height 23
click at [1042, 69] on span "KIAD IAD" at bounding box center [1040, 76] width 43 height 15
click at [258, 562] on div "Planned Maint Nice (Côte d'Azur Airport) AOG Maint Sofia" at bounding box center [715, 564] width 1081 height 24
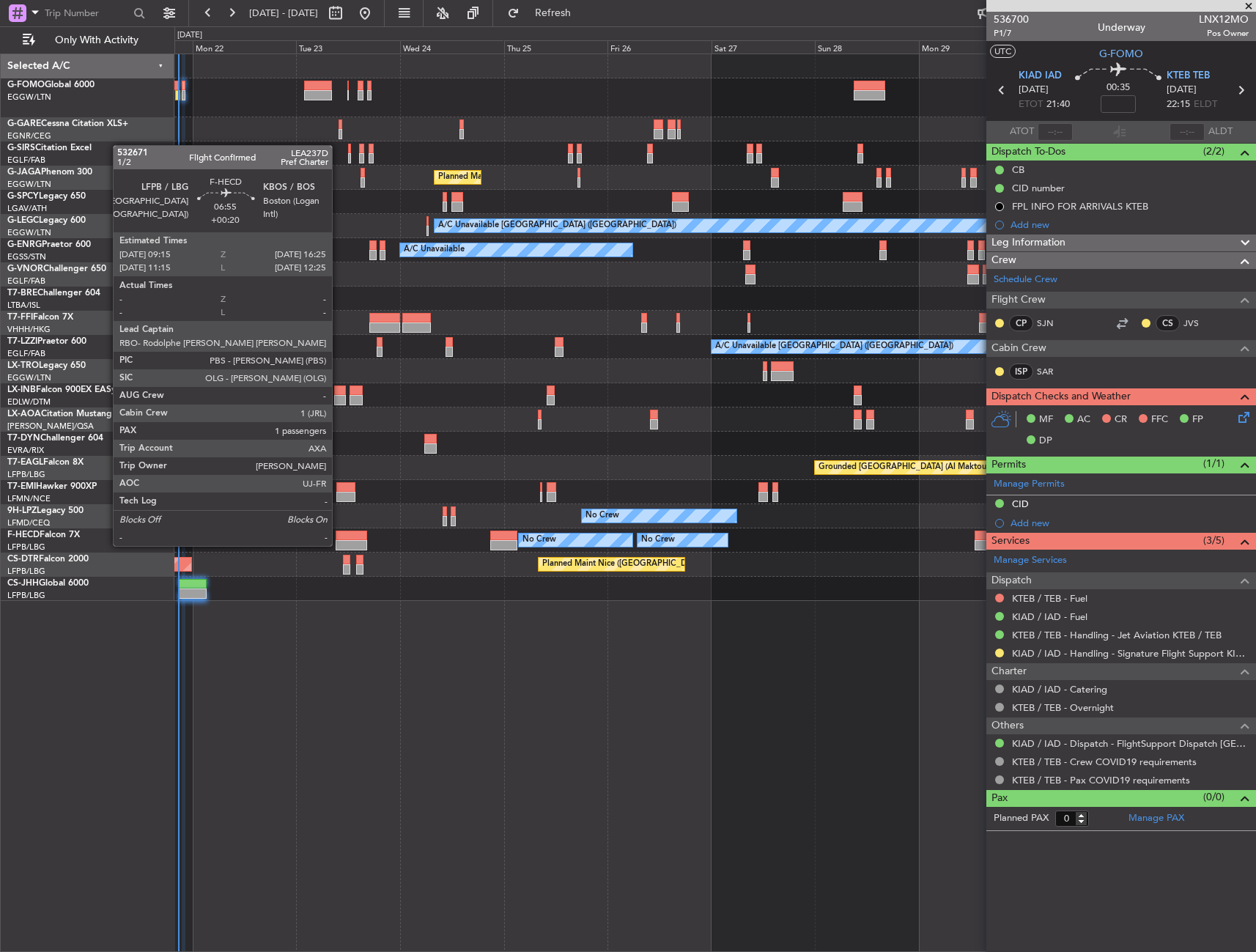
click at [338, 531] on div at bounding box center [351, 536] width 31 height 10
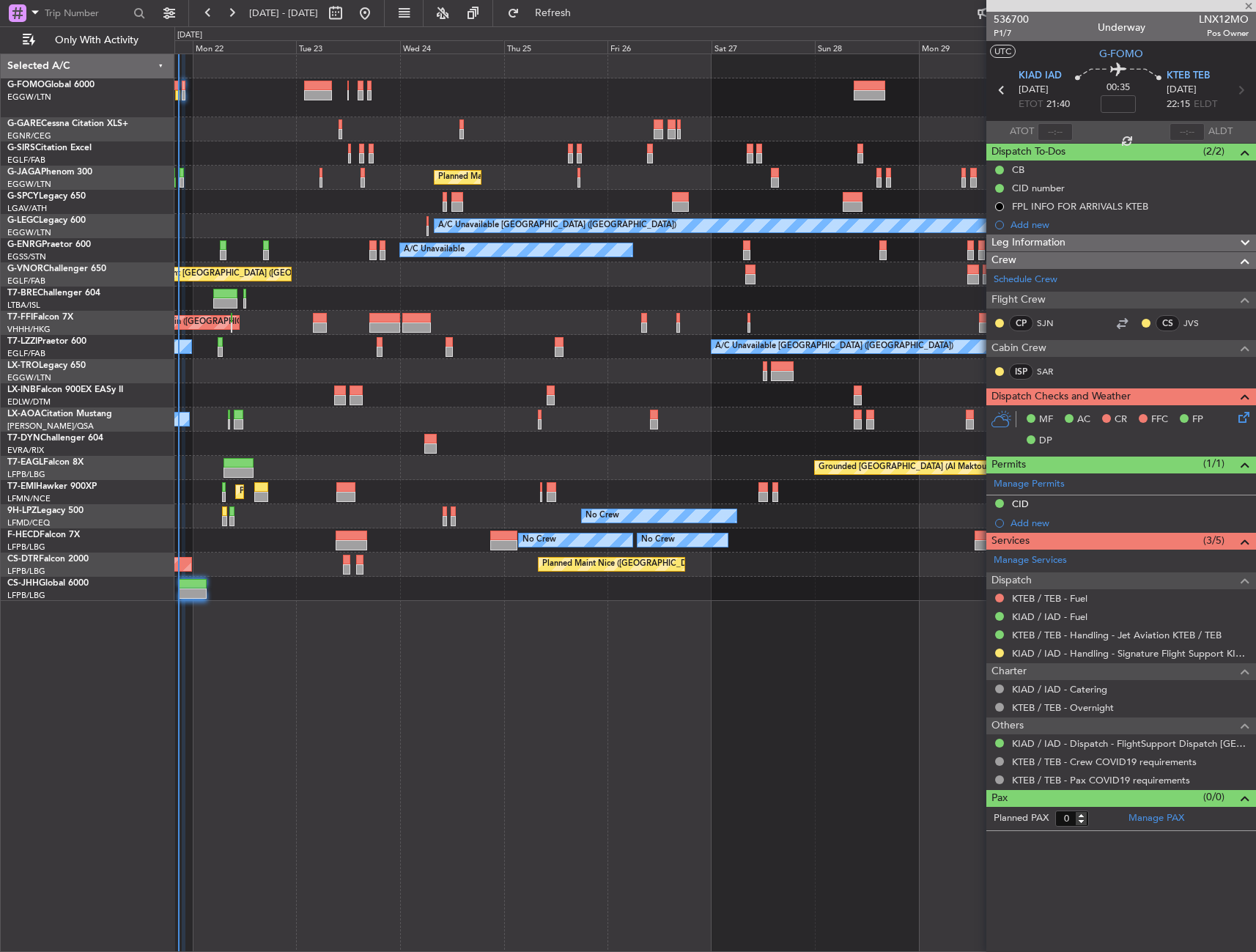
type input "+00:20"
type input "1"
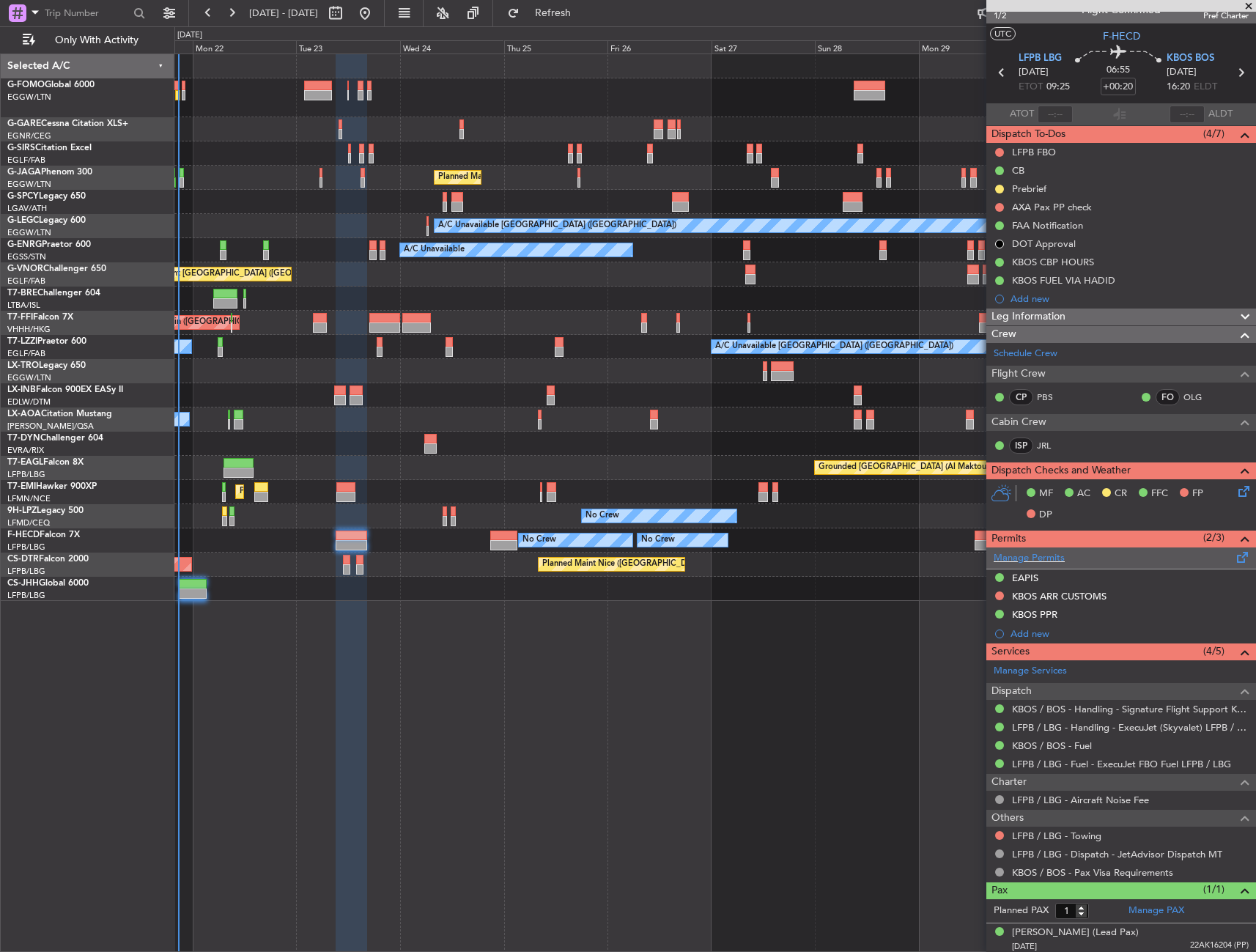
scroll to position [21, 0]
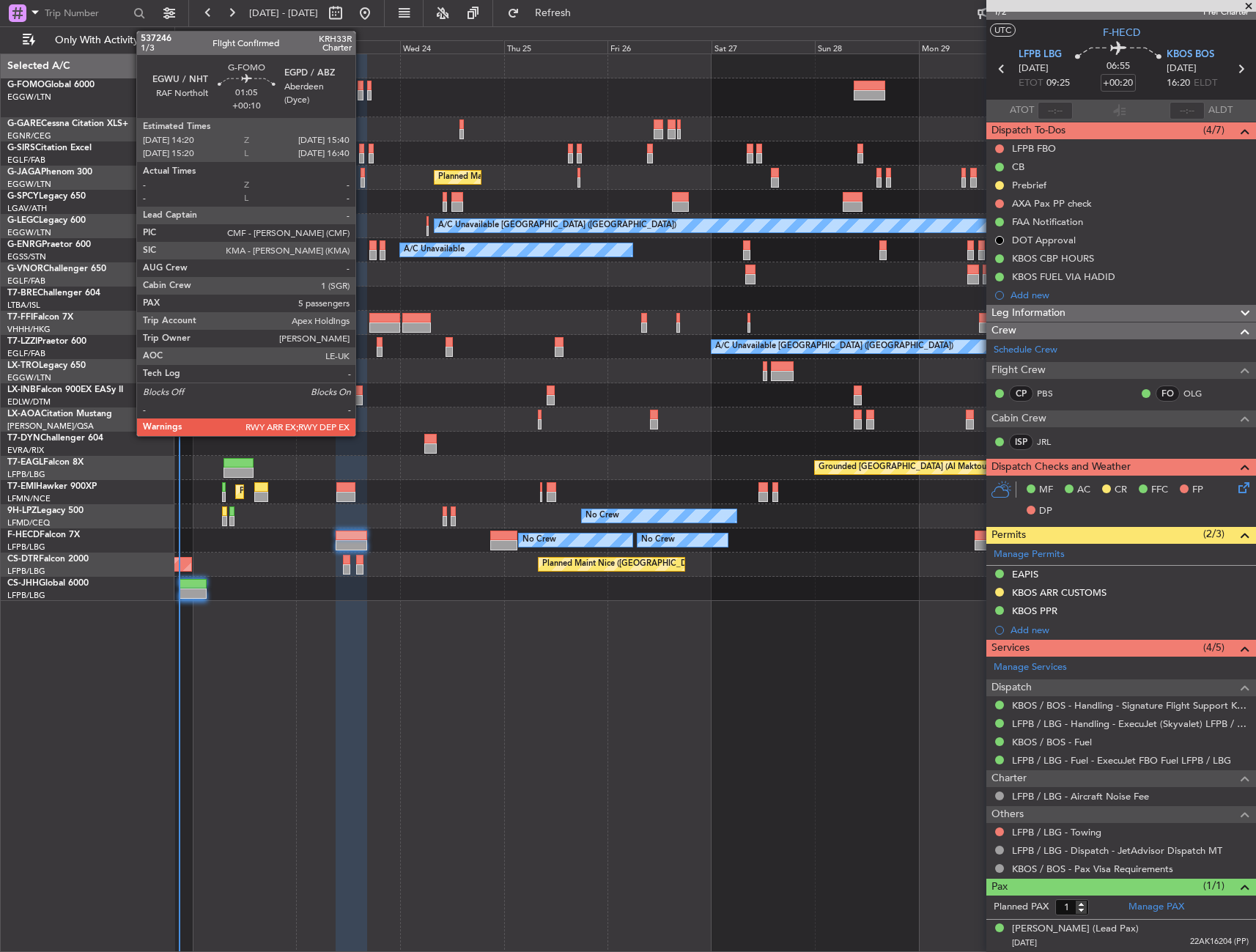
click at [323, 105] on div at bounding box center [715, 97] width 1081 height 39
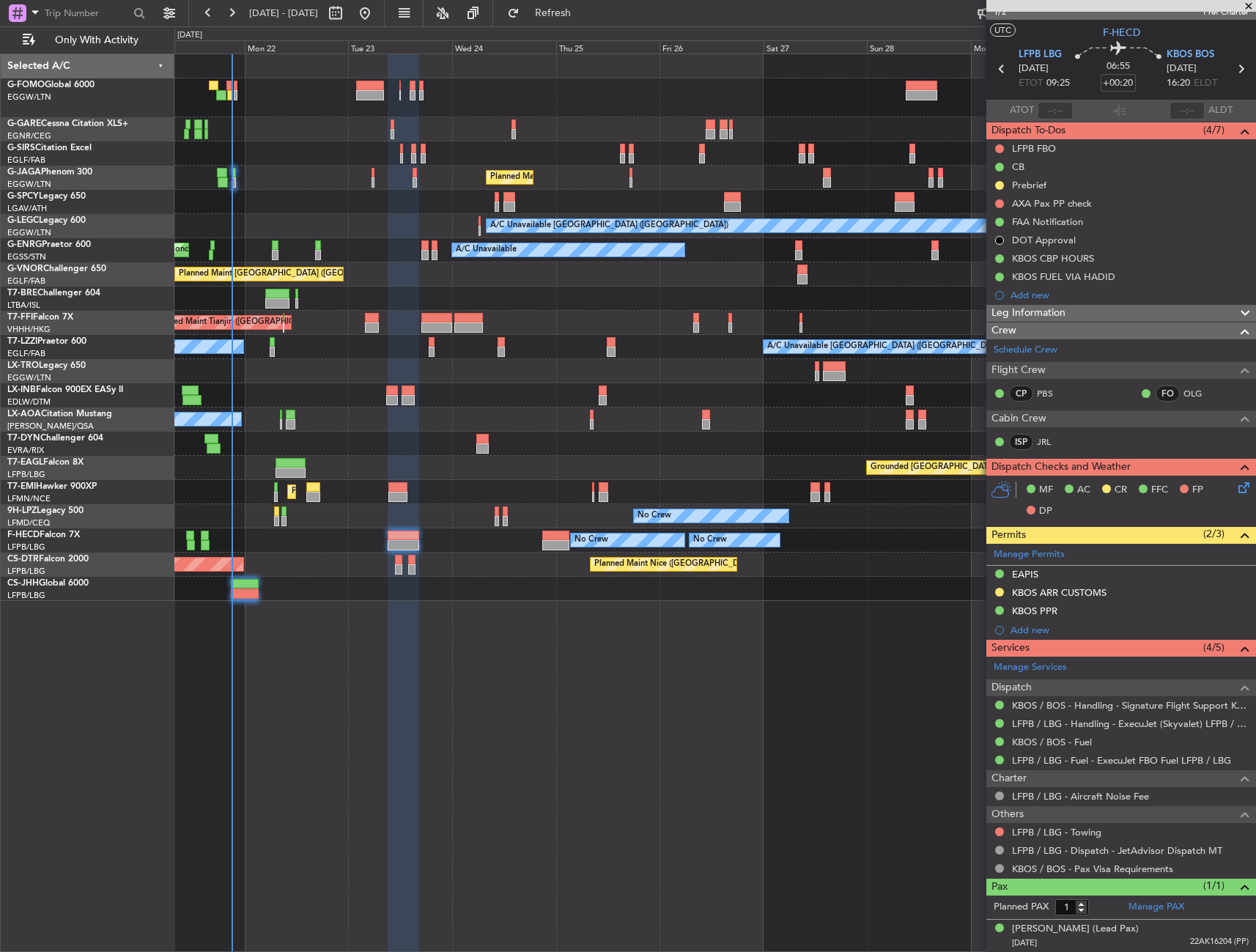
click at [543, 95] on div at bounding box center [715, 97] width 1081 height 39
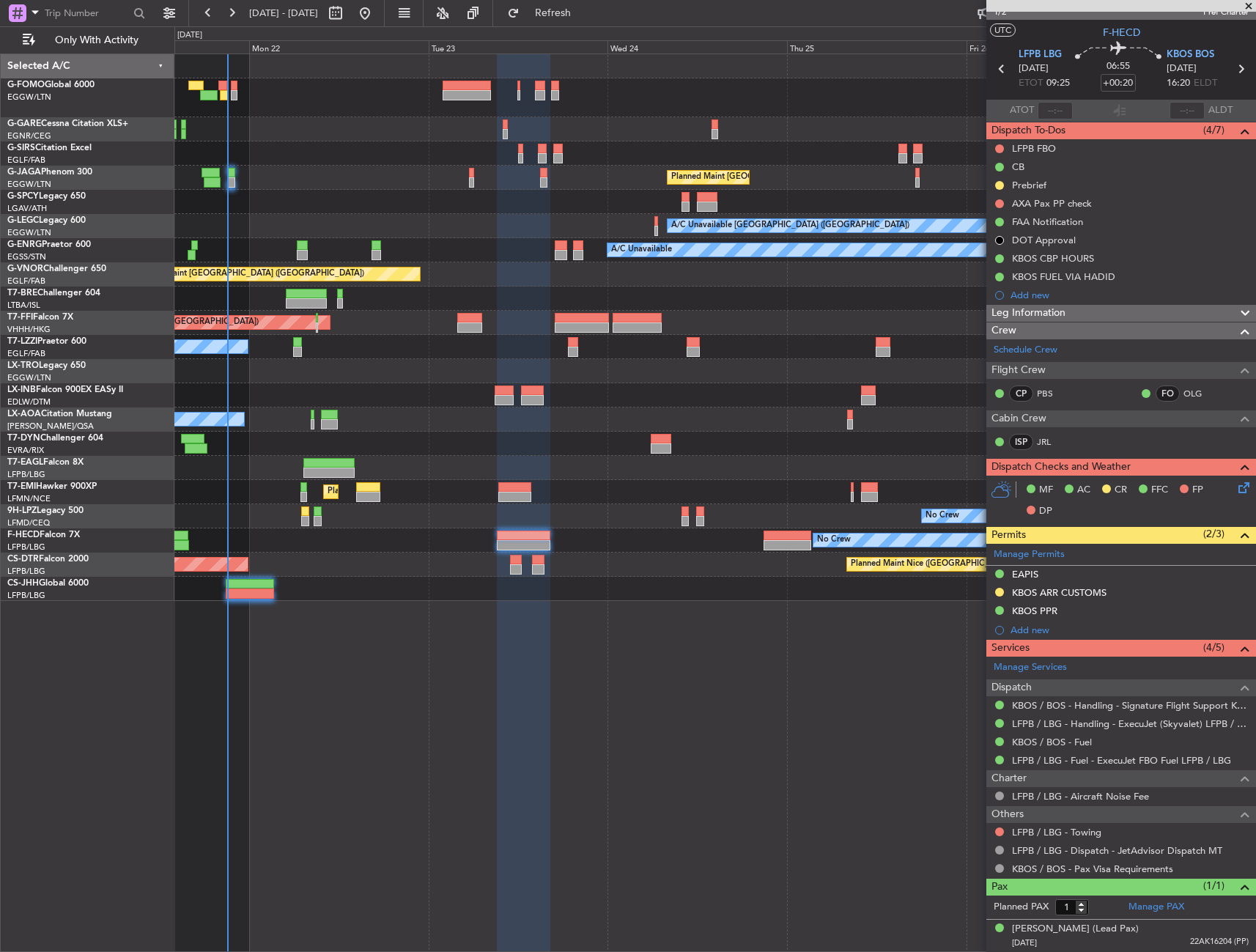
click at [232, 165] on div "Planned Maint [GEOGRAPHIC_DATA] ([GEOGRAPHIC_DATA])" at bounding box center [715, 177] width 1081 height 24
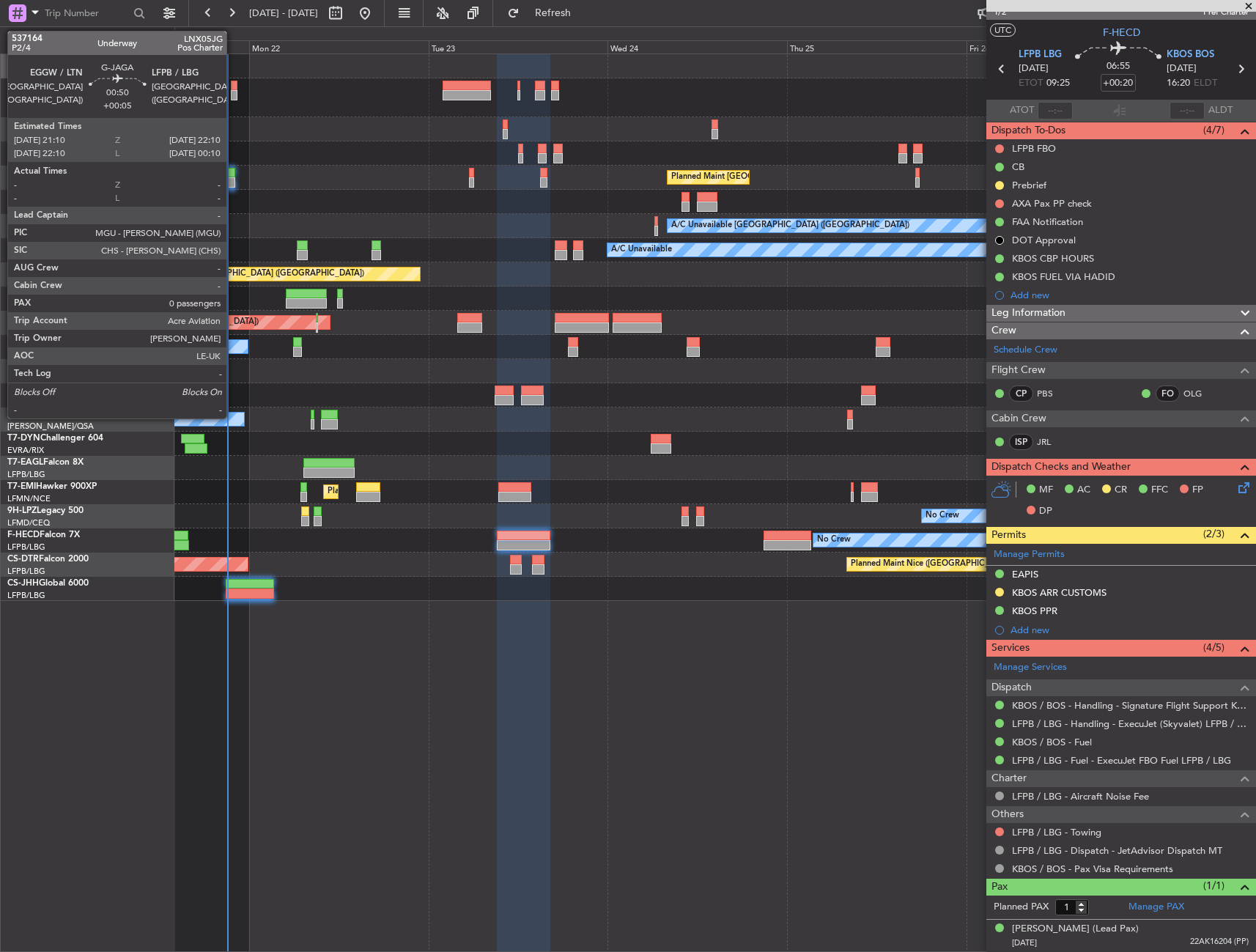
click at [233, 175] on div at bounding box center [230, 173] width 8 height 10
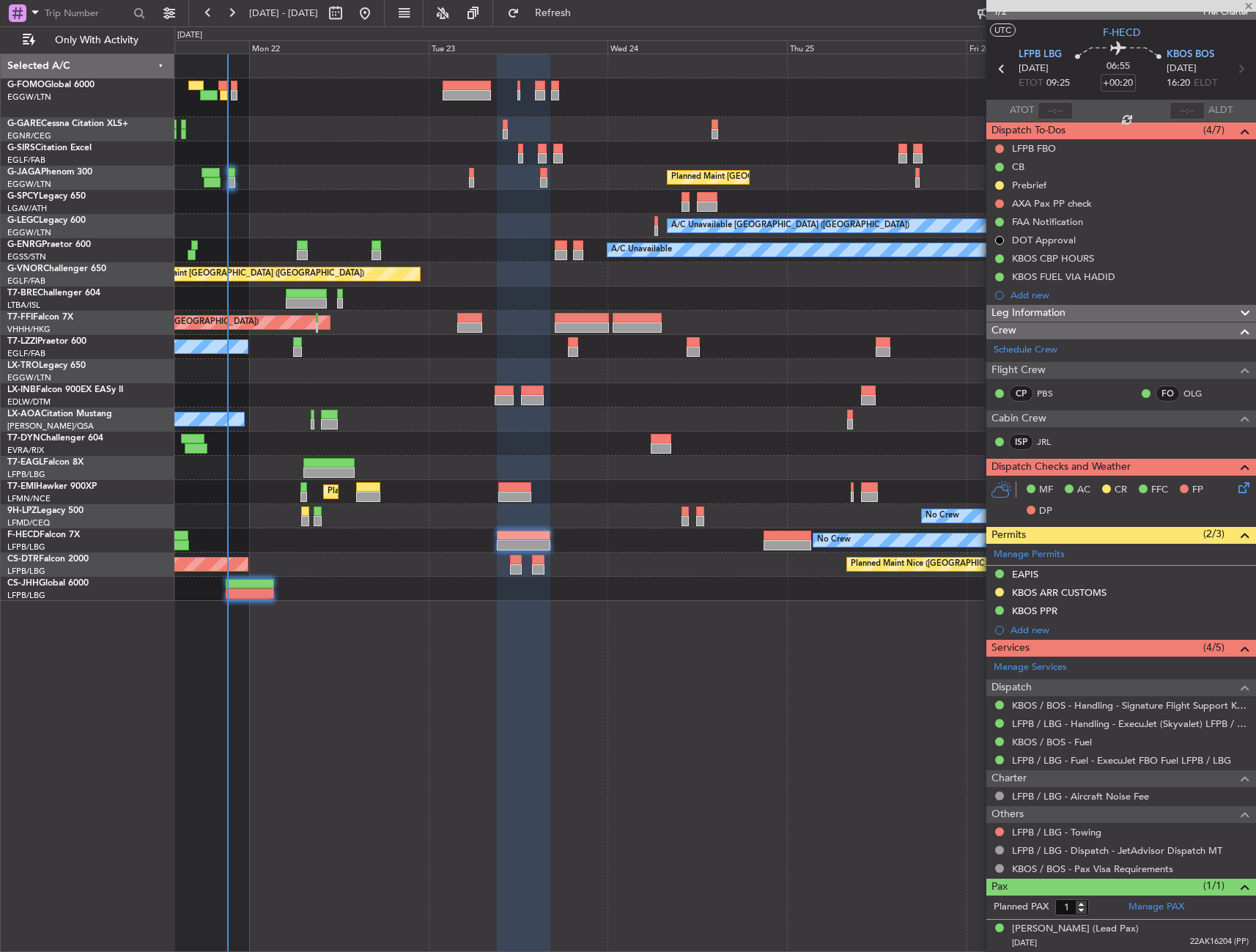
type input "+00:05"
type input "0"
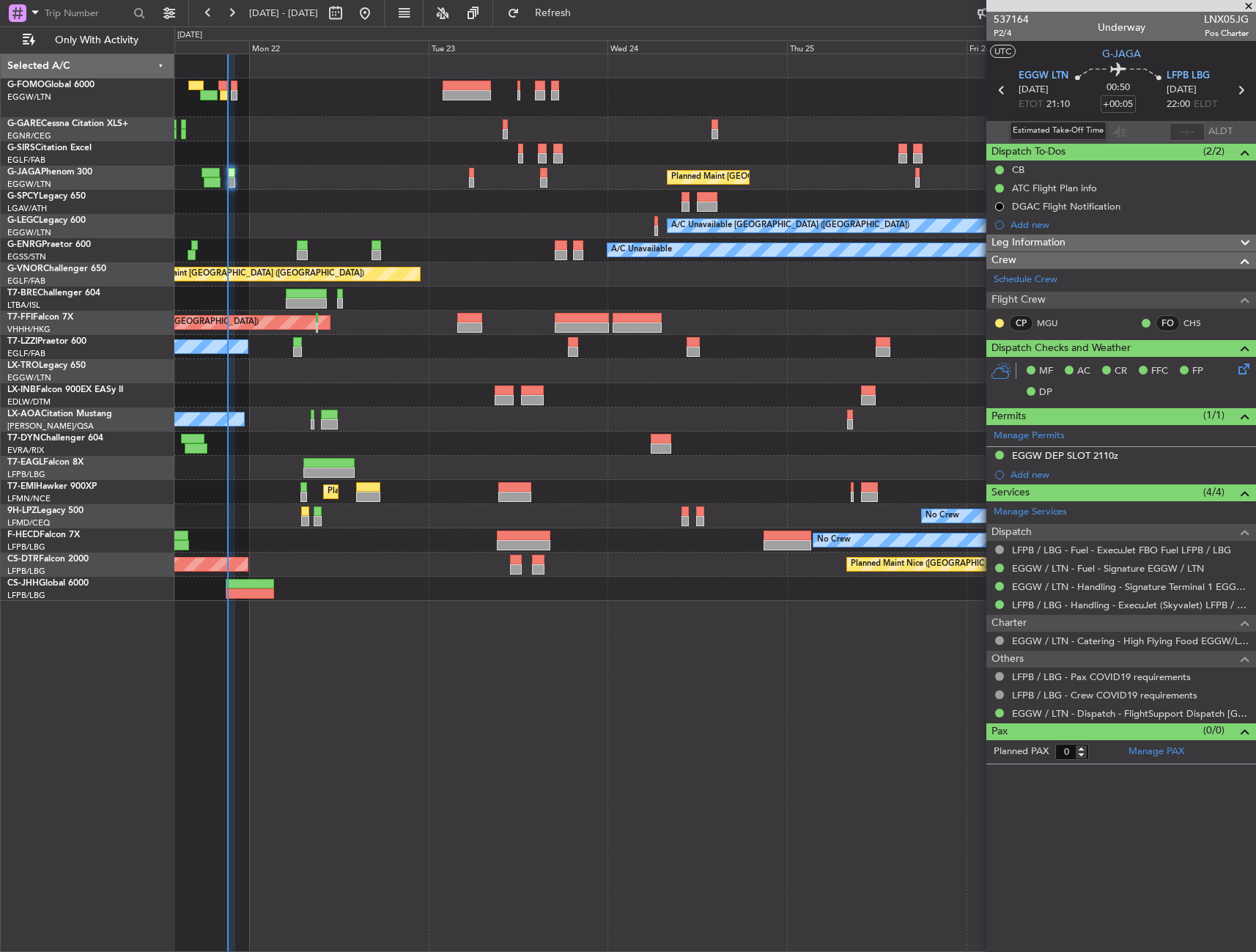
click at [1053, 132] on div "Estimated Take-Off Time" at bounding box center [1058, 130] width 97 height 18
click at [1052, 135] on input "text" at bounding box center [1055, 132] width 35 height 17
click at [1090, 130] on section "ATOT 2104 ALDT" at bounding box center [1121, 131] width 270 height 22
type input "21:04"
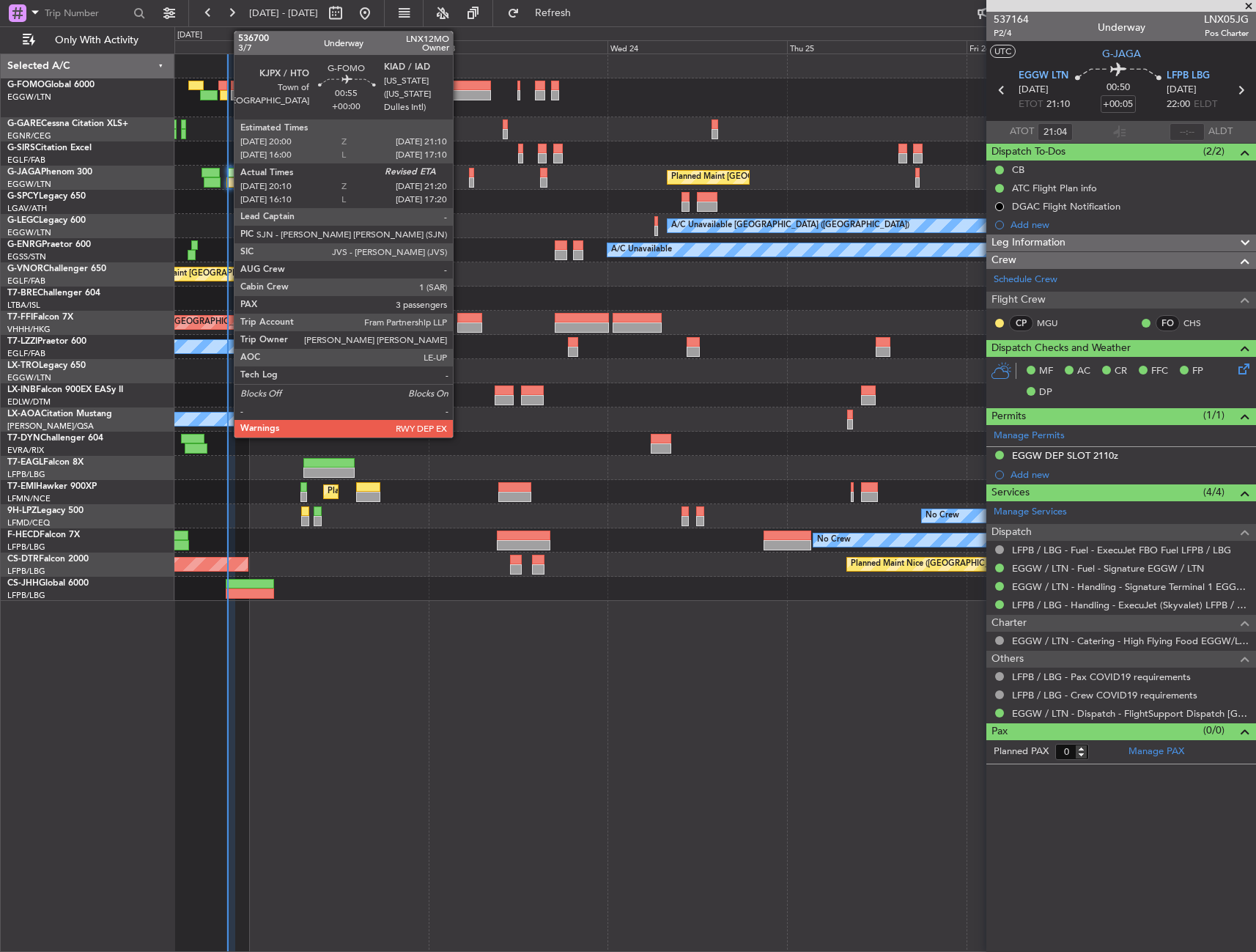
click at [226, 88] on div at bounding box center [223, 86] width 9 height 10
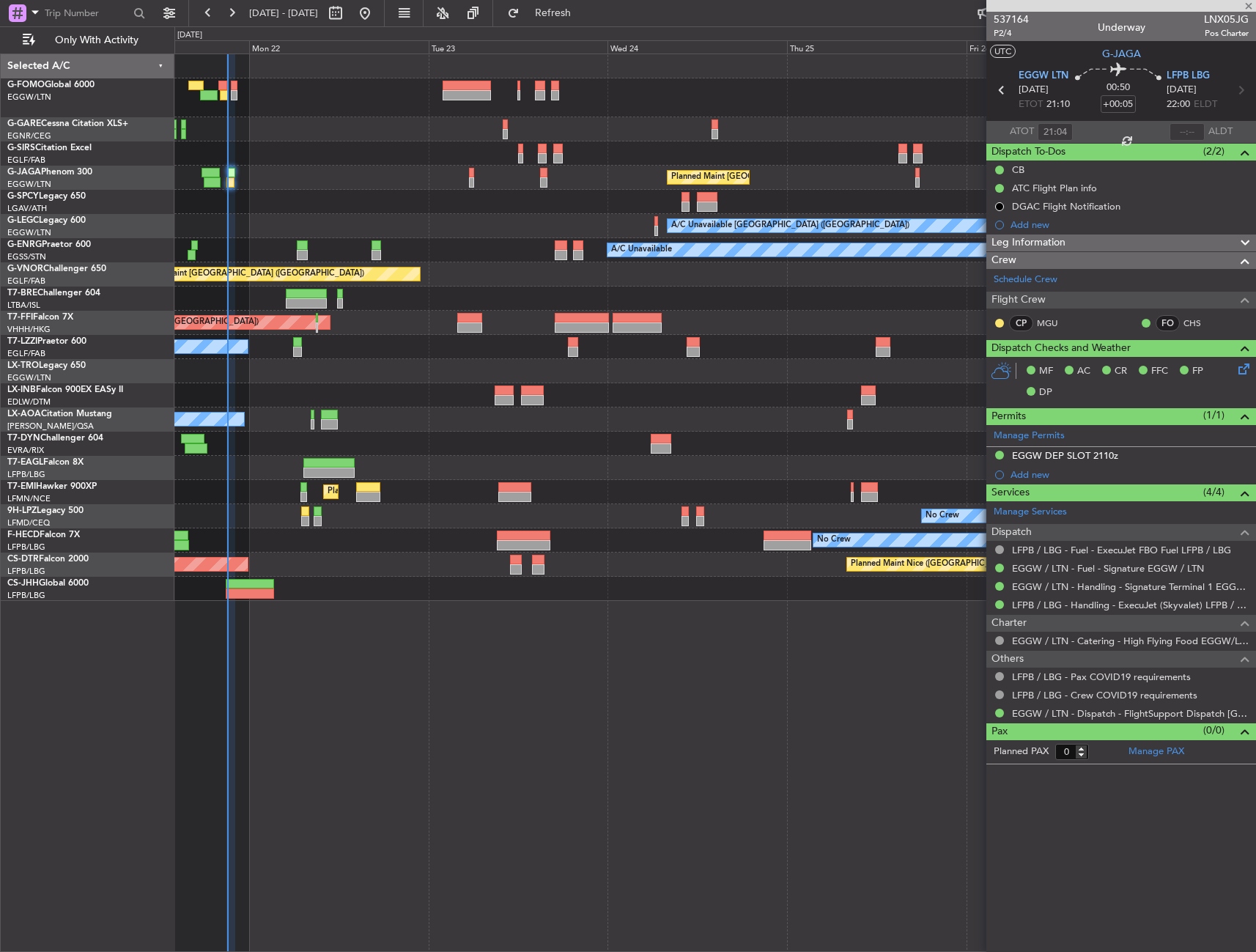
type input "20:10"
type input "3"
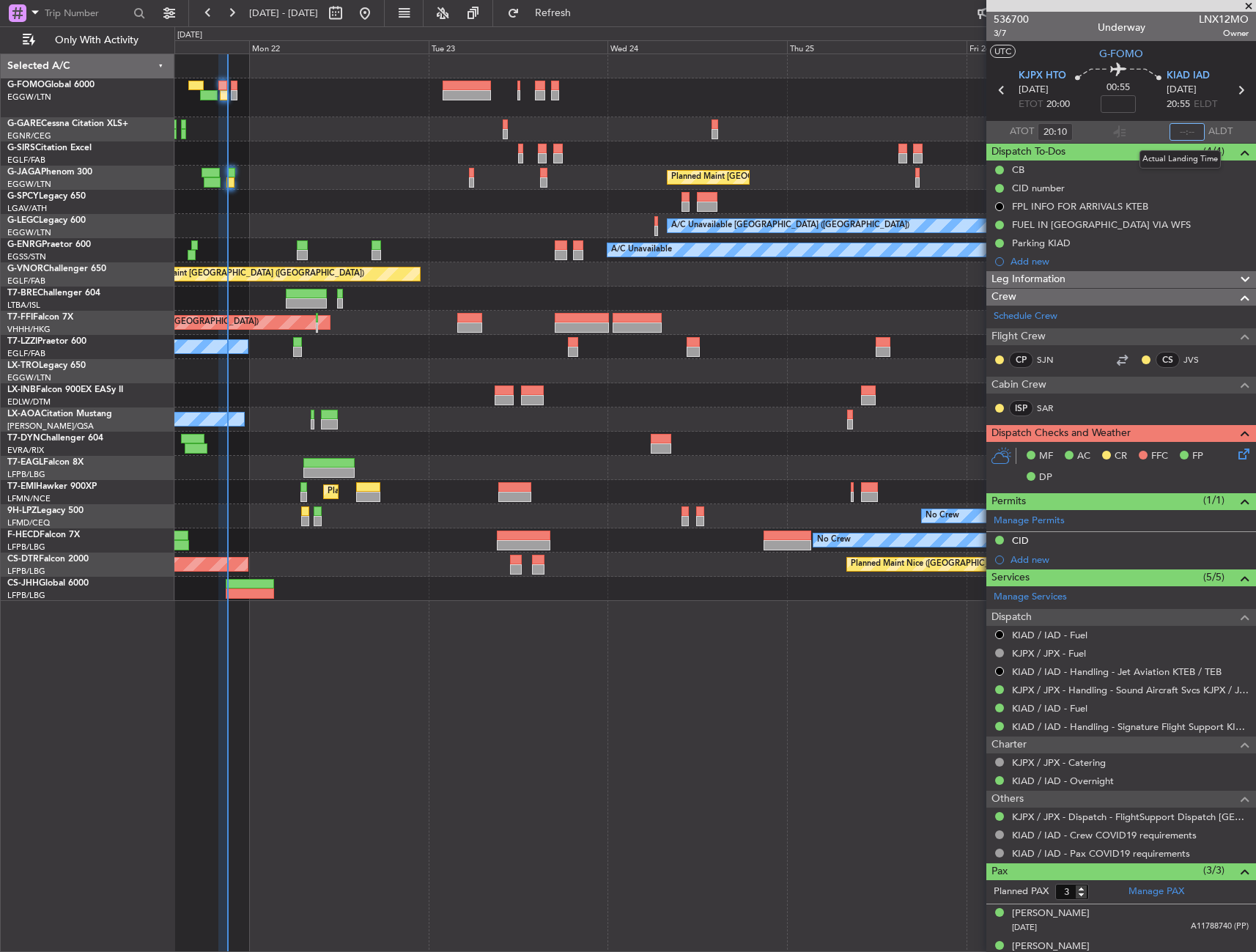
click at [1176, 133] on input "text" at bounding box center [1187, 132] width 35 height 17
click at [1149, 115] on div "00:55" at bounding box center [1118, 90] width 97 height 54
type input "21:05"
